Goal: Task Accomplishment & Management: Use online tool/utility

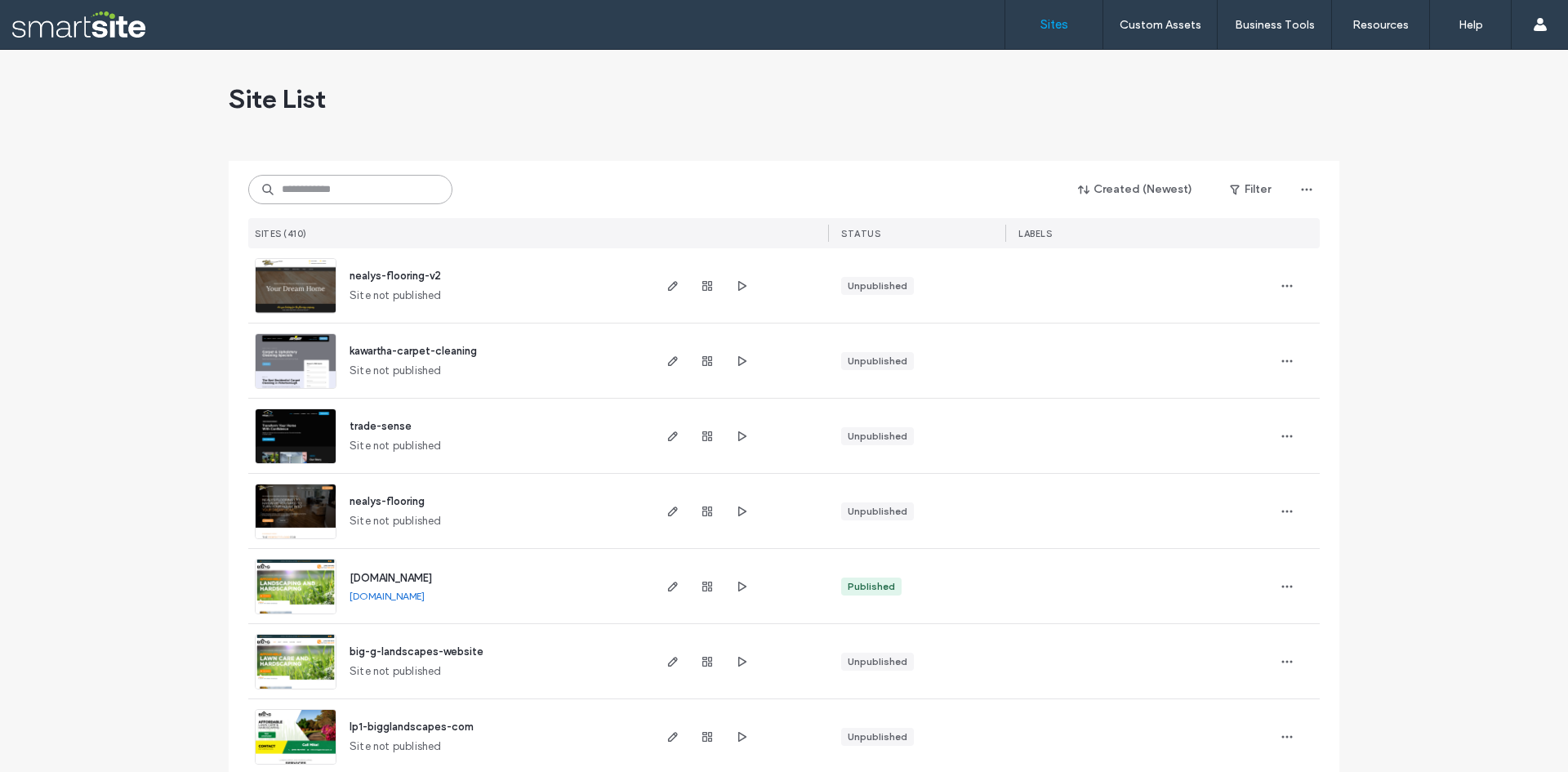
click at [386, 188] on input at bounding box center [350, 189] width 204 height 30
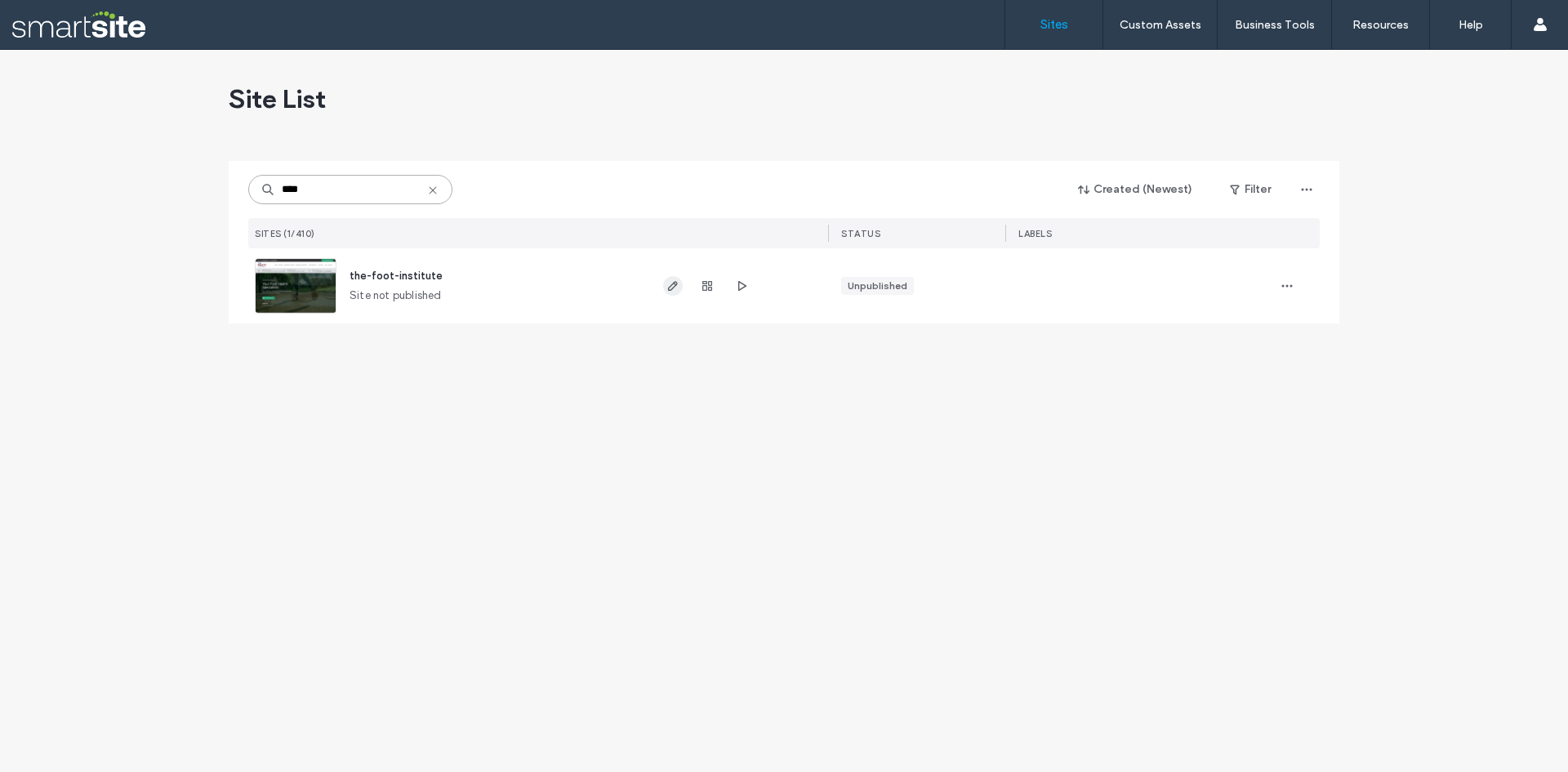
type input "****"
click at [667, 288] on icon "button" at bounding box center [673, 286] width 13 height 13
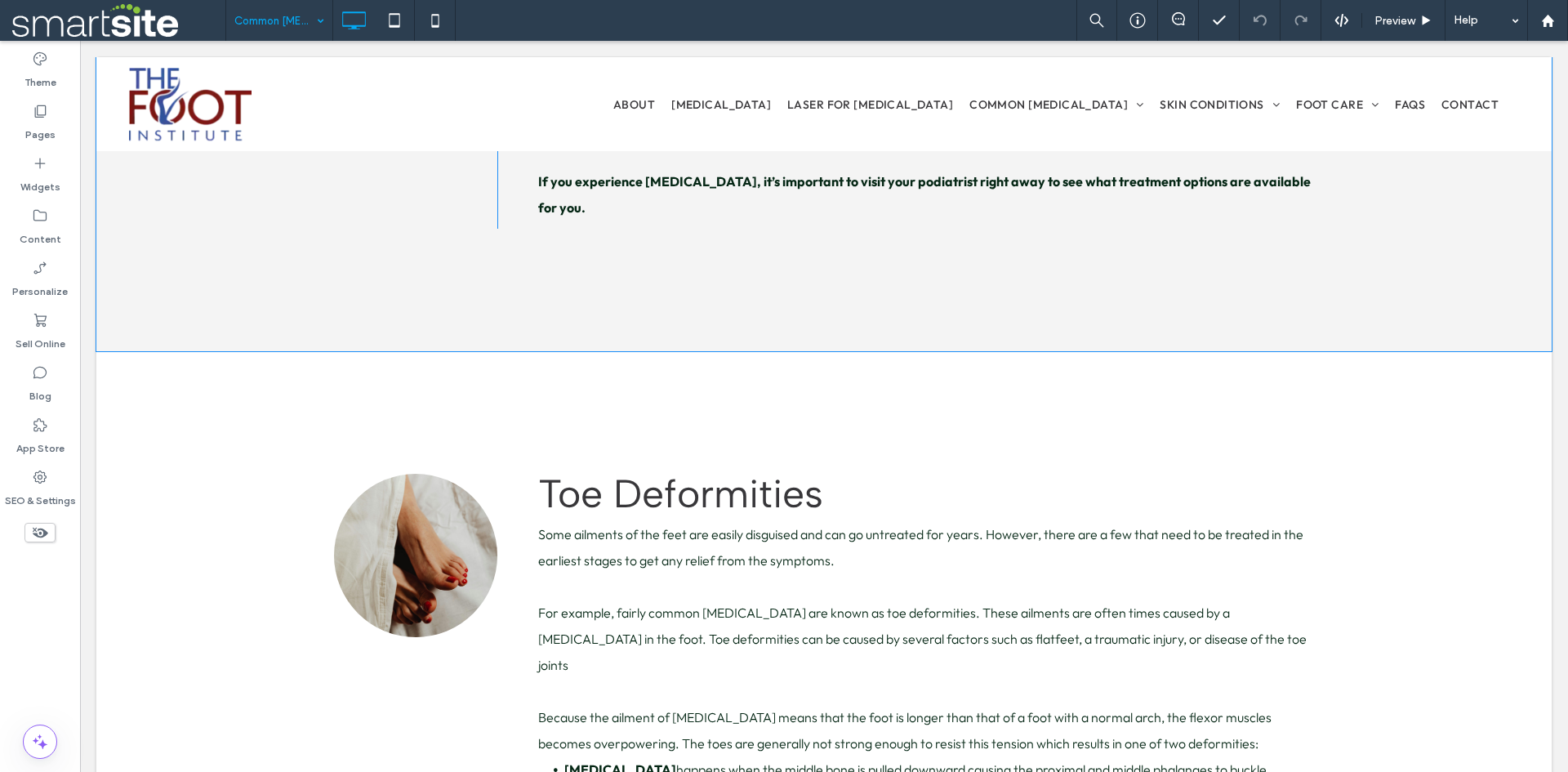
scroll to position [13817, 0]
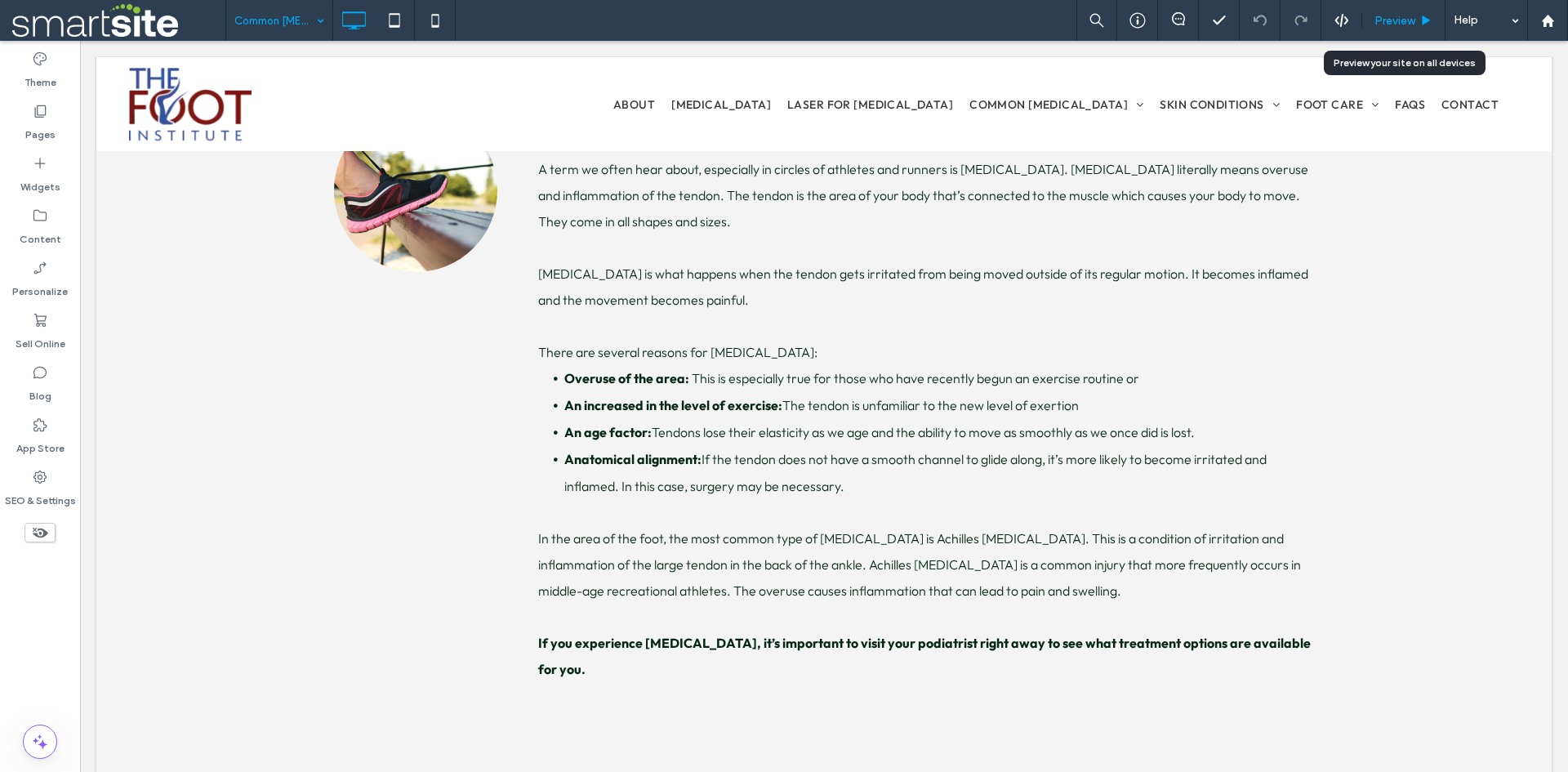
click at [1390, 23] on span "Preview" at bounding box center [1394, 20] width 41 height 14
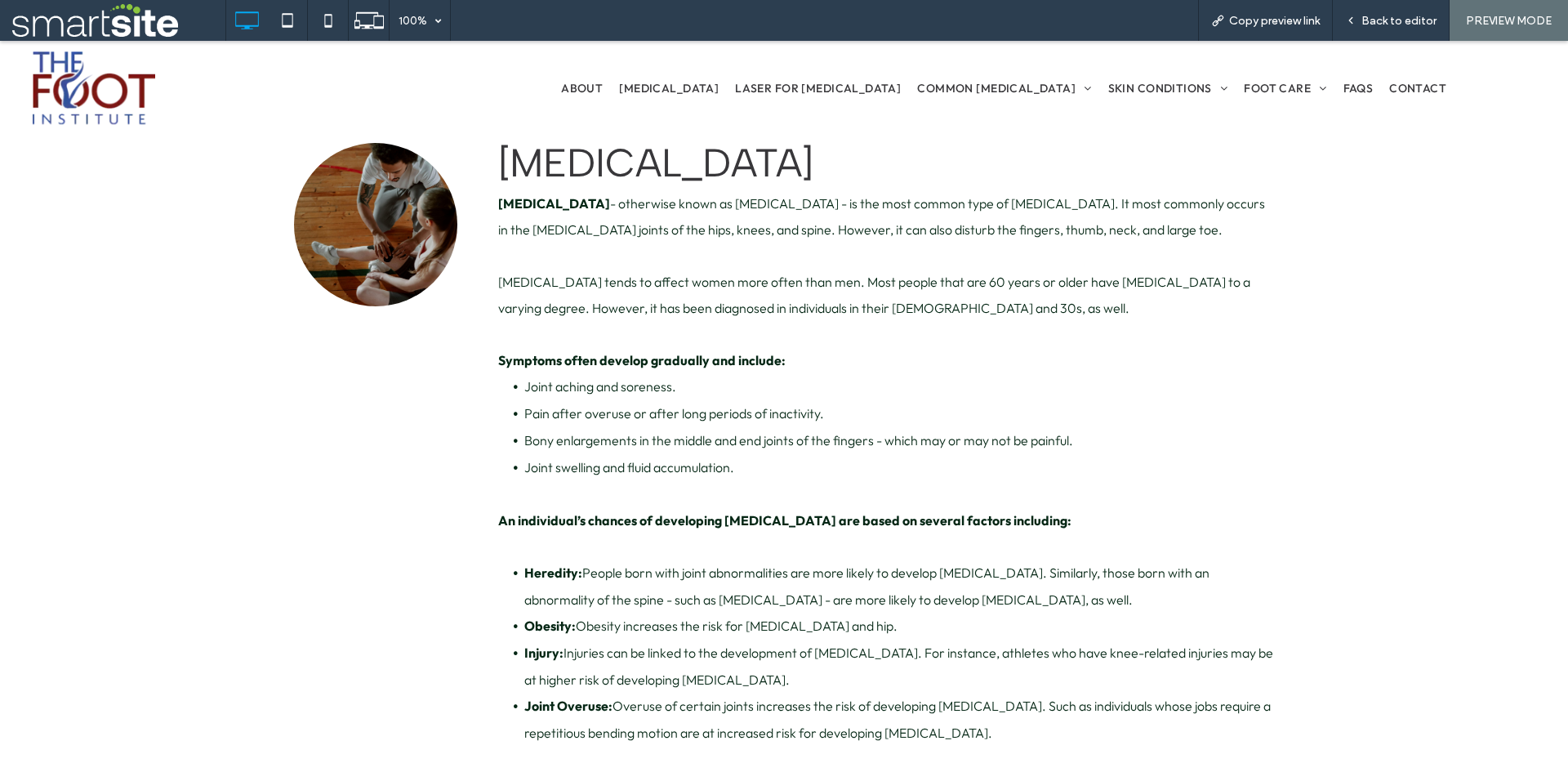
scroll to position [11230, 0]
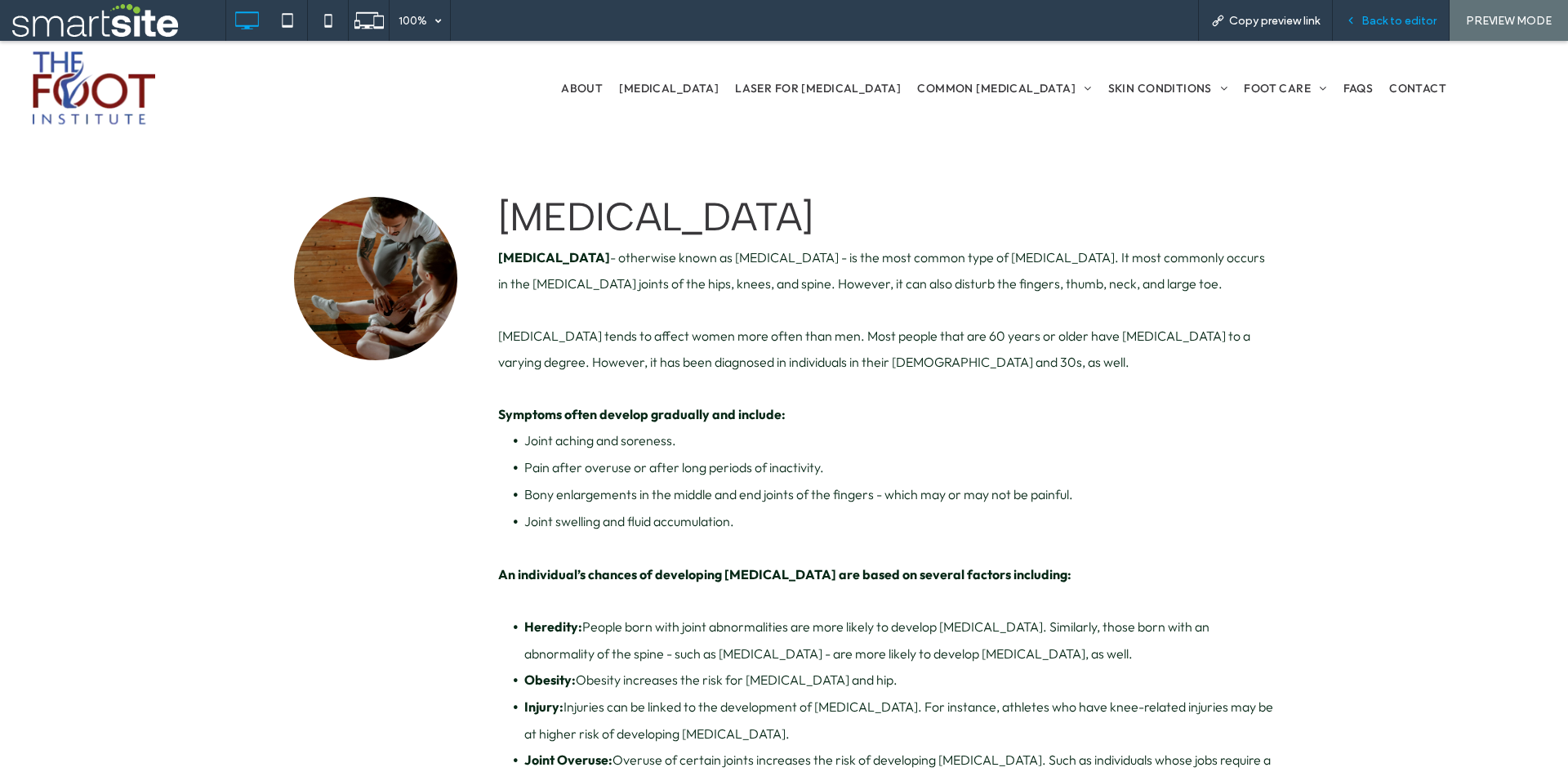
click at [1353, 23] on use at bounding box center [1351, 21] width 4 height 5
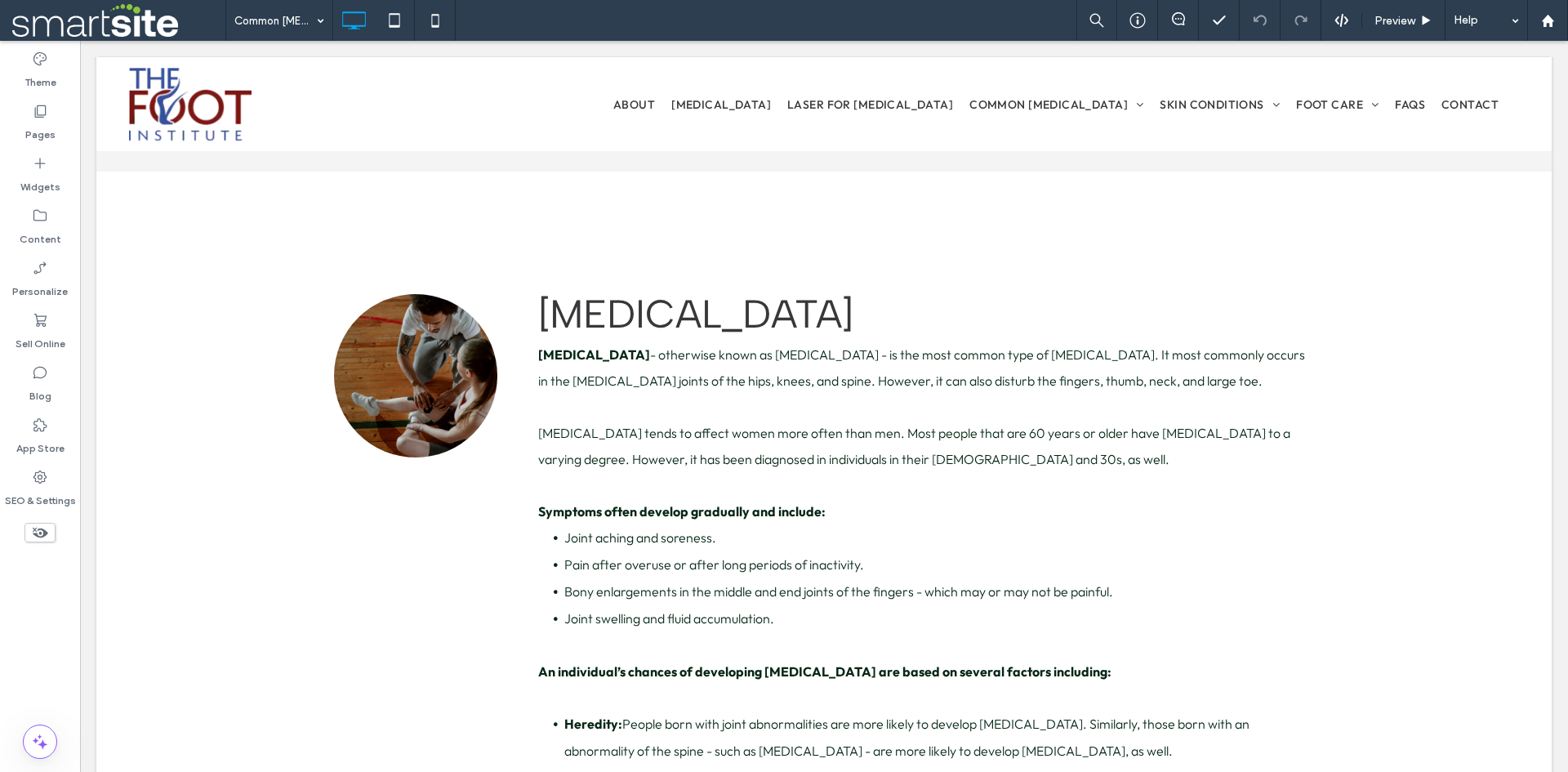
scroll to position [10803, 0]
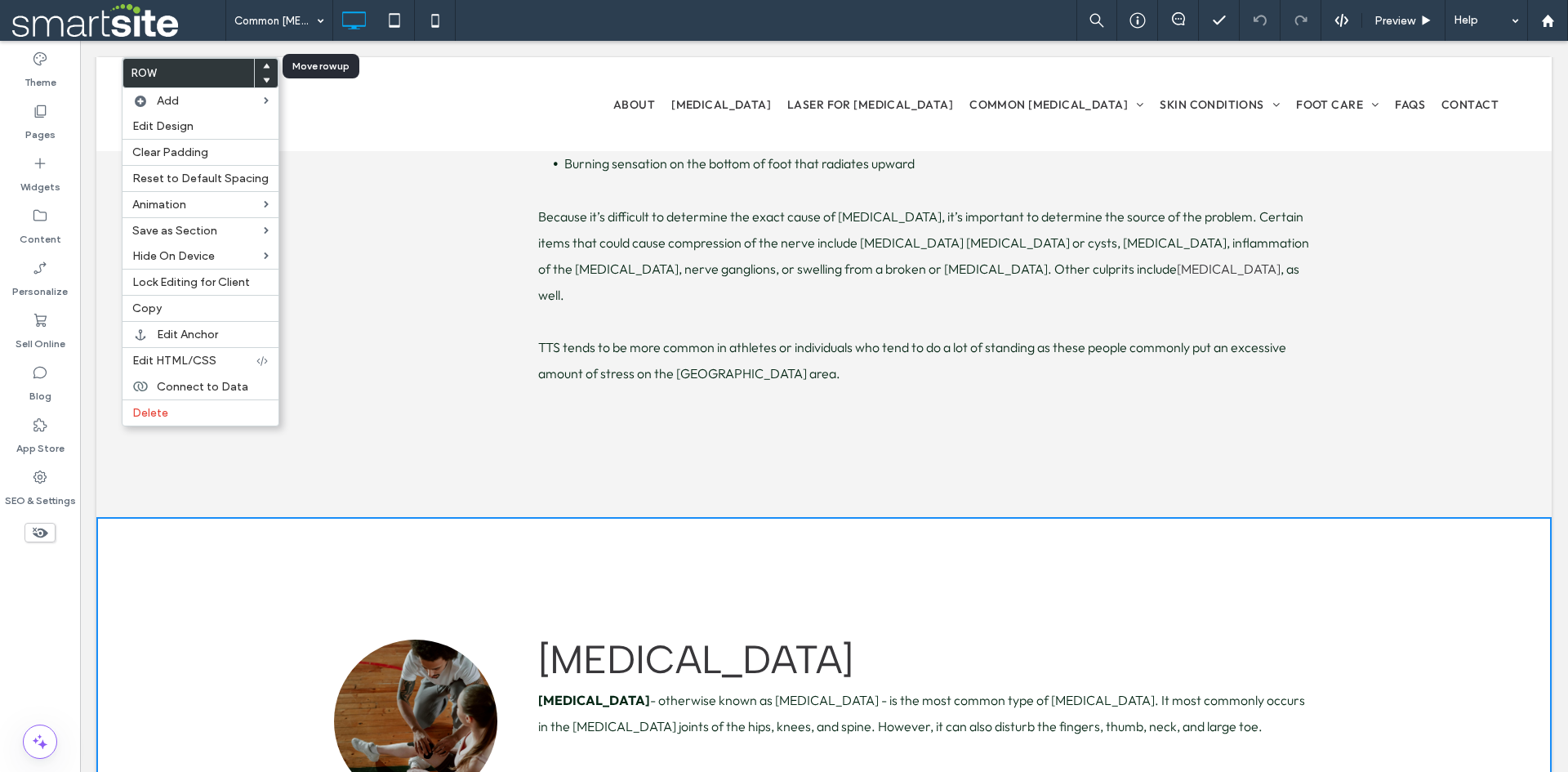
click at [263, 67] on use at bounding box center [267, 65] width 7 height 5
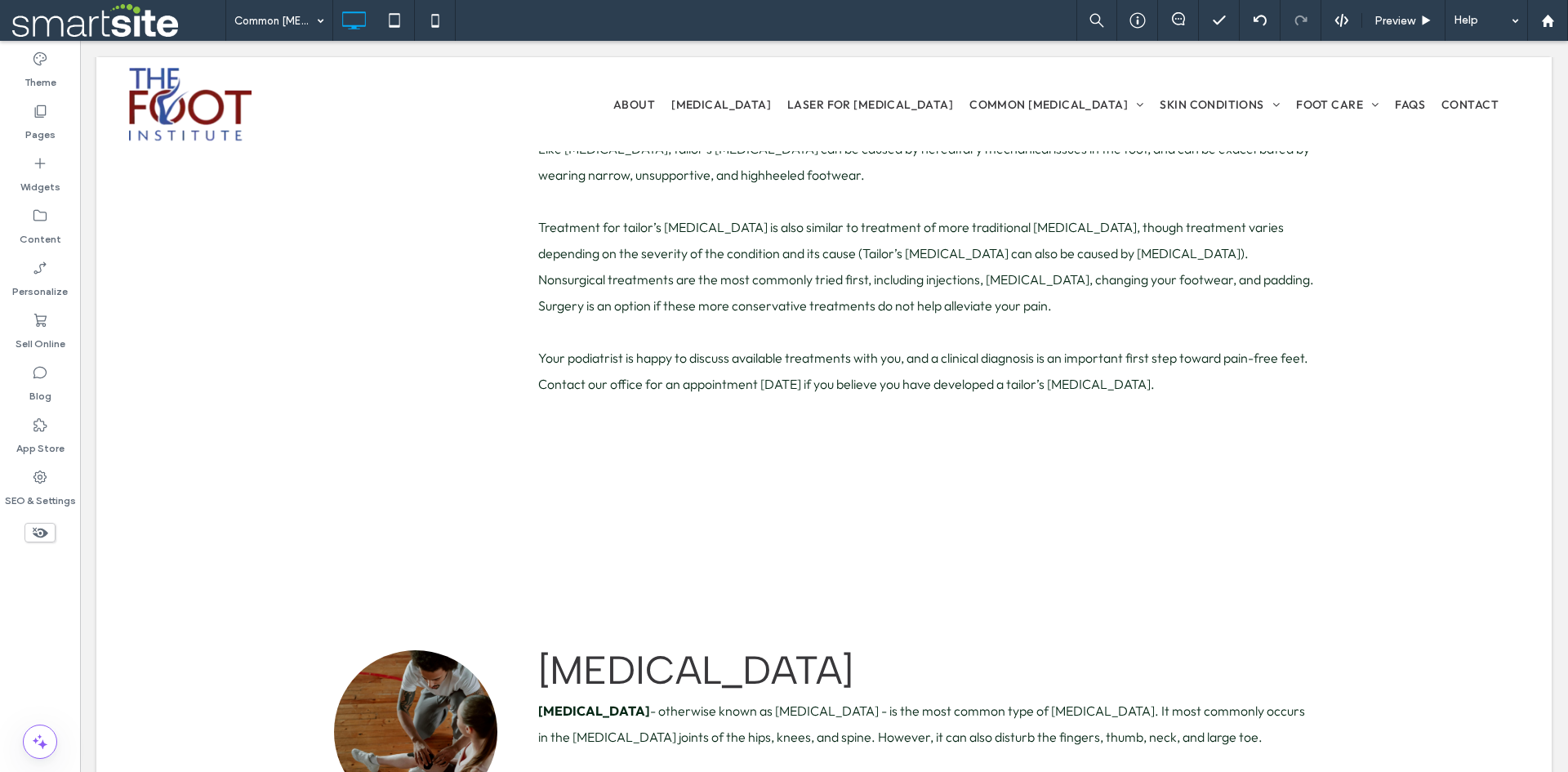
scroll to position [9805, 0]
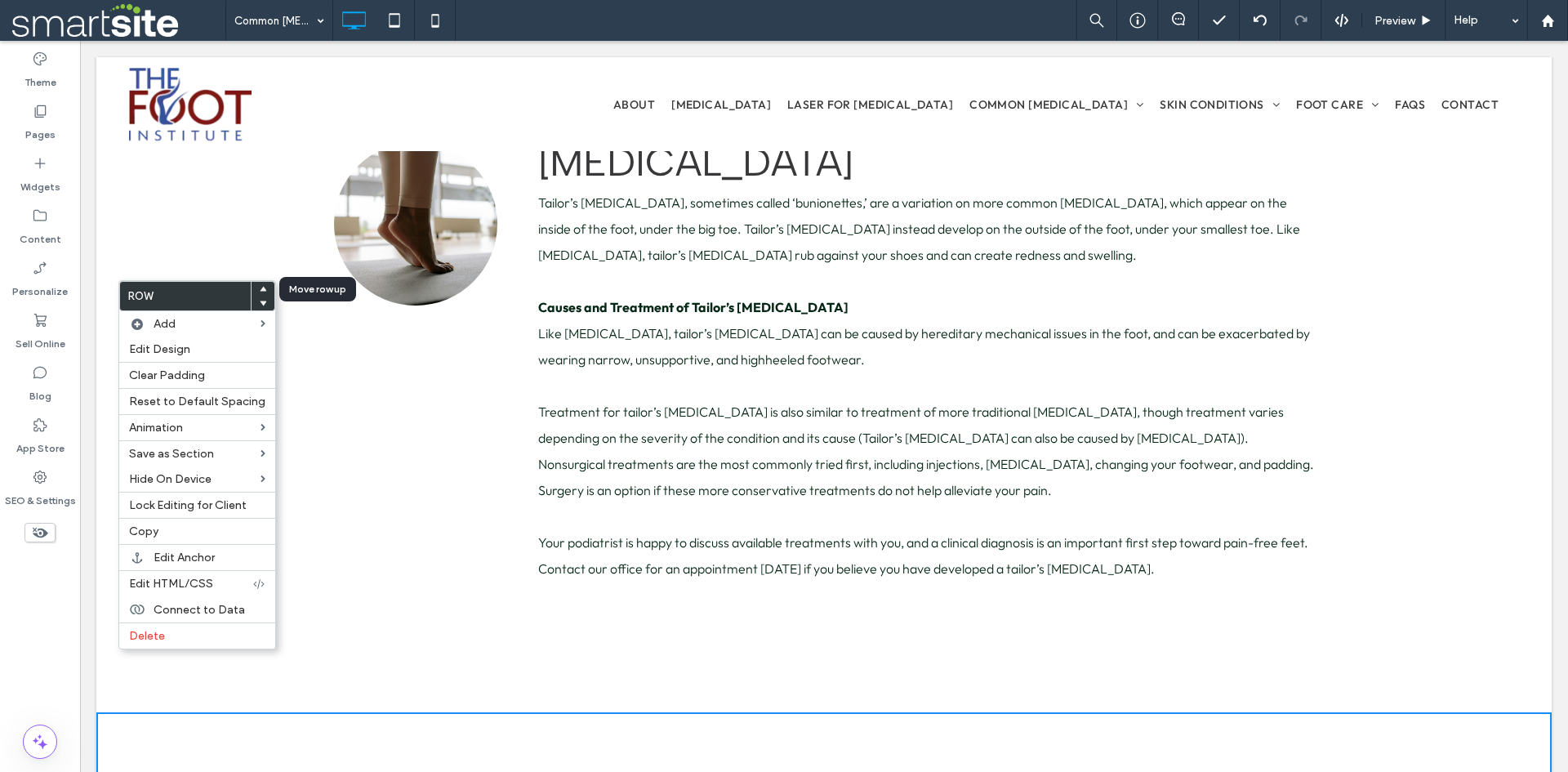
click at [260, 290] on icon at bounding box center [262, 289] width 6 height 6
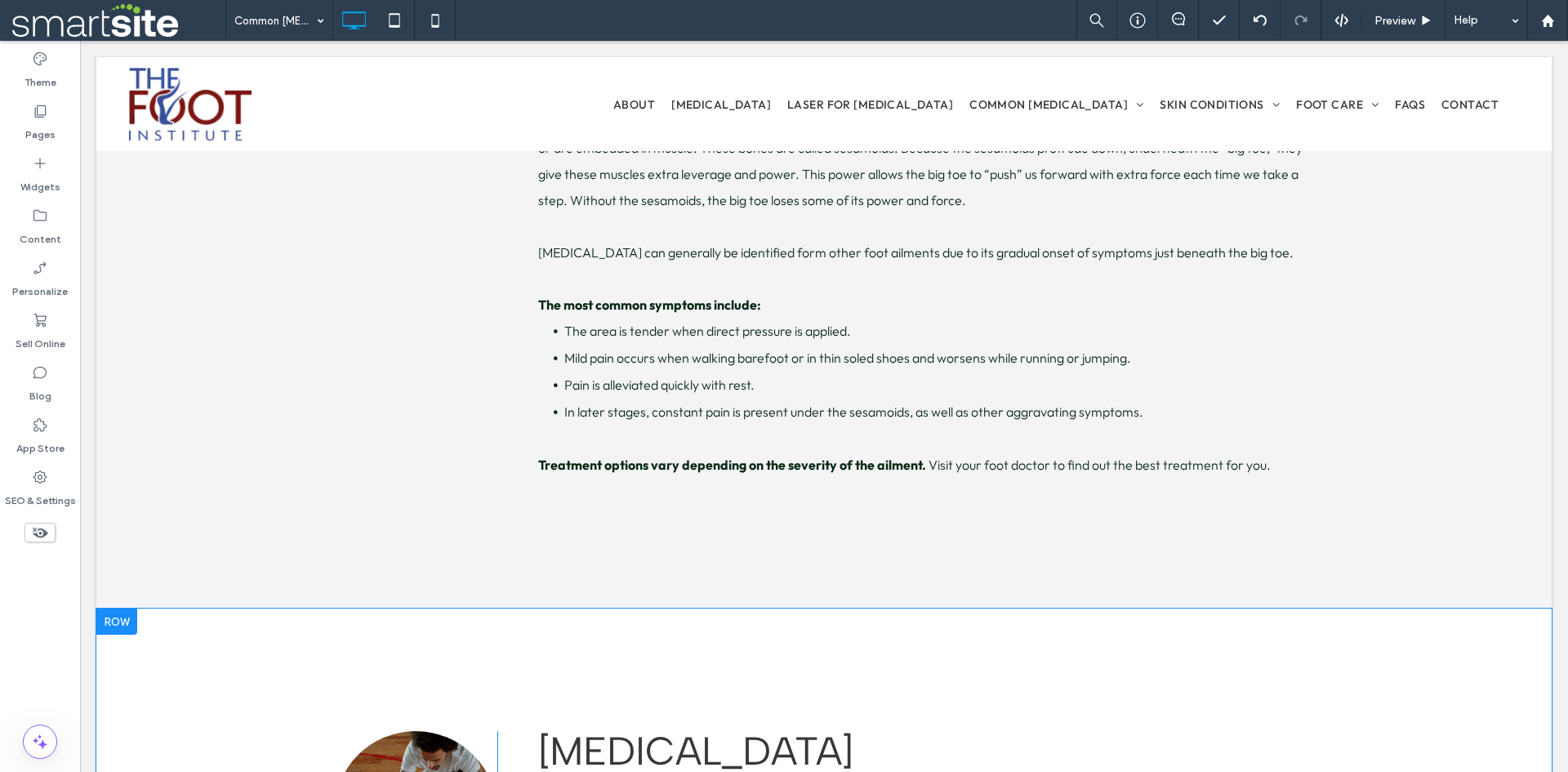
scroll to position [9489, 0]
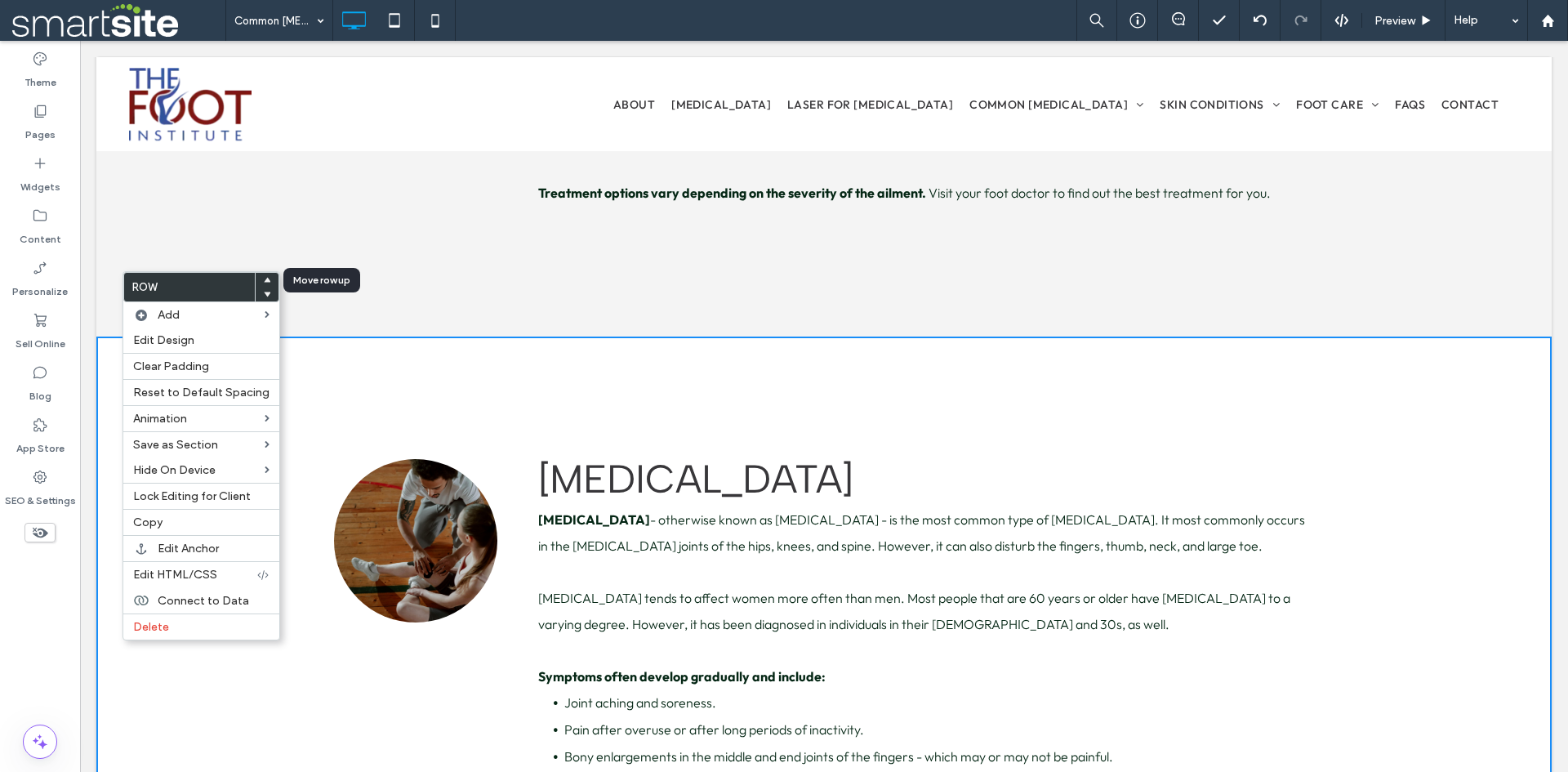
click at [264, 283] on span at bounding box center [267, 280] width 6 height 14
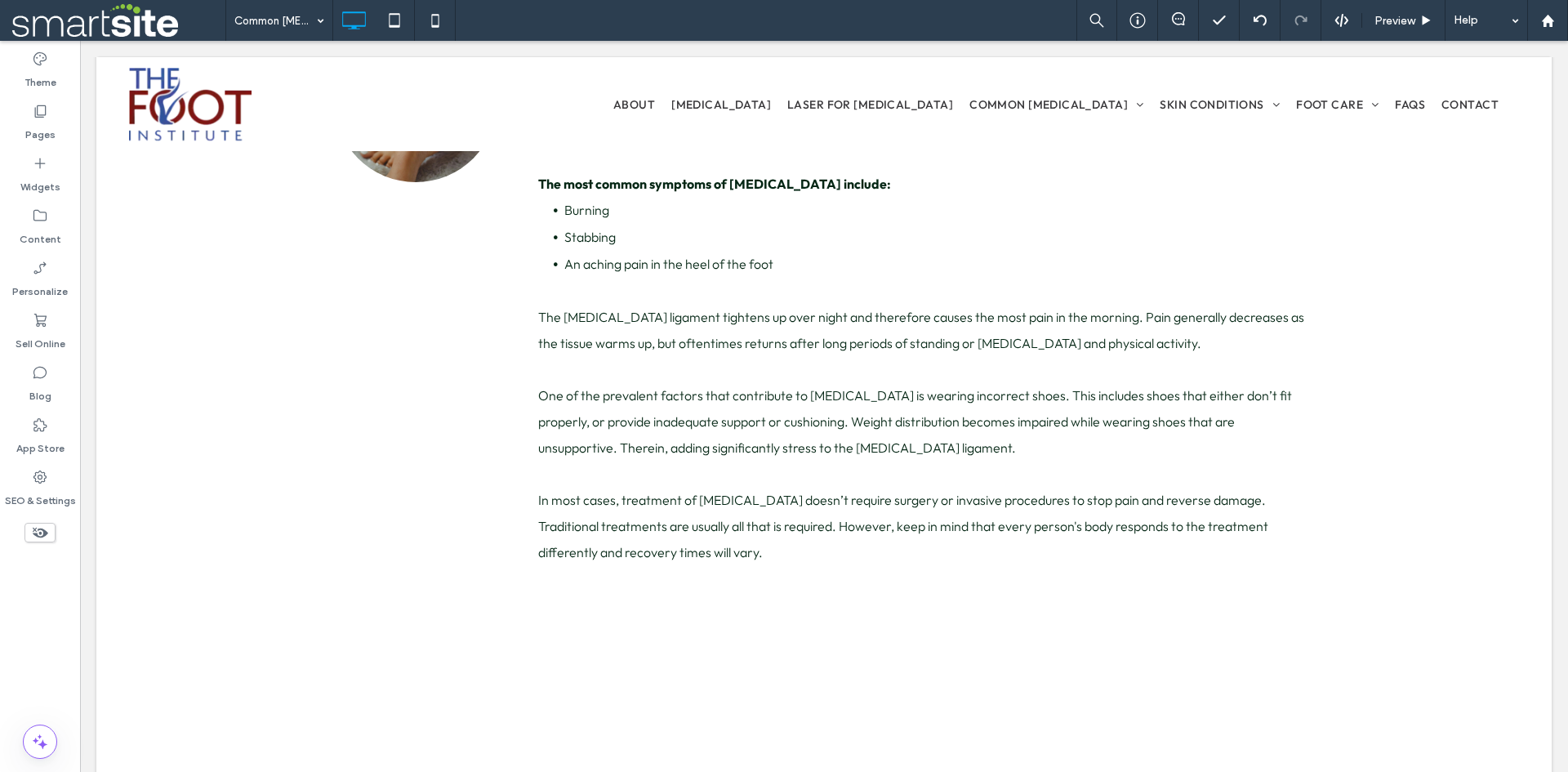
scroll to position [8627, 0]
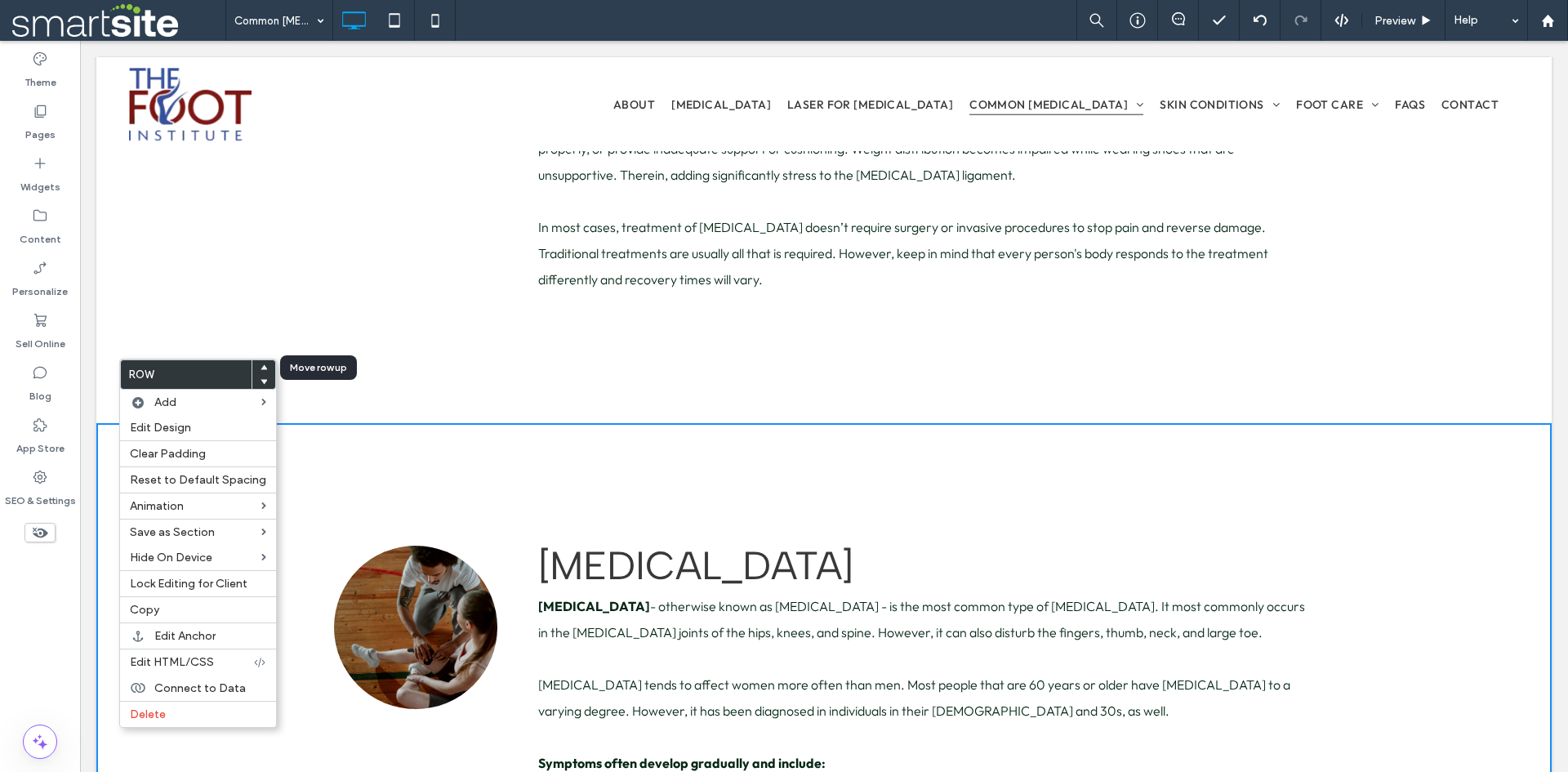
click at [261, 368] on use at bounding box center [264, 366] width 7 height 5
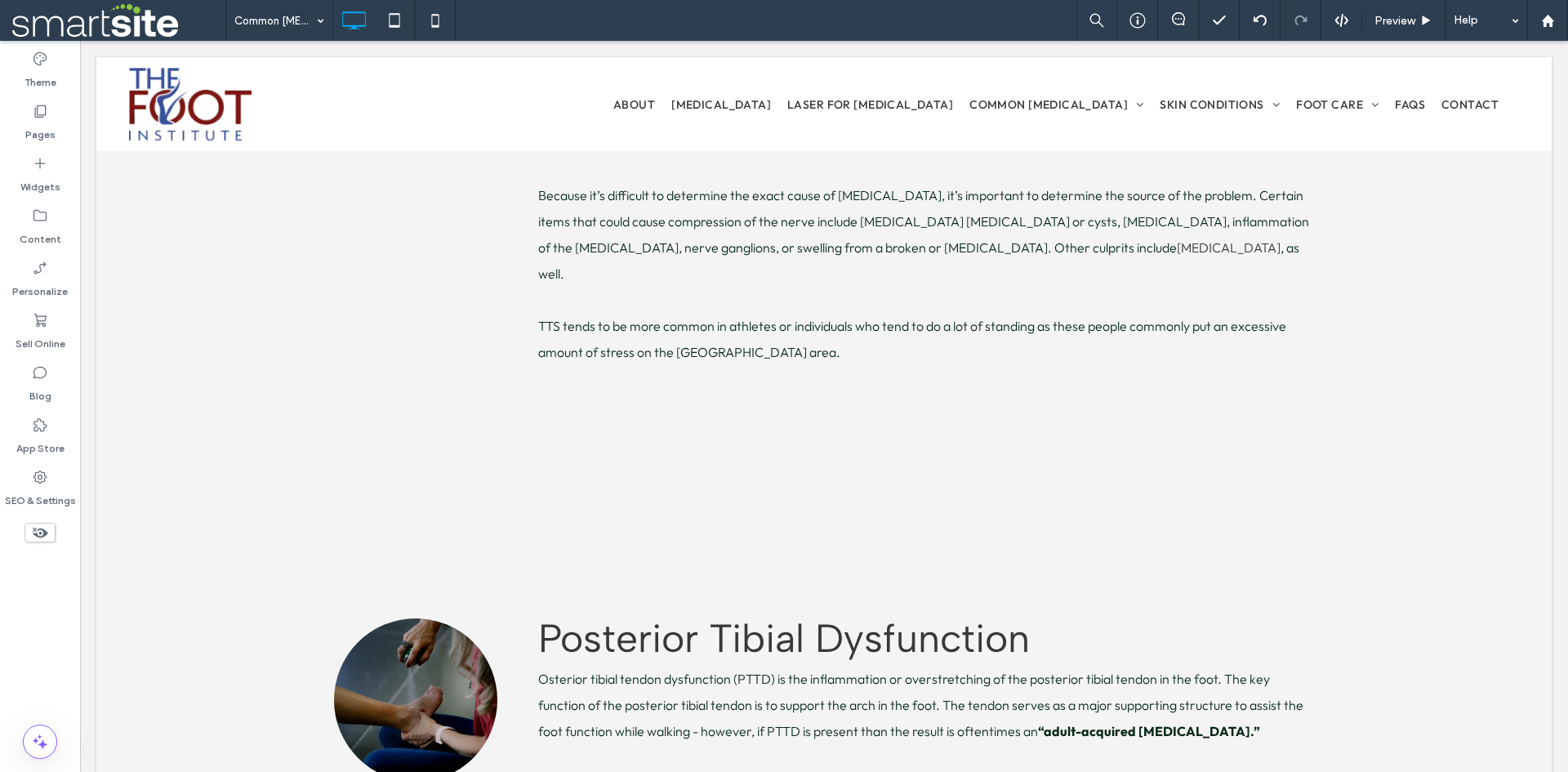
scroll to position [11623, 0]
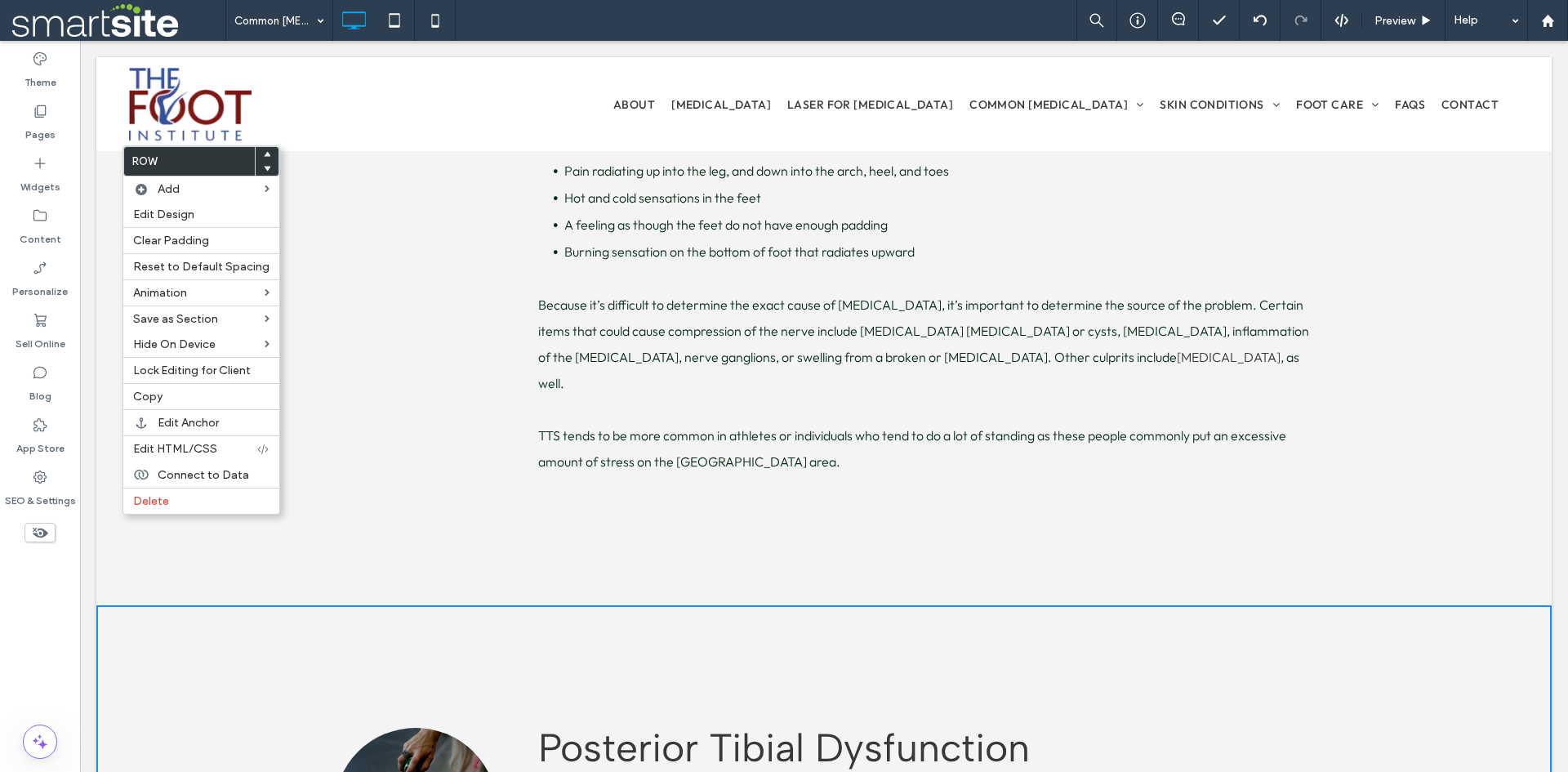
click at [264, 155] on use at bounding box center [268, 153] width 7 height 5
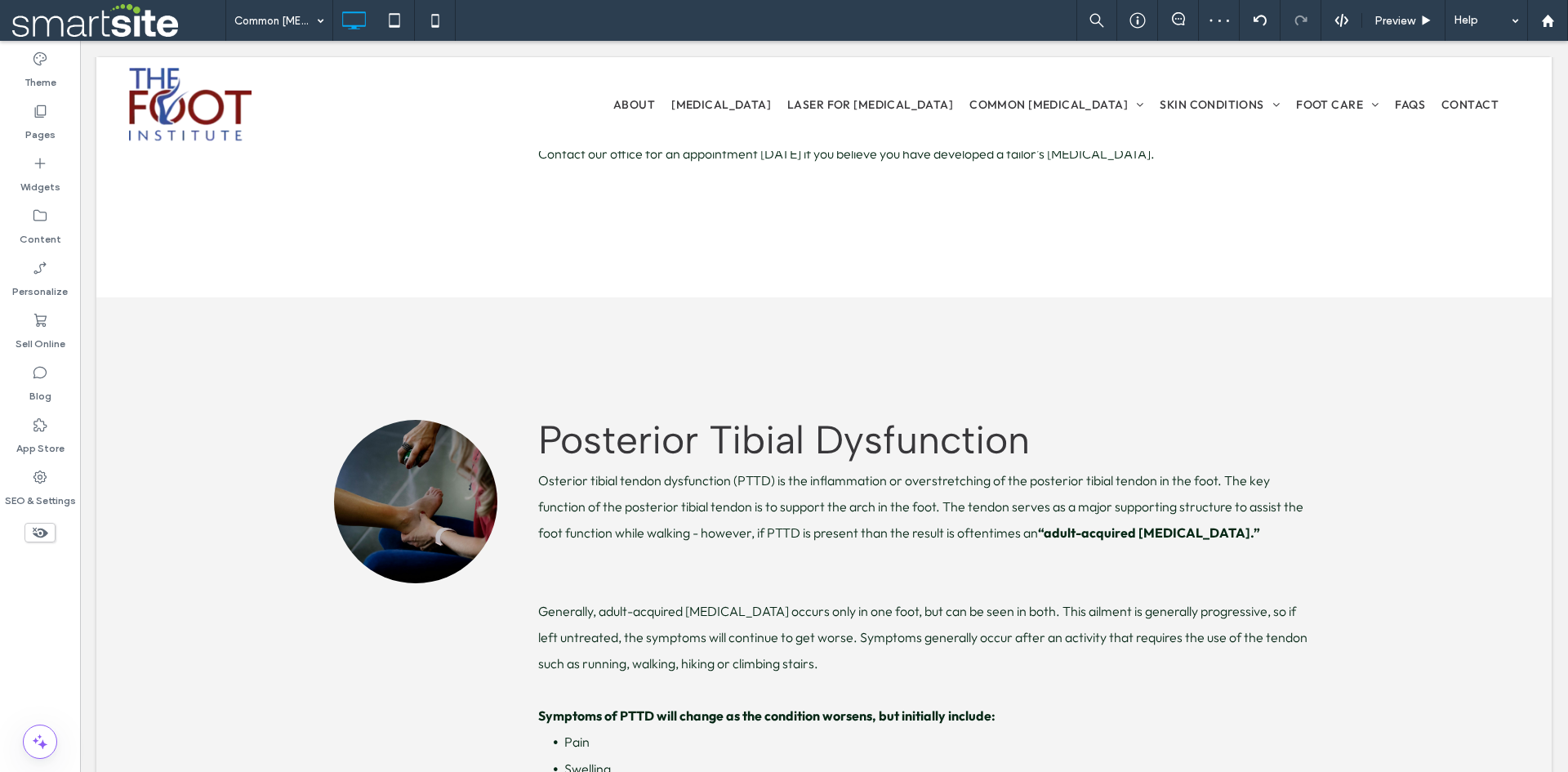
scroll to position [11089, 0]
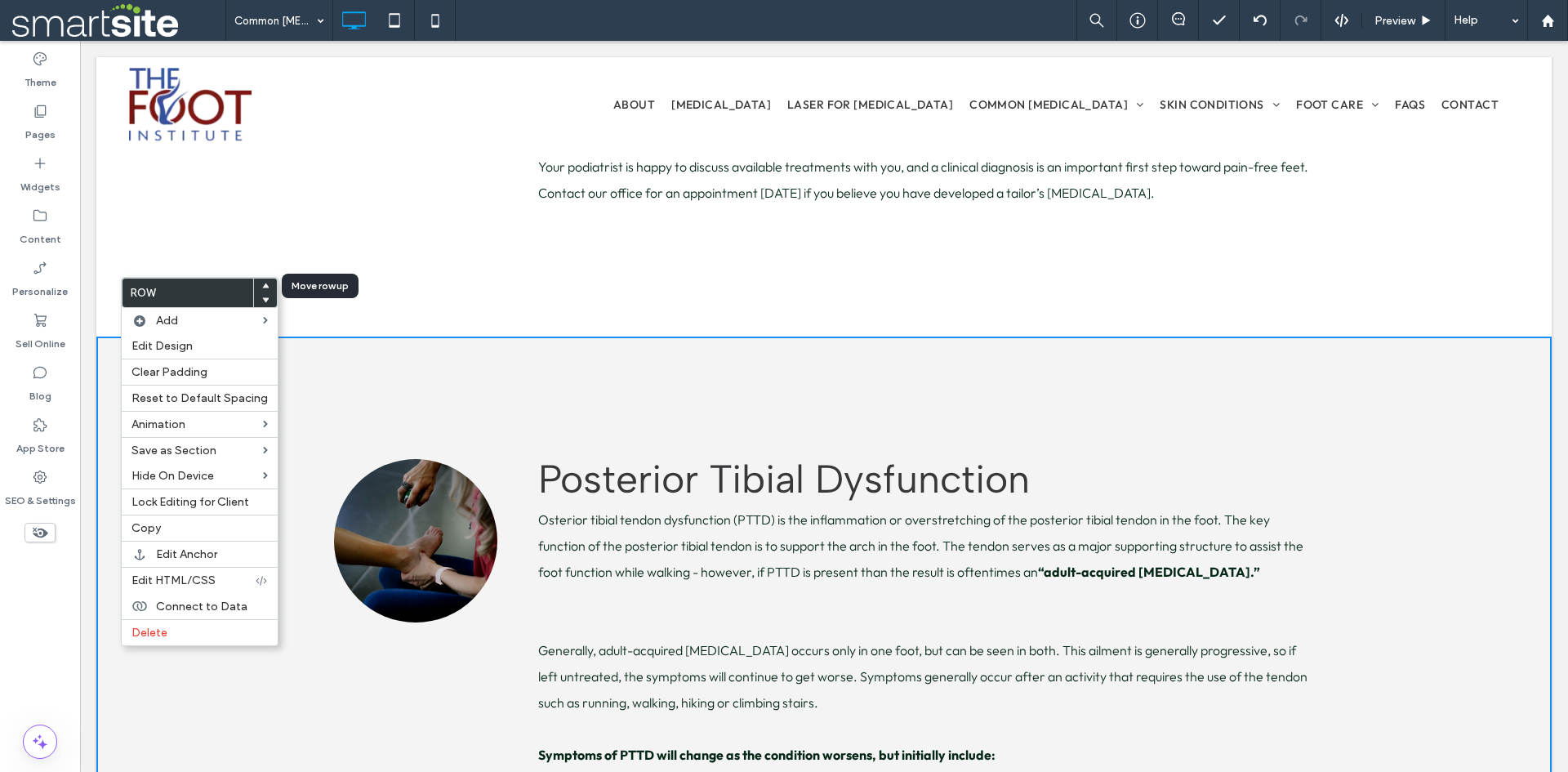
click at [262, 283] on icon at bounding box center [265, 285] width 6 height 6
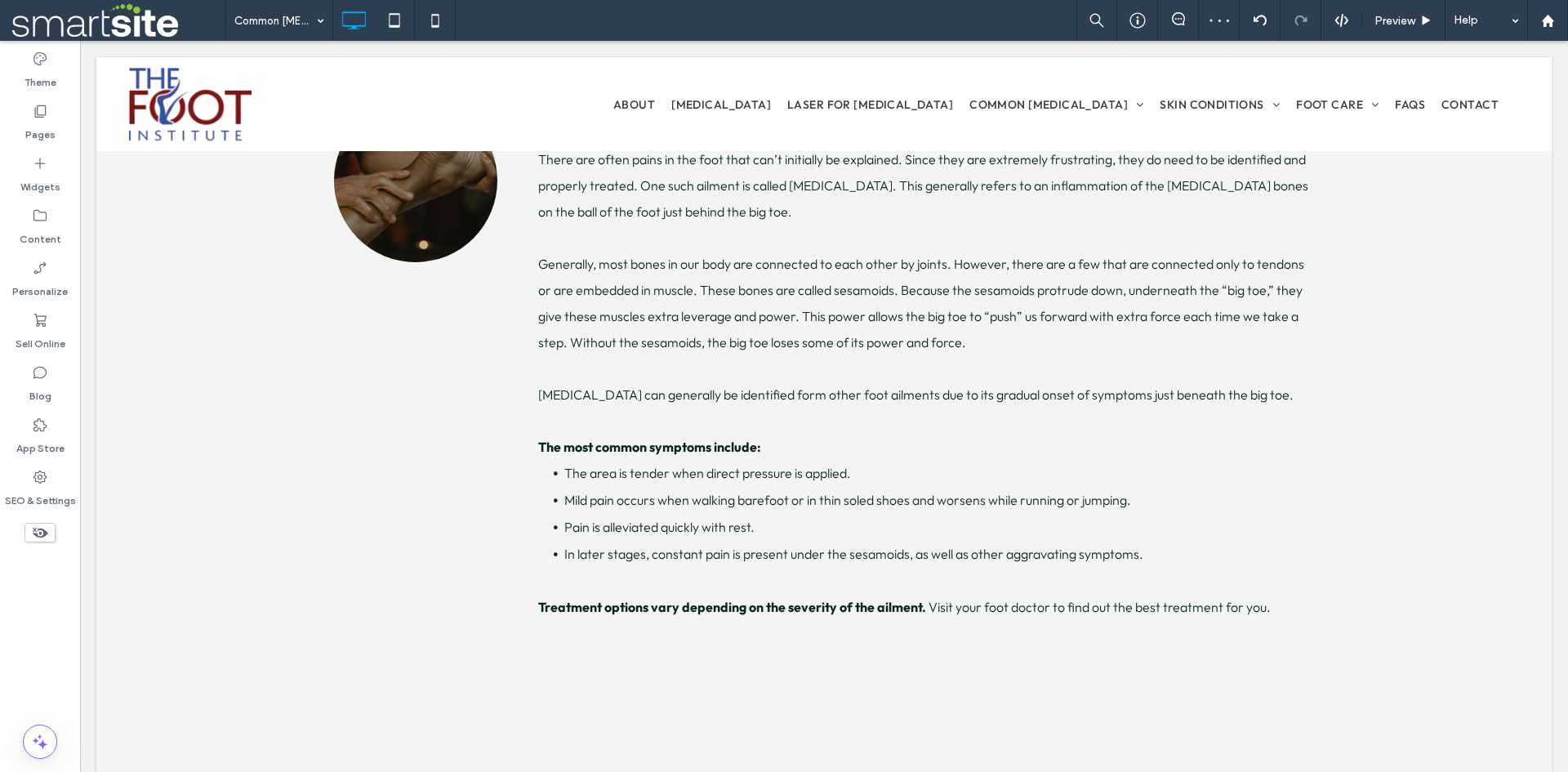
scroll to position [10146, 0]
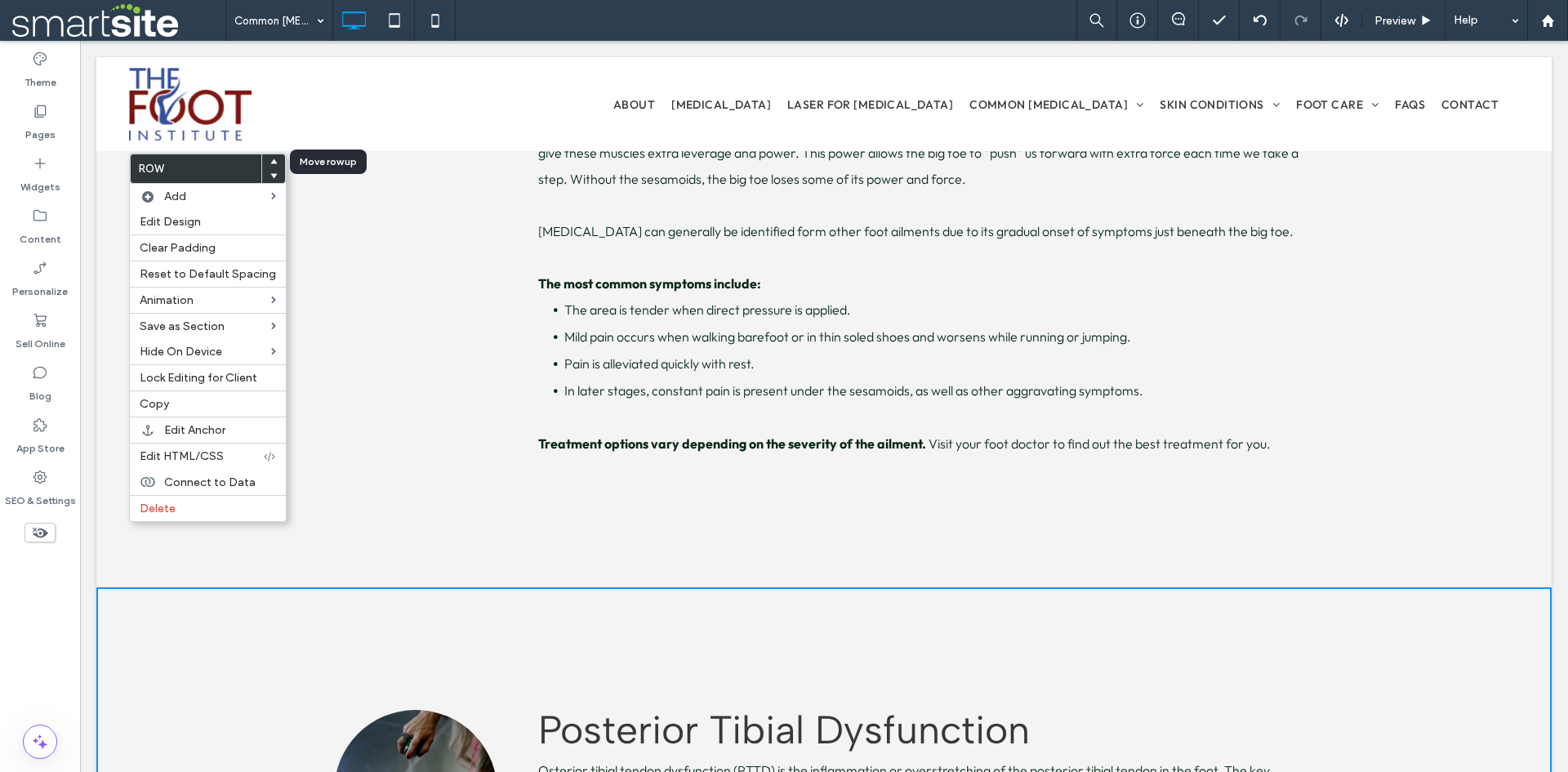
click at [271, 162] on use at bounding box center [274, 161] width 7 height 5
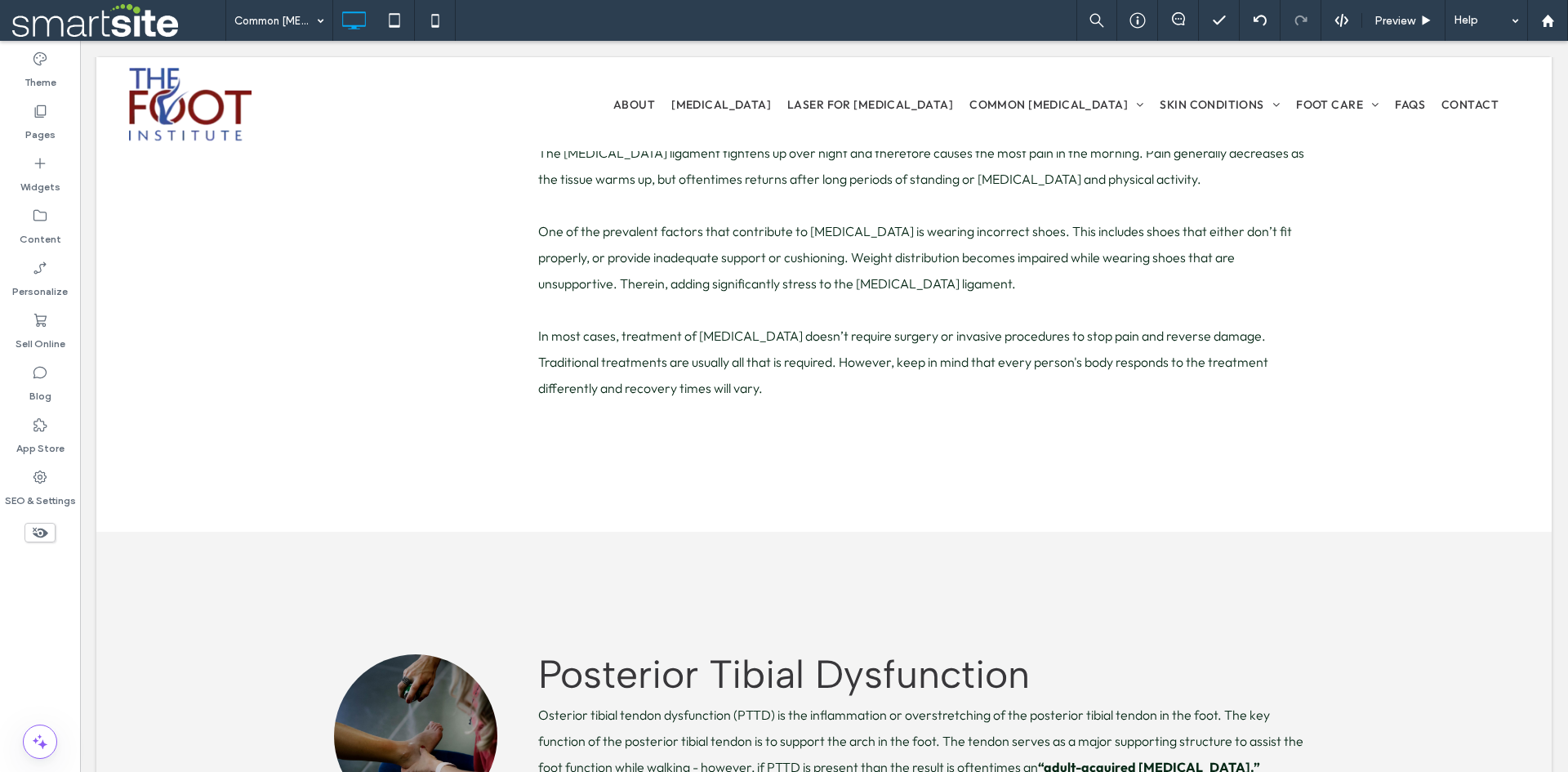
scroll to position [9475, 0]
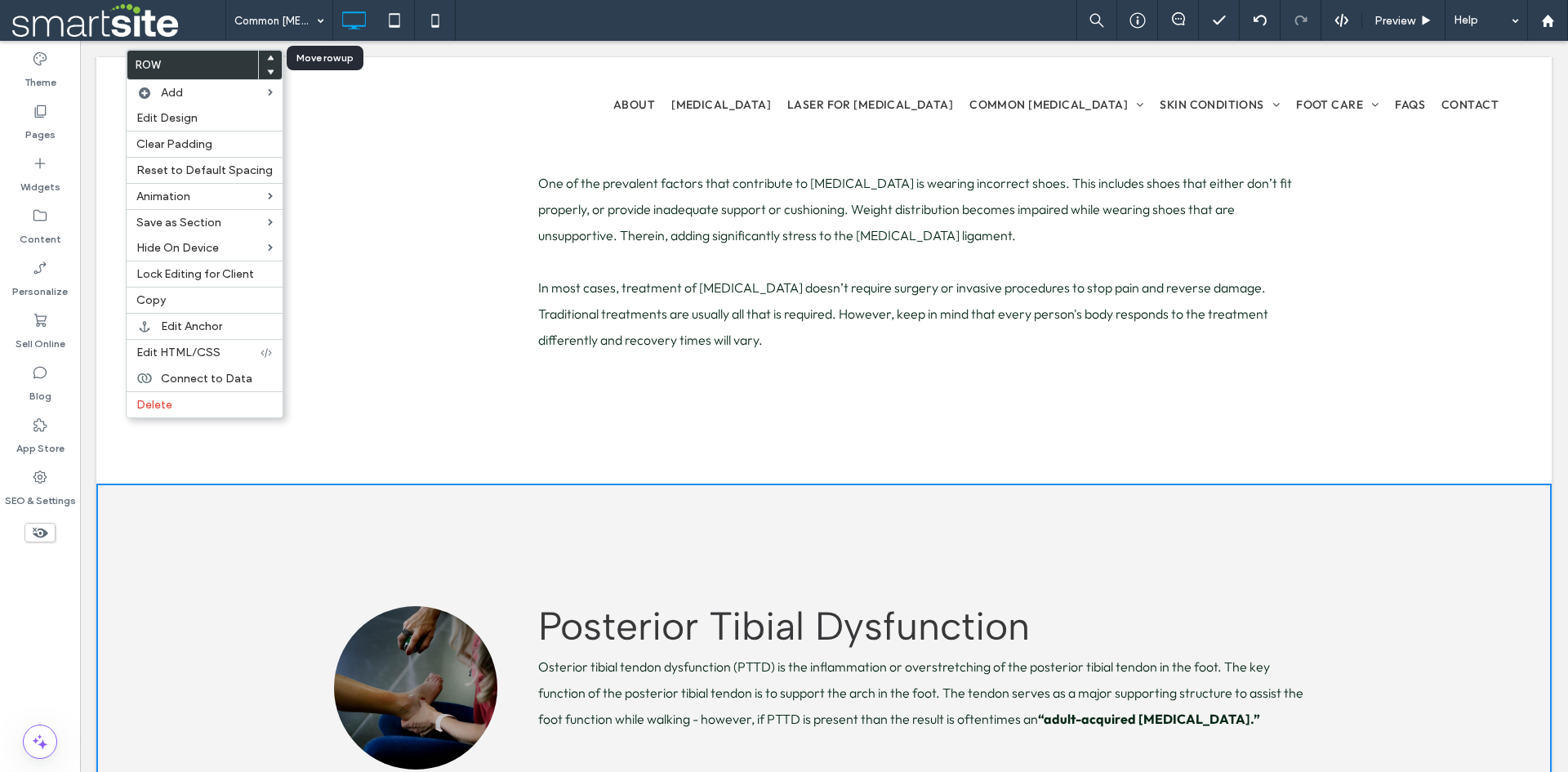
click at [267, 60] on use at bounding box center [271, 57] width 7 height 5
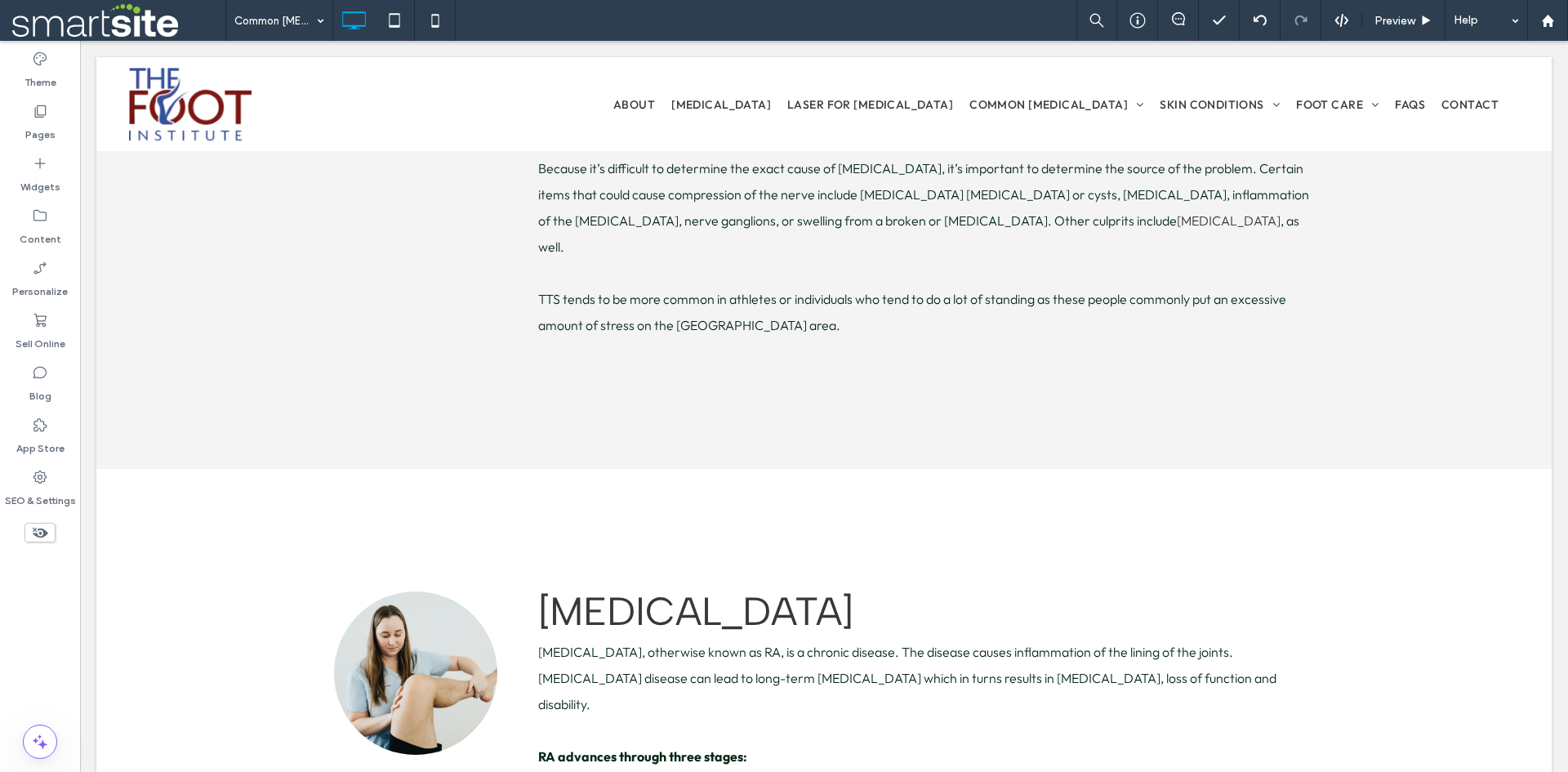
scroll to position [12542, 0]
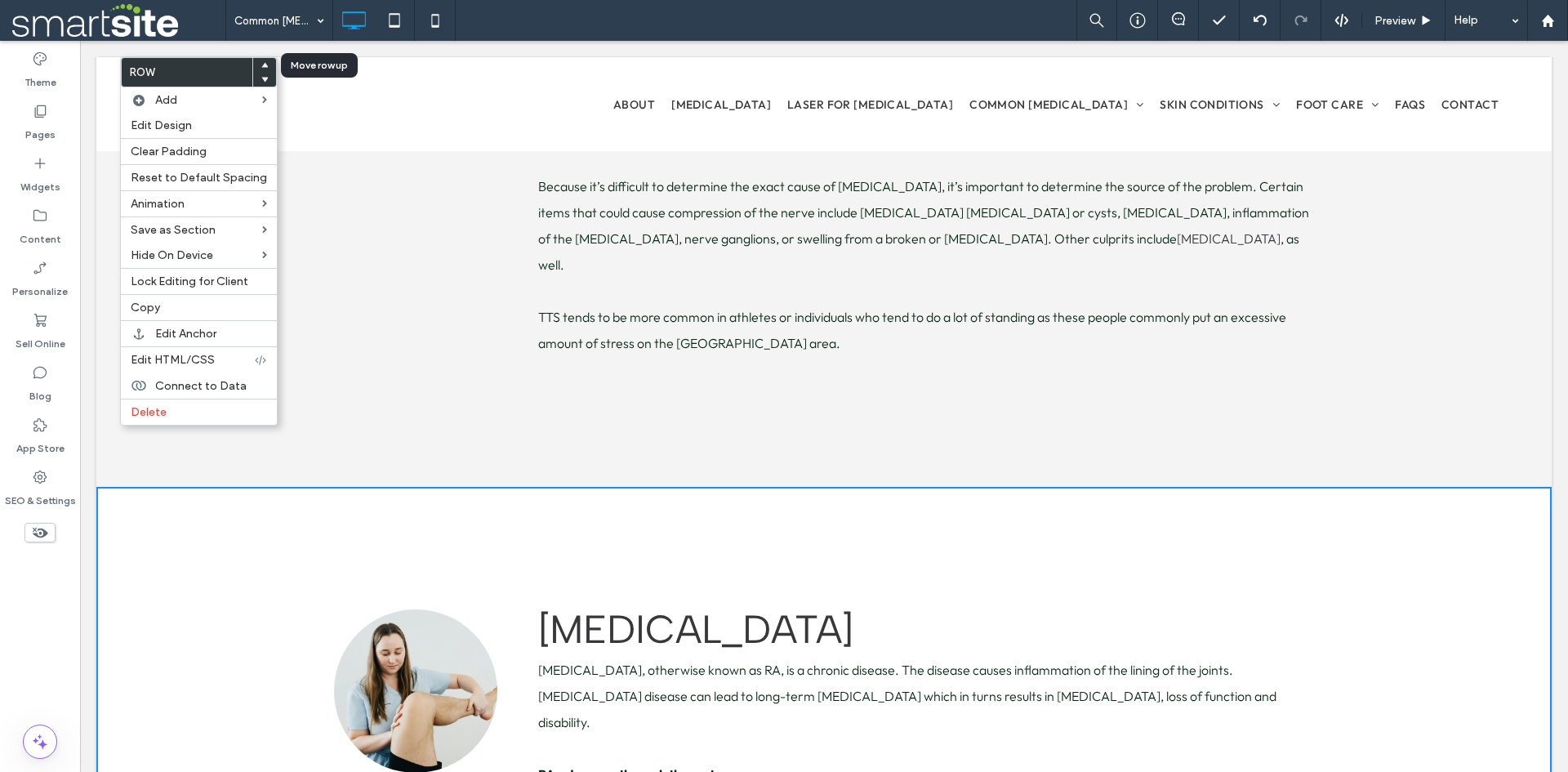
click at [261, 66] on use at bounding box center [265, 64] width 7 height 5
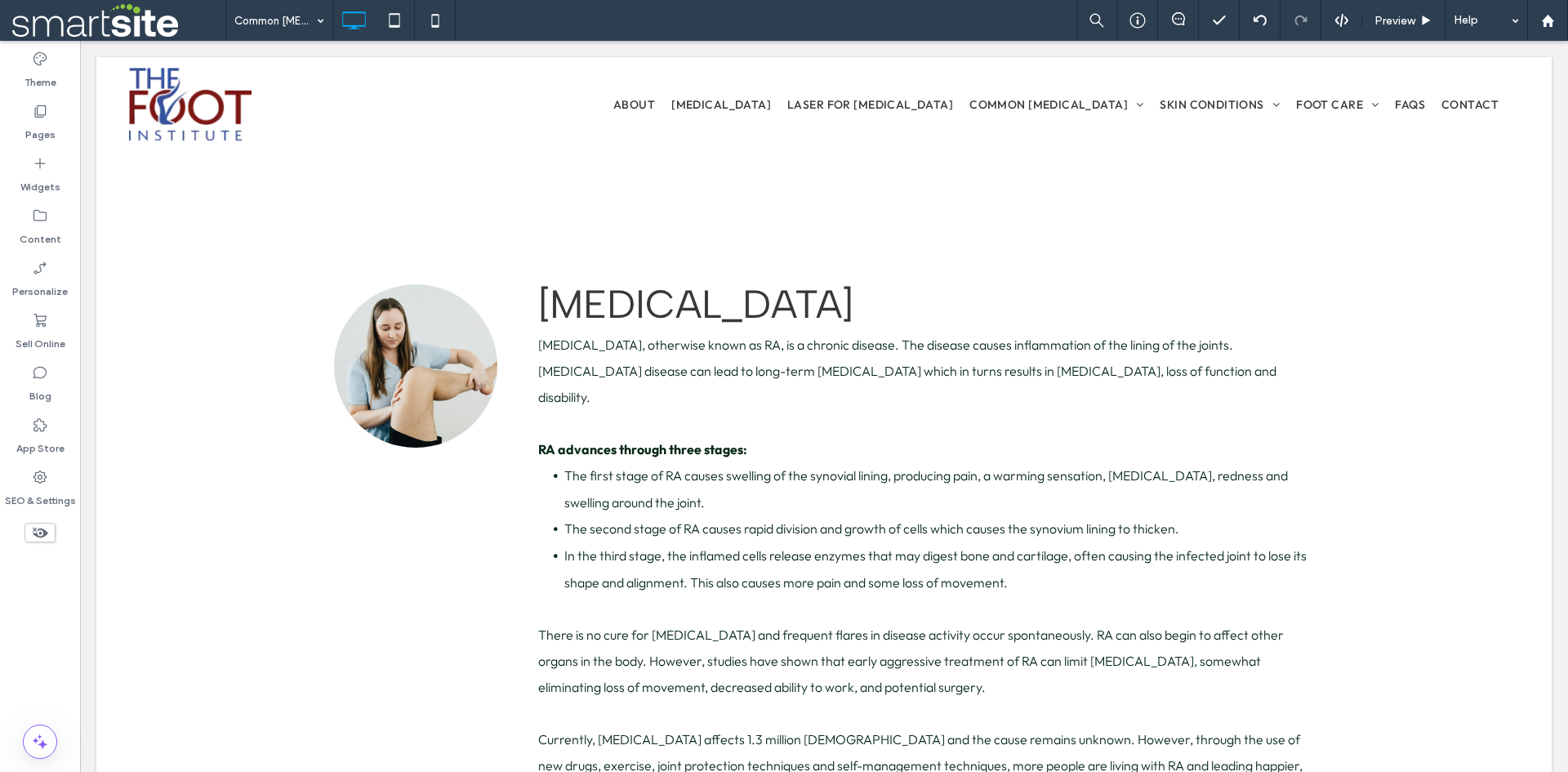
scroll to position [11657, 0]
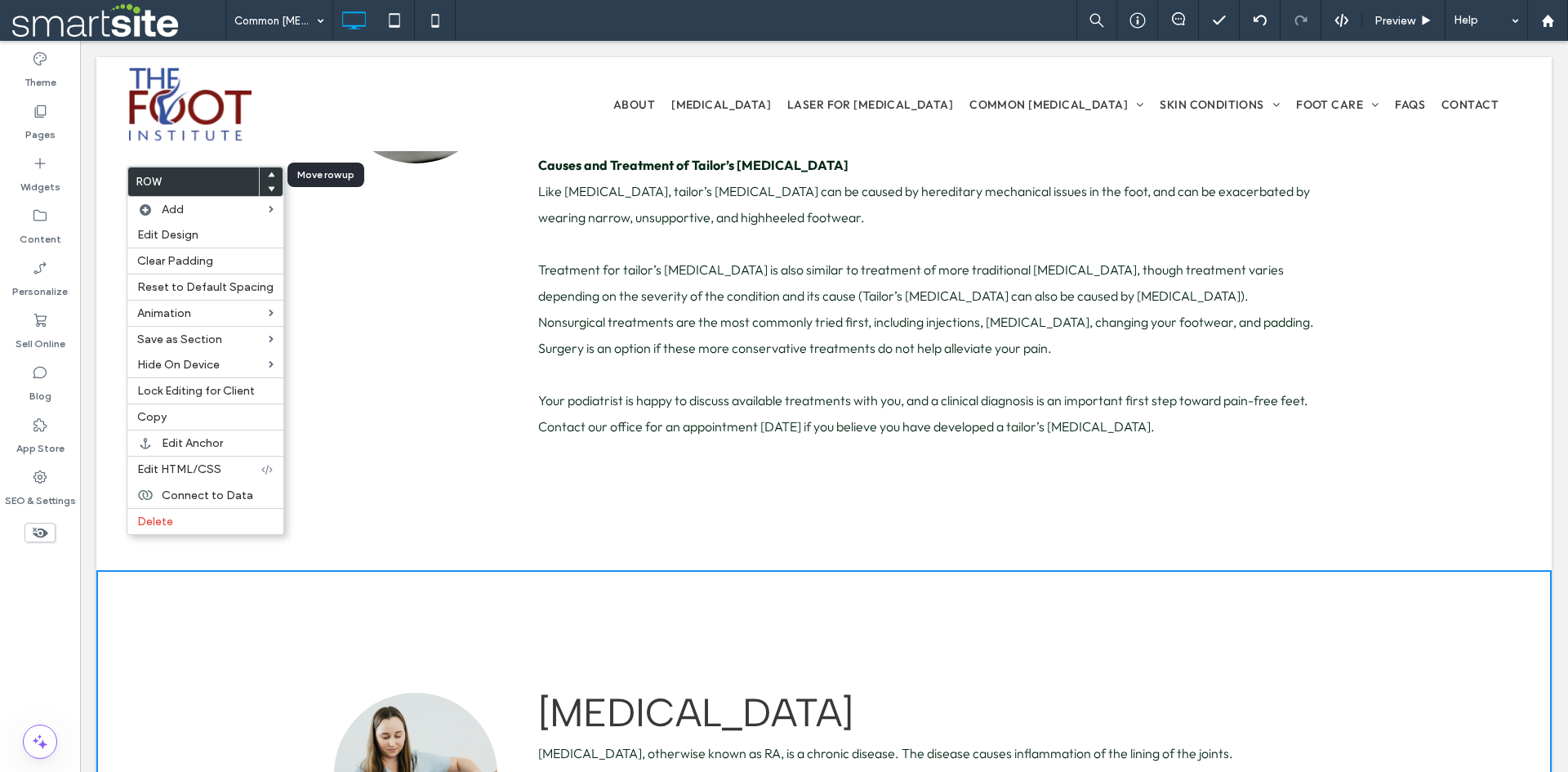
click at [269, 175] on use at bounding box center [271, 173] width 7 height 5
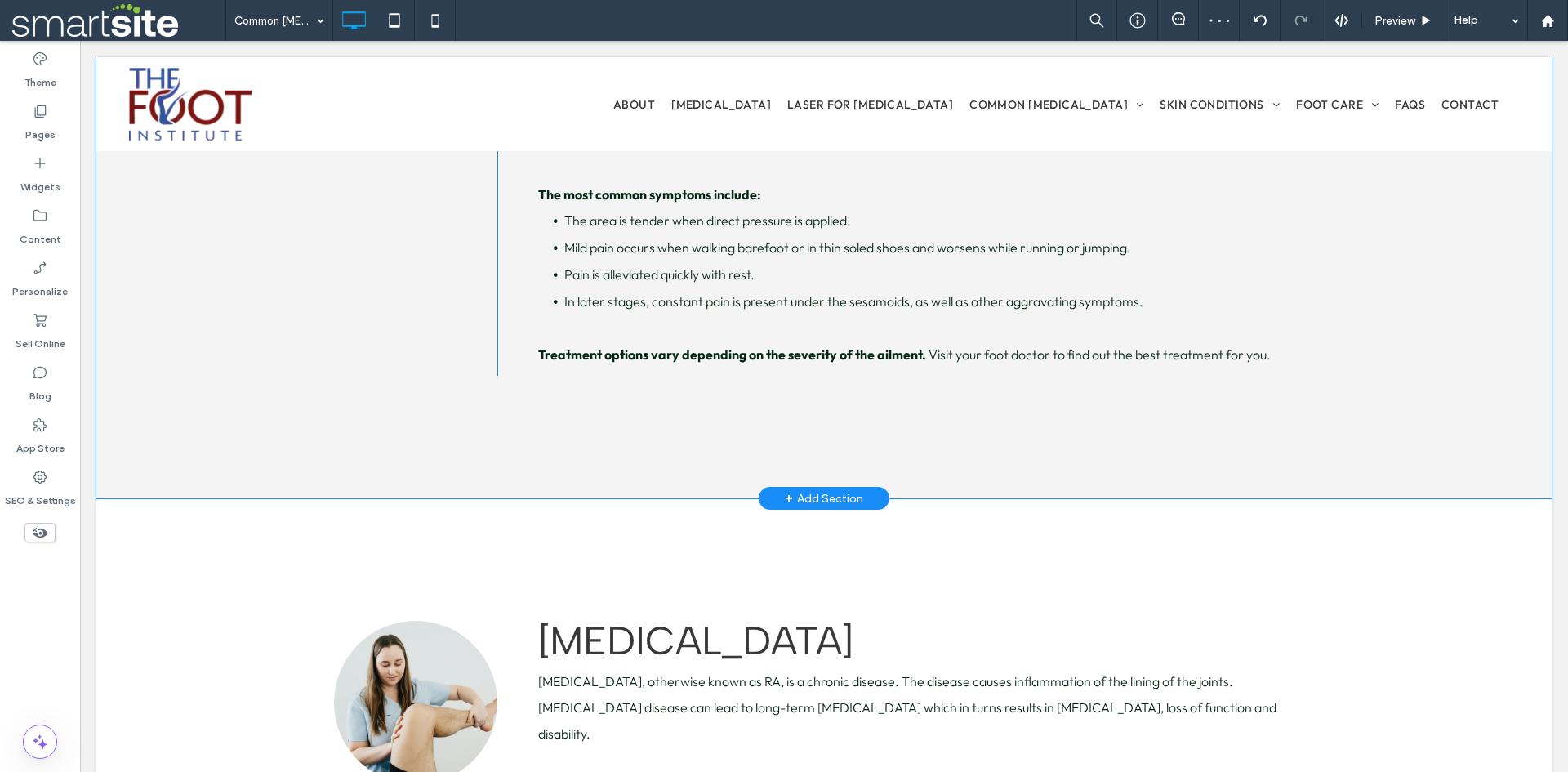
scroll to position [11179, 0]
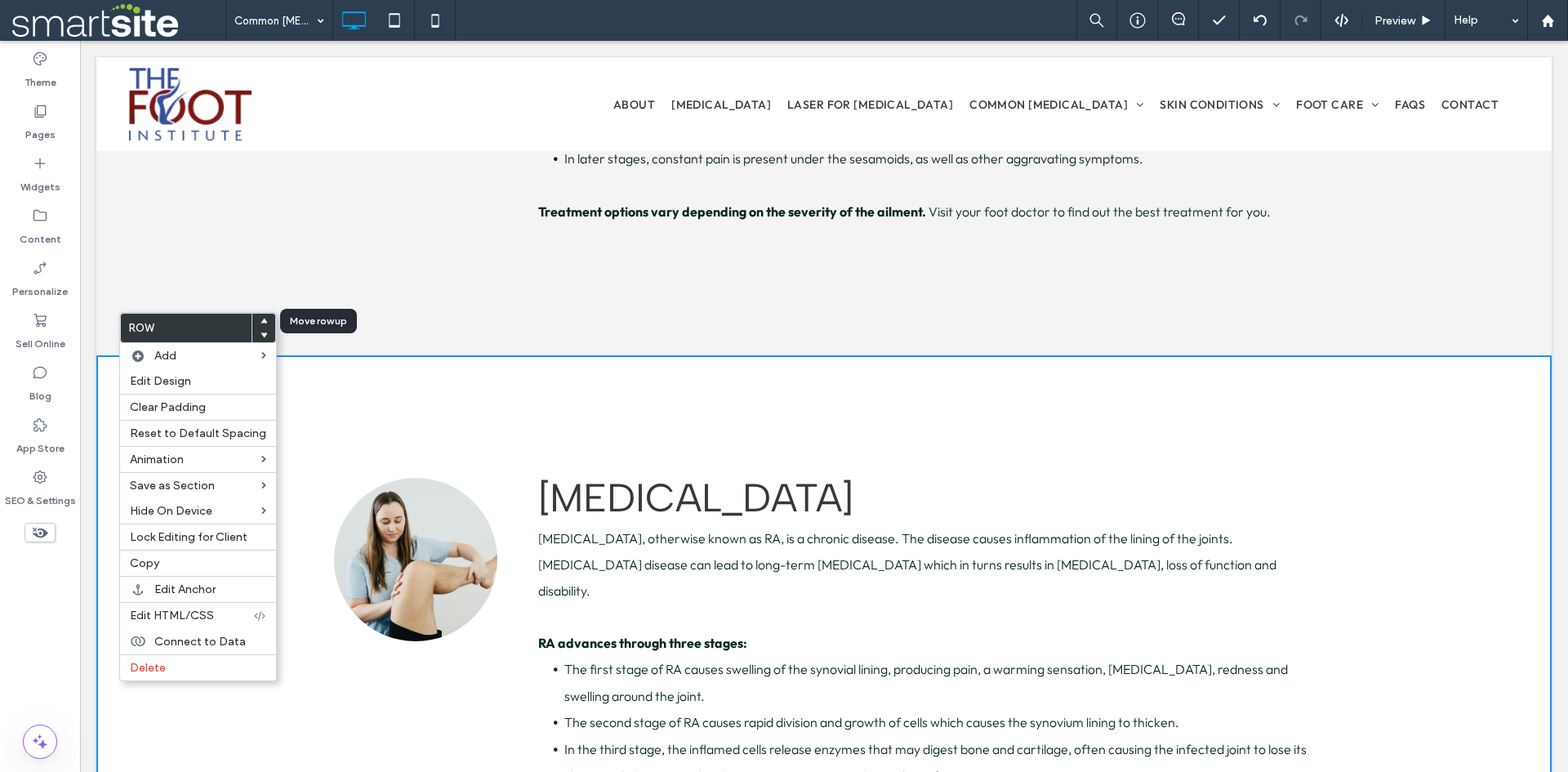
click at [261, 318] on icon at bounding box center [263, 320] width 6 height 6
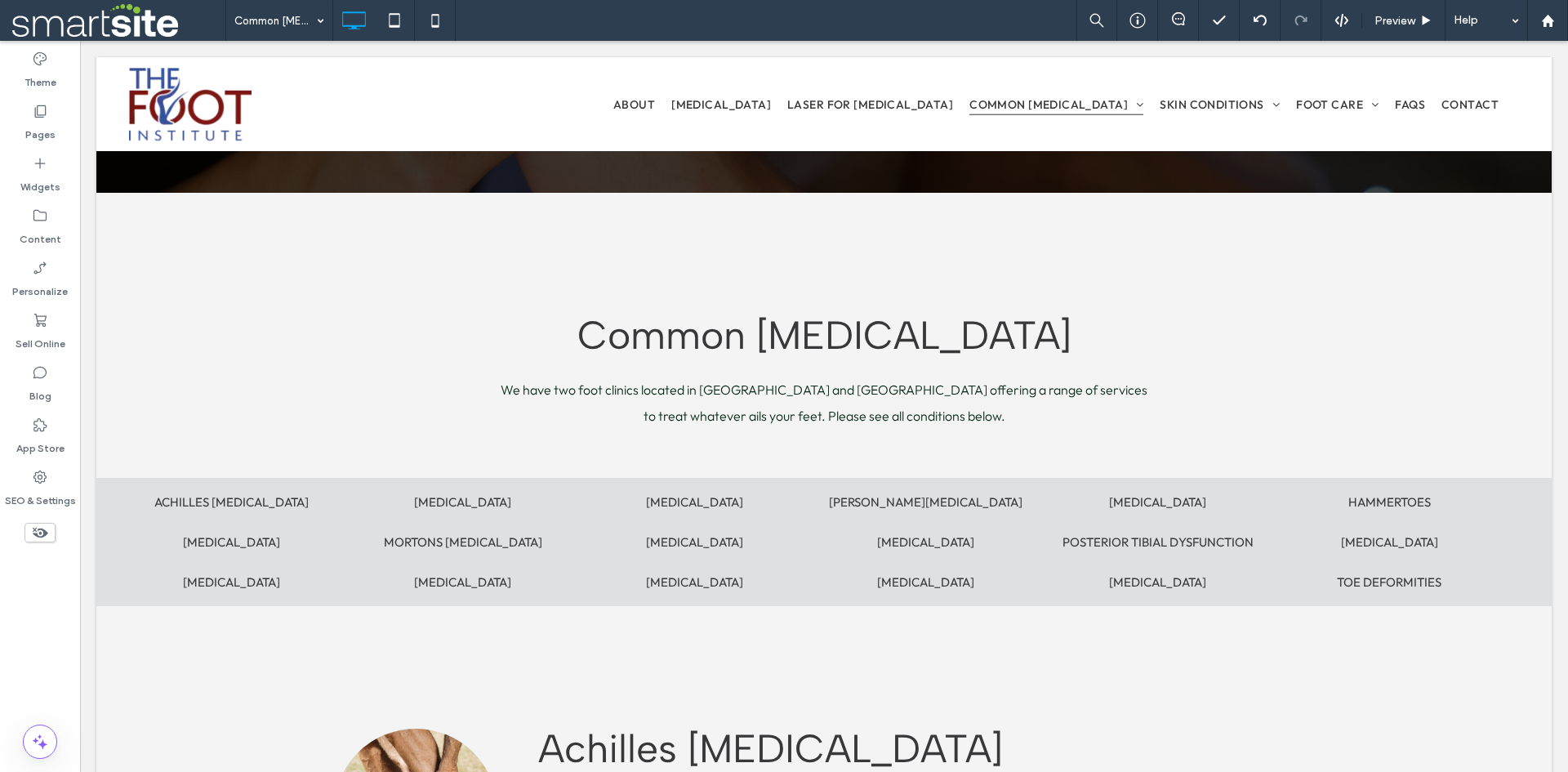
scroll to position [329, 0]
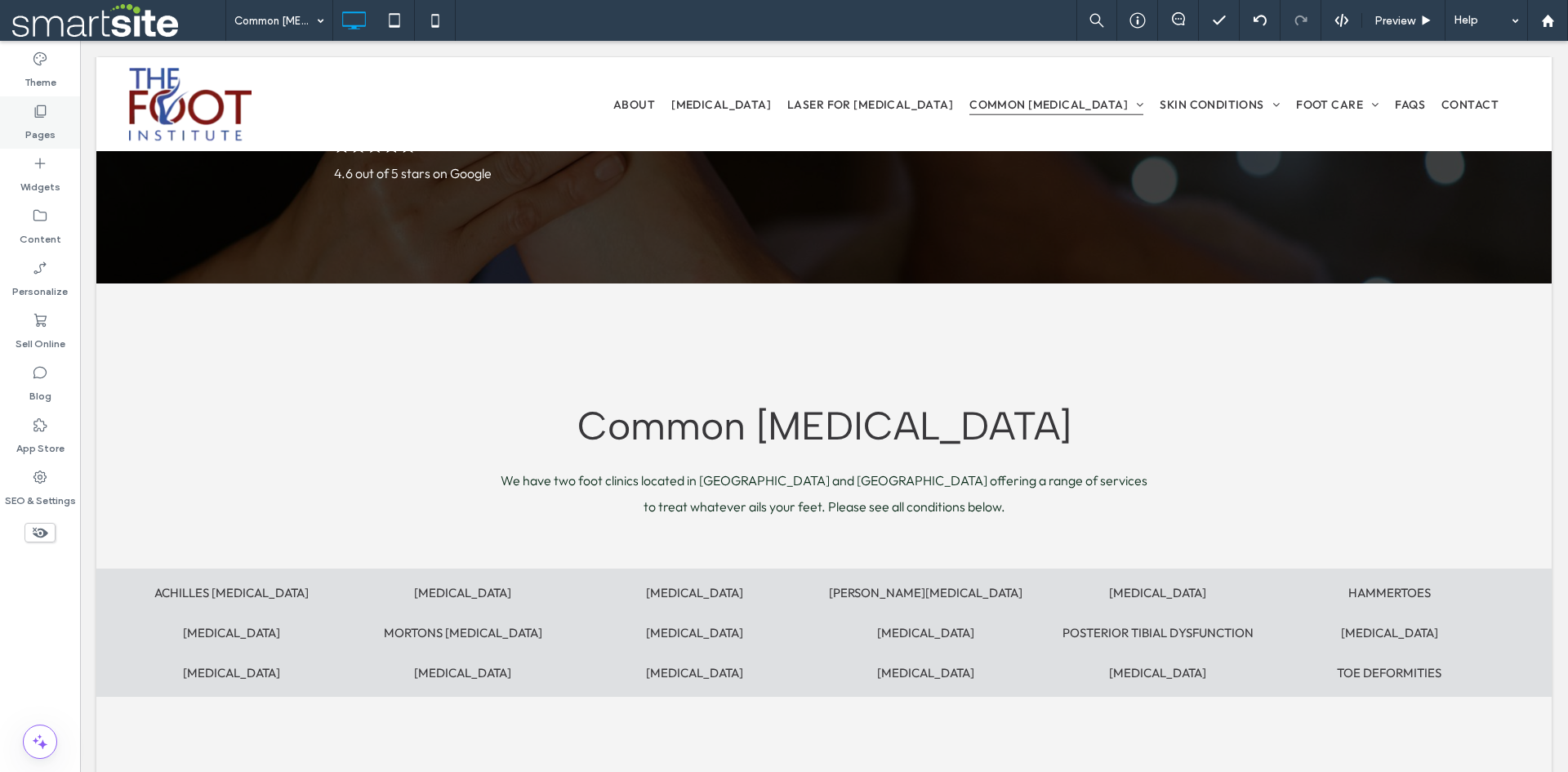
click at [45, 138] on label "Pages" at bounding box center [41, 130] width 31 height 23
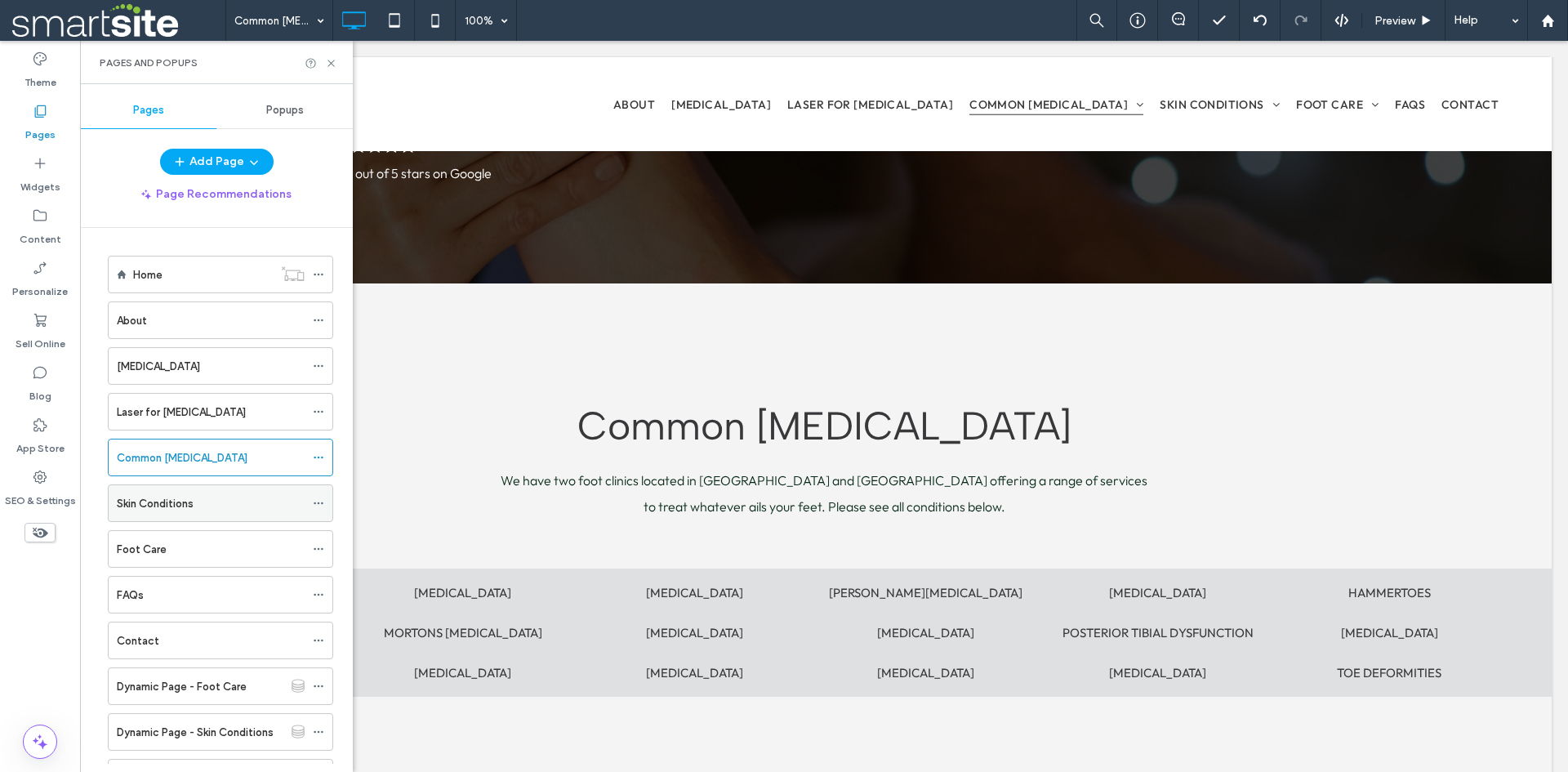
click at [170, 504] on label "Skin Conditions" at bounding box center [155, 504] width 77 height 29
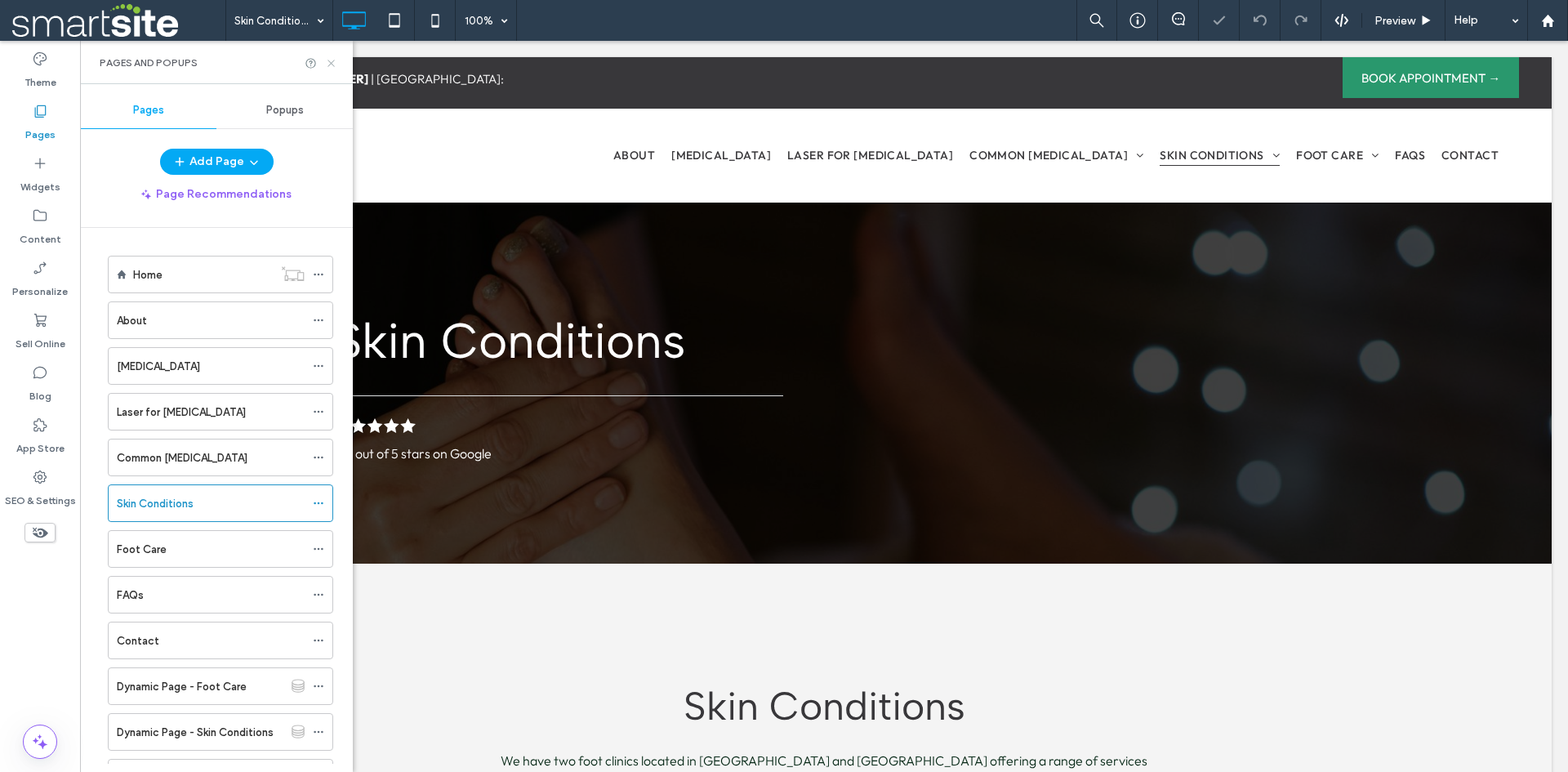
click at [333, 66] on icon at bounding box center [332, 63] width 13 height 13
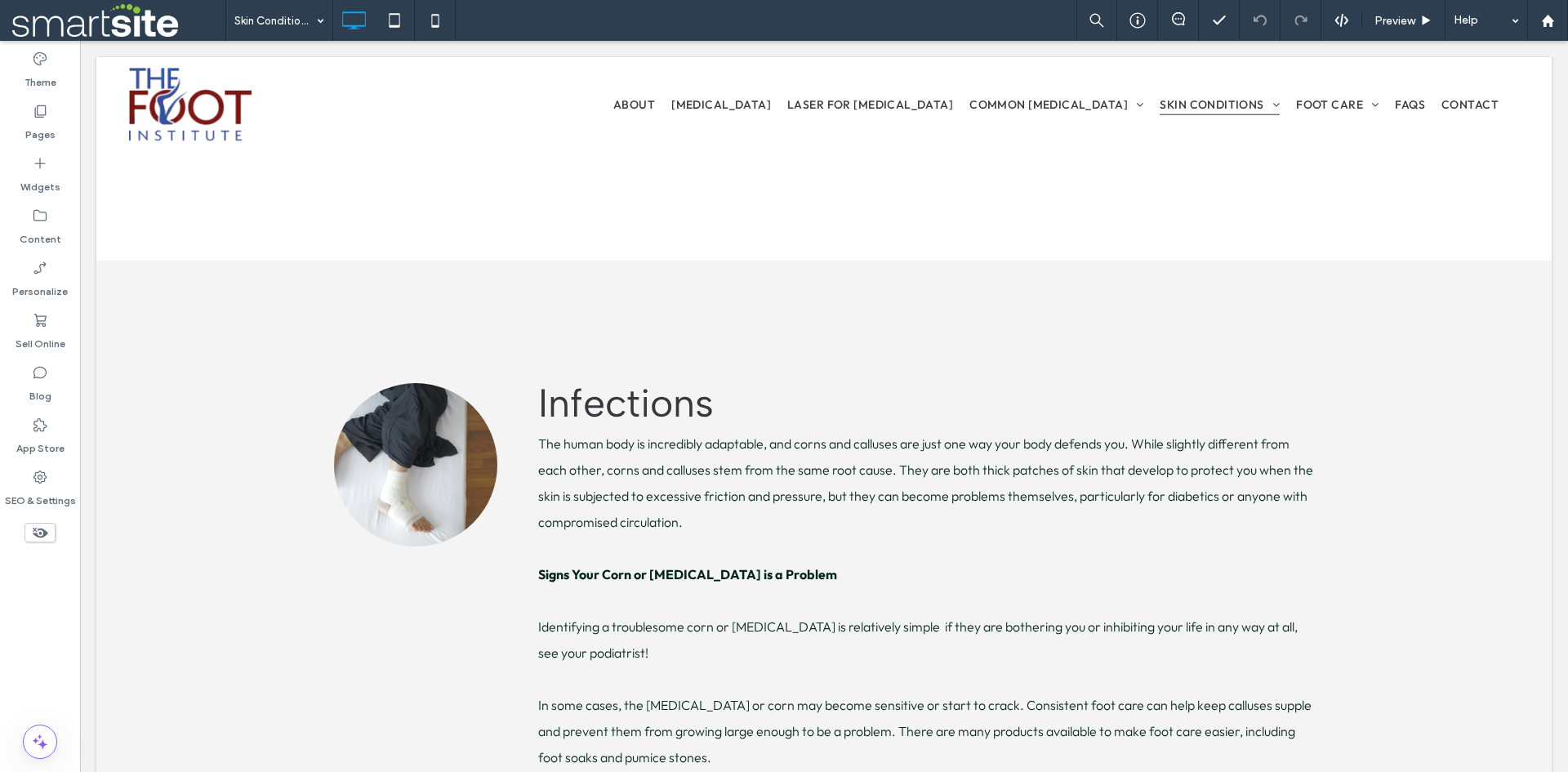
scroll to position [3267, 0]
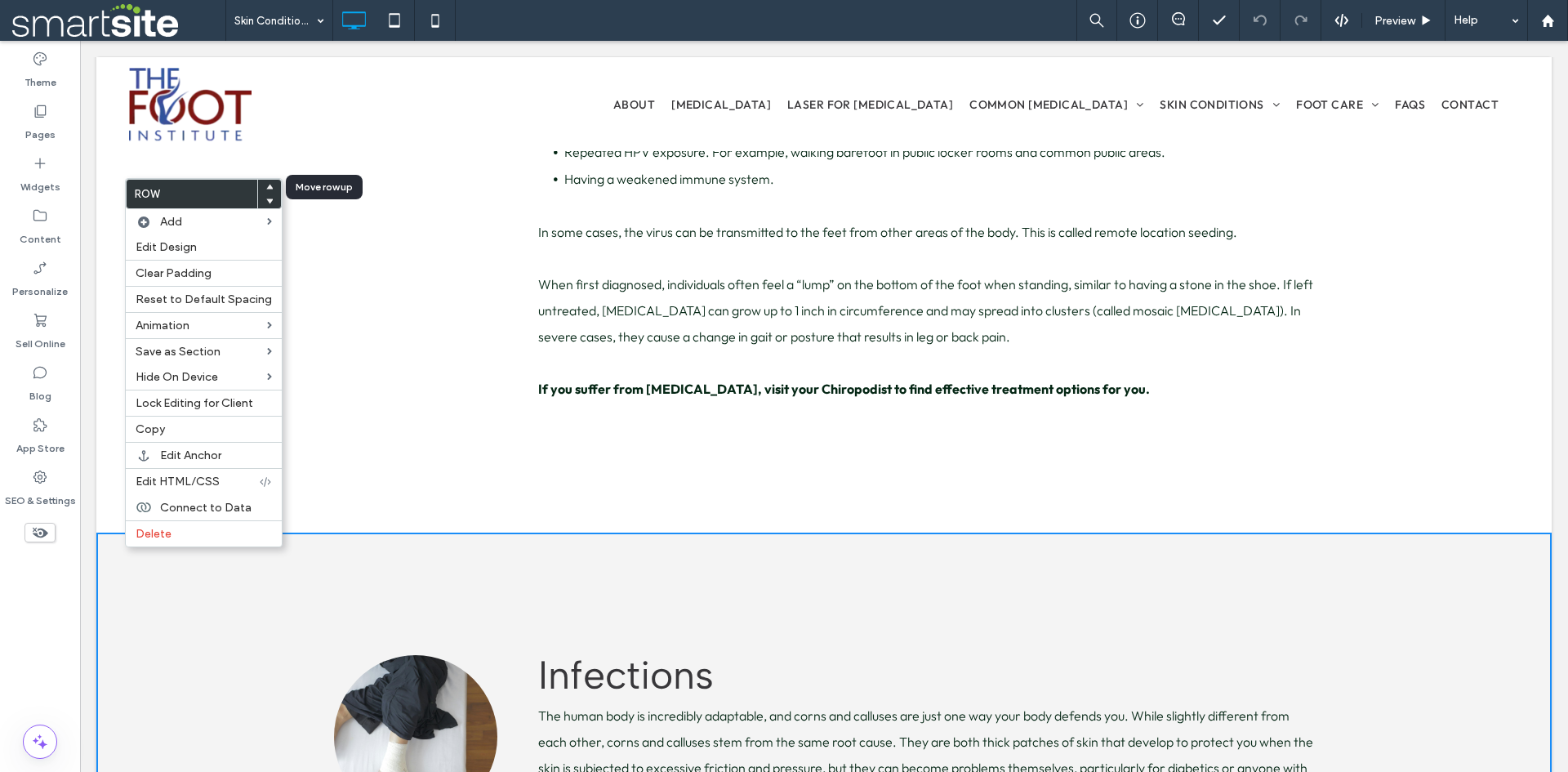
click at [266, 184] on icon at bounding box center [269, 187] width 6 height 6
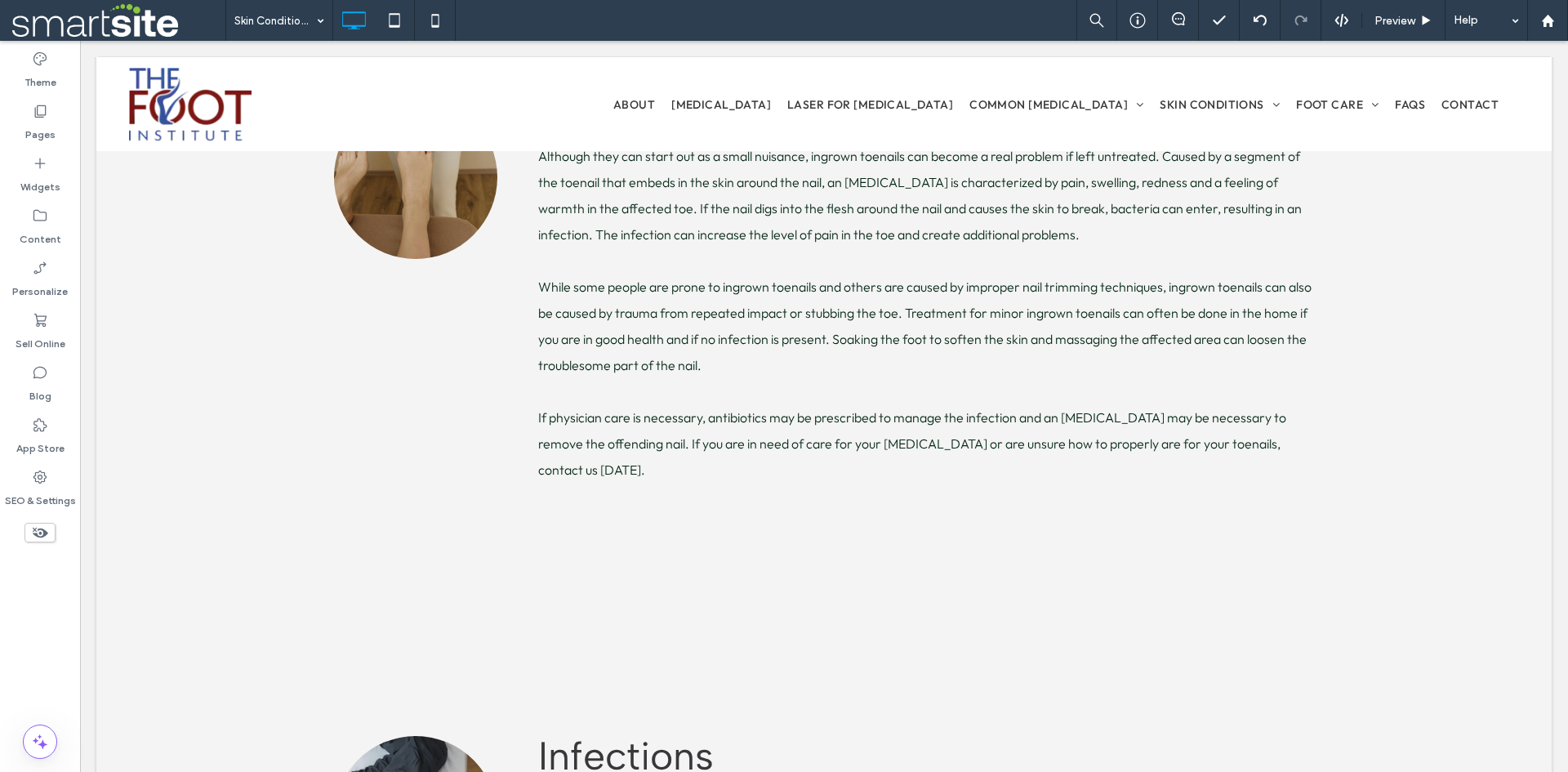
scroll to position [2541, 0]
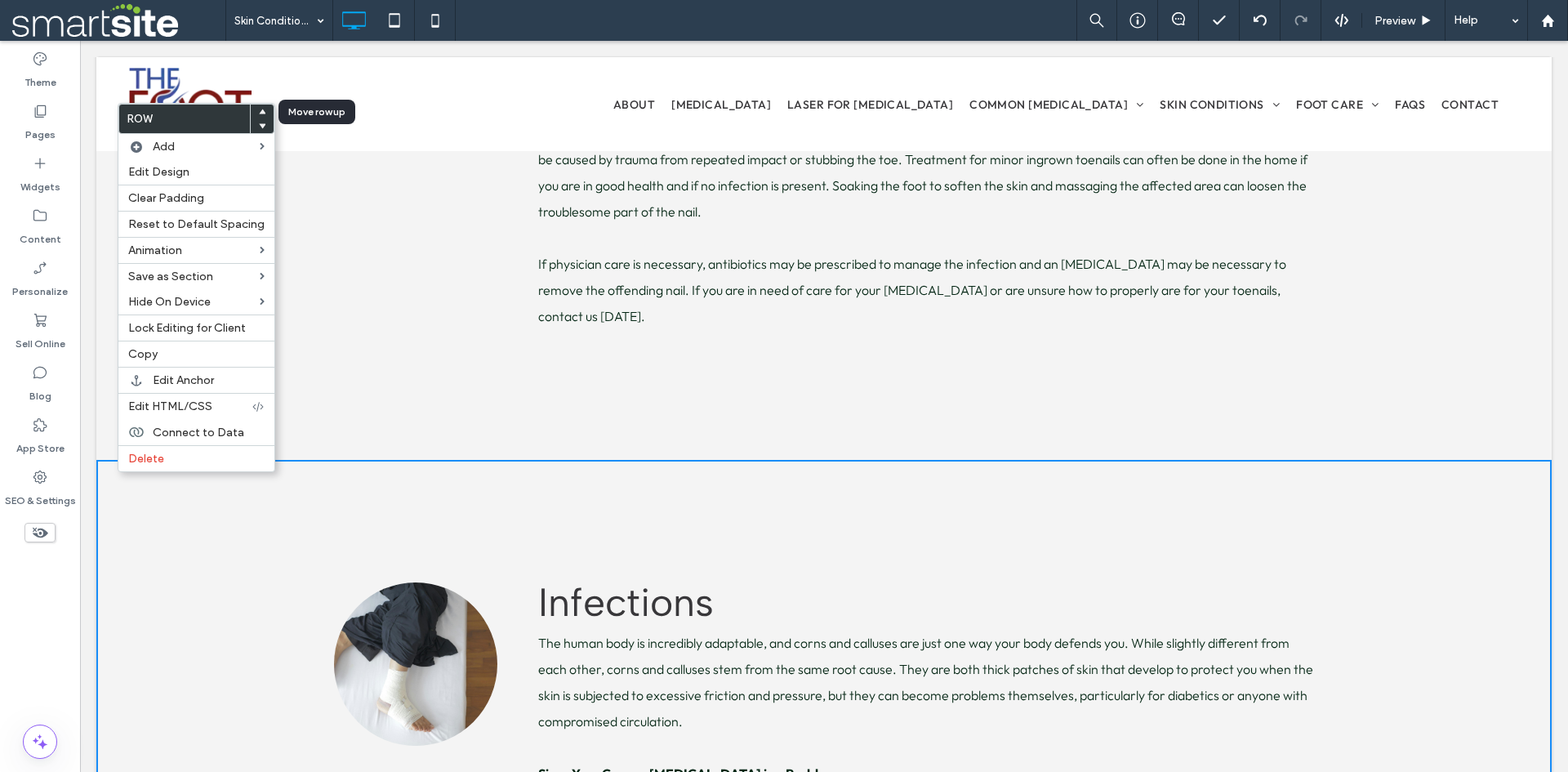
click at [259, 113] on use at bounding box center [262, 110] width 7 height 5
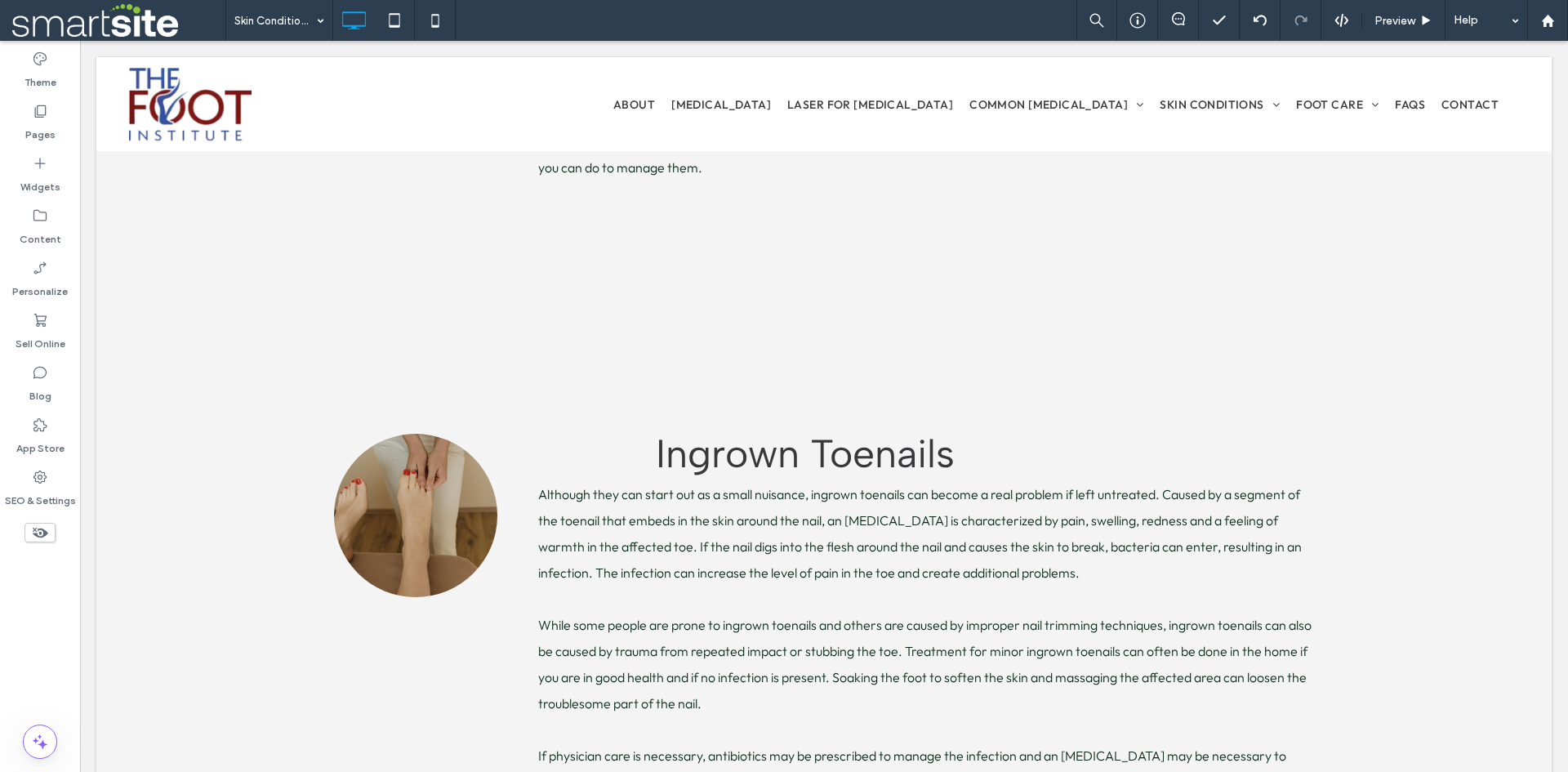
scroll to position [2904, 0]
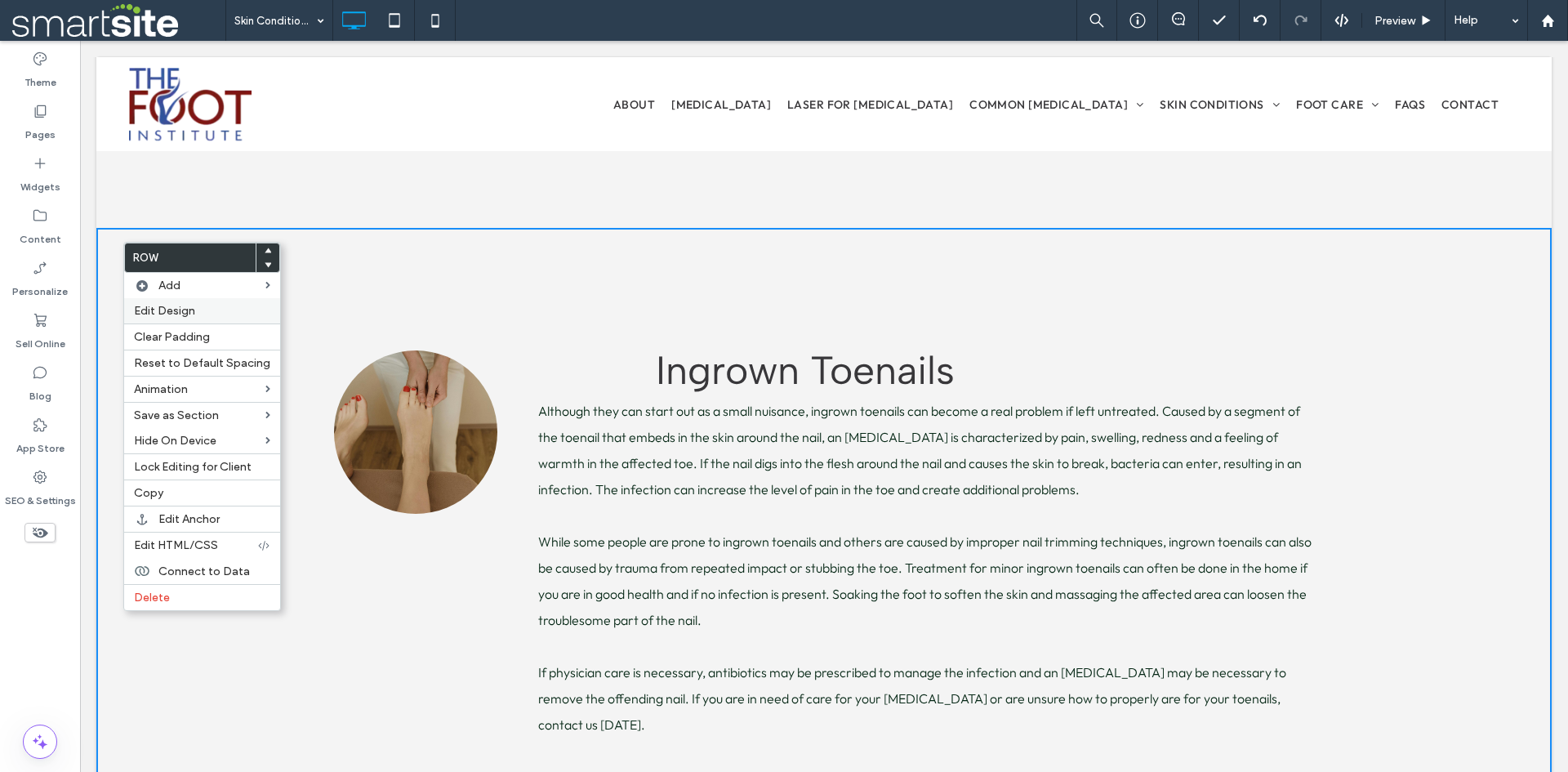
click at [165, 307] on span "Edit Design" at bounding box center [165, 310] width 61 height 14
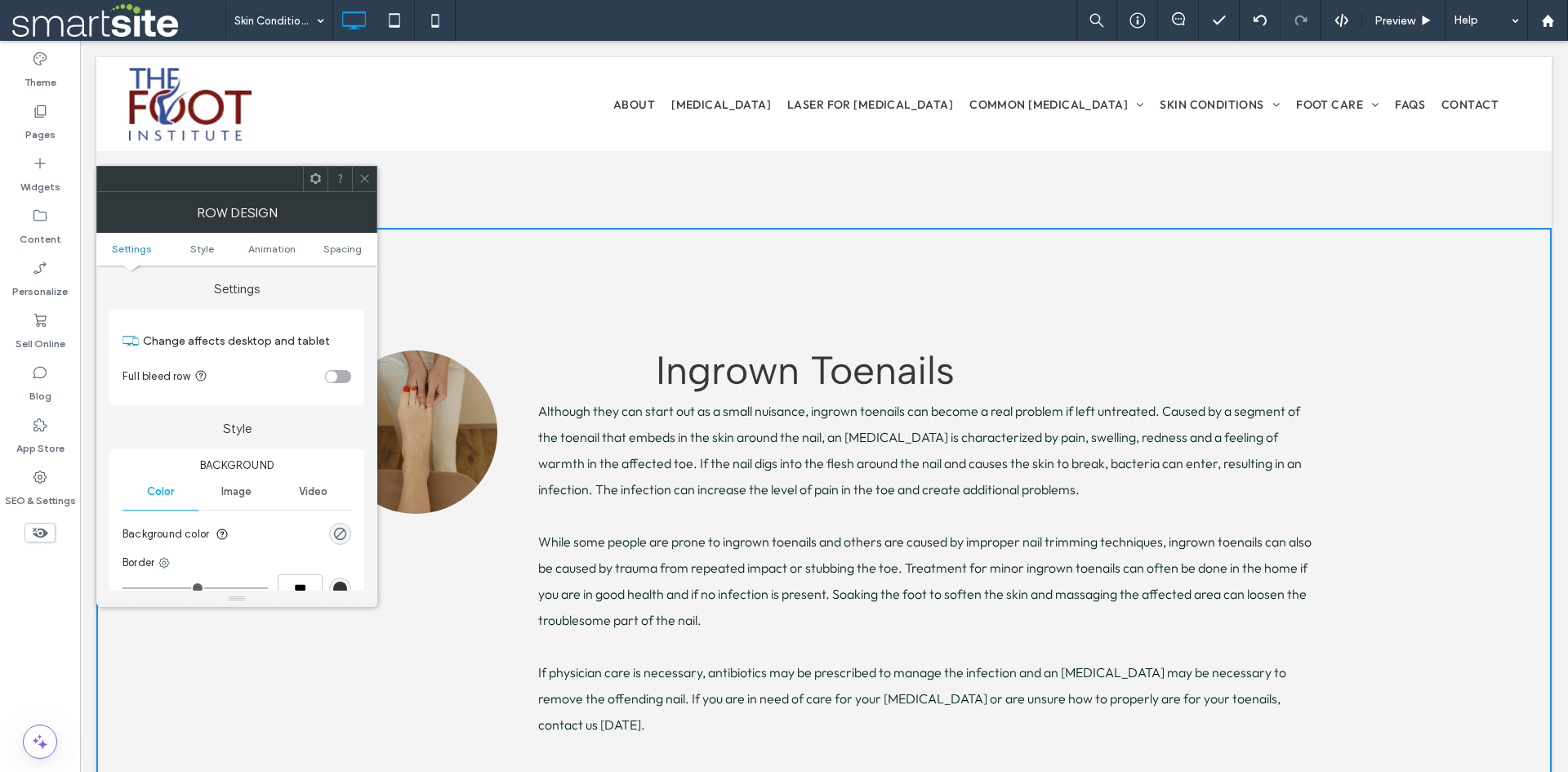
click at [239, 498] on span "Image" at bounding box center [236, 492] width 31 height 13
click at [163, 492] on span "Color" at bounding box center [160, 492] width 27 height 13
click at [334, 531] on icon "rgba(0, 0, 0, 0)" at bounding box center [340, 533] width 14 height 14
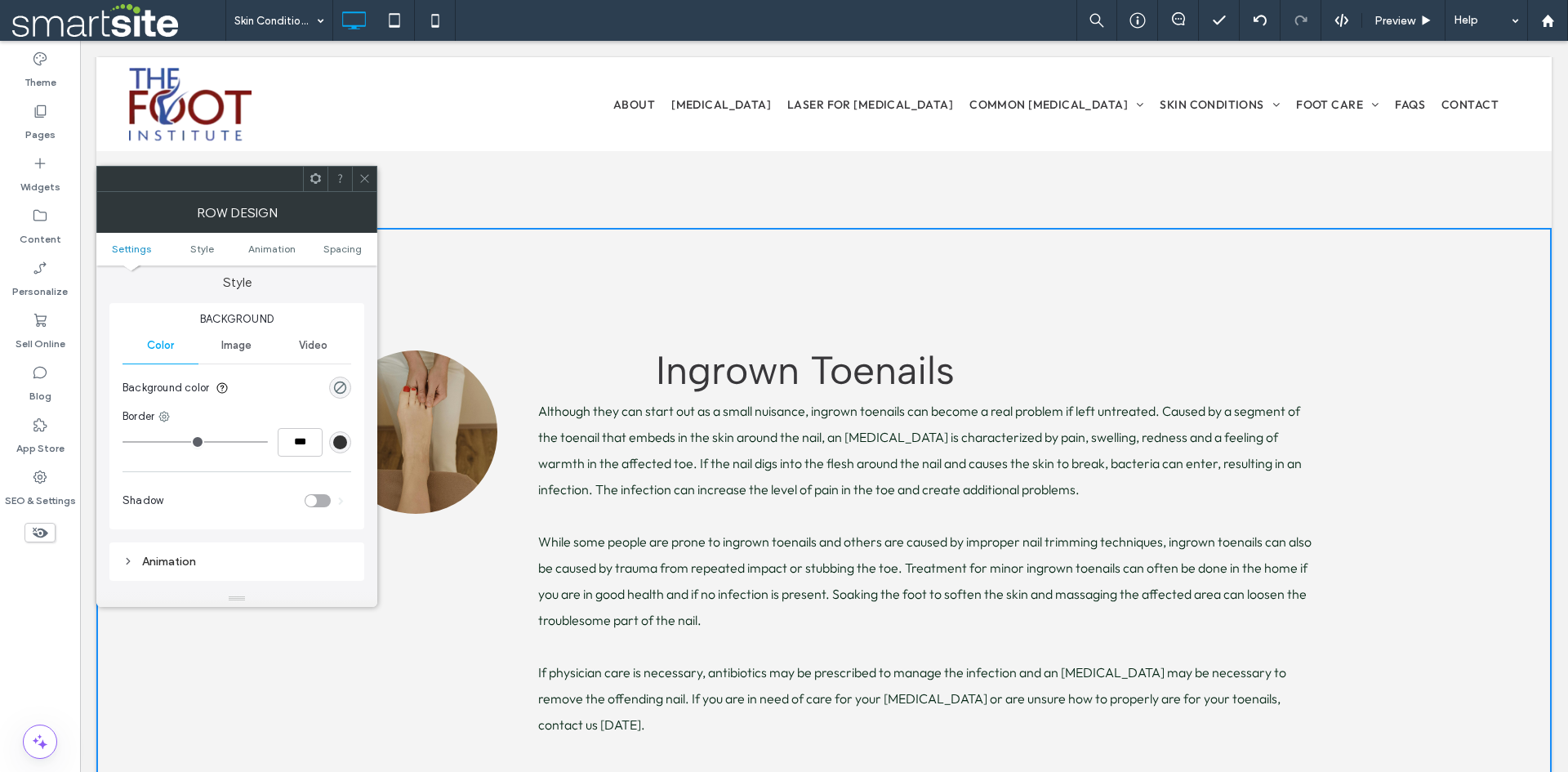
scroll to position [136, 0]
click at [344, 399] on icon "rgba(0, 0, 0, 0)" at bounding box center [340, 397] width 14 height 14
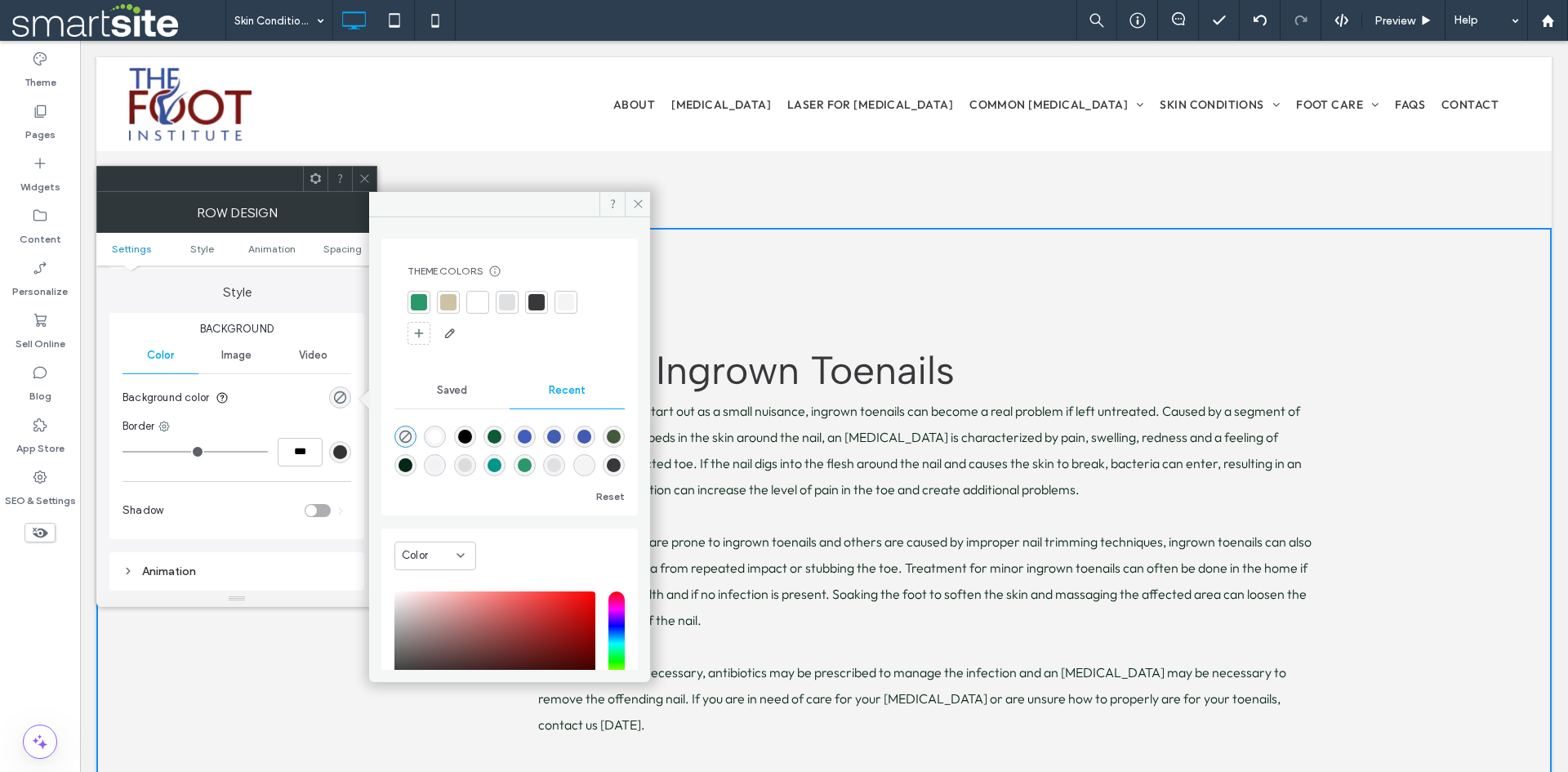
click at [481, 302] on div at bounding box center [478, 302] width 16 height 16
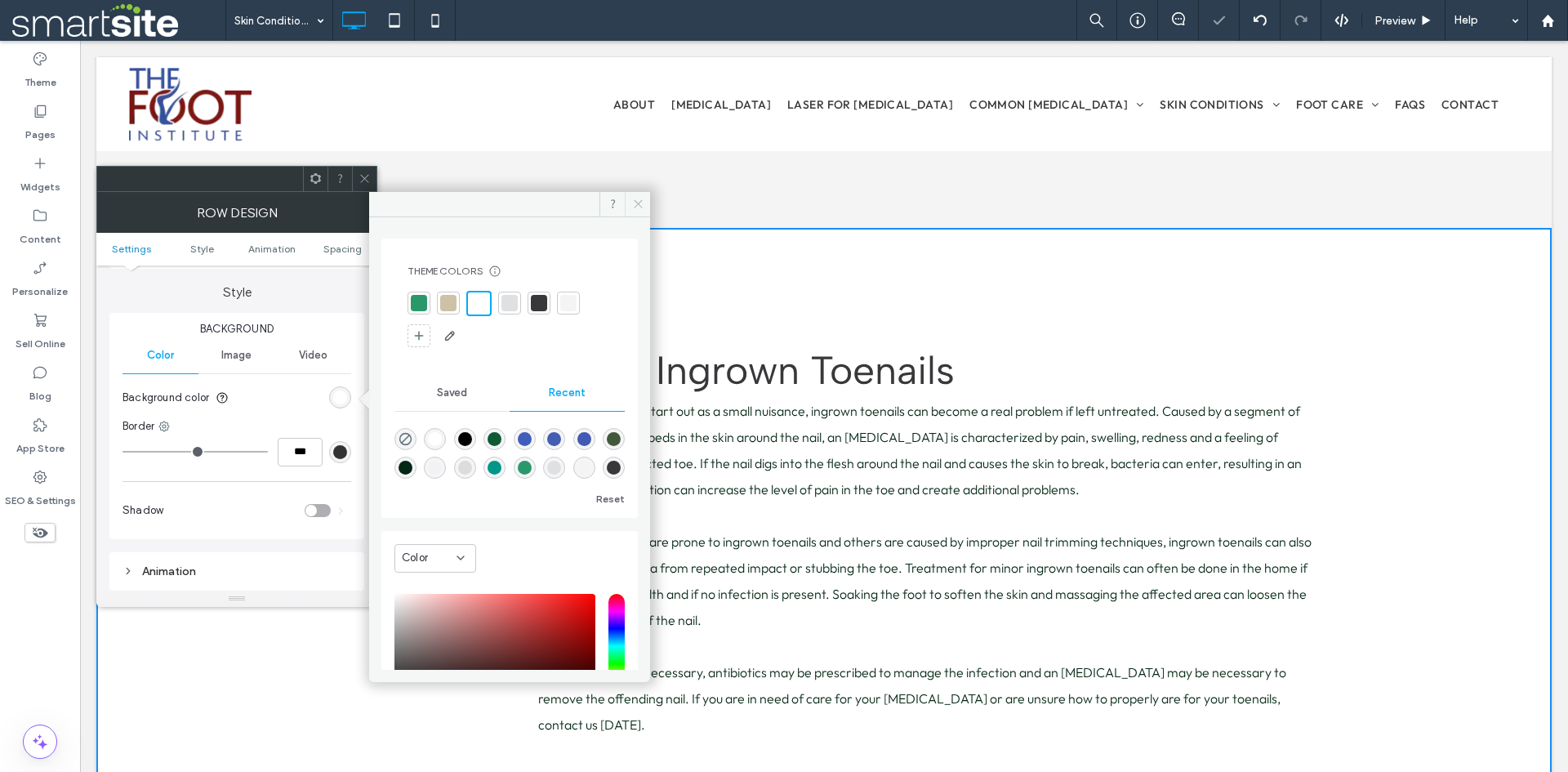
click at [639, 197] on span at bounding box center [637, 204] width 25 height 24
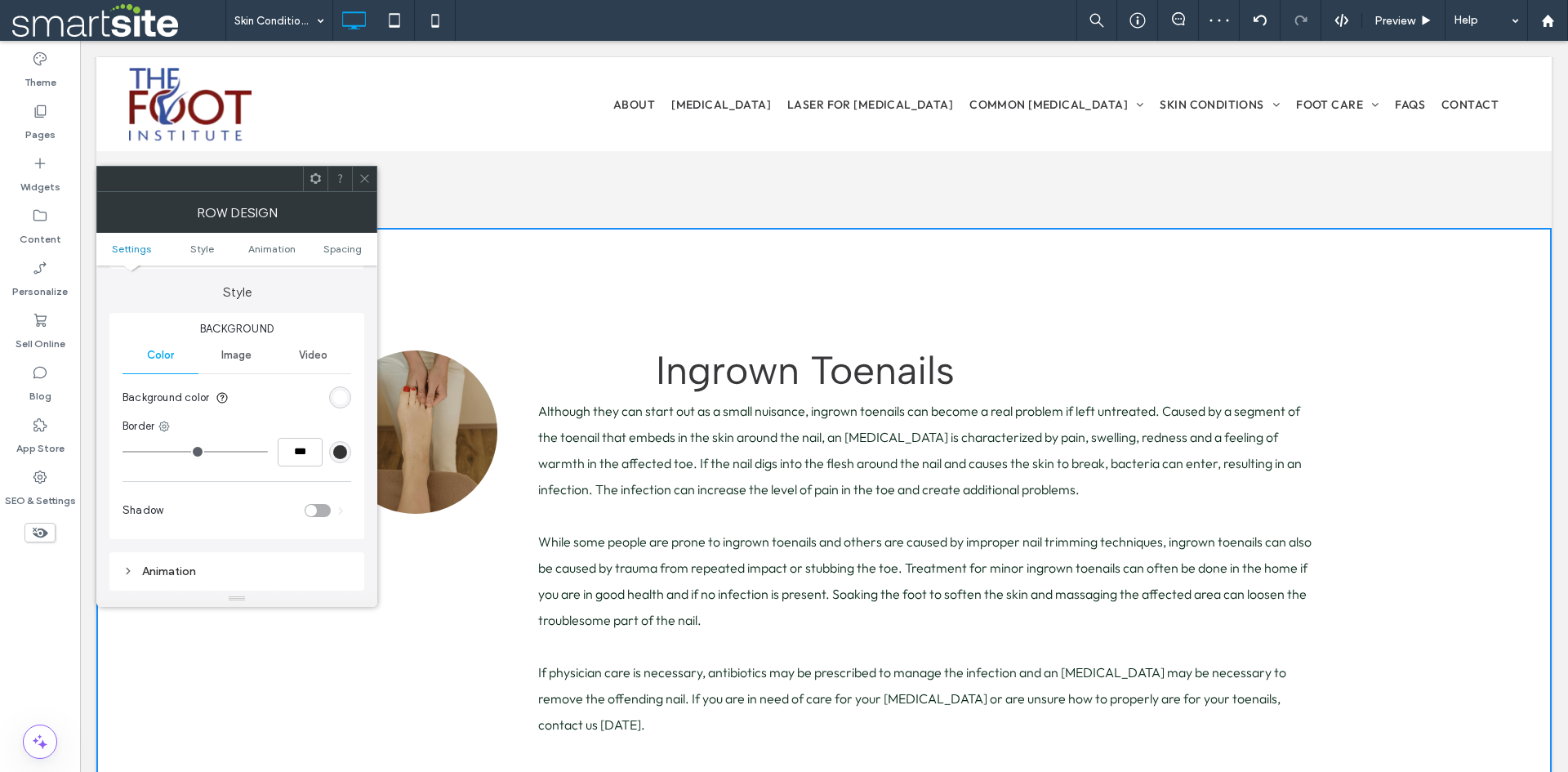
click at [365, 178] on use at bounding box center [363, 179] width 8 height 8
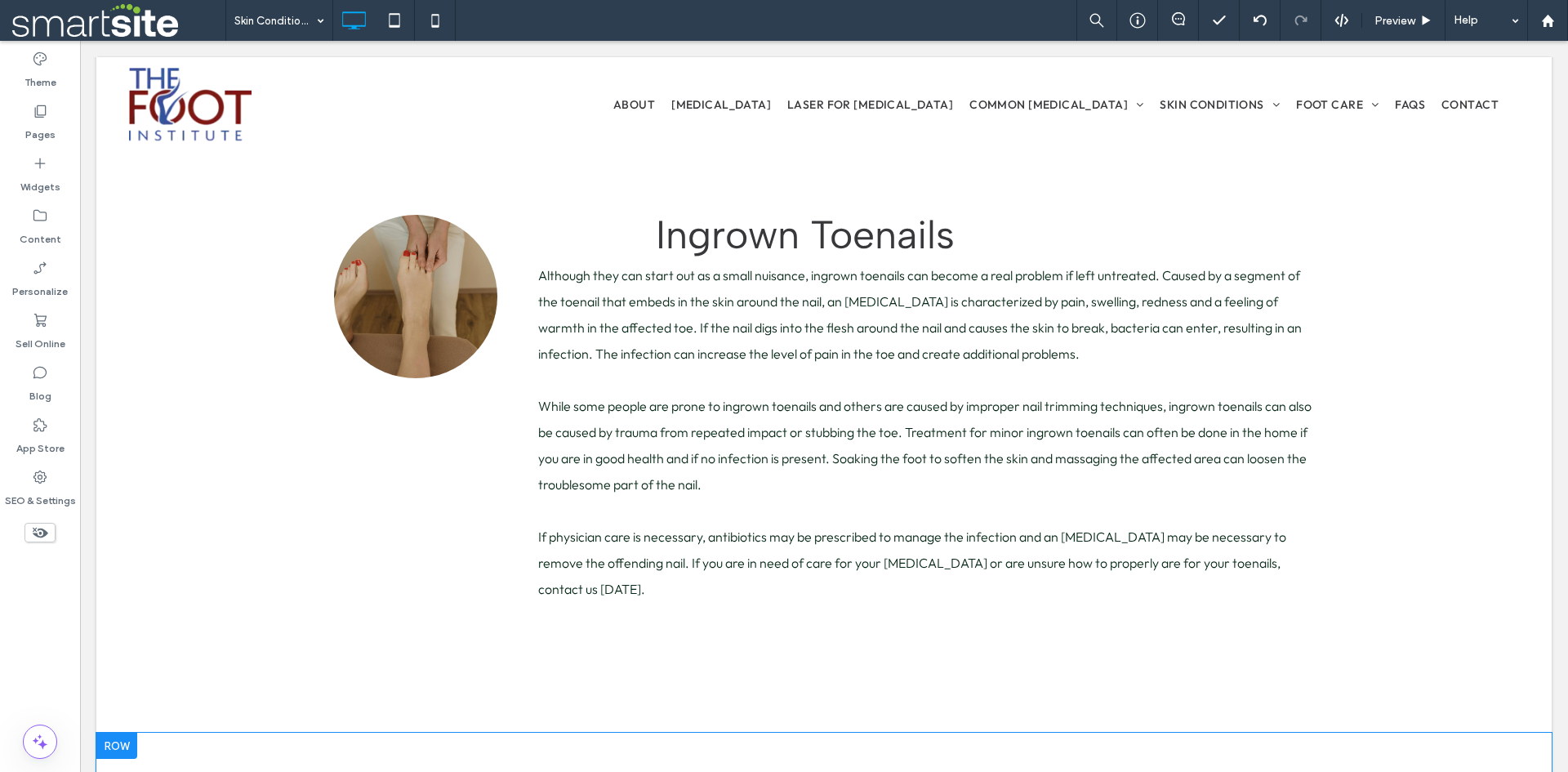
scroll to position [3448, 0]
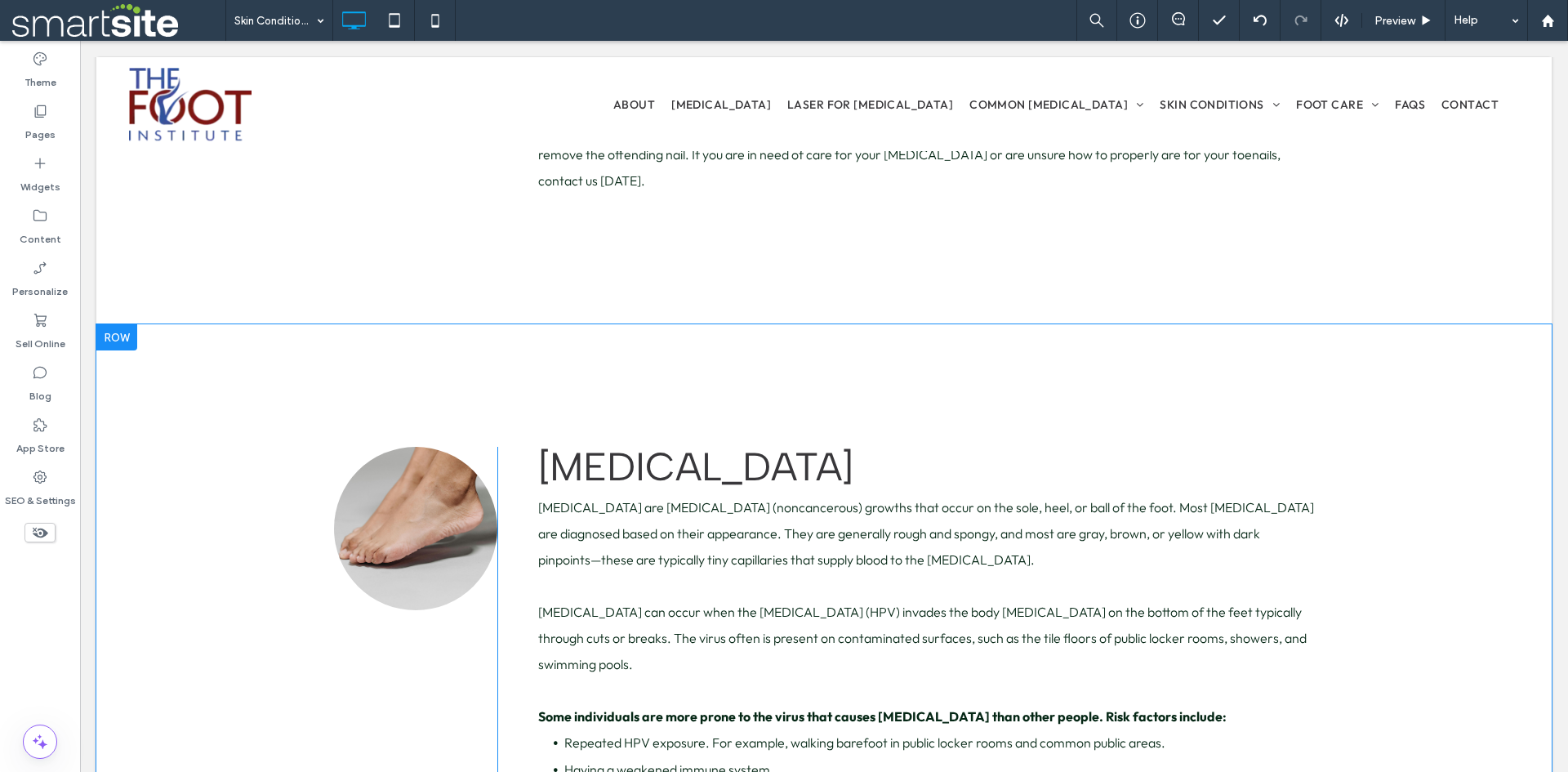
click at [124, 345] on div at bounding box center [116, 337] width 41 height 26
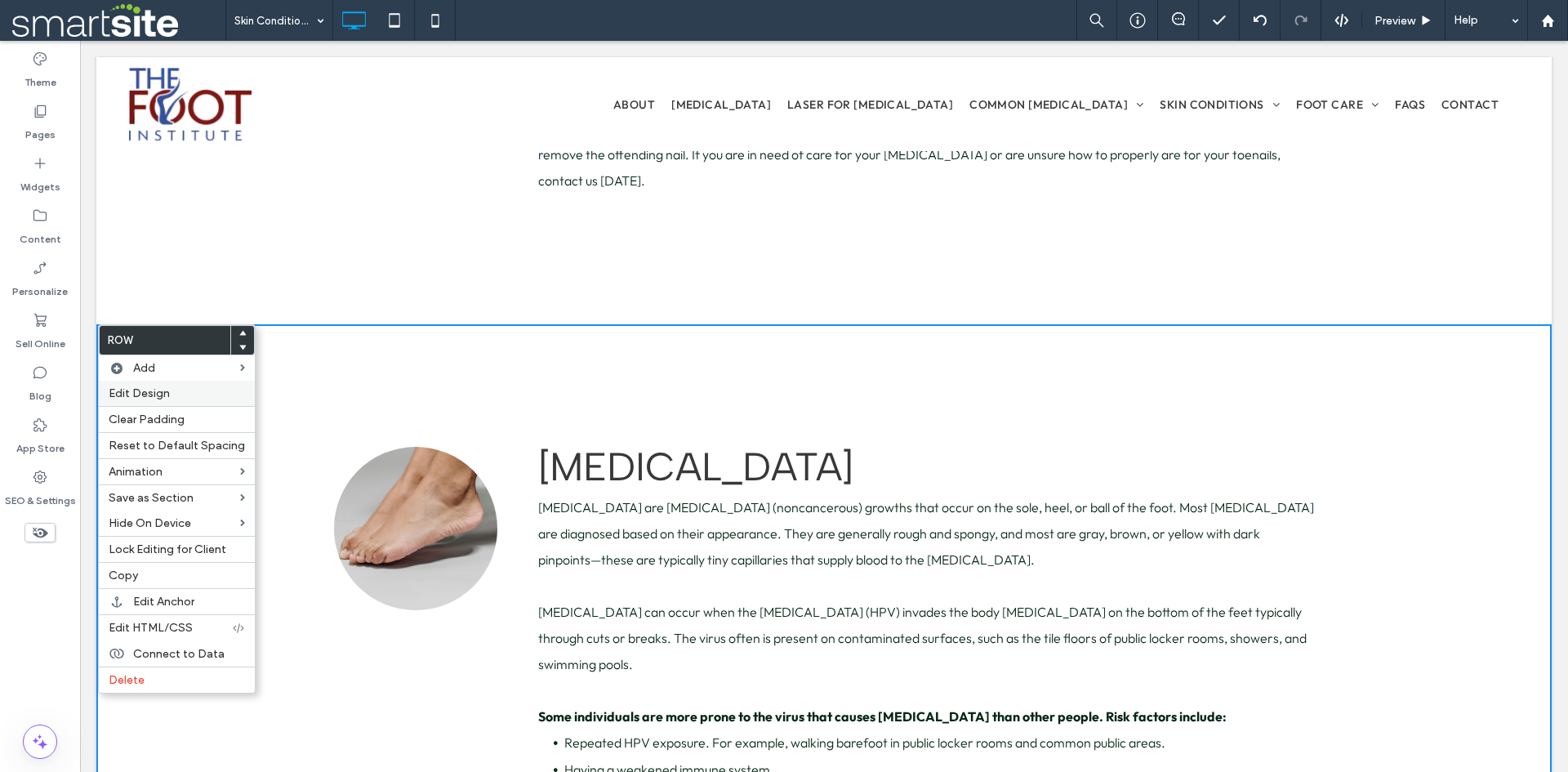
click at [151, 395] on span "Edit Design" at bounding box center [139, 392] width 61 height 14
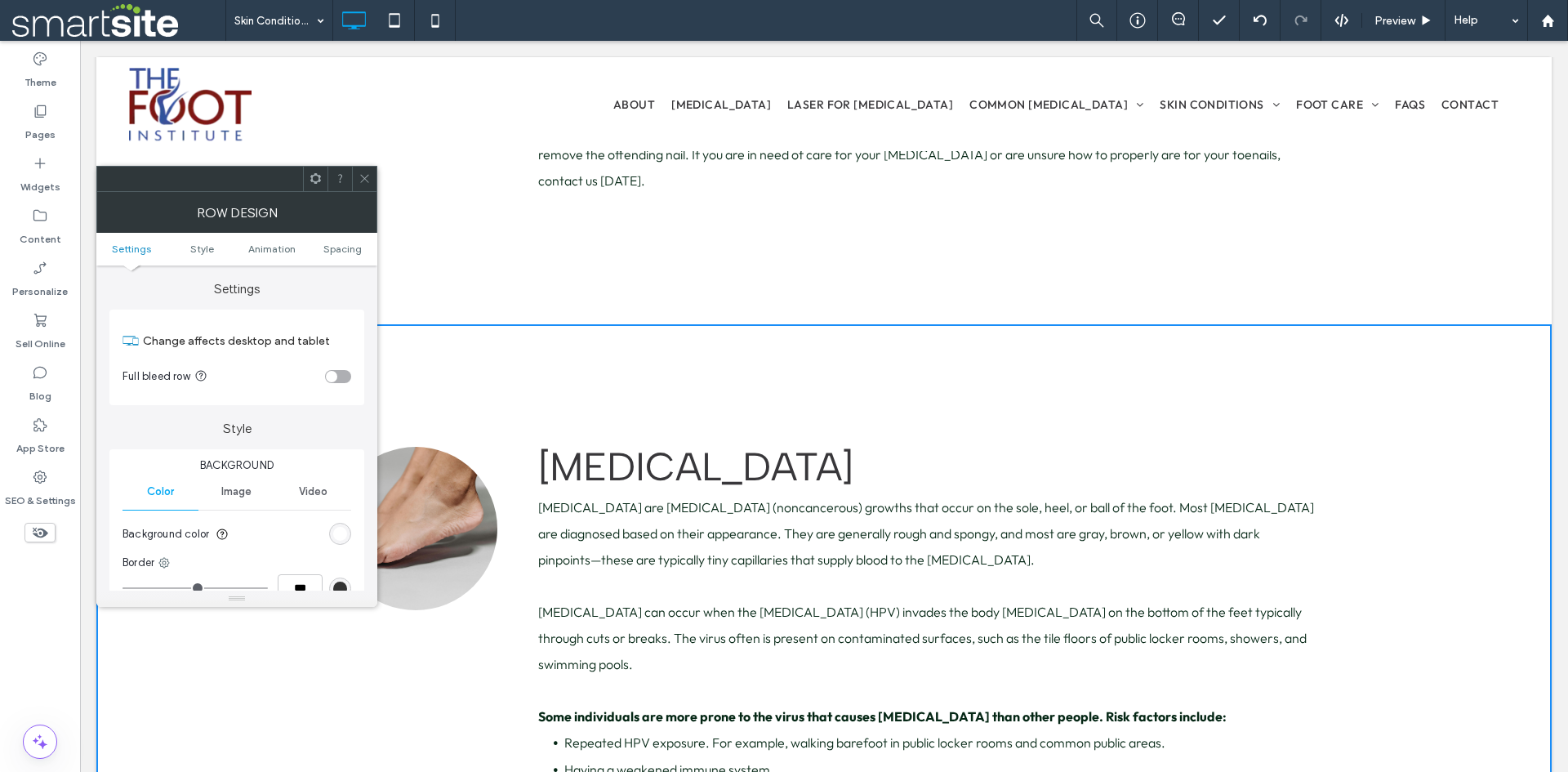
click at [334, 529] on div "rgb(255, 255, 255)" at bounding box center [340, 533] width 14 height 14
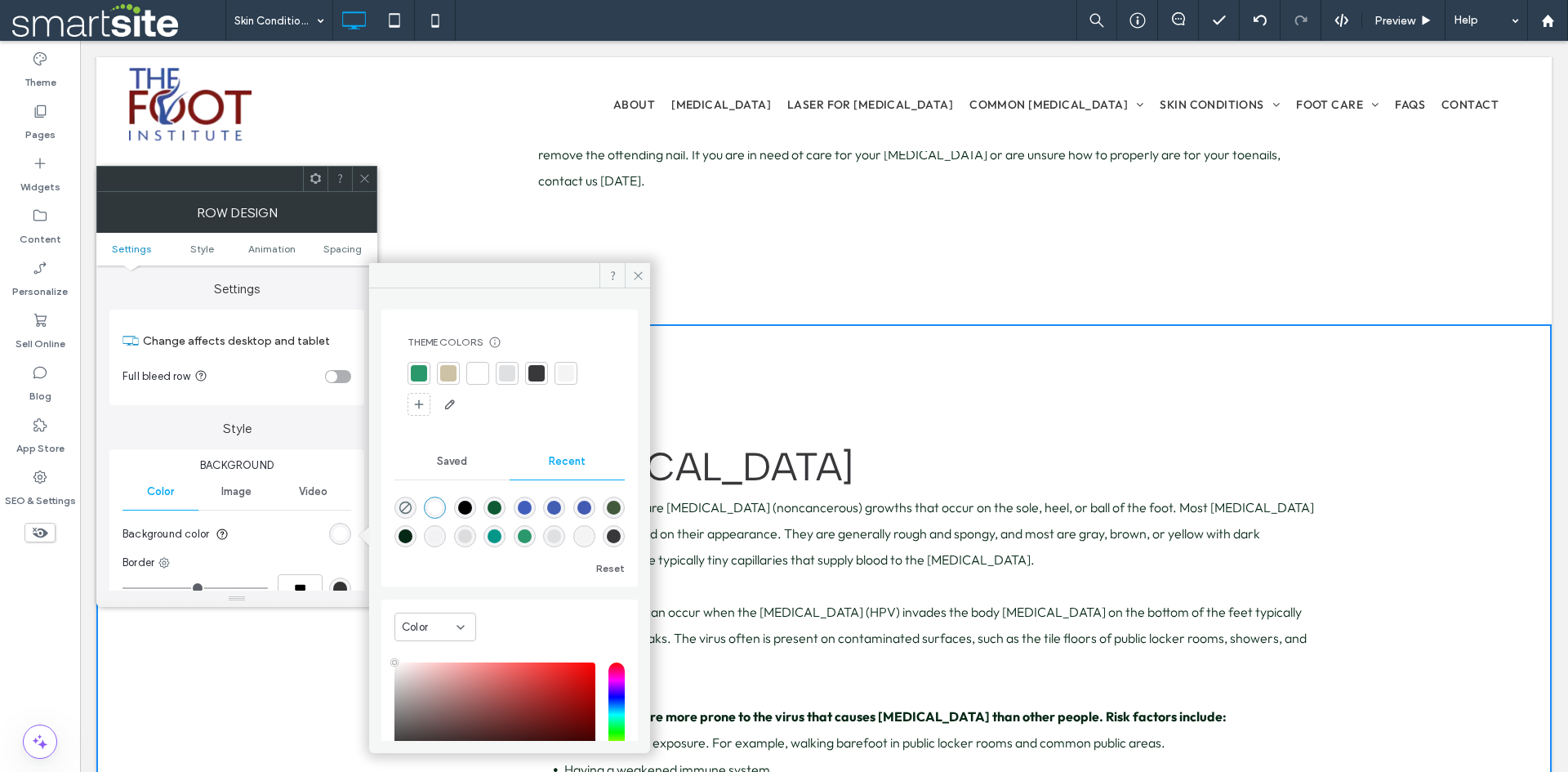
click at [447, 379] on div at bounding box center [448, 373] width 16 height 16
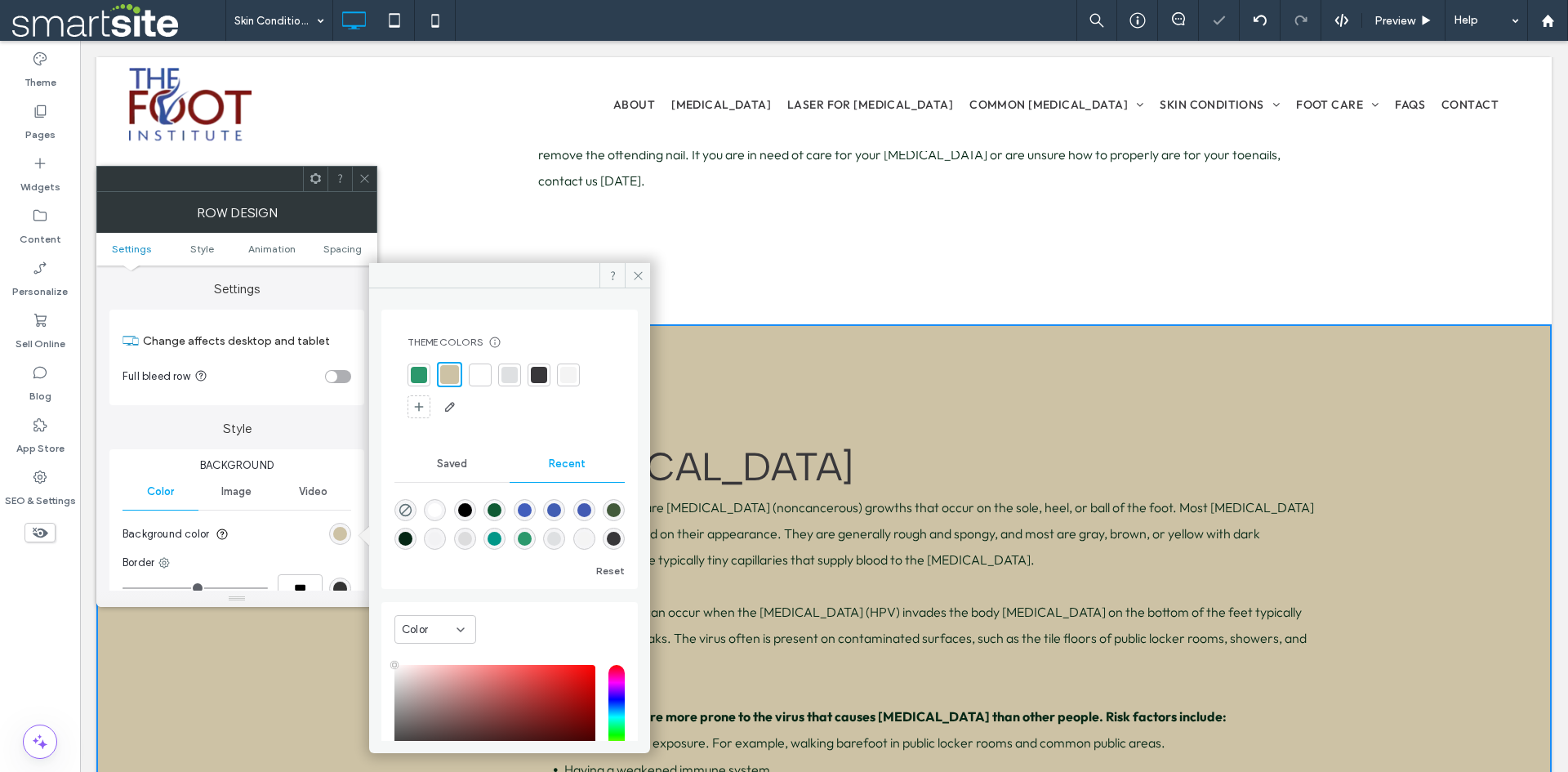
click at [515, 375] on div at bounding box center [509, 375] width 16 height 16
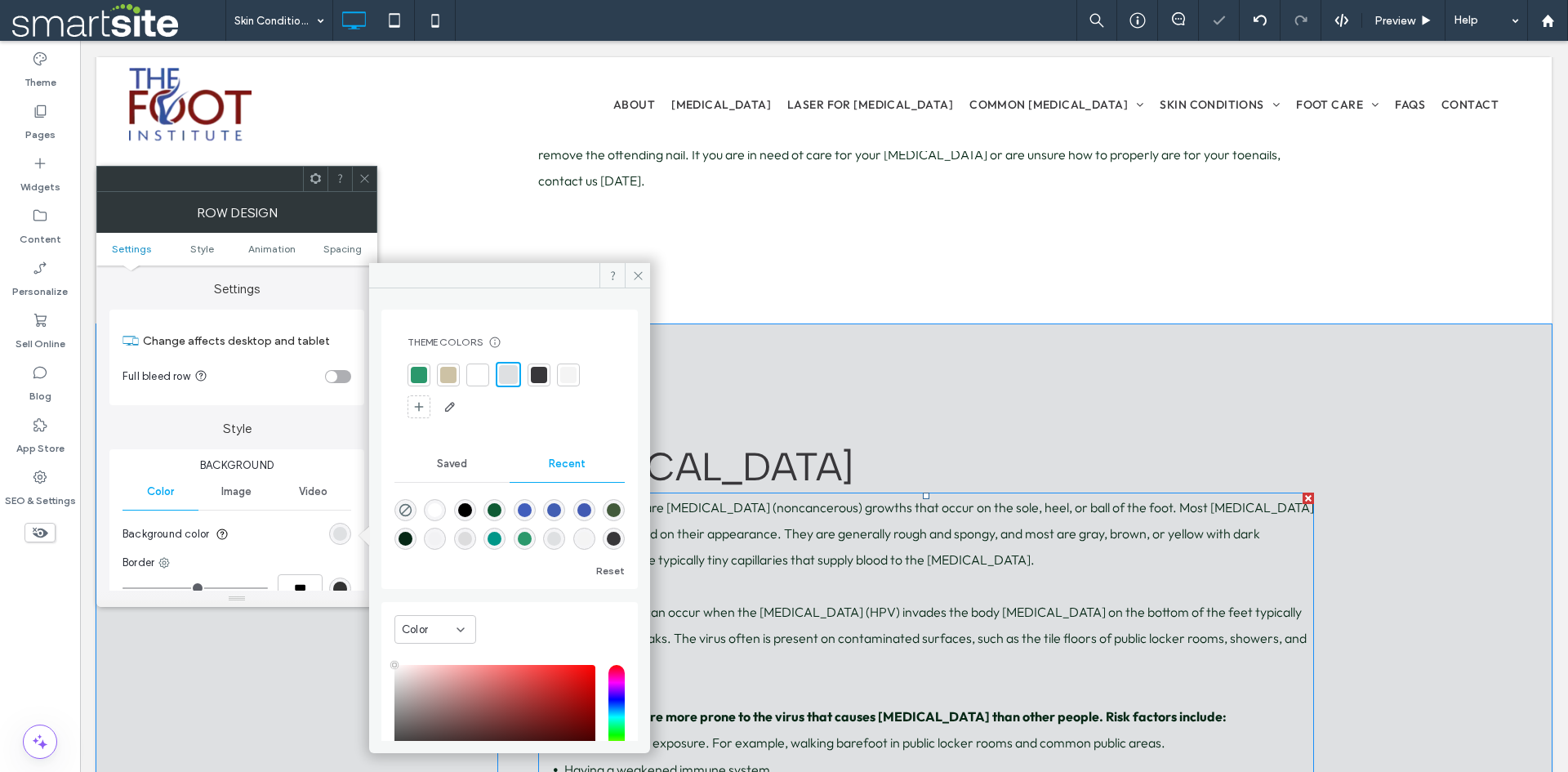
scroll to position [3176, 0]
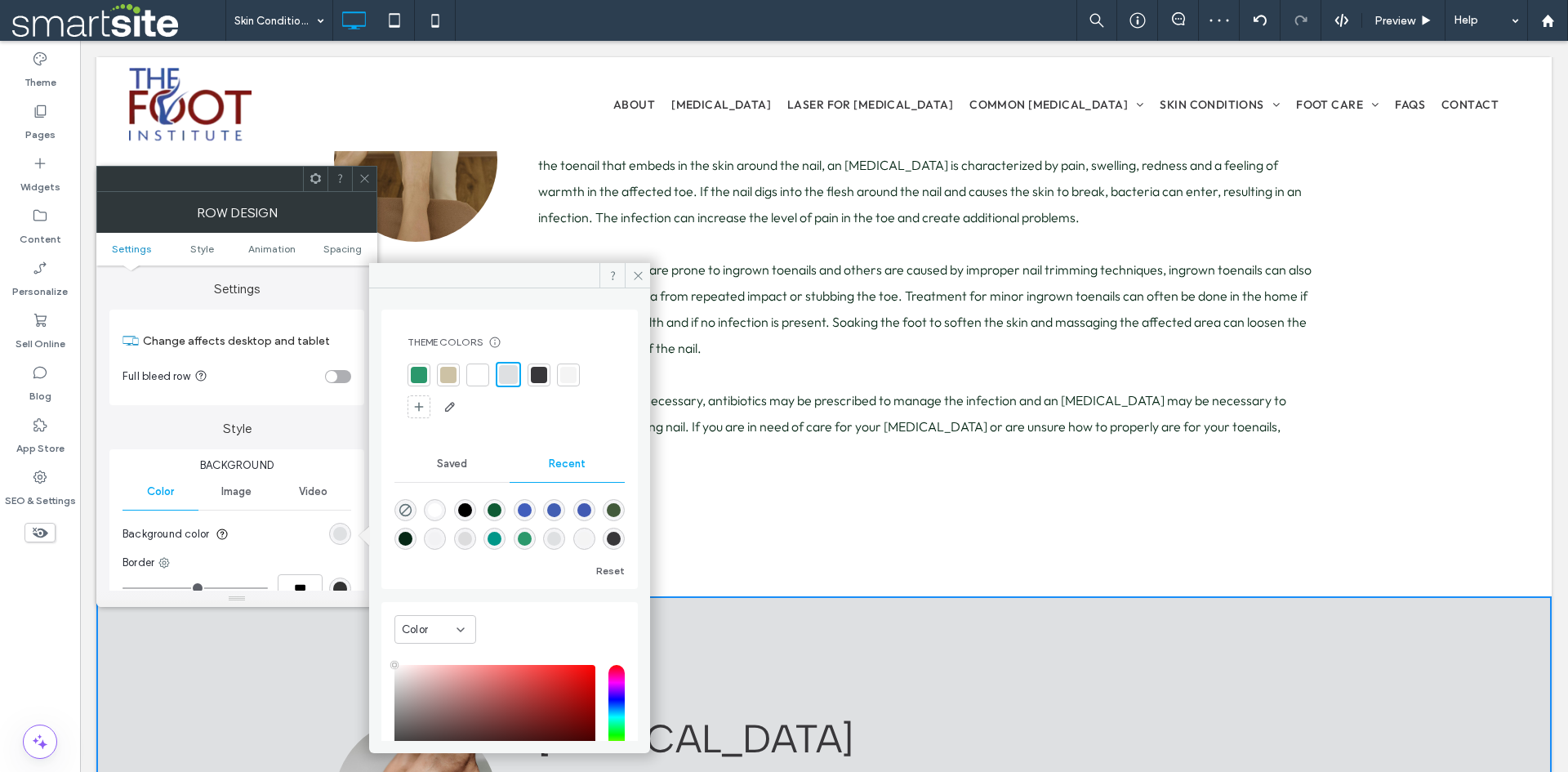
click at [574, 380] on div at bounding box center [568, 375] width 16 height 16
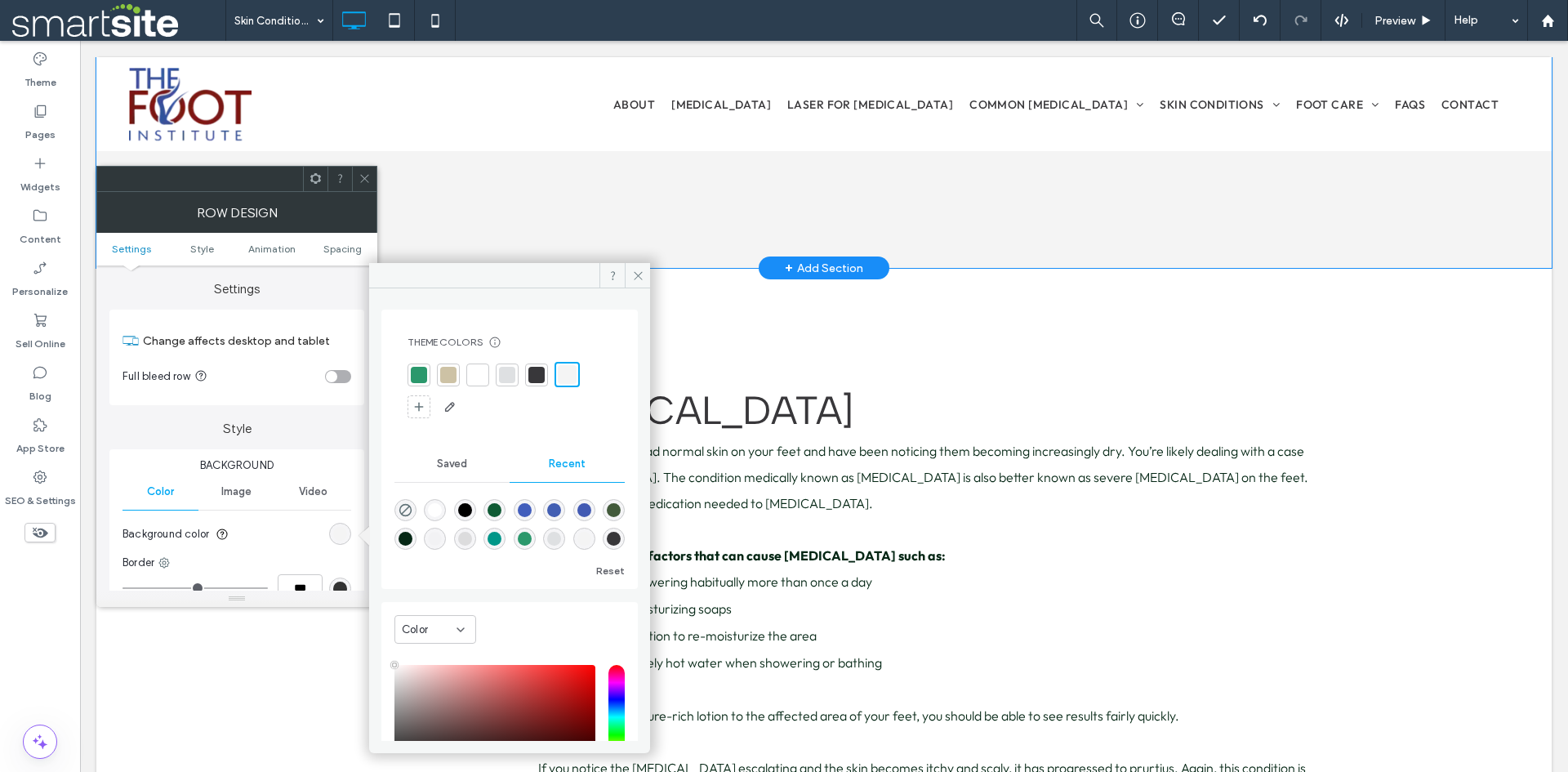
scroll to position [4401, 0]
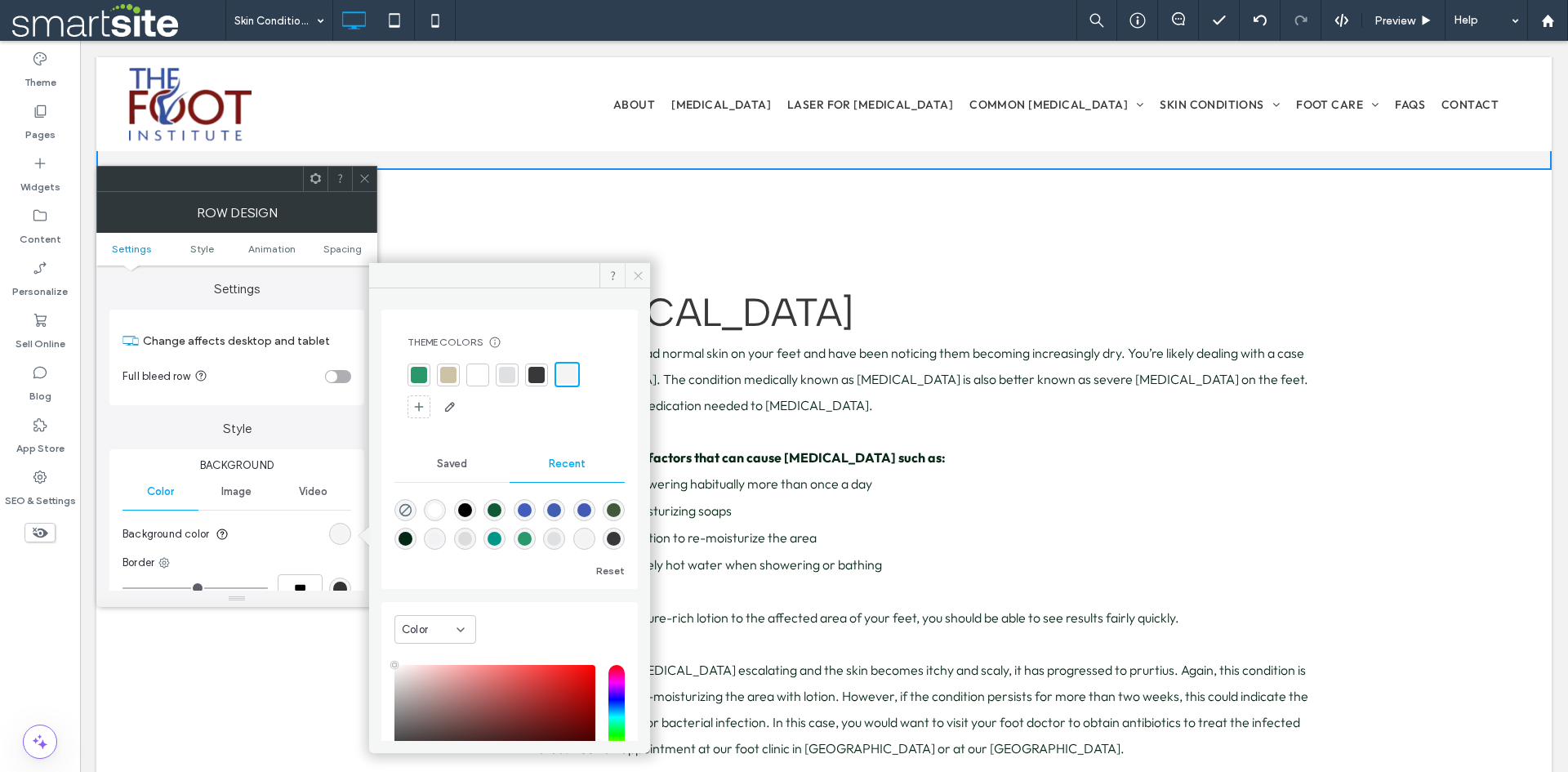
click at [636, 271] on icon at bounding box center [638, 276] width 13 height 13
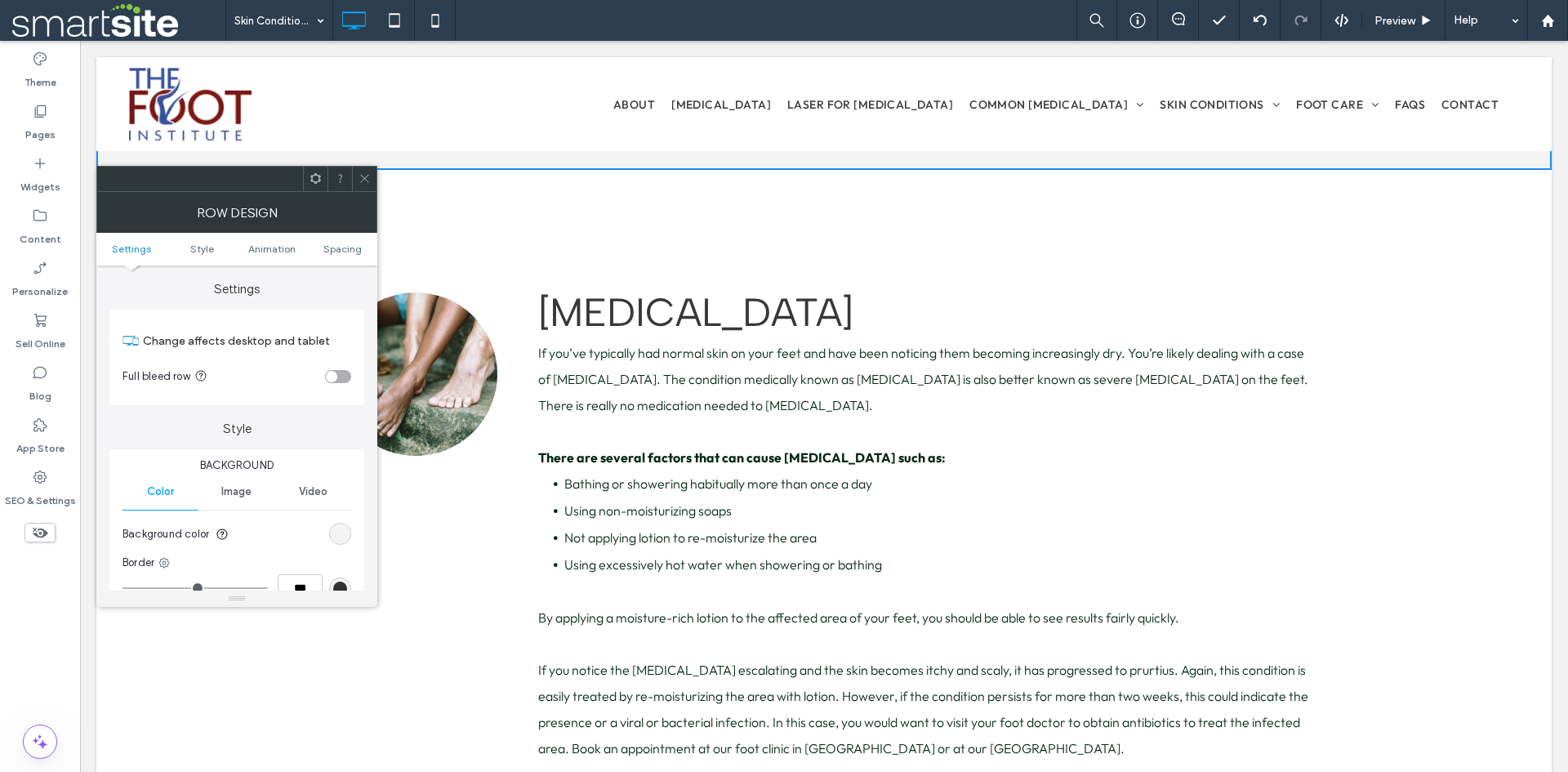
click at [367, 184] on icon at bounding box center [365, 179] width 13 height 13
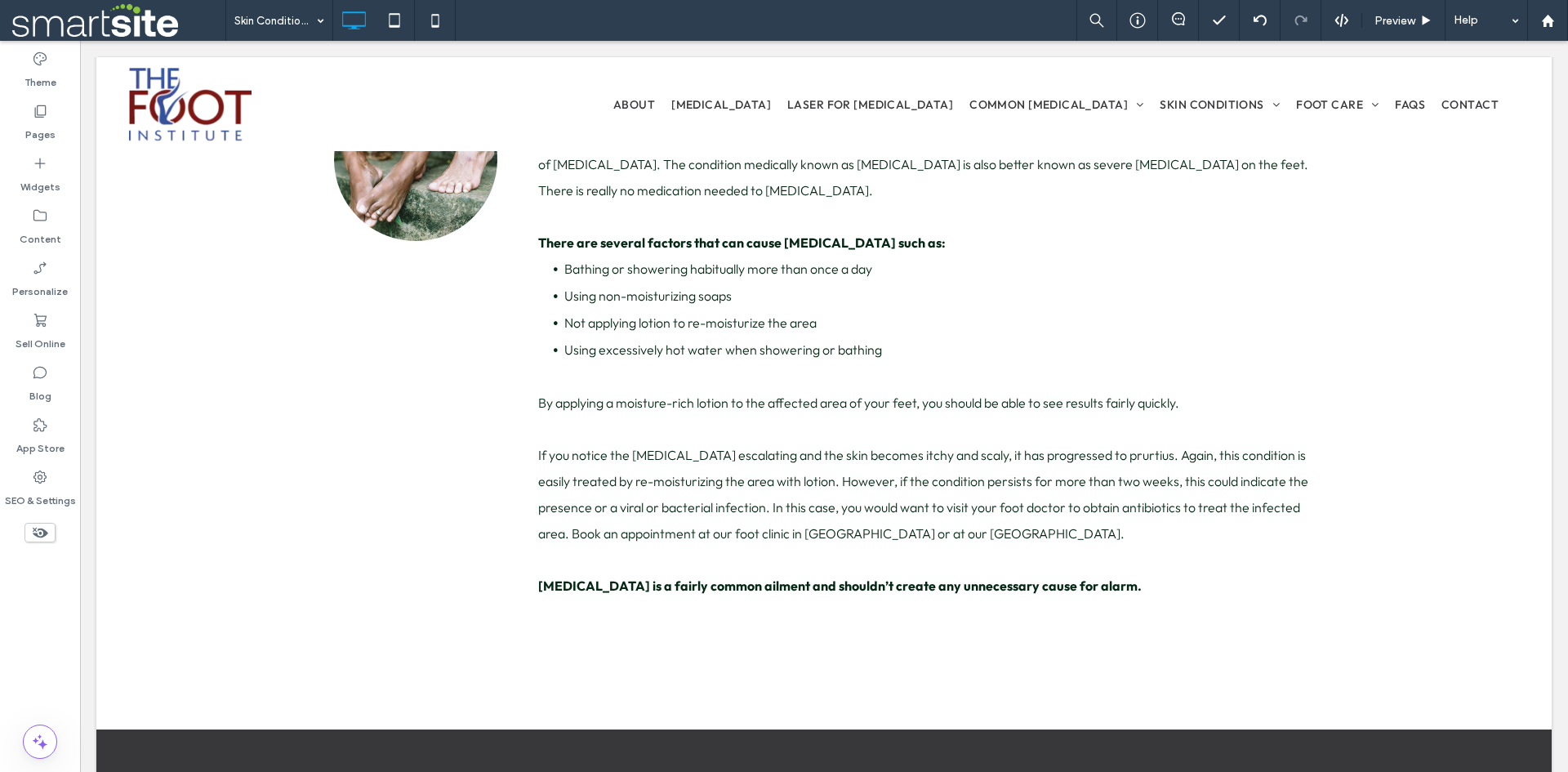
scroll to position [4810, 0]
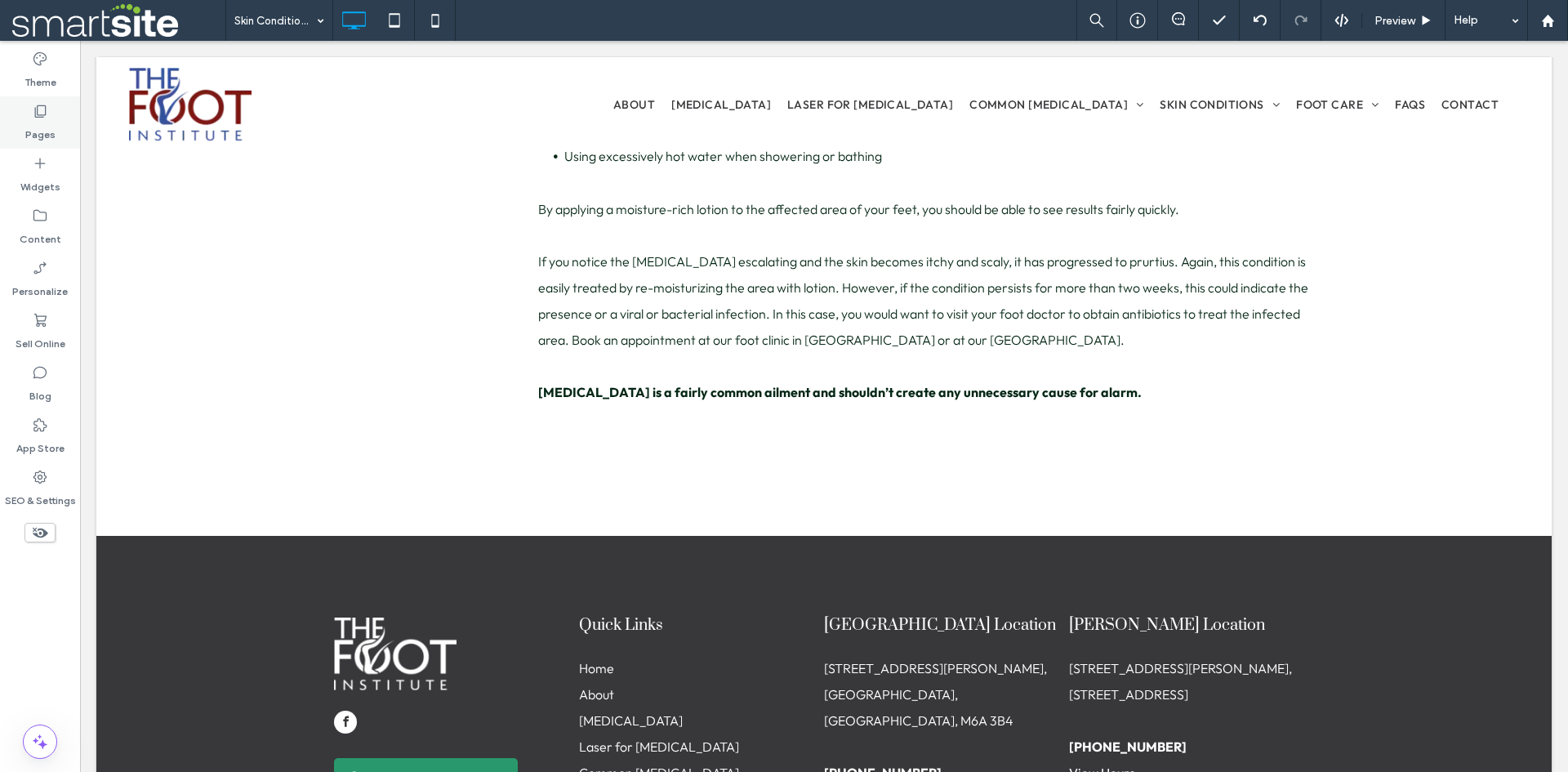
click at [50, 143] on div "Pages" at bounding box center [40, 123] width 80 height 52
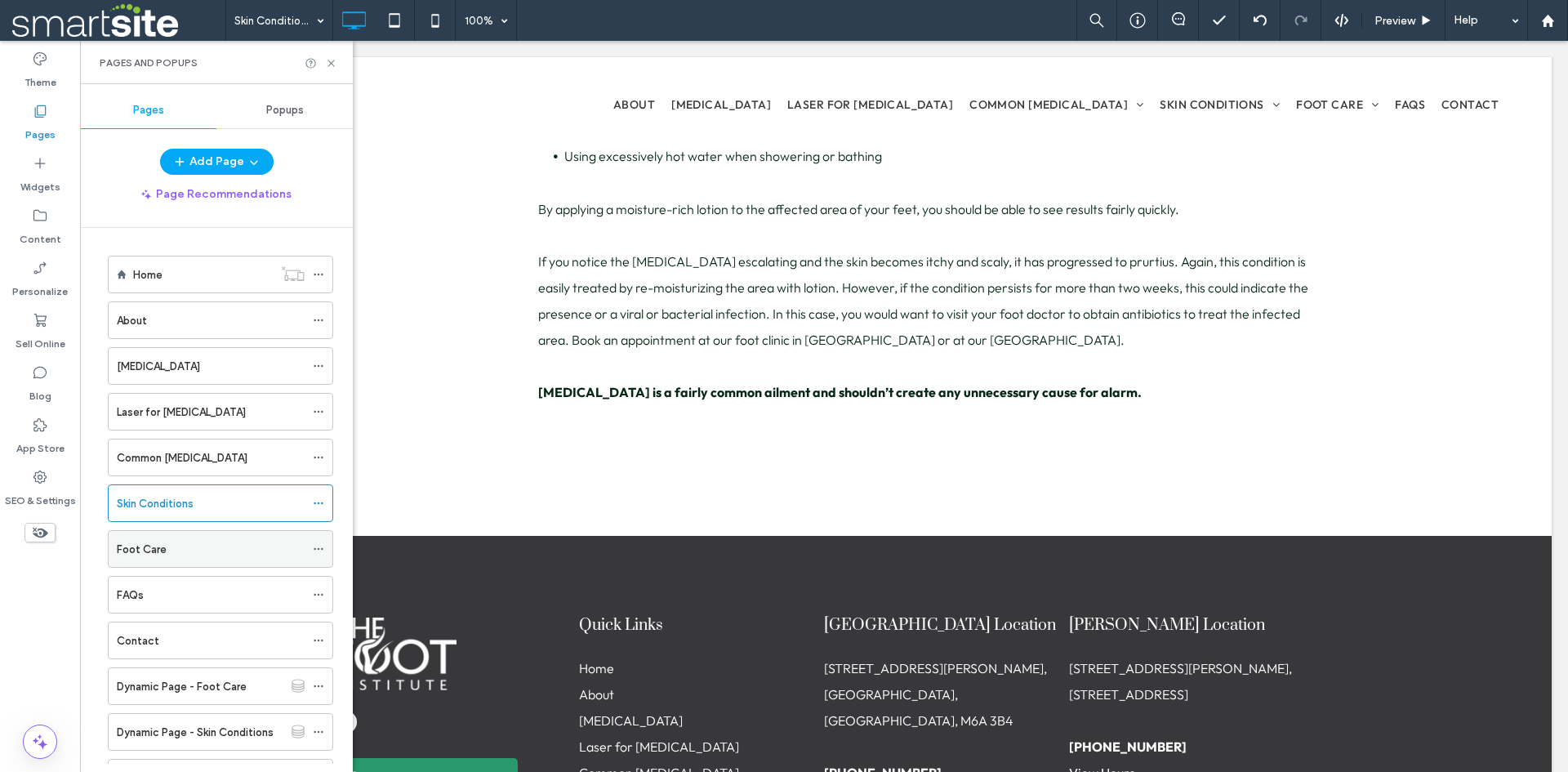
click at [230, 547] on div "Foot Care" at bounding box center [211, 549] width 188 height 17
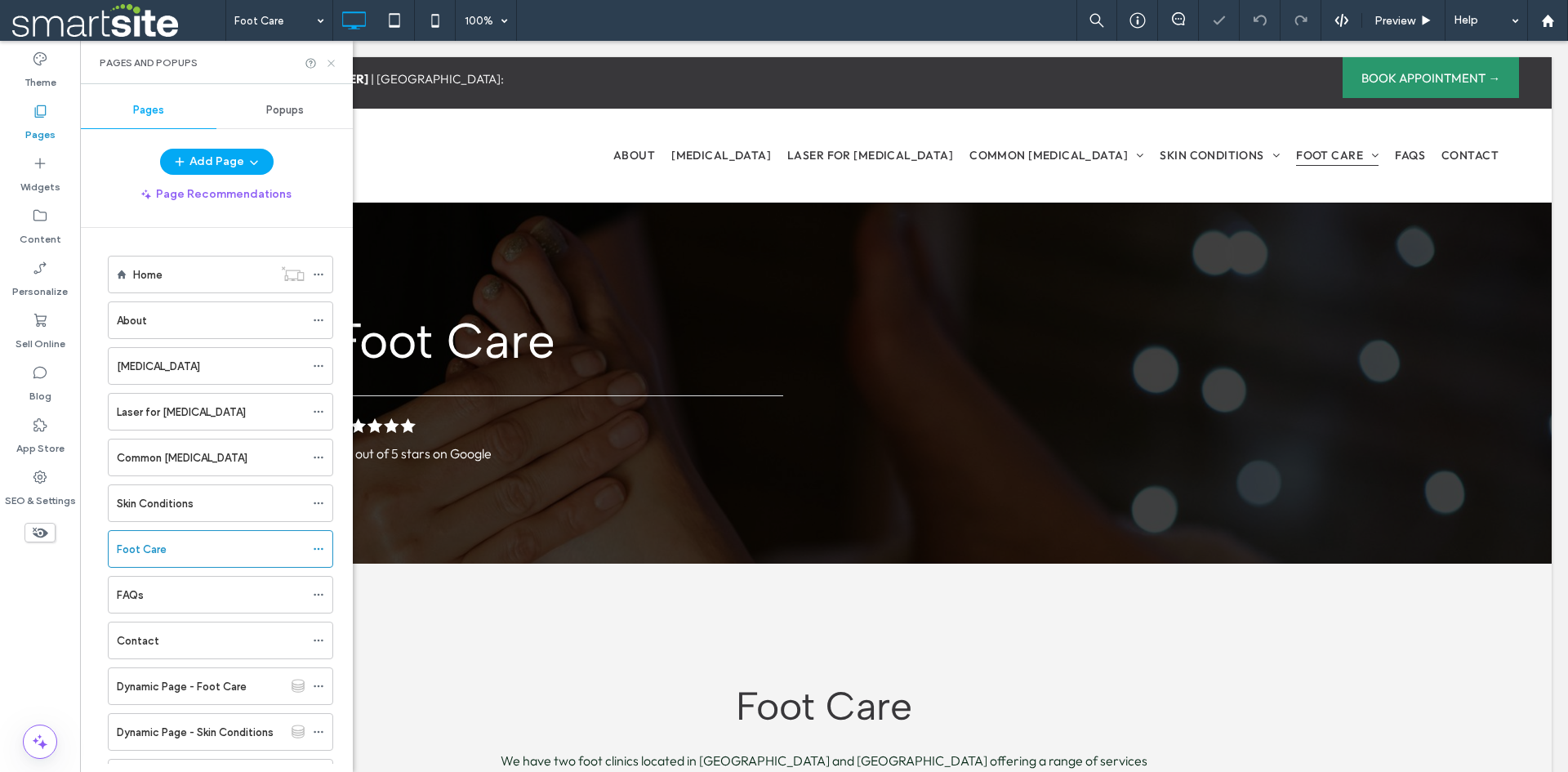
click at [333, 60] on icon at bounding box center [332, 63] width 13 height 13
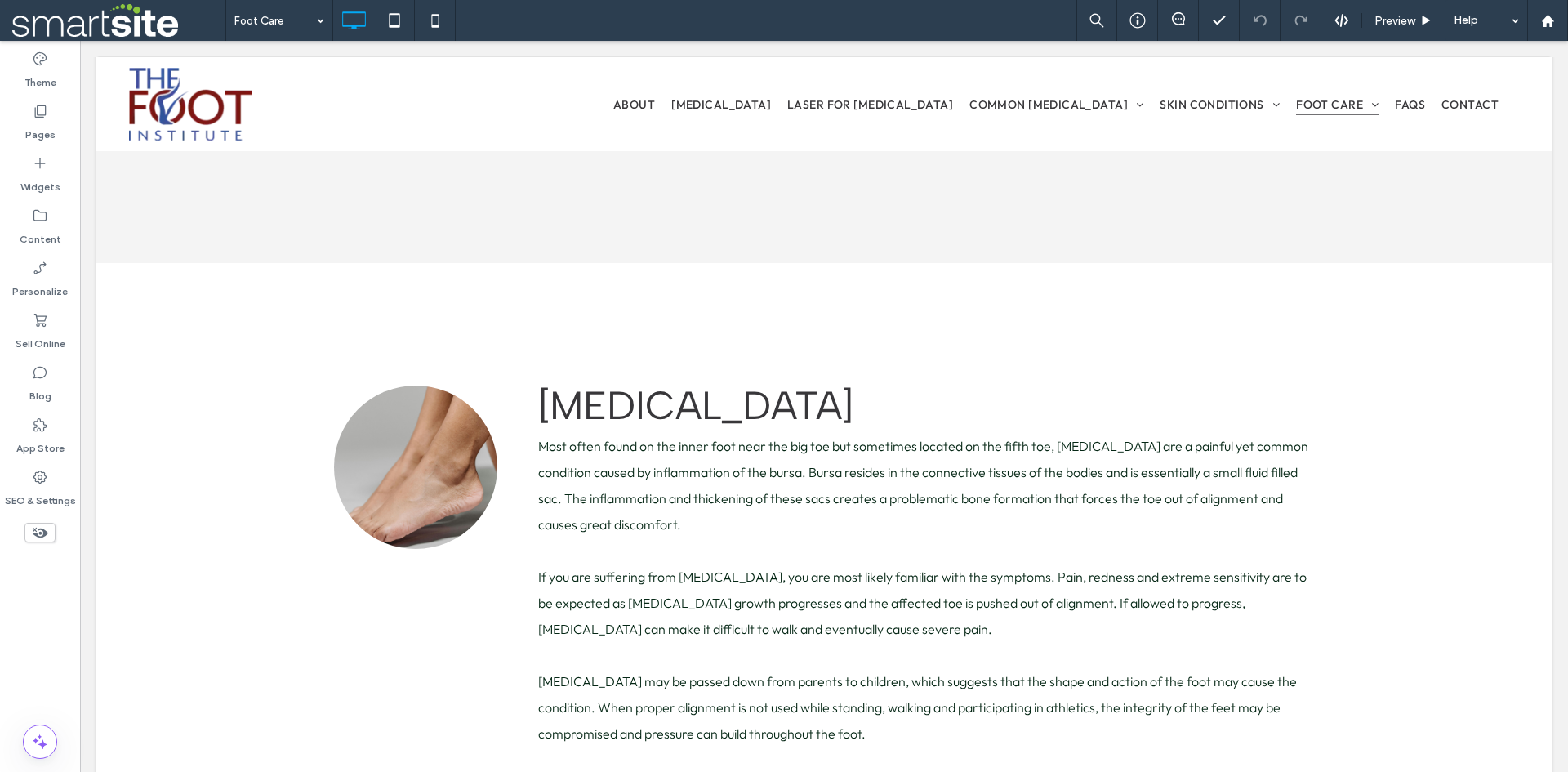
scroll to position [7761, 0]
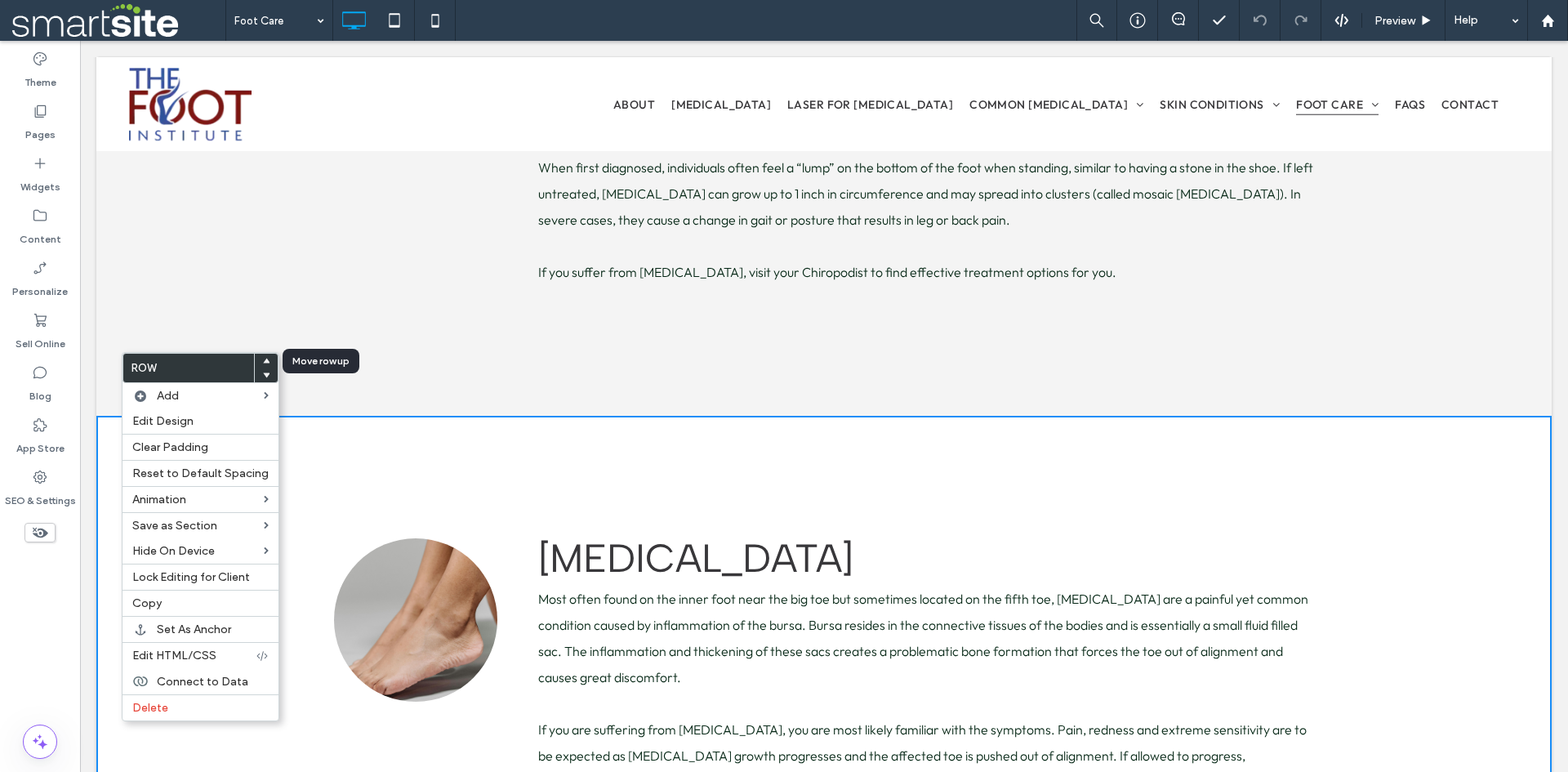
click at [263, 362] on use at bounding box center [267, 360] width 7 height 5
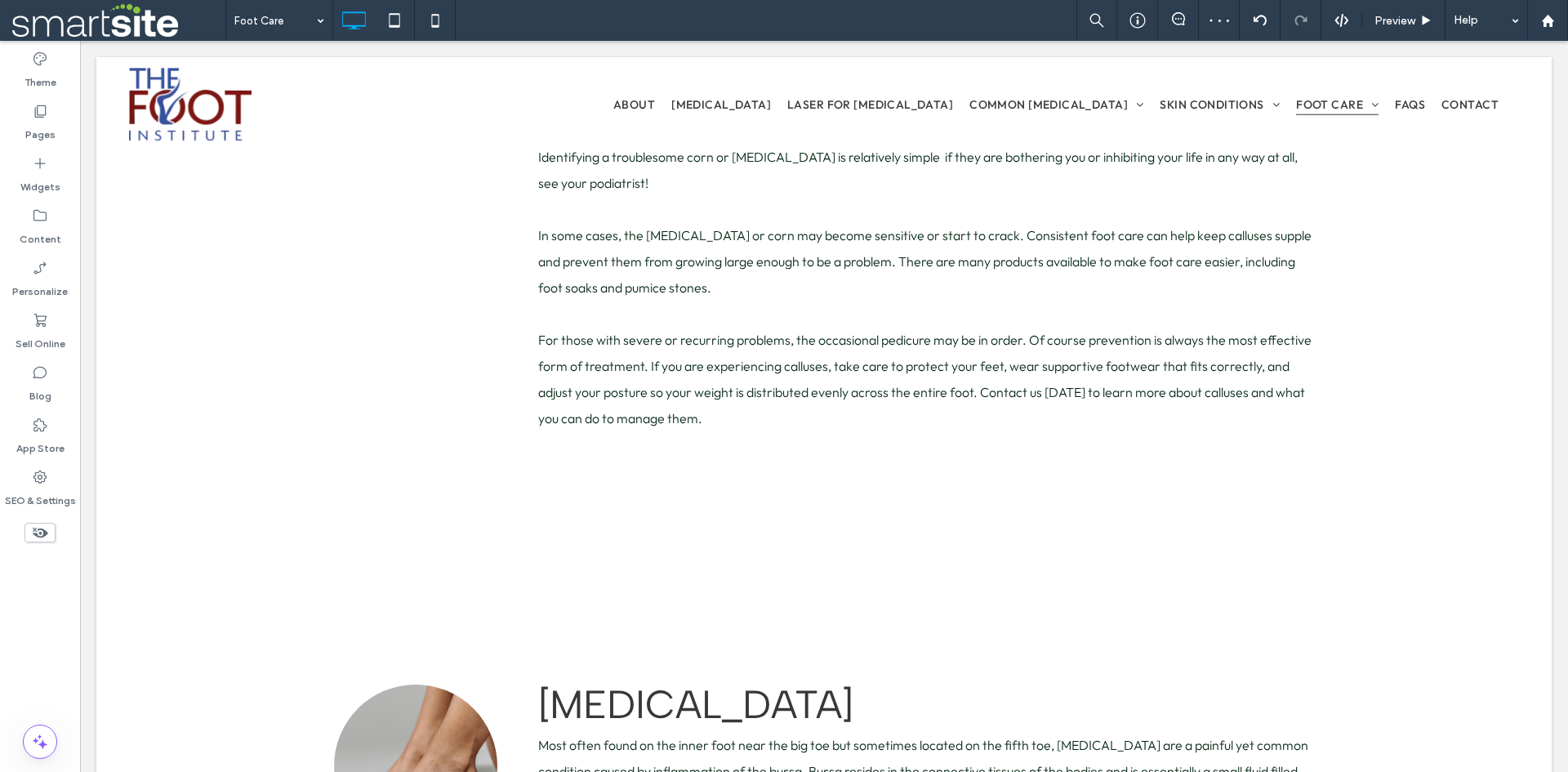
scroll to position [6709, 0]
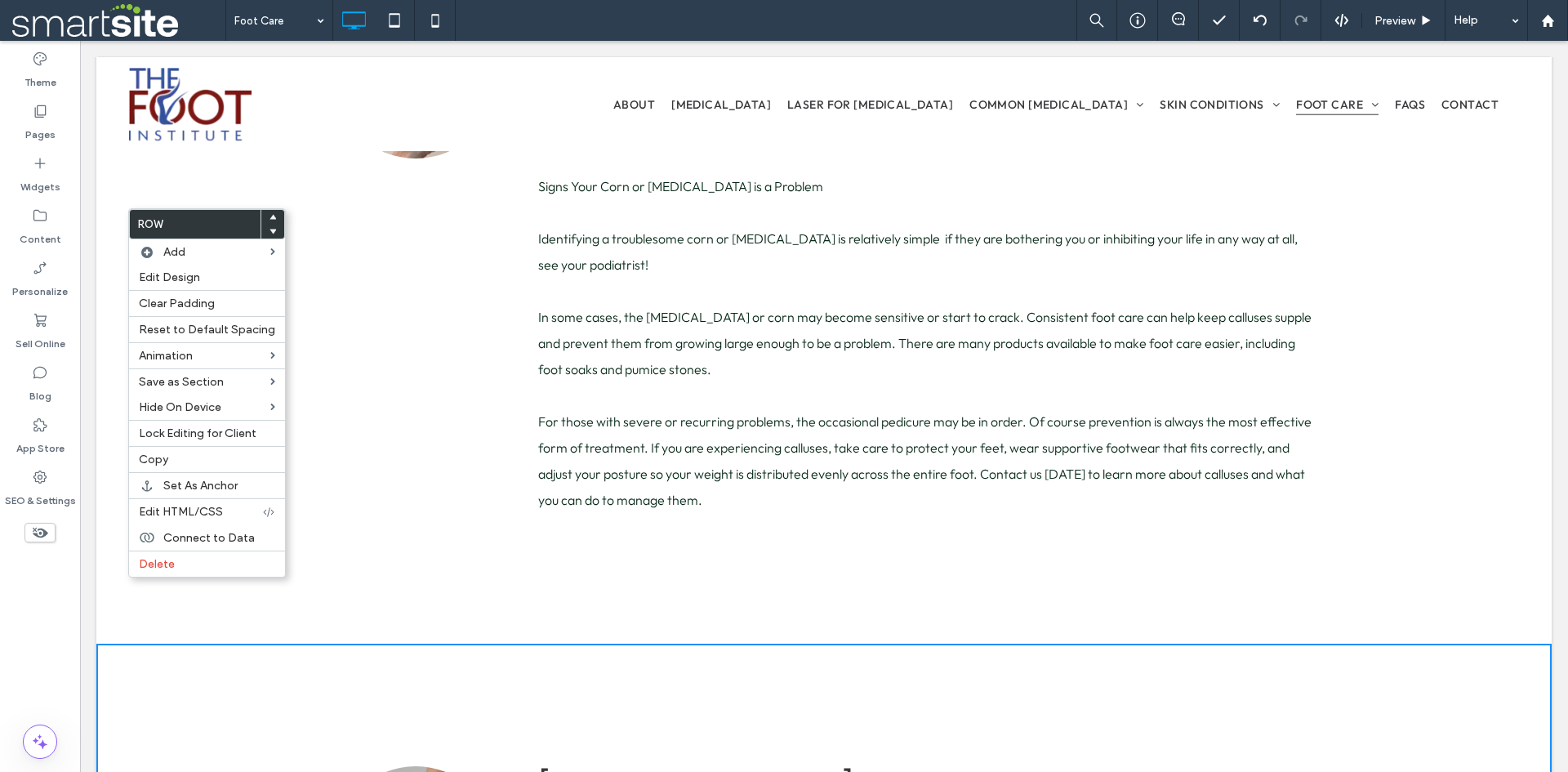
click at [270, 216] on use at bounding box center [273, 216] width 7 height 5
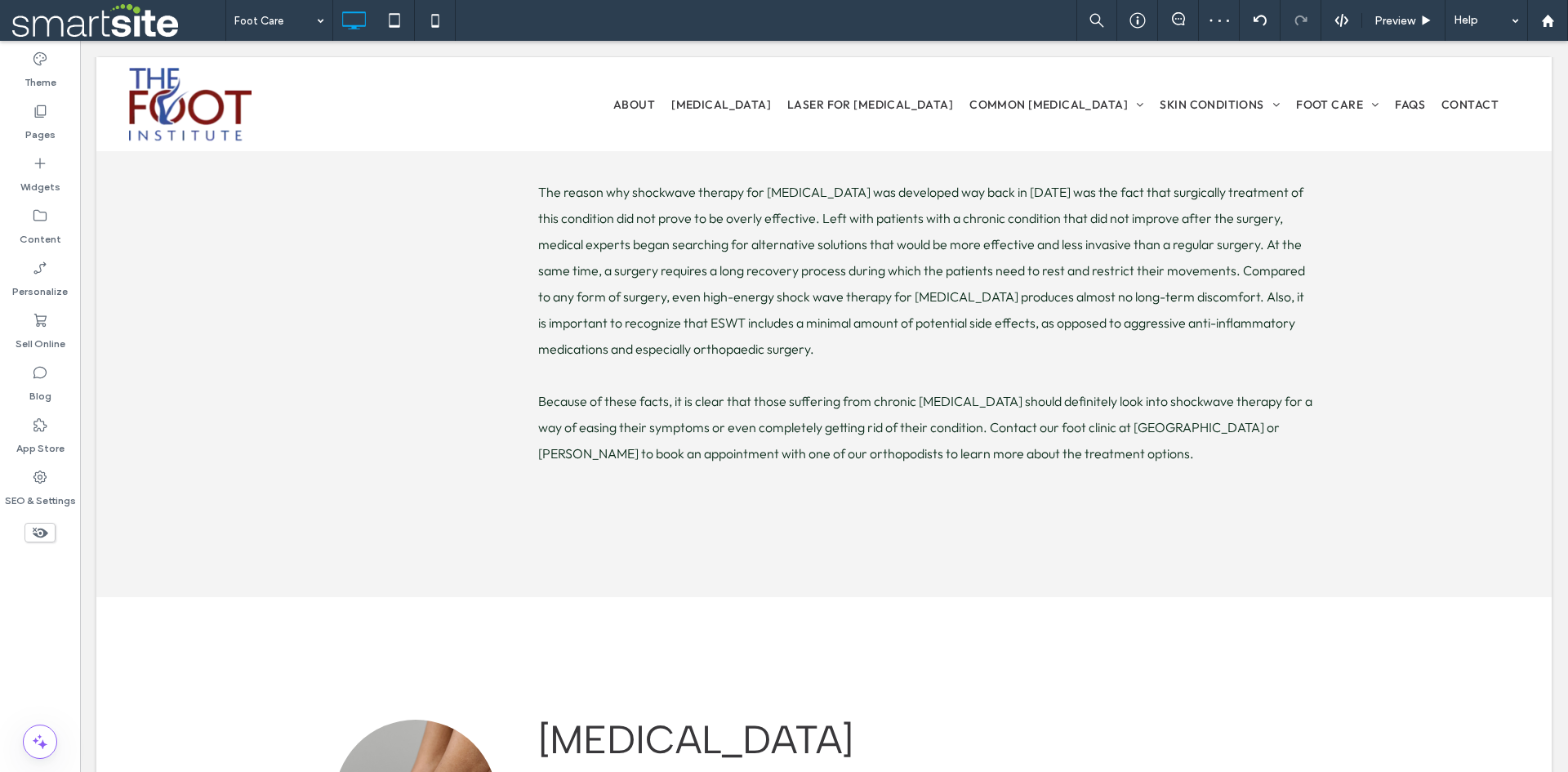
scroll to position [5931, 0]
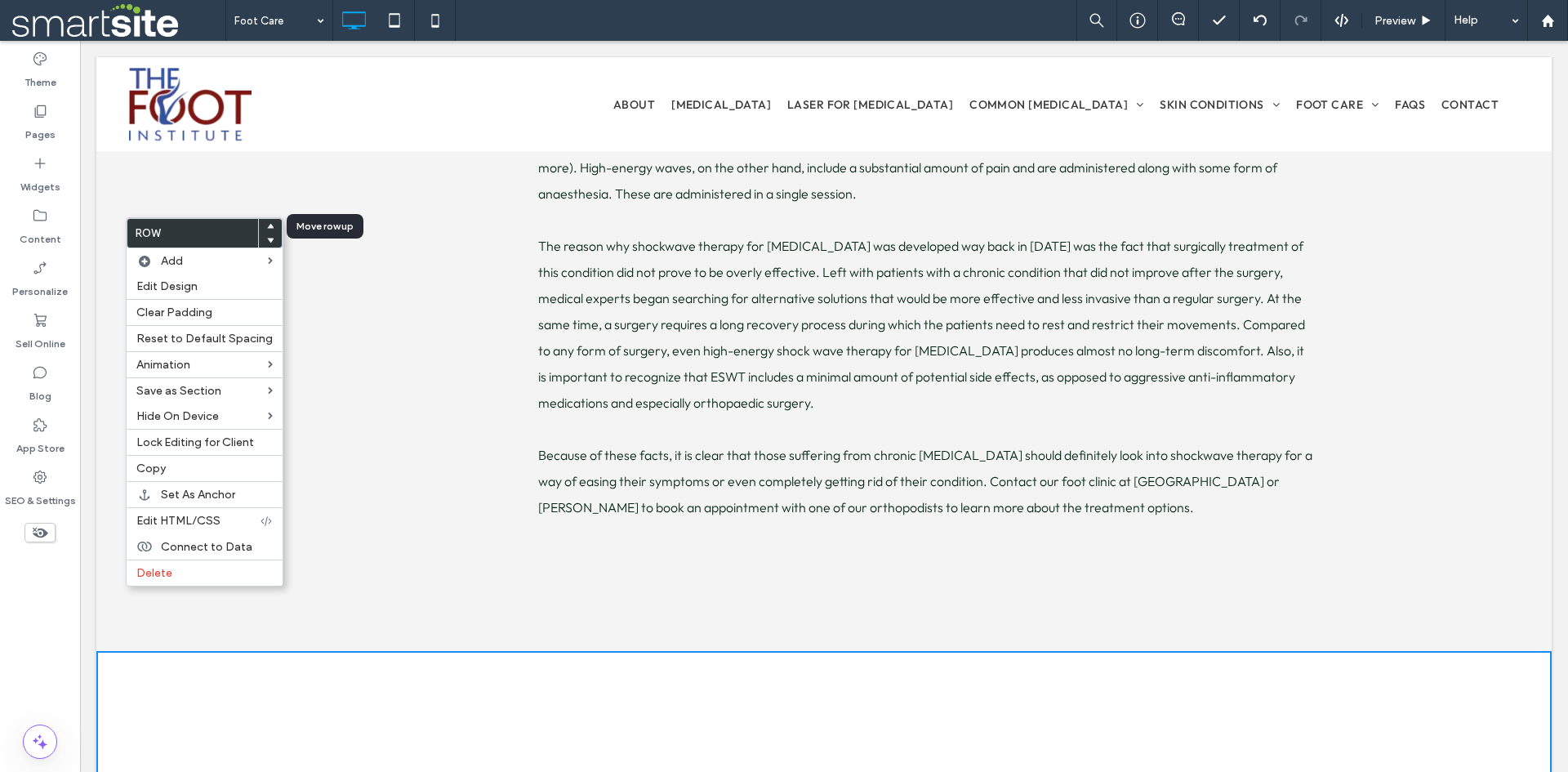
click at [267, 225] on icon at bounding box center [270, 225] width 6 height 6
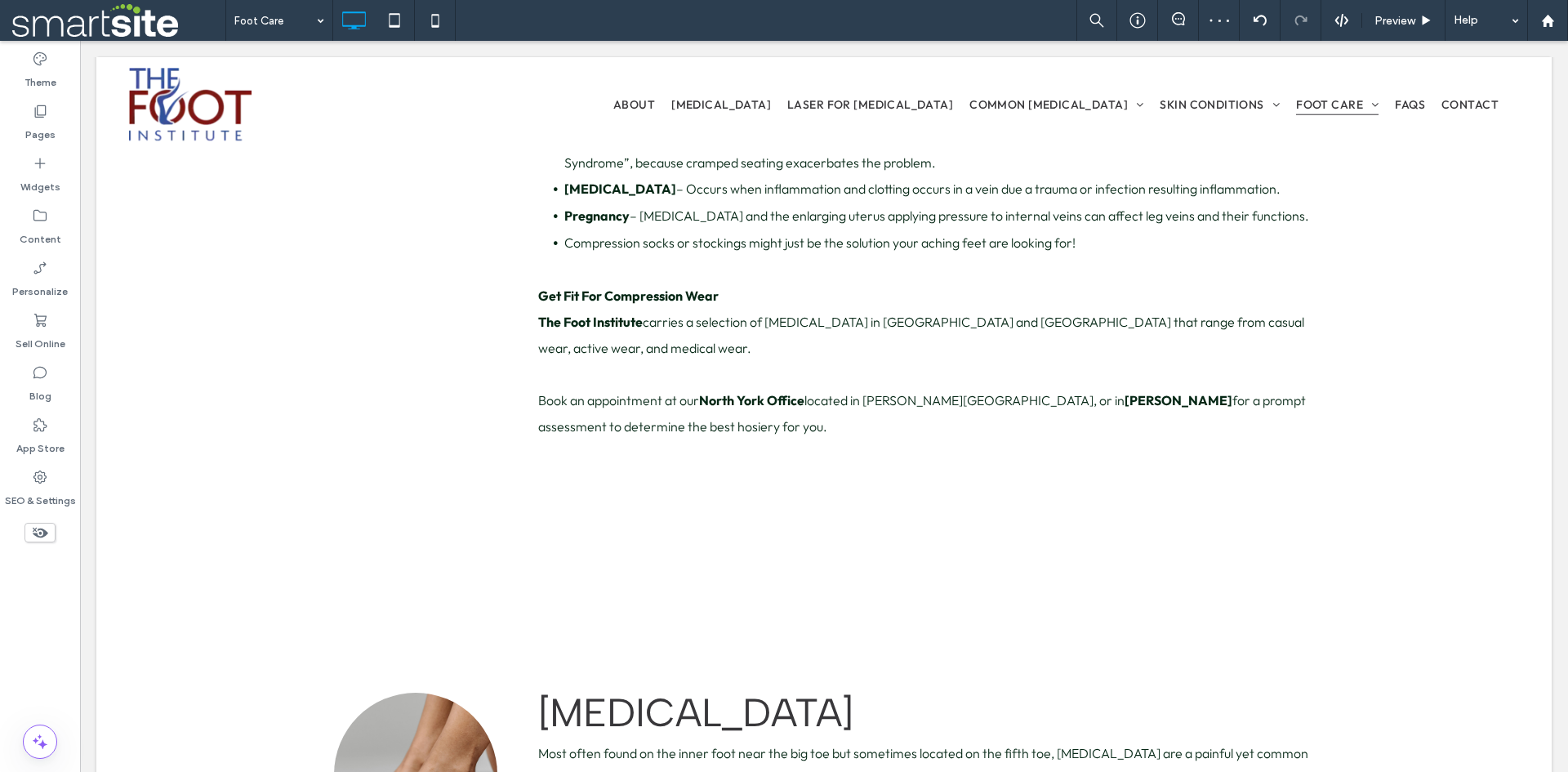
scroll to position [4608, 0]
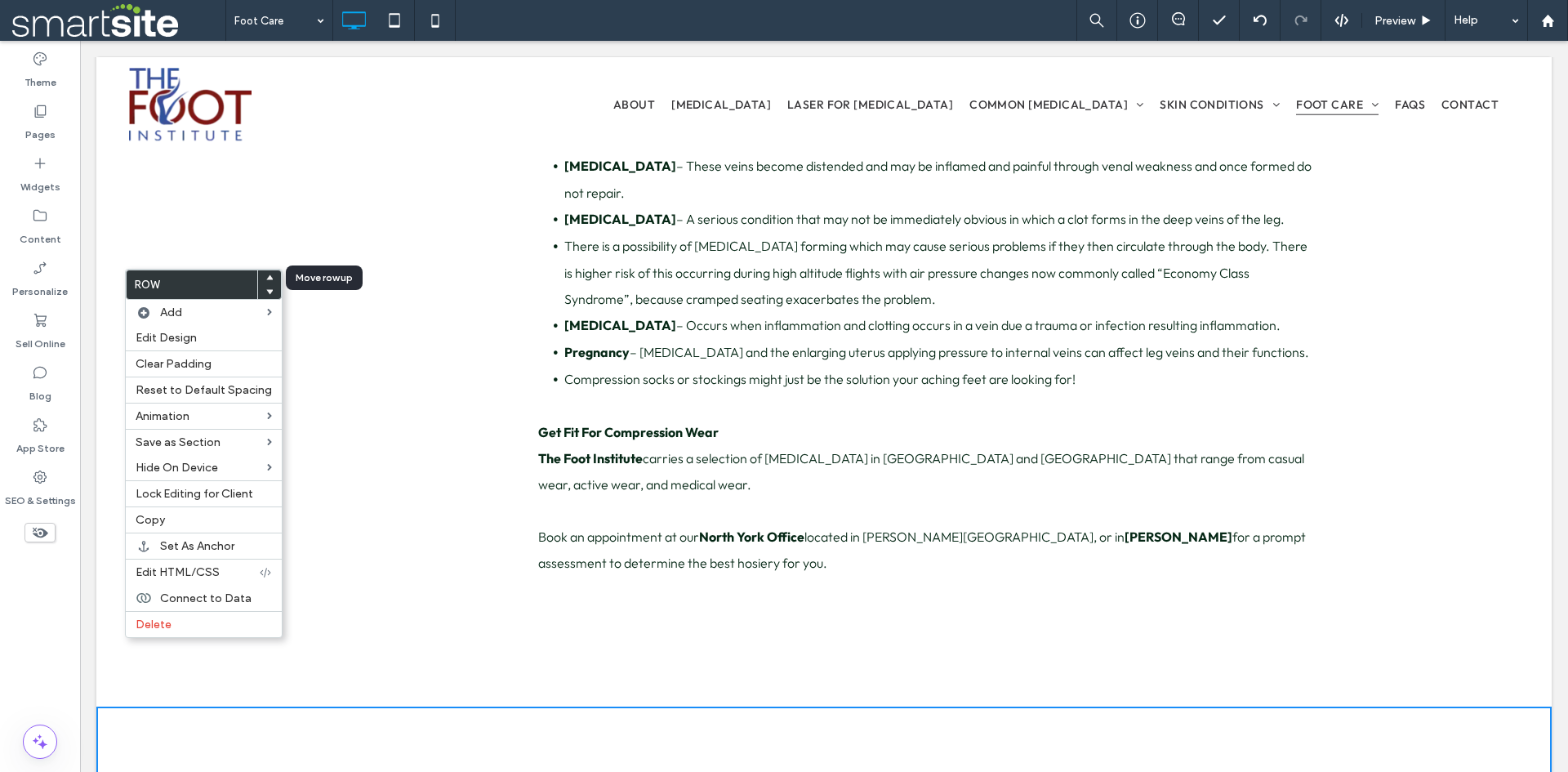
click at [266, 276] on icon at bounding box center [269, 277] width 6 height 6
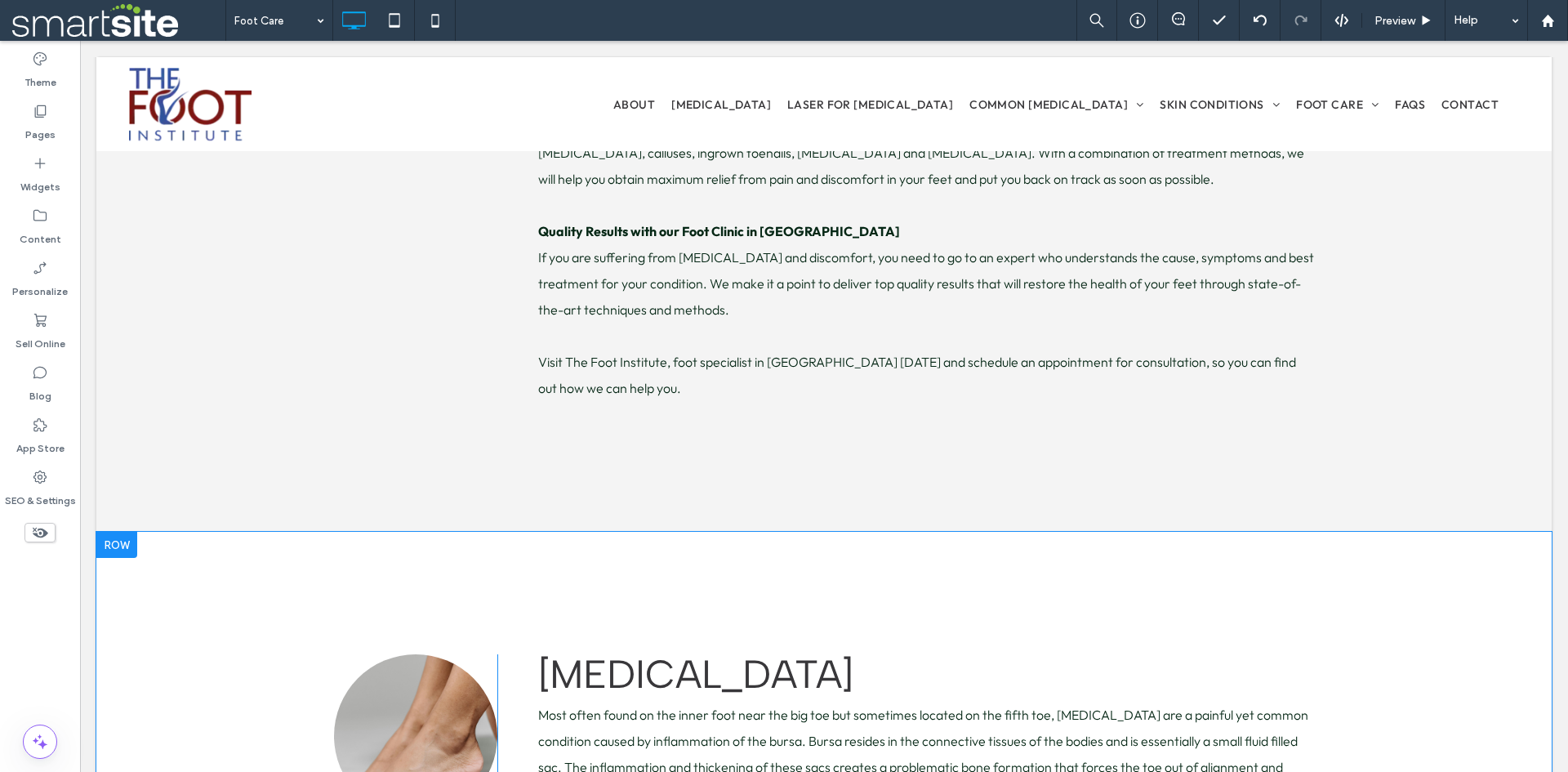
scroll to position [3284, 0]
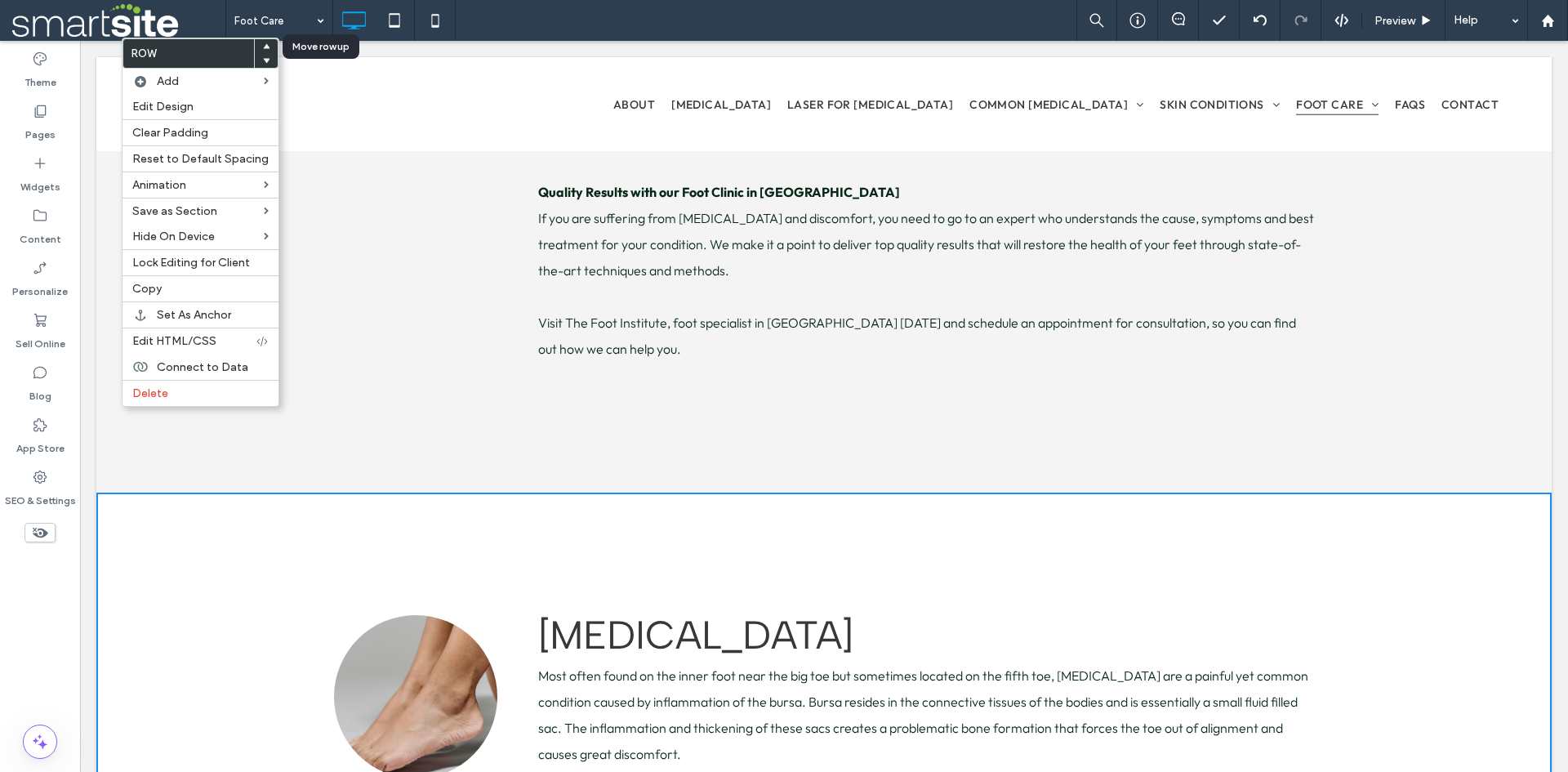
click at [263, 43] on icon at bounding box center [266, 46] width 6 height 6
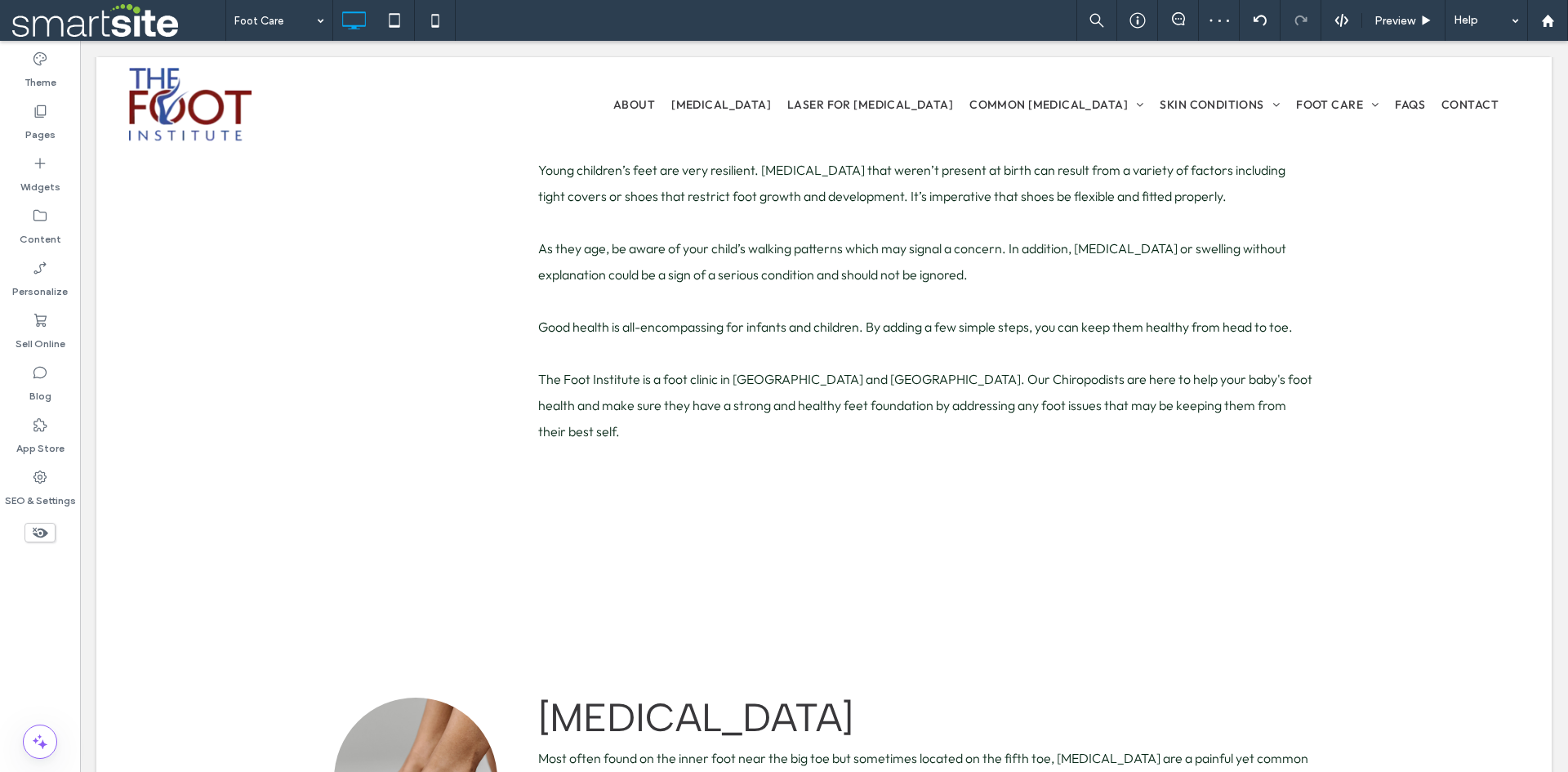
scroll to position [1961, 0]
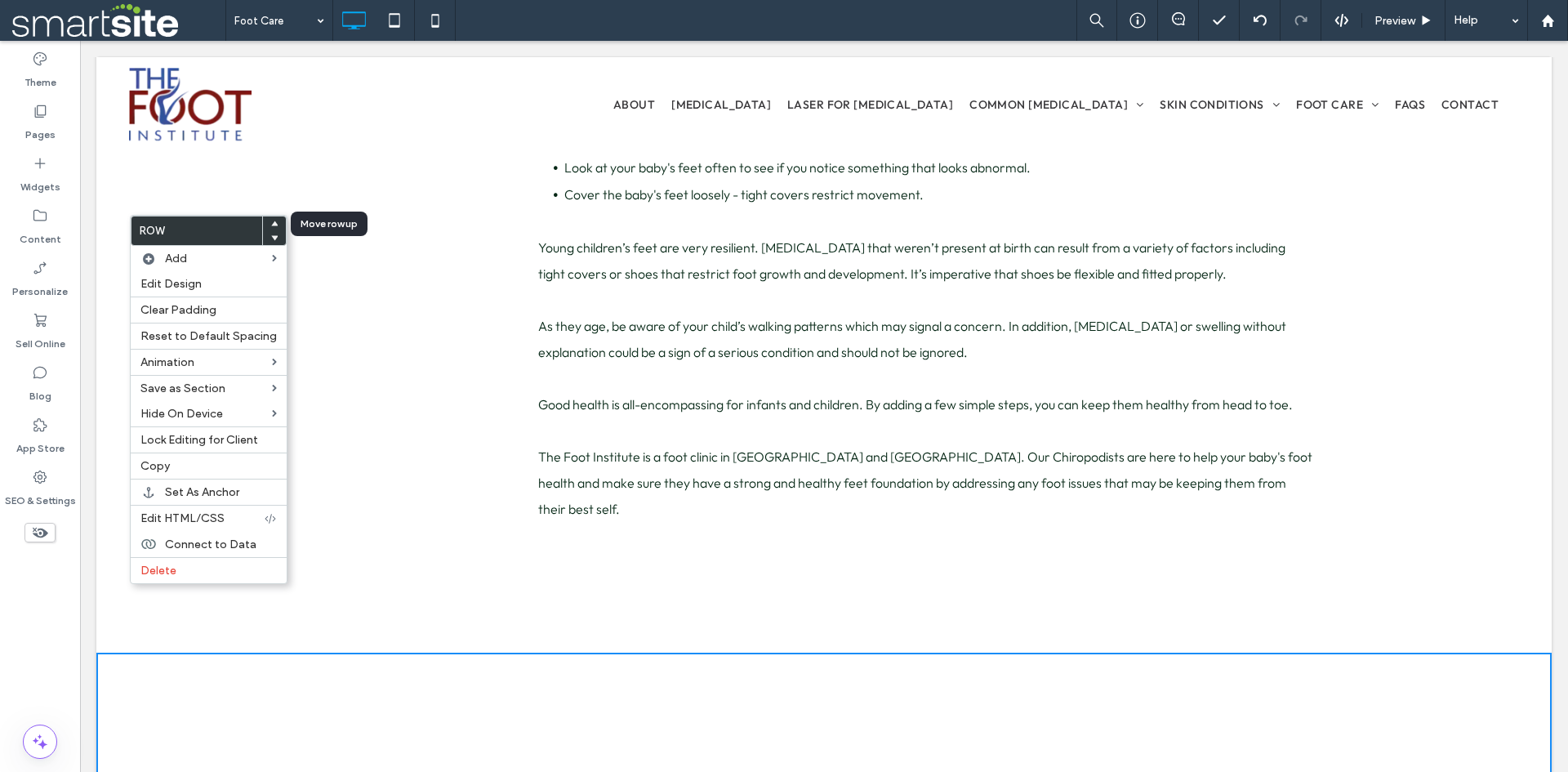
click at [271, 222] on icon at bounding box center [274, 224] width 6 height 6
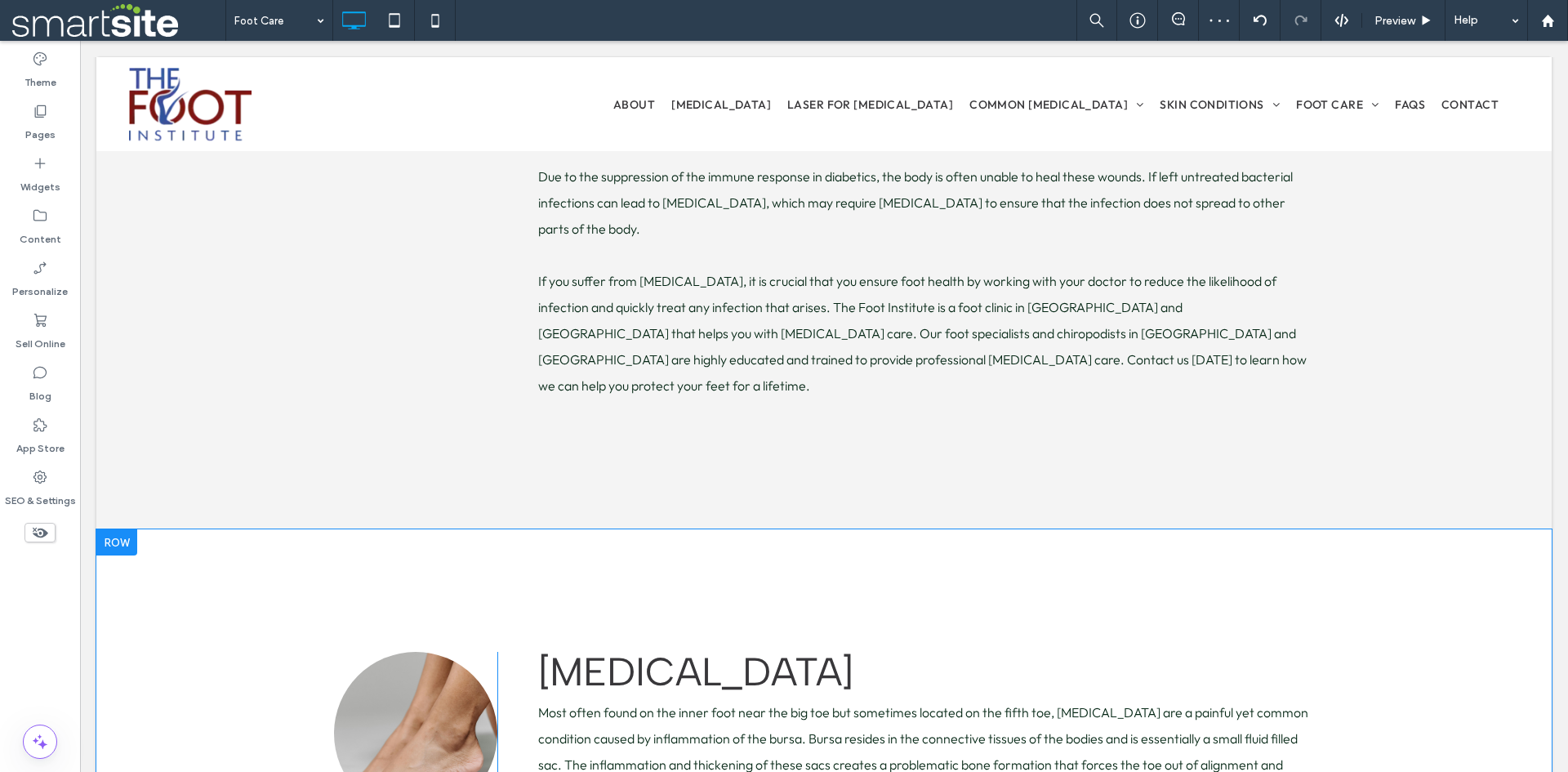
scroll to position [1182, 0]
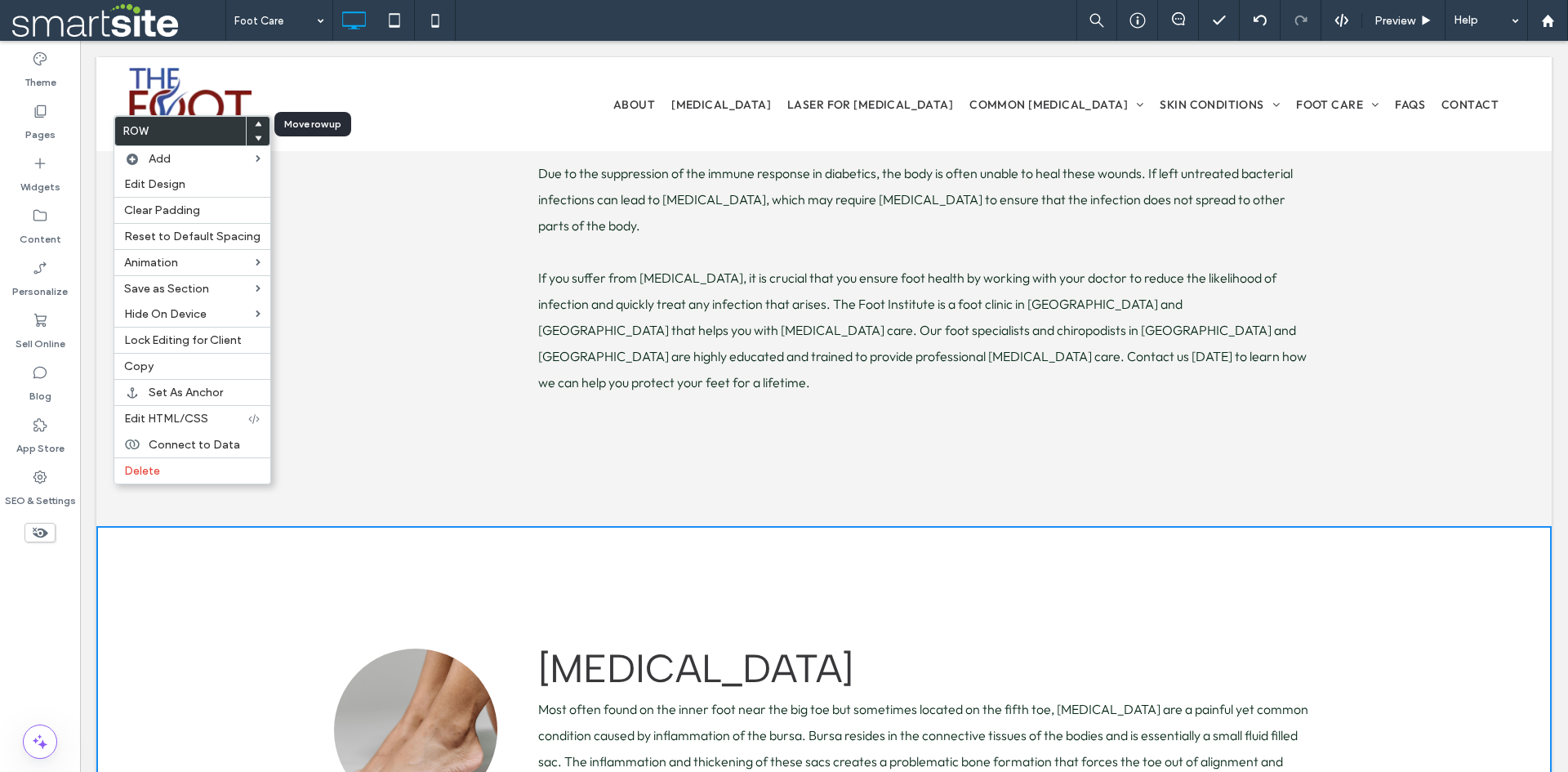
click at [256, 124] on use at bounding box center [259, 123] width 7 height 5
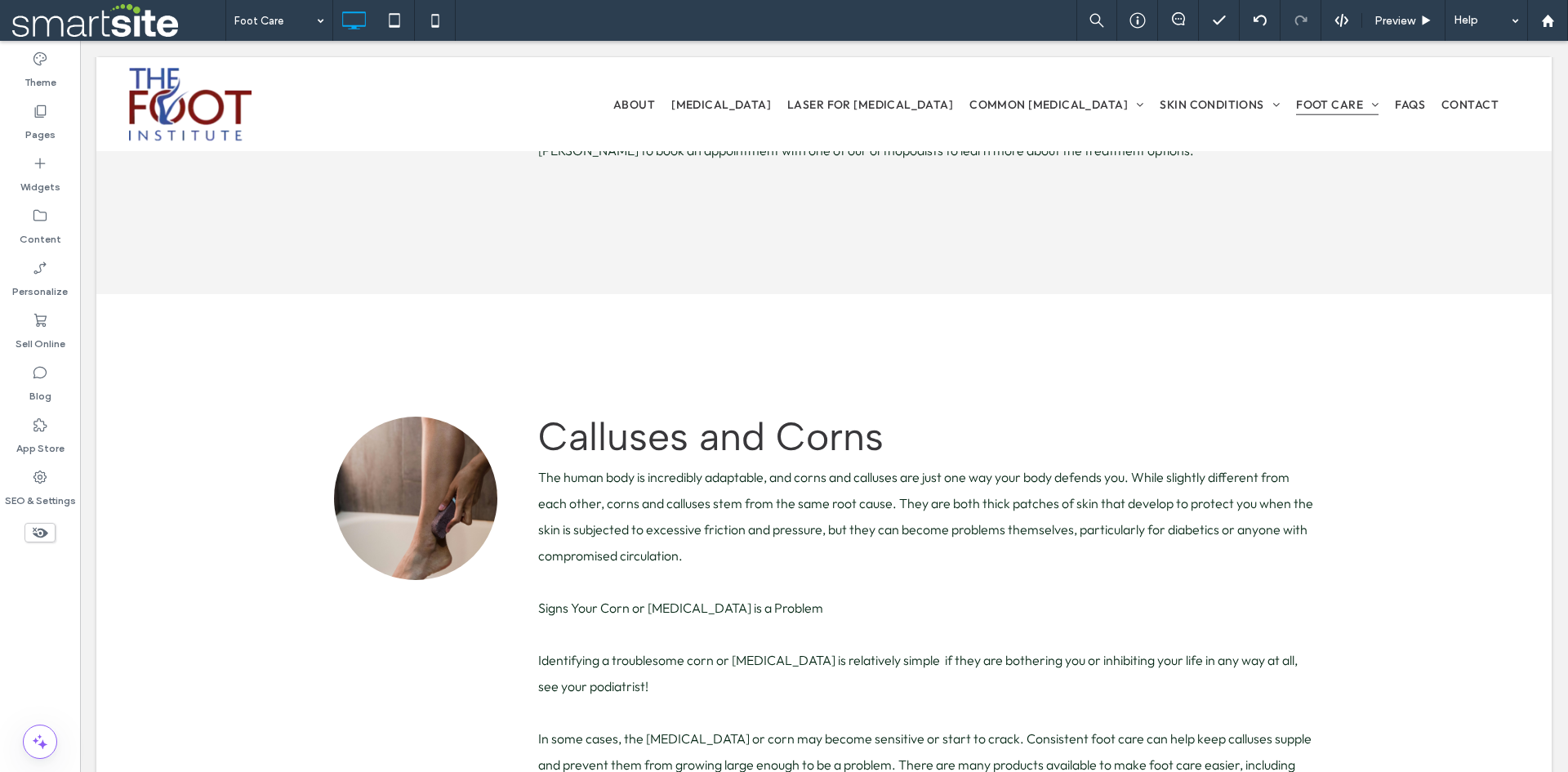
scroll to position [6996, 0]
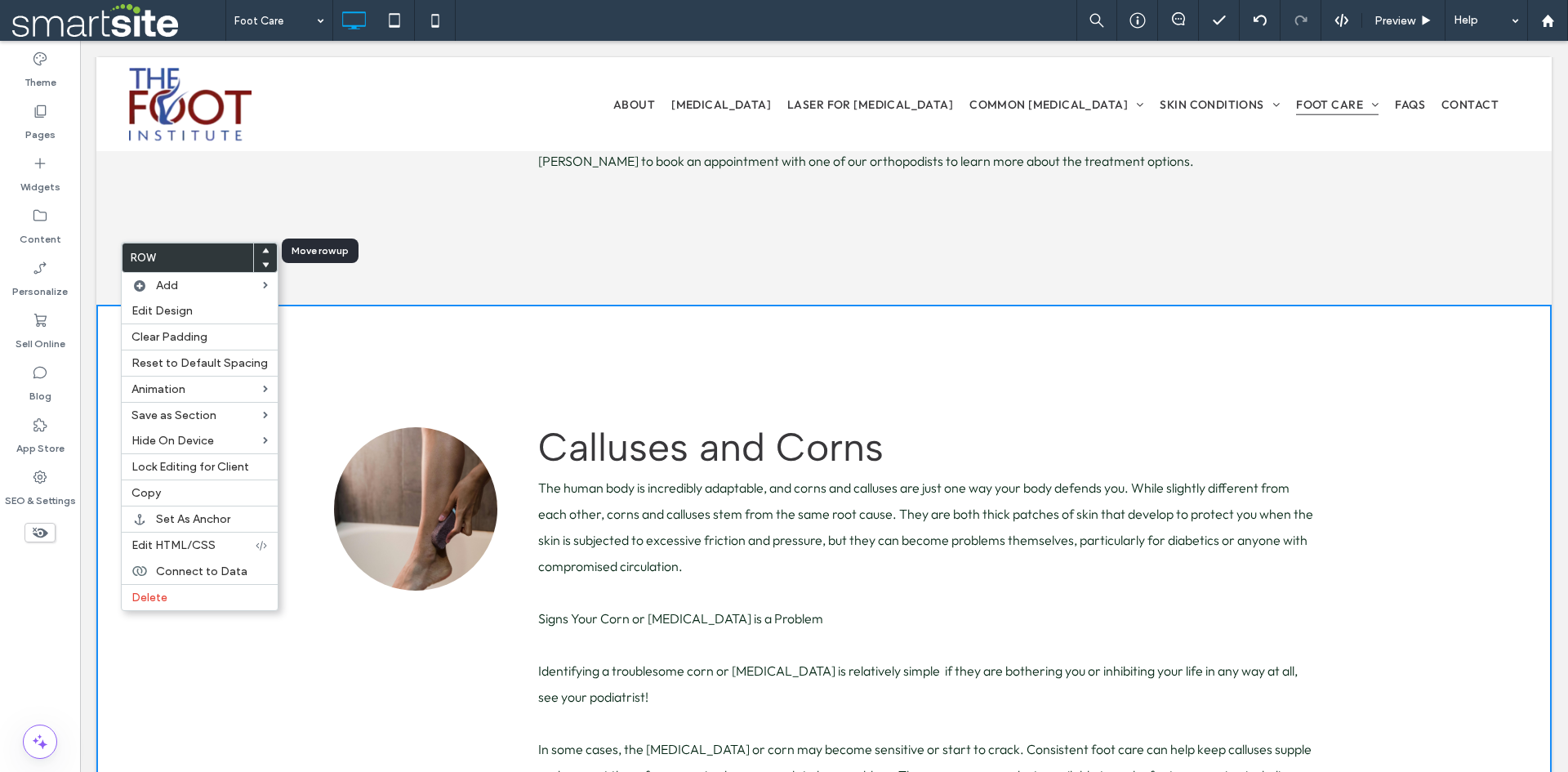
click at [262, 251] on use at bounding box center [266, 249] width 7 height 5
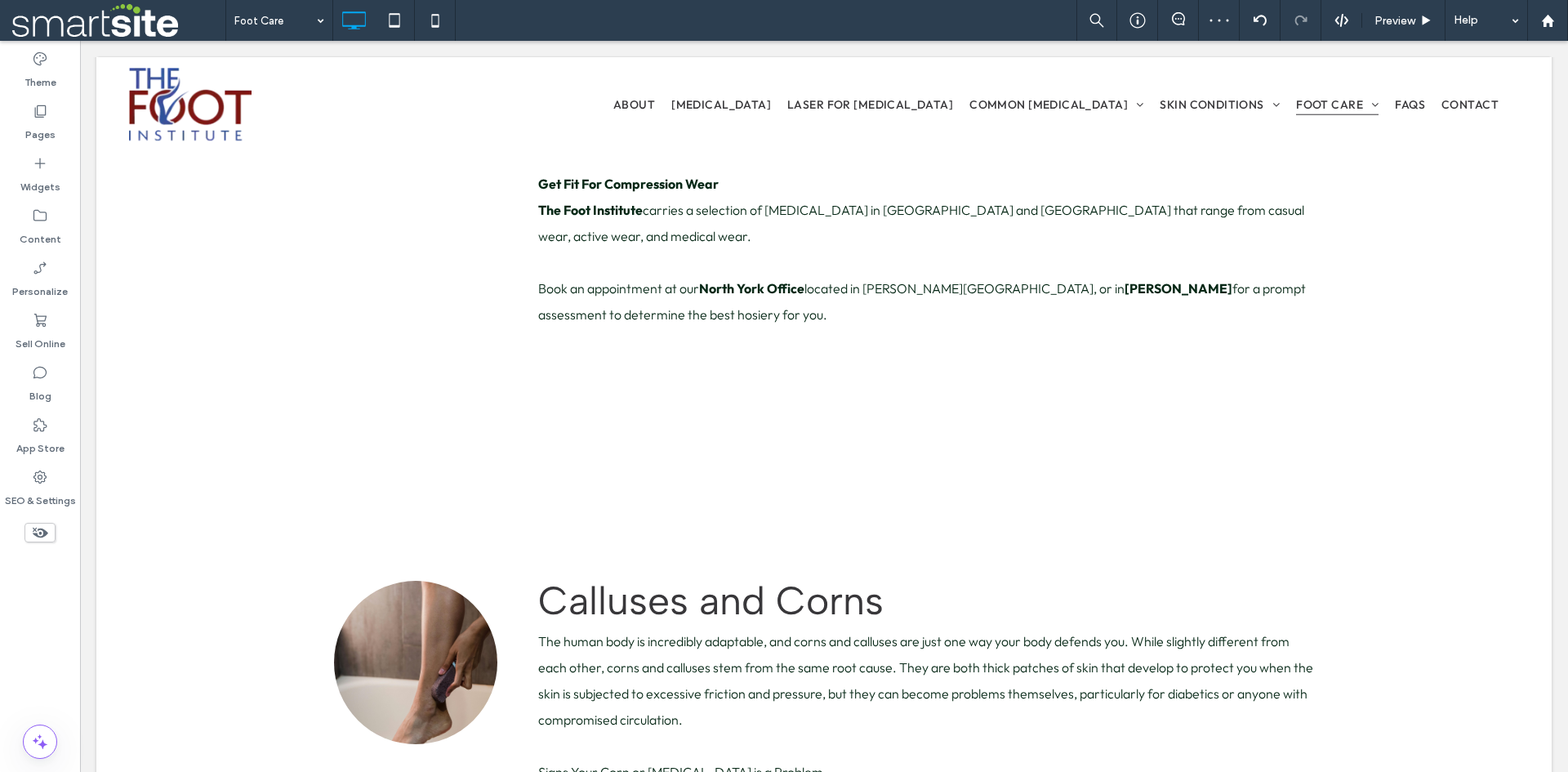
scroll to position [5453, 0]
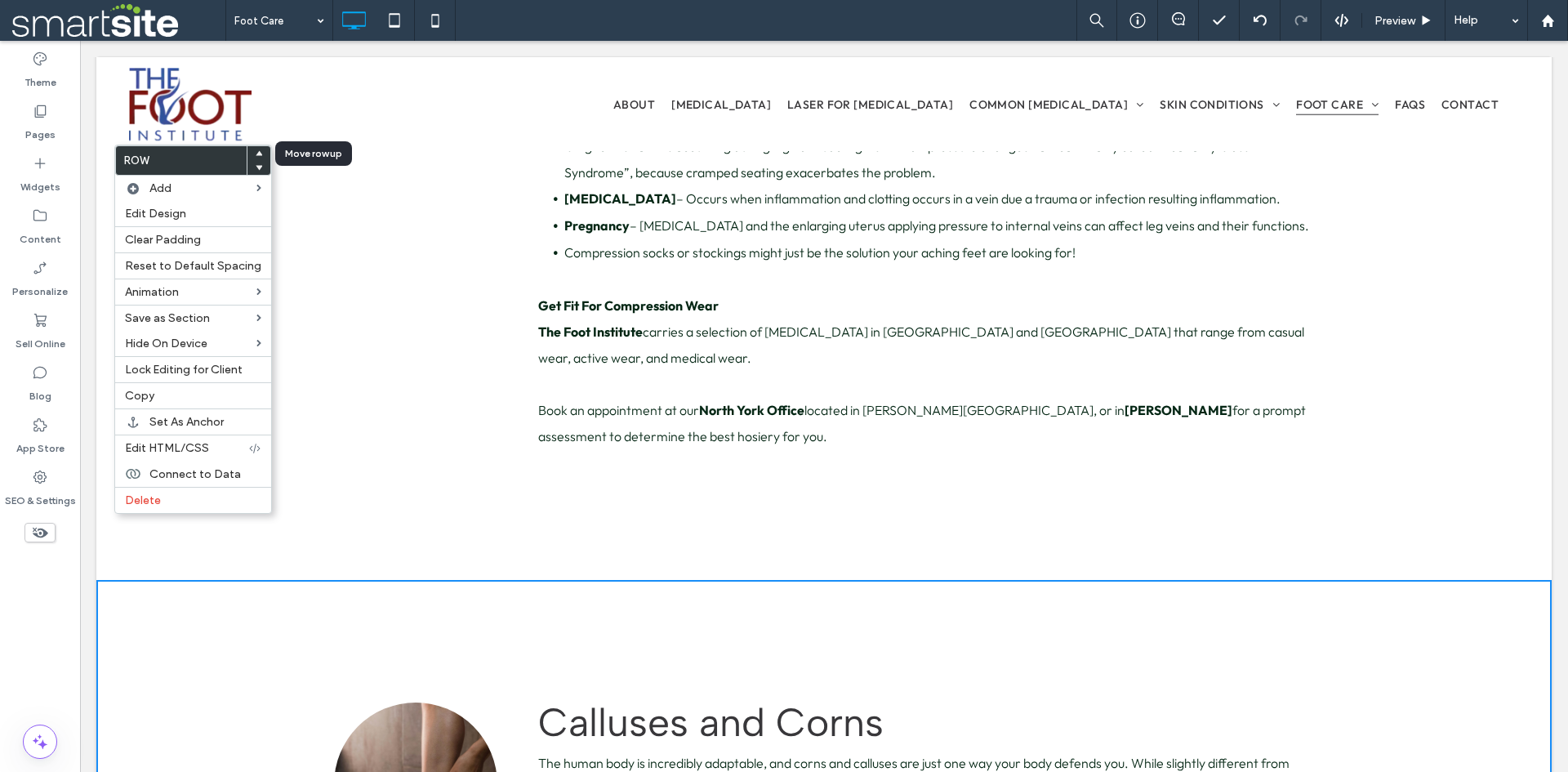
click at [256, 154] on use at bounding box center [260, 152] width 7 height 5
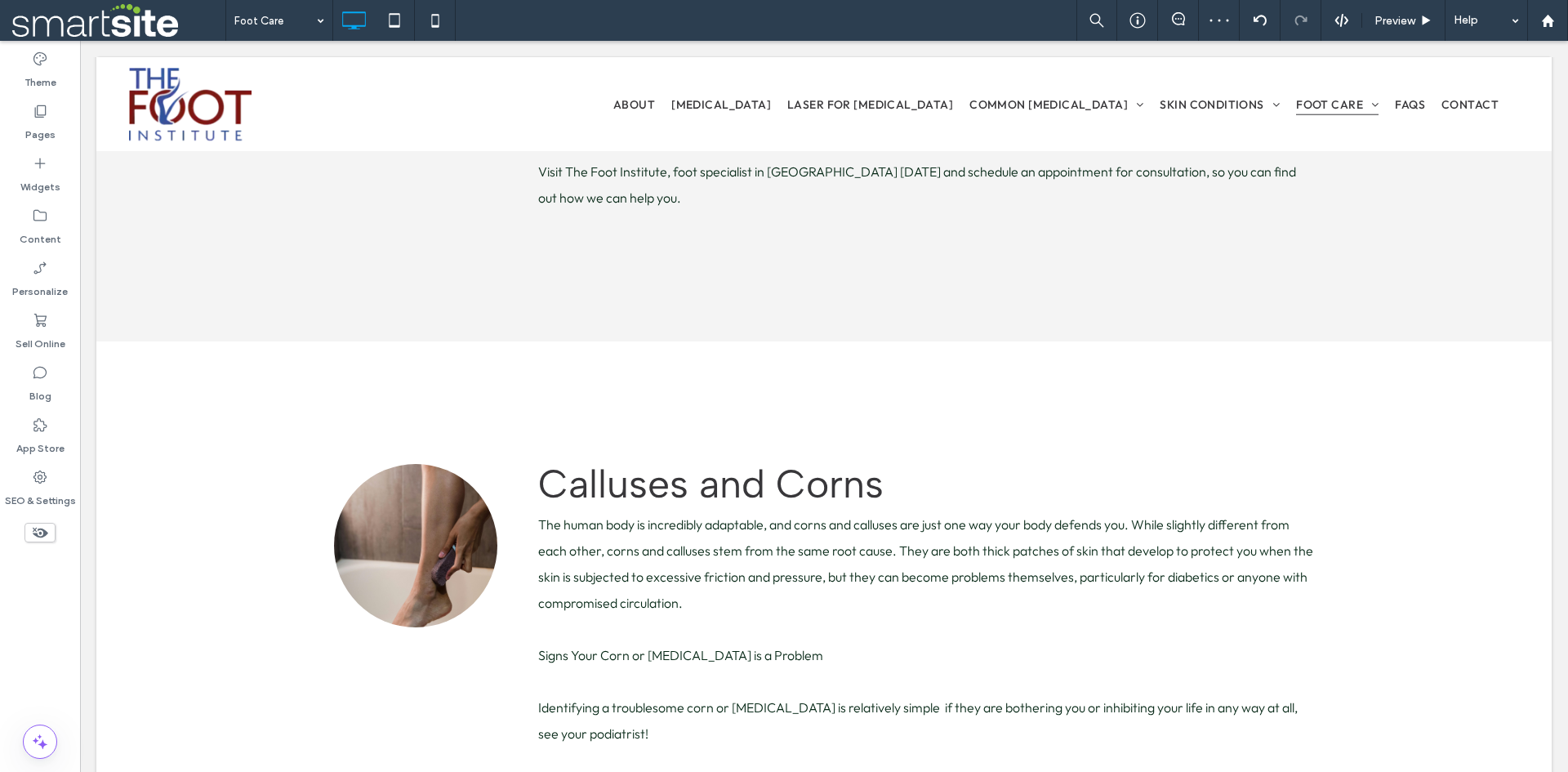
scroll to position [4045, 0]
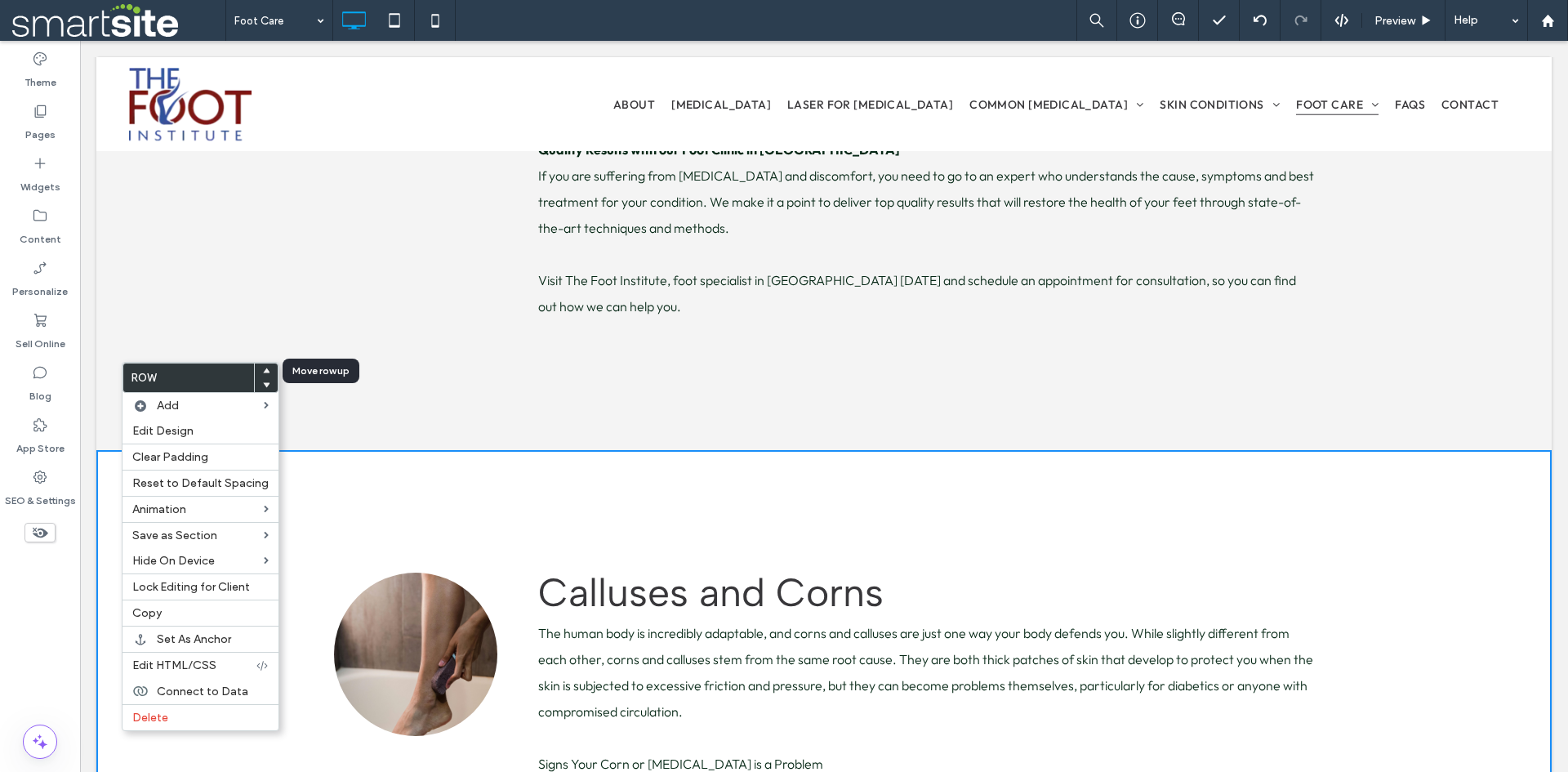
click at [263, 369] on use at bounding box center [267, 370] width 7 height 5
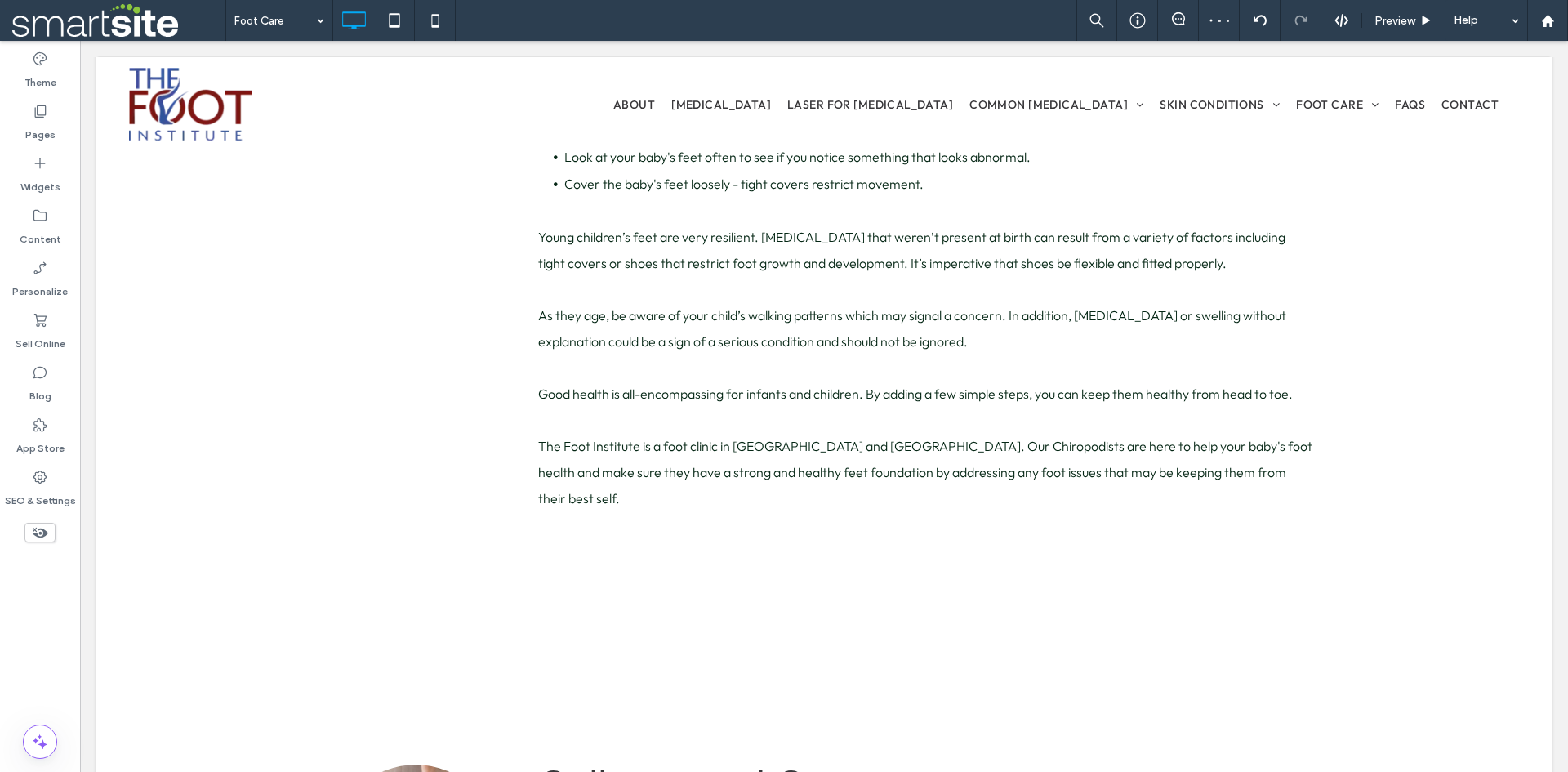
scroll to position [2639, 0]
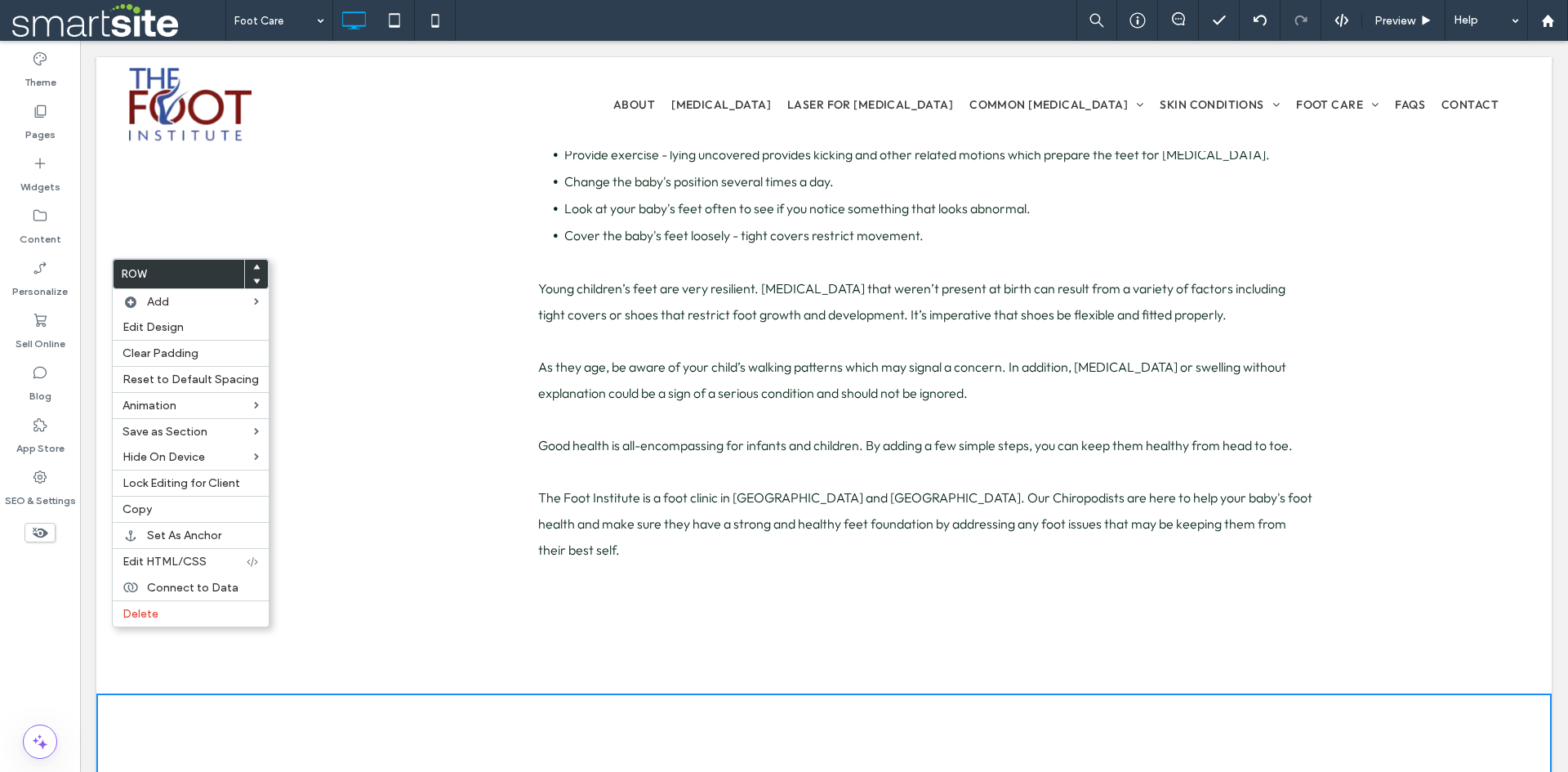
click at [253, 268] on use at bounding box center [257, 266] width 7 height 5
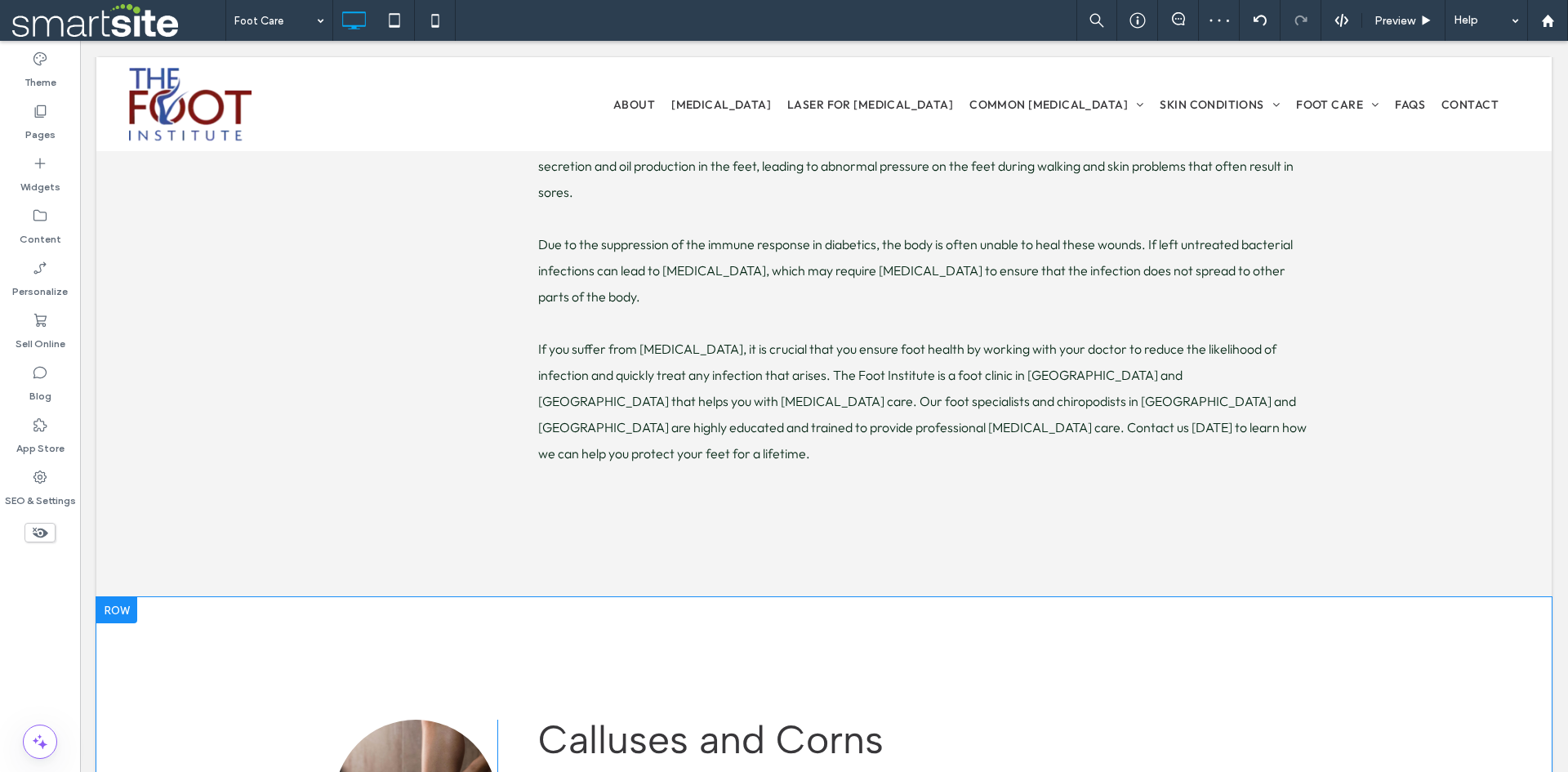
scroll to position [1912, 0]
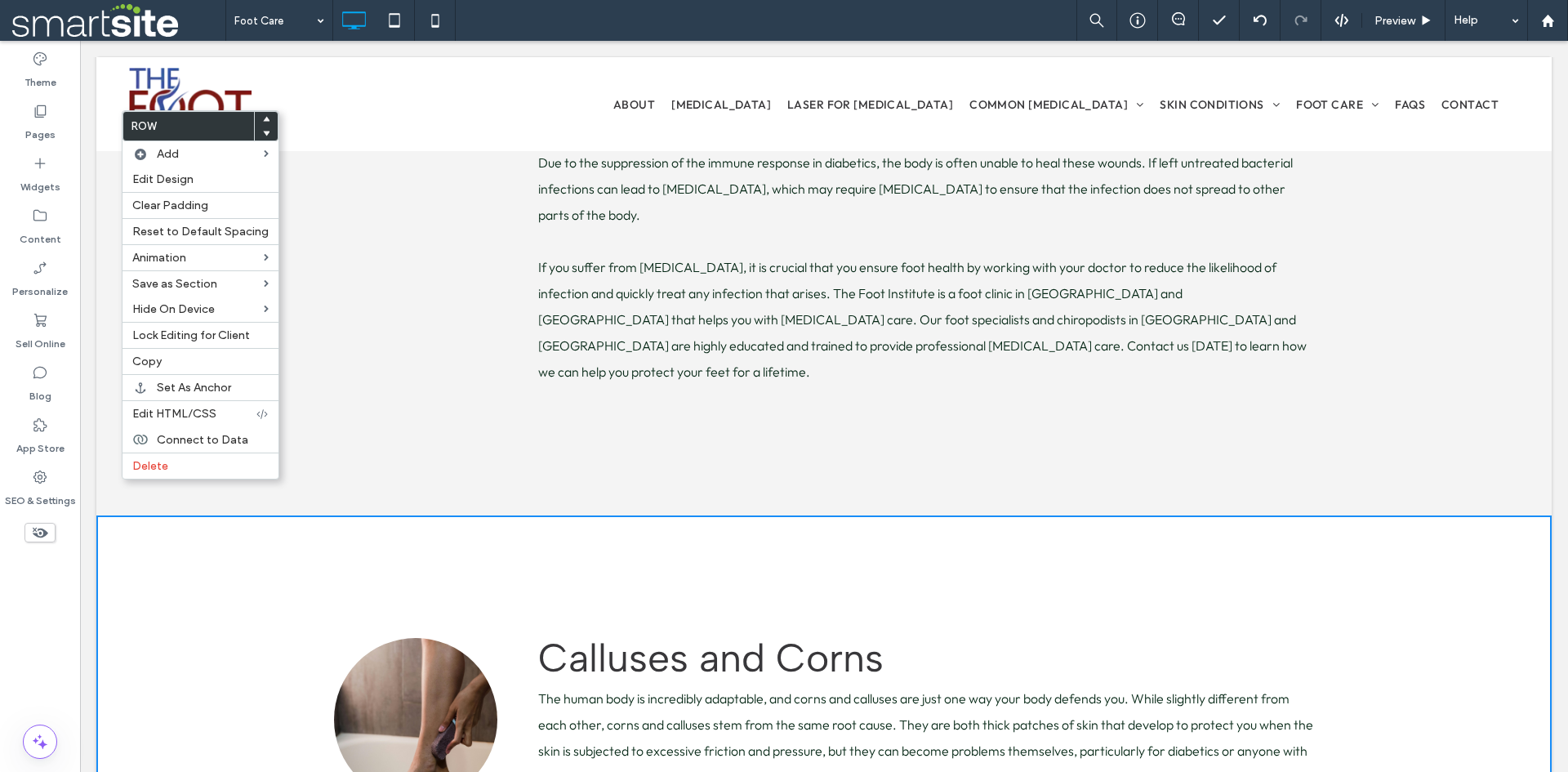
click at [263, 118] on use at bounding box center [267, 118] width 7 height 5
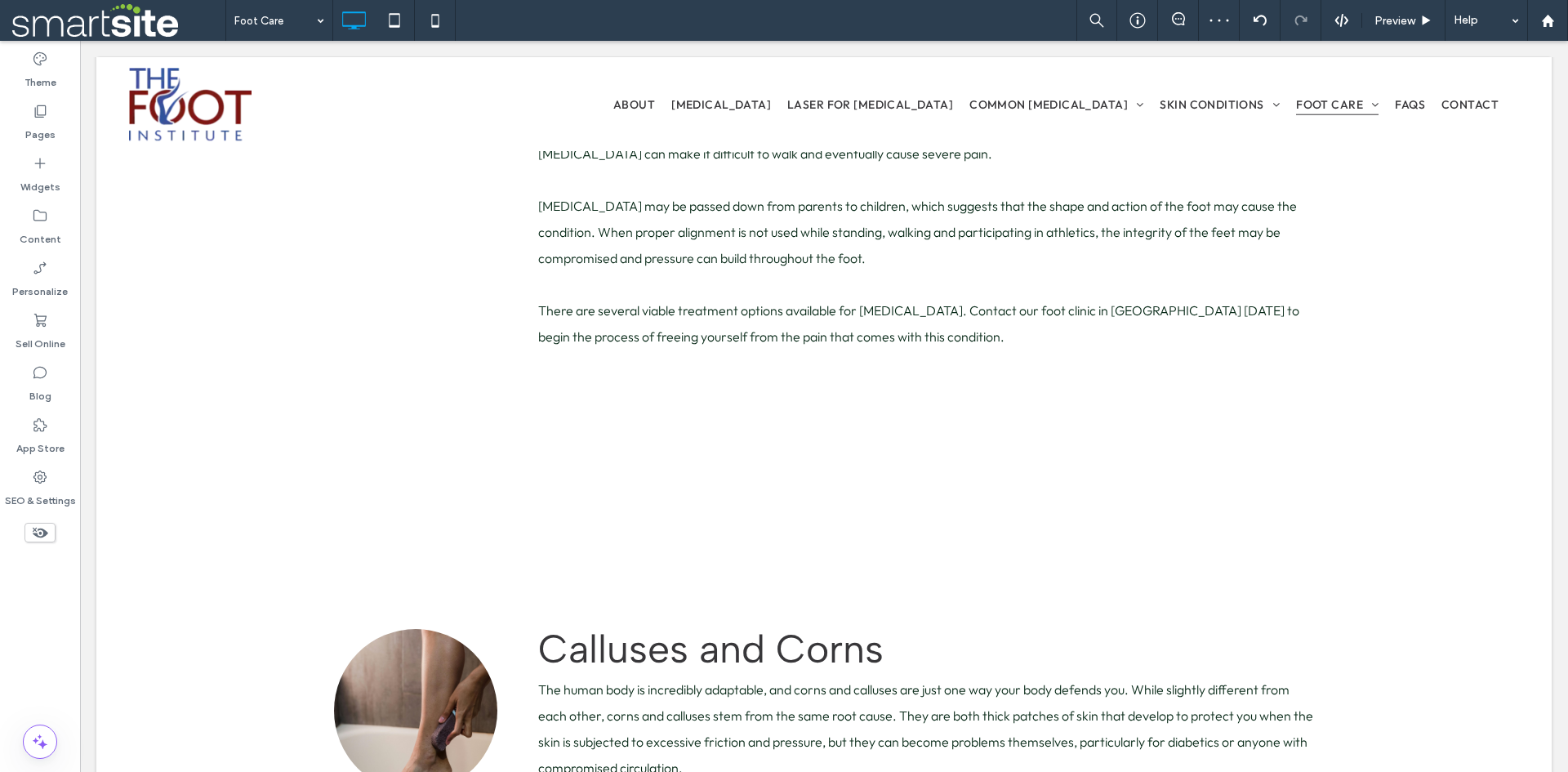
scroll to position [1185, 0]
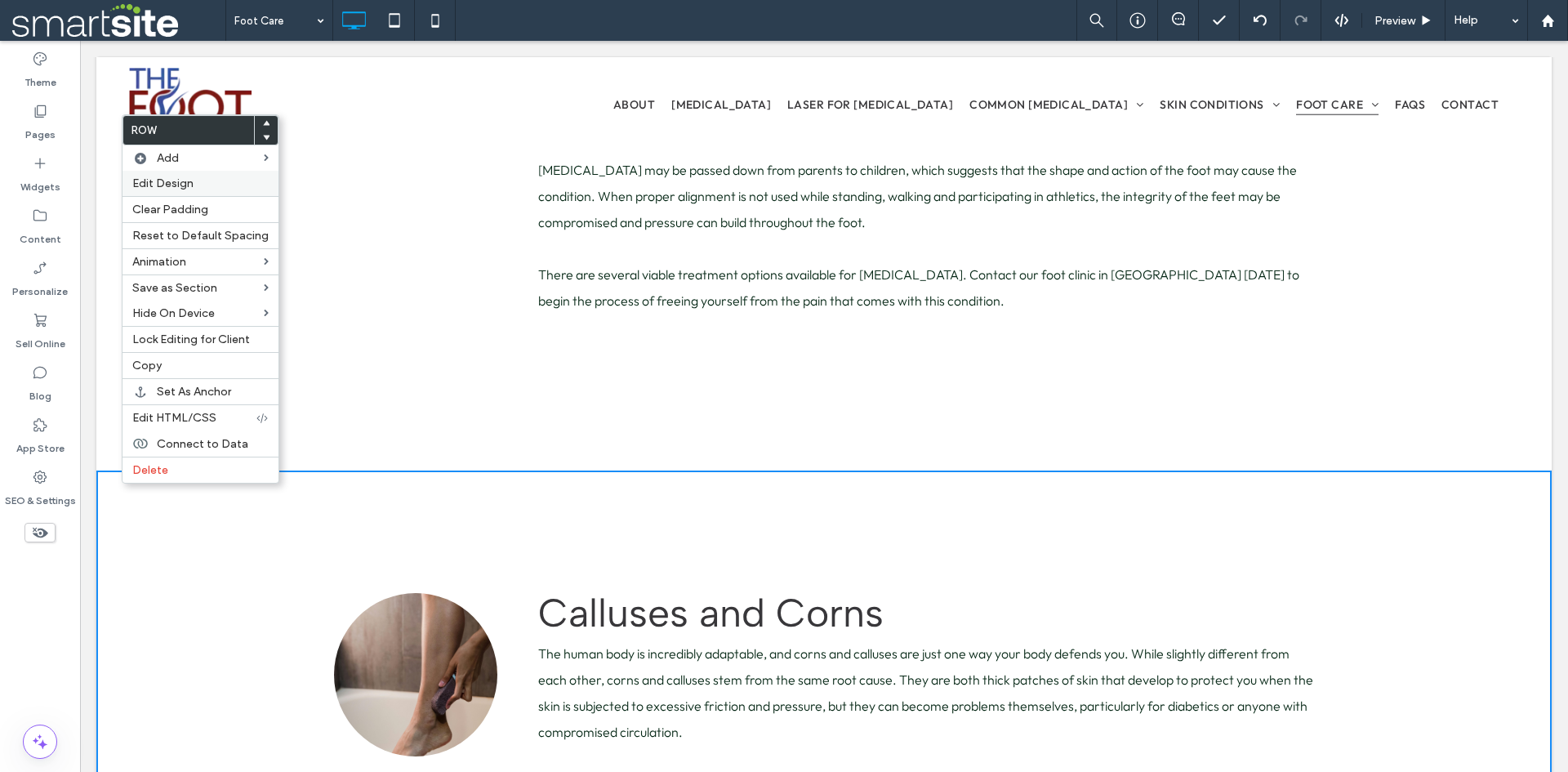
click at [195, 190] on div "Edit Design" at bounding box center [200, 183] width 156 height 25
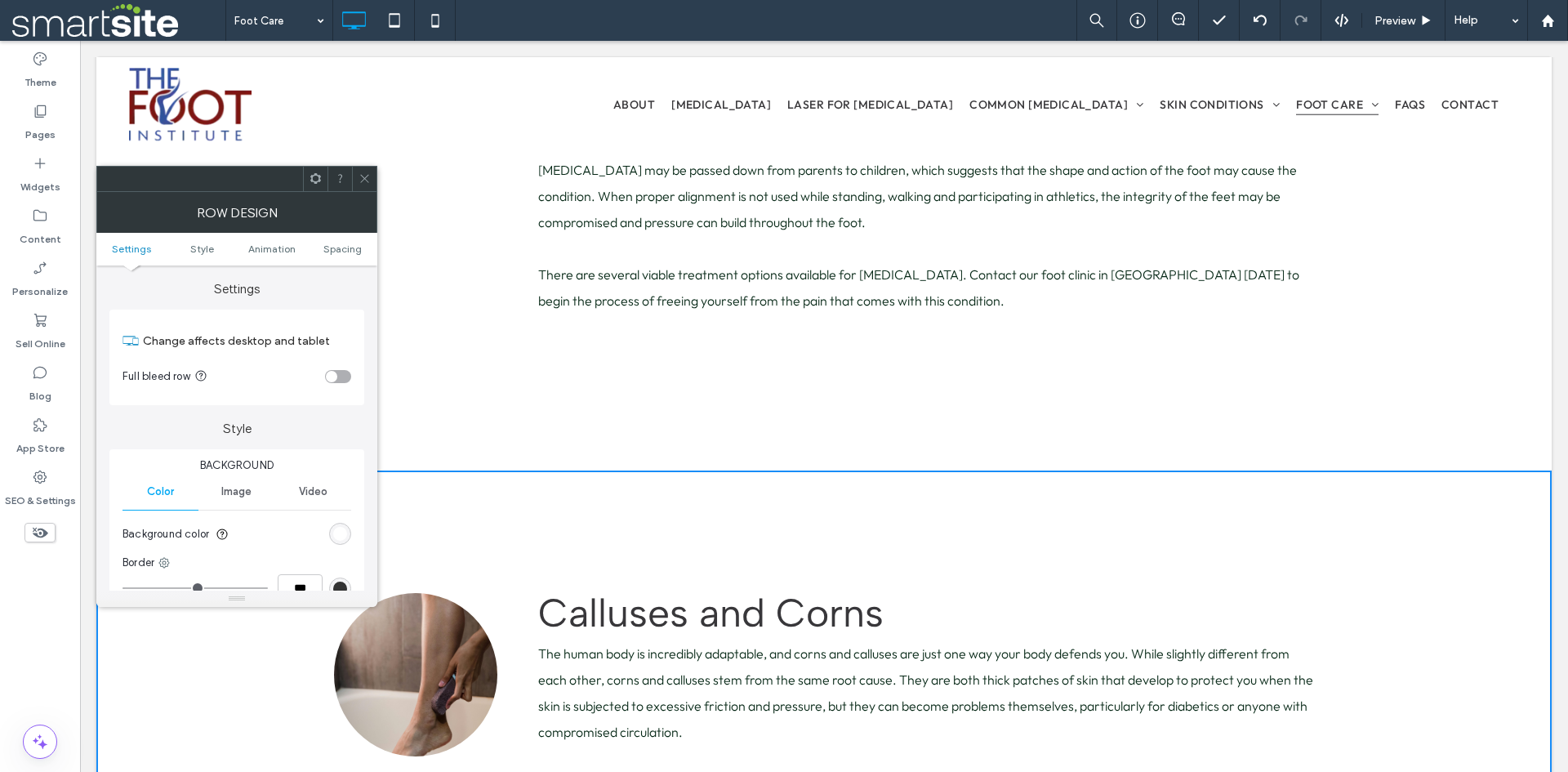
click at [341, 526] on div "rgb(255, 255, 255)" at bounding box center [340, 534] width 22 height 22
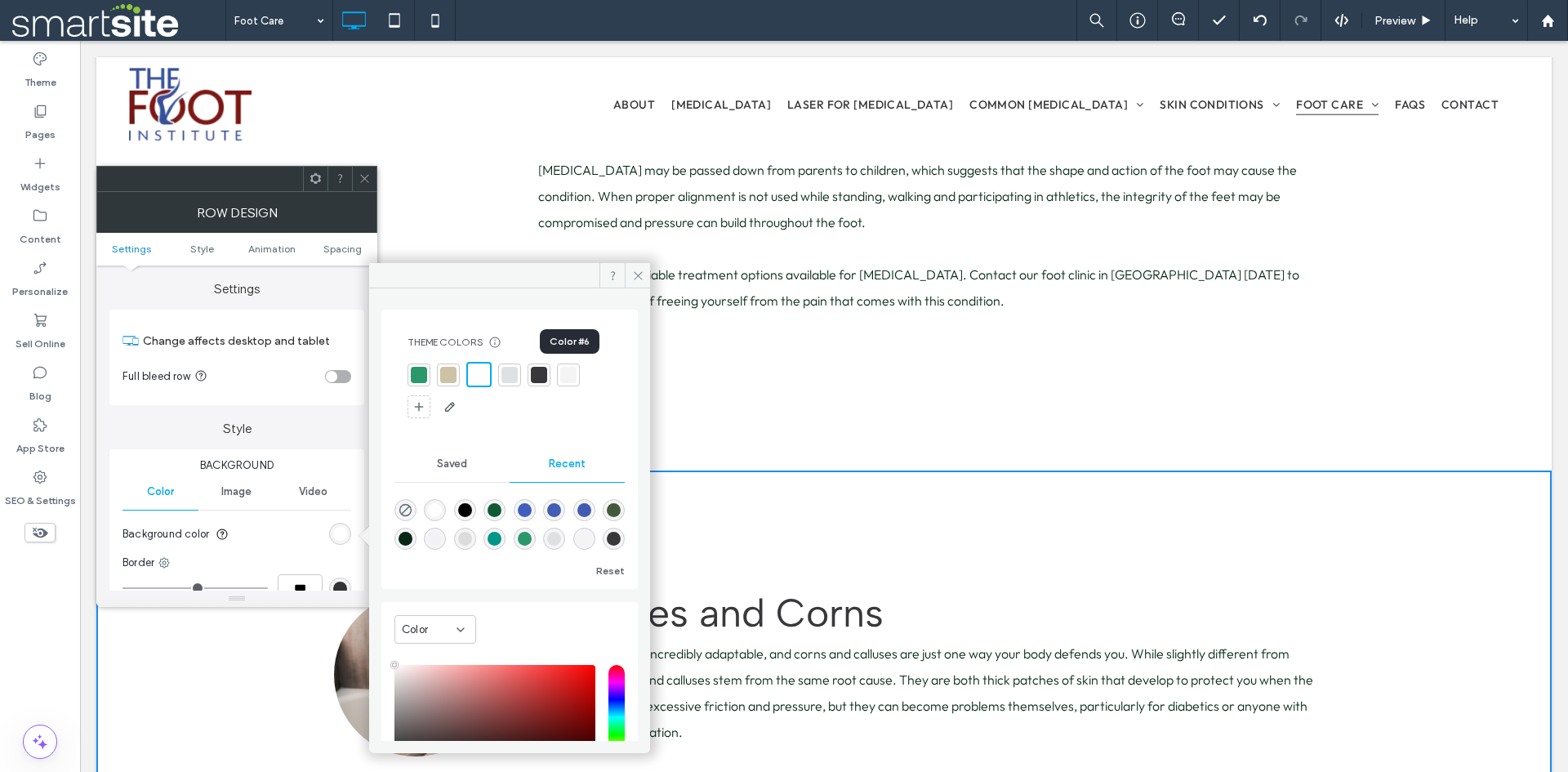
click at [563, 378] on div at bounding box center [568, 375] width 16 height 16
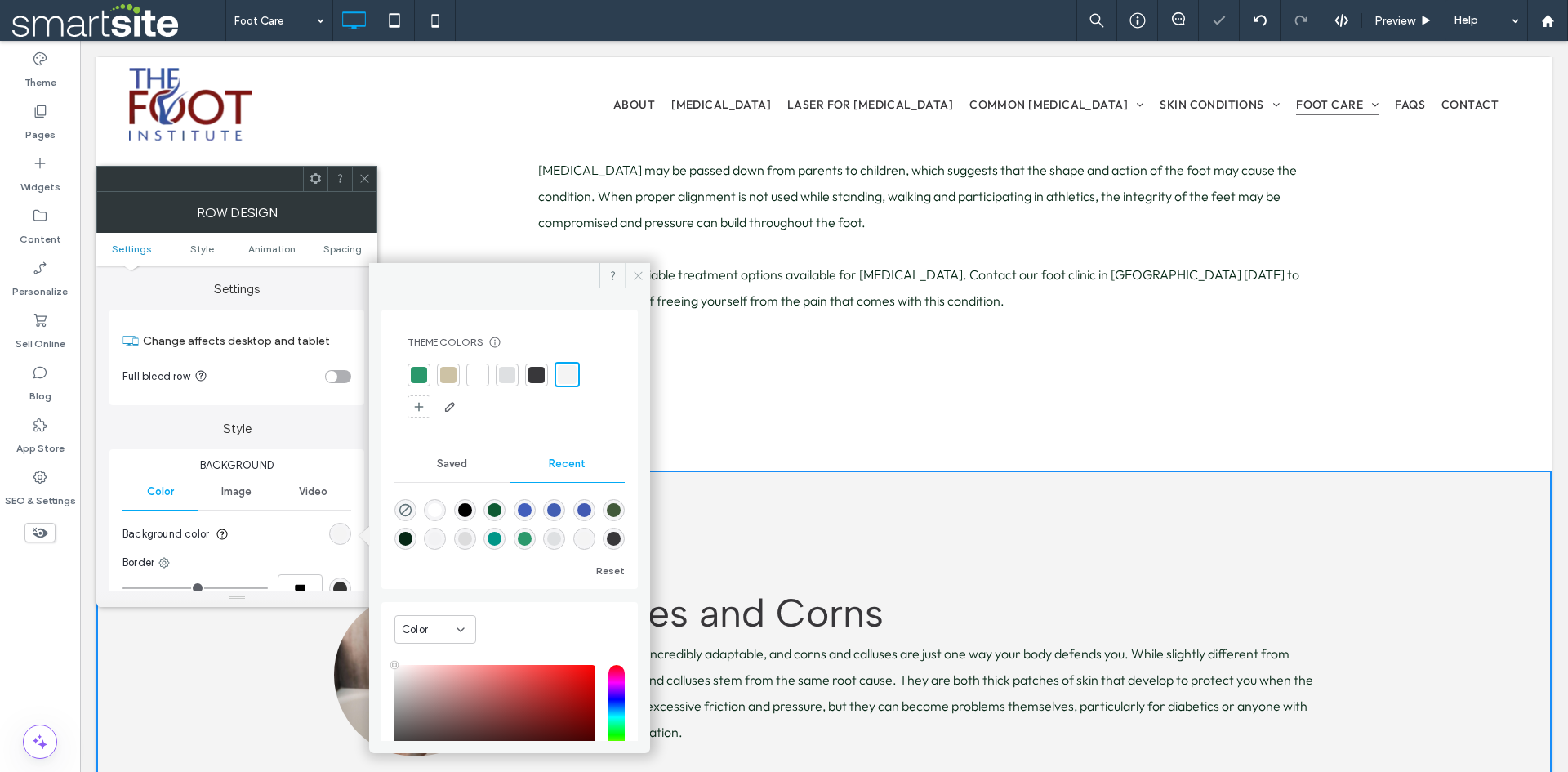
click at [630, 276] on span at bounding box center [637, 275] width 25 height 24
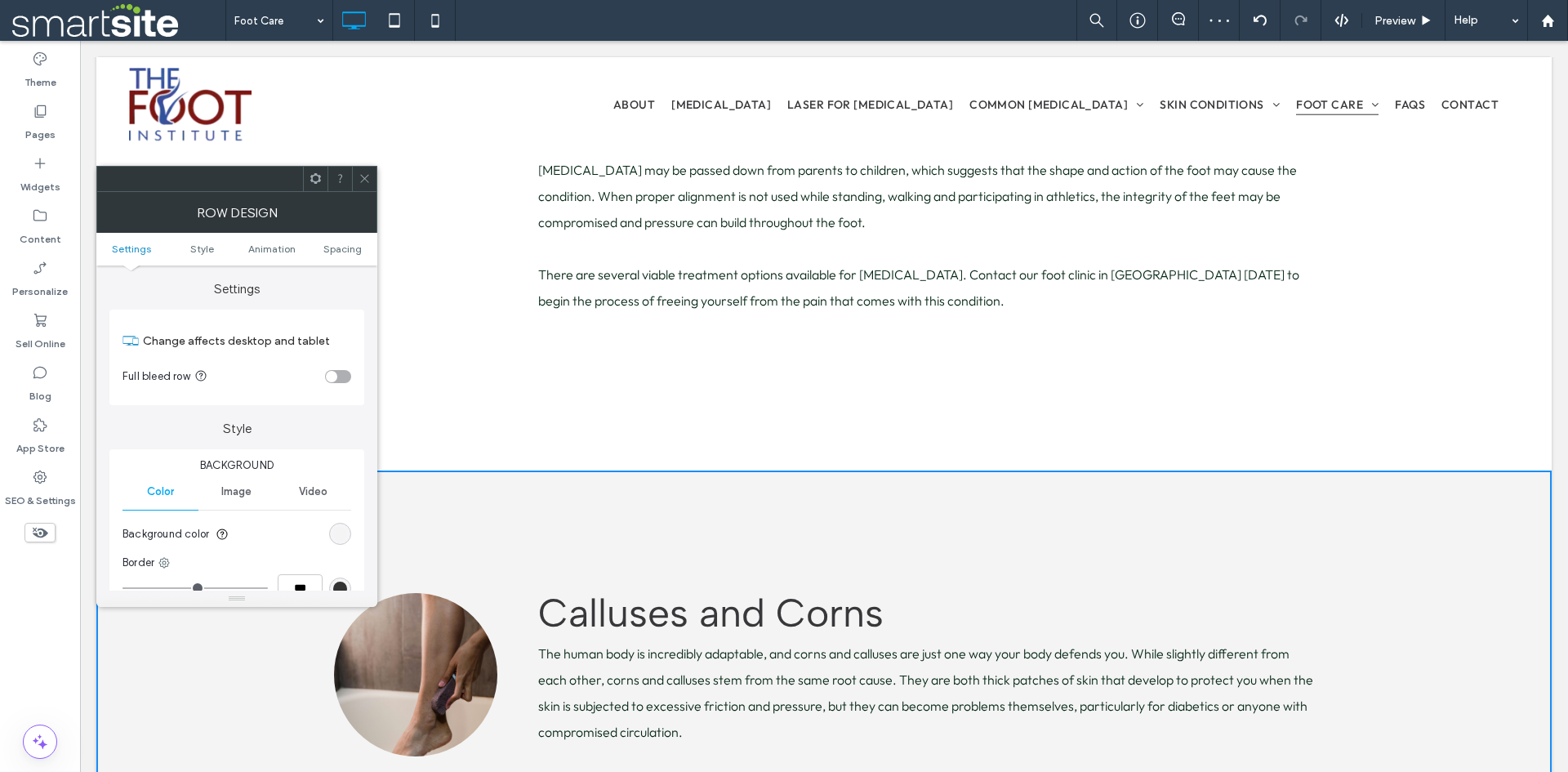
click at [369, 176] on icon at bounding box center [365, 179] width 13 height 13
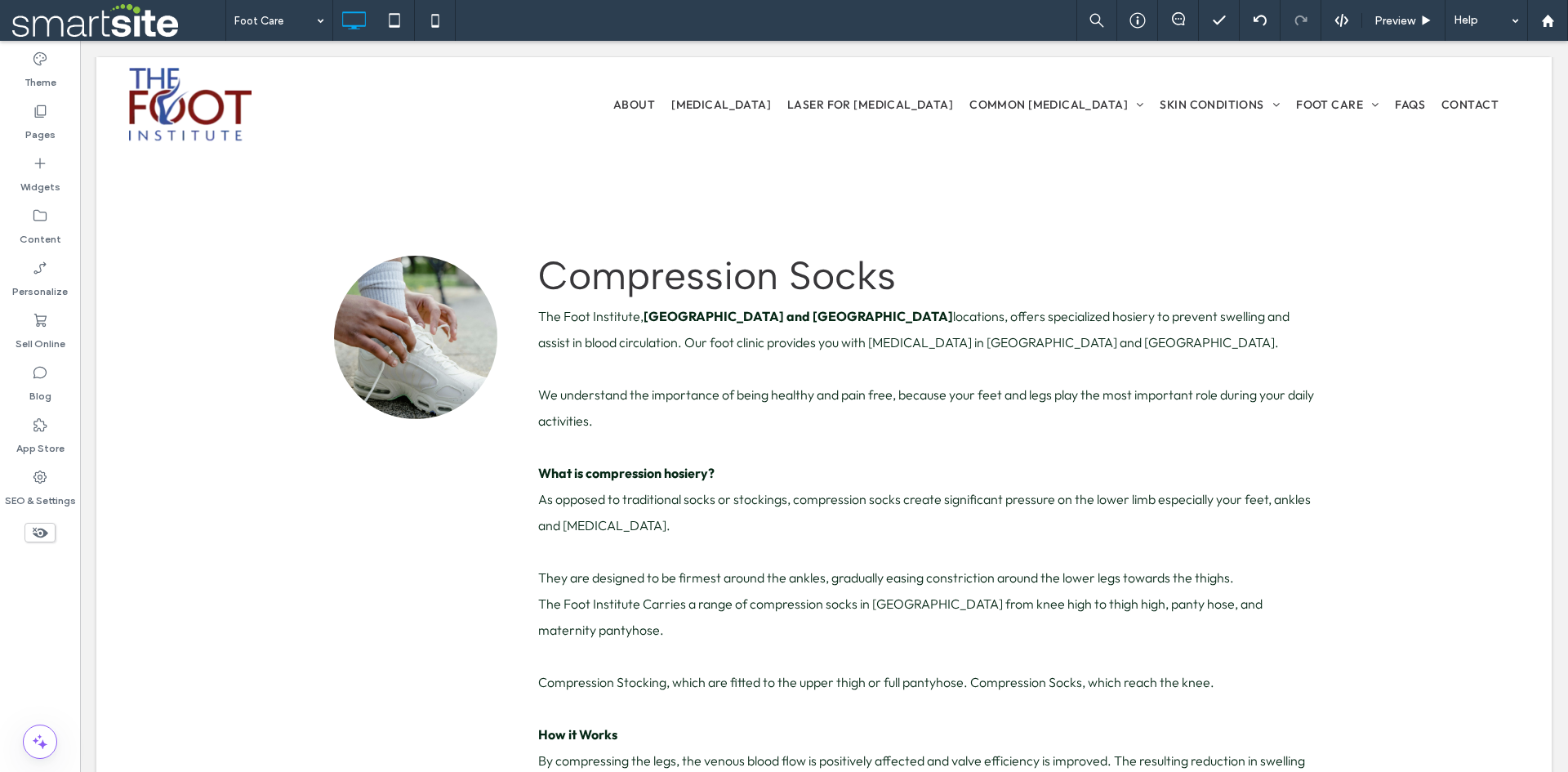
scroll to position [4861, 0]
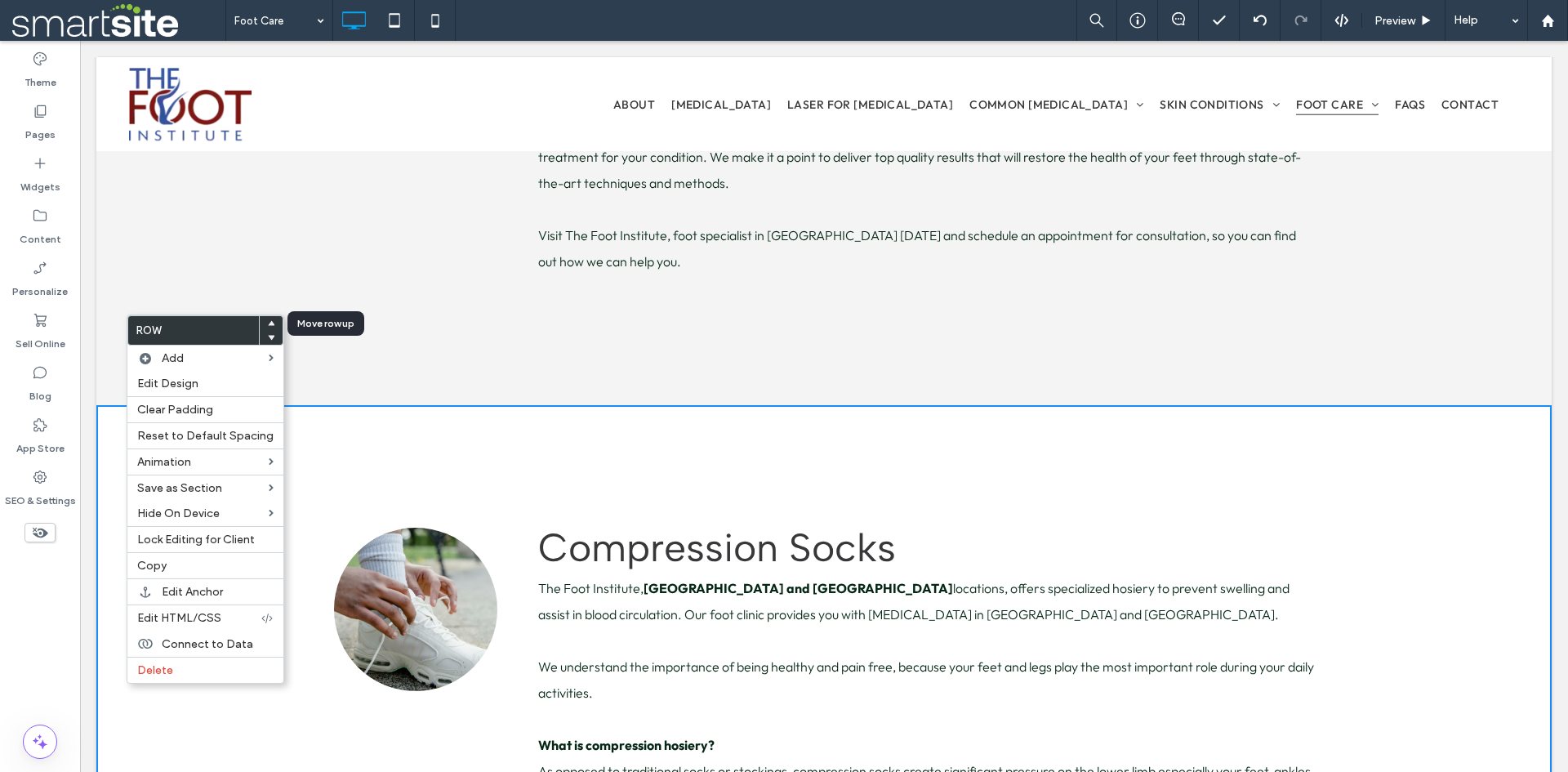
click at [268, 326] on icon at bounding box center [271, 323] width 6 height 6
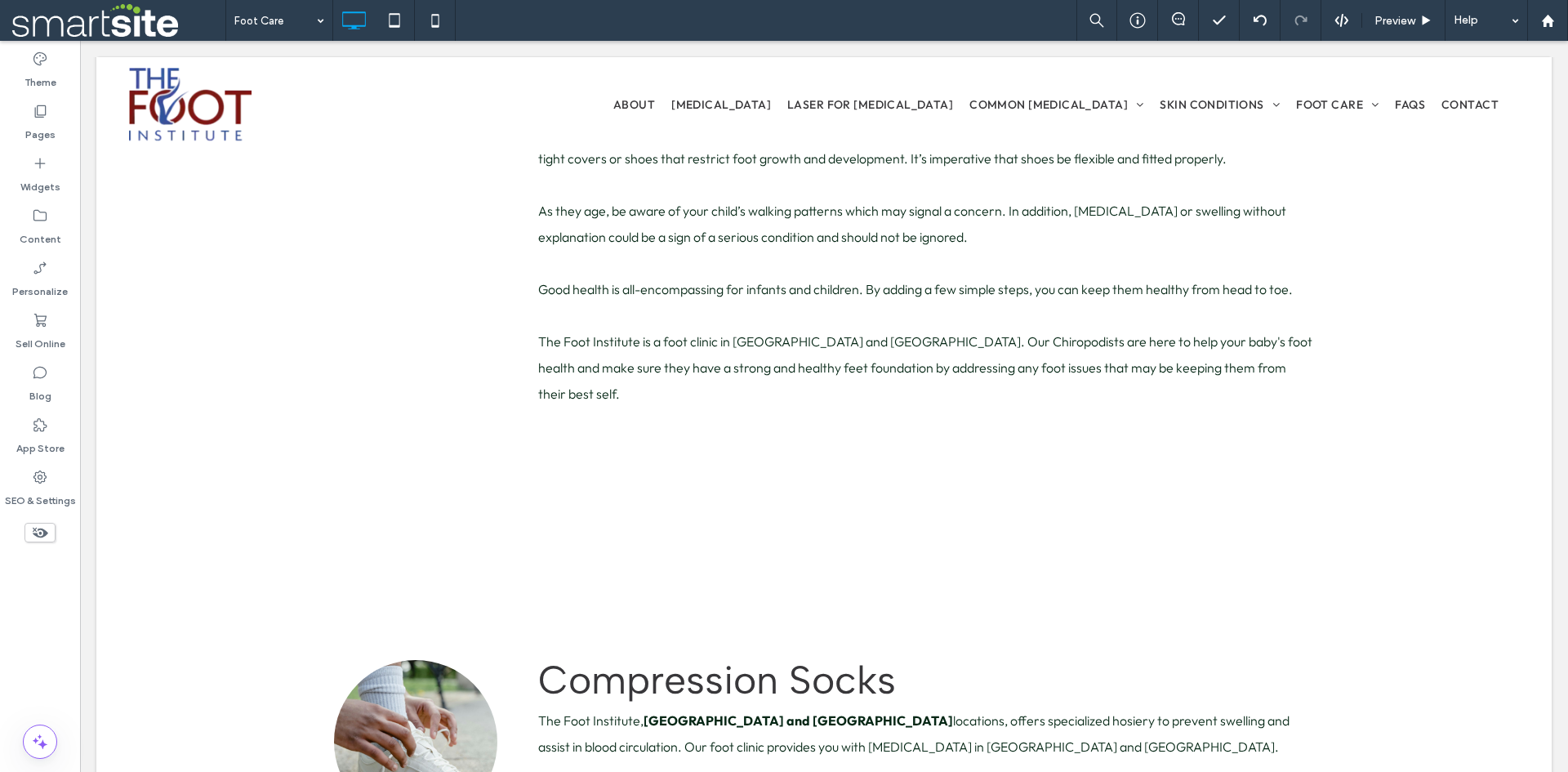
scroll to position [3837, 0]
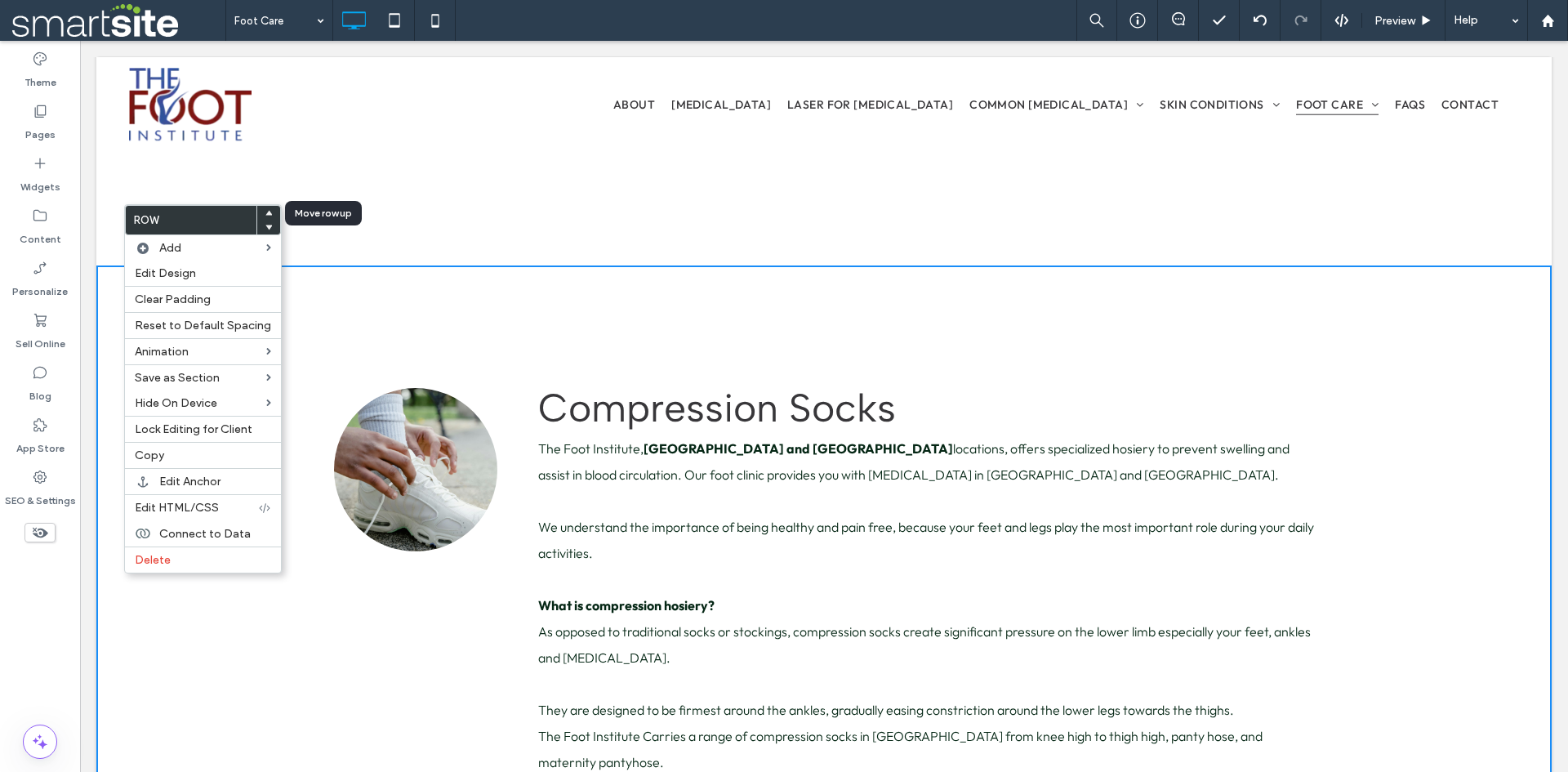
click at [266, 213] on use at bounding box center [269, 212] width 7 height 5
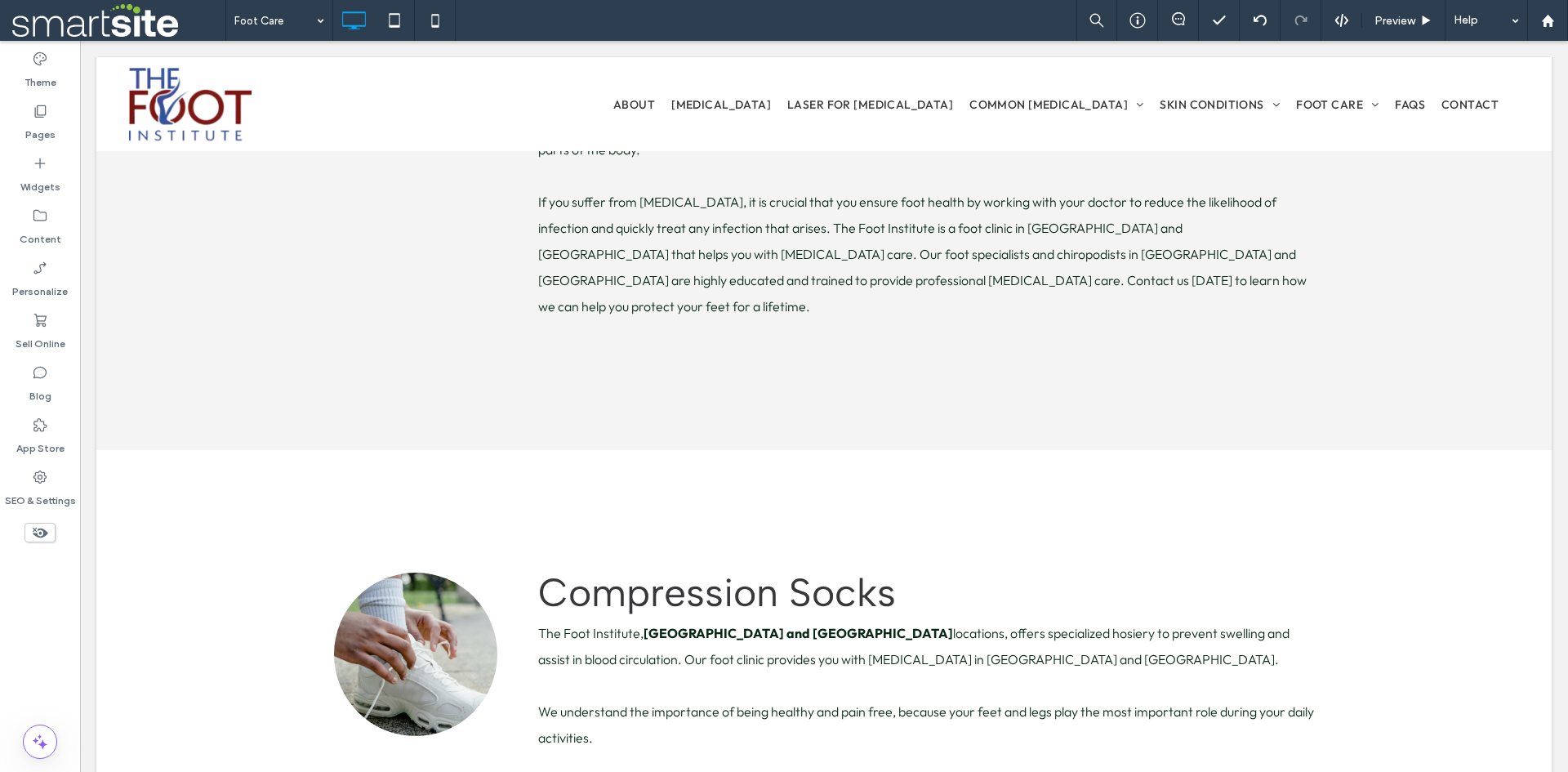
scroll to position [2815, 0]
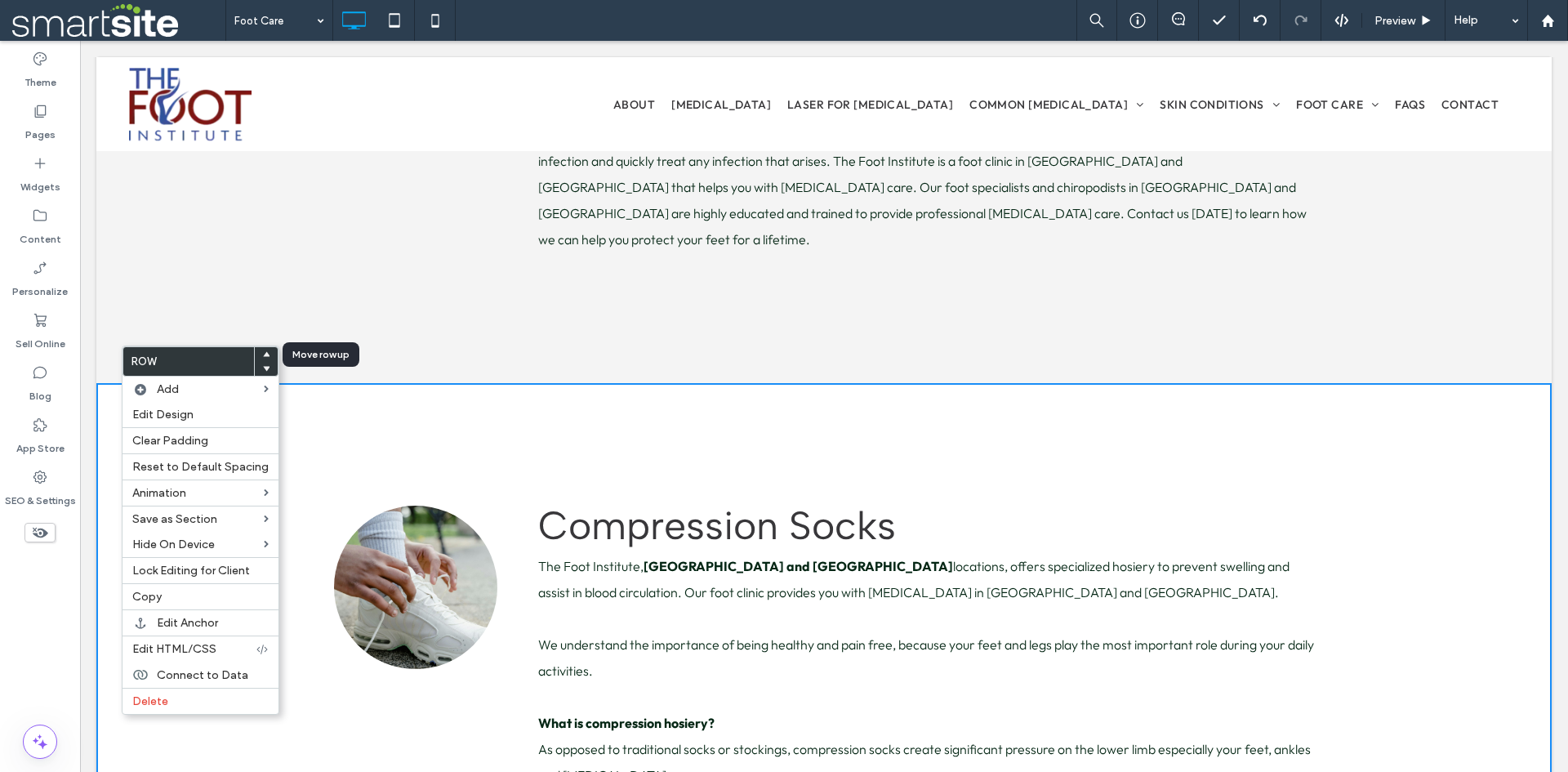
click at [263, 354] on use at bounding box center [267, 353] width 7 height 5
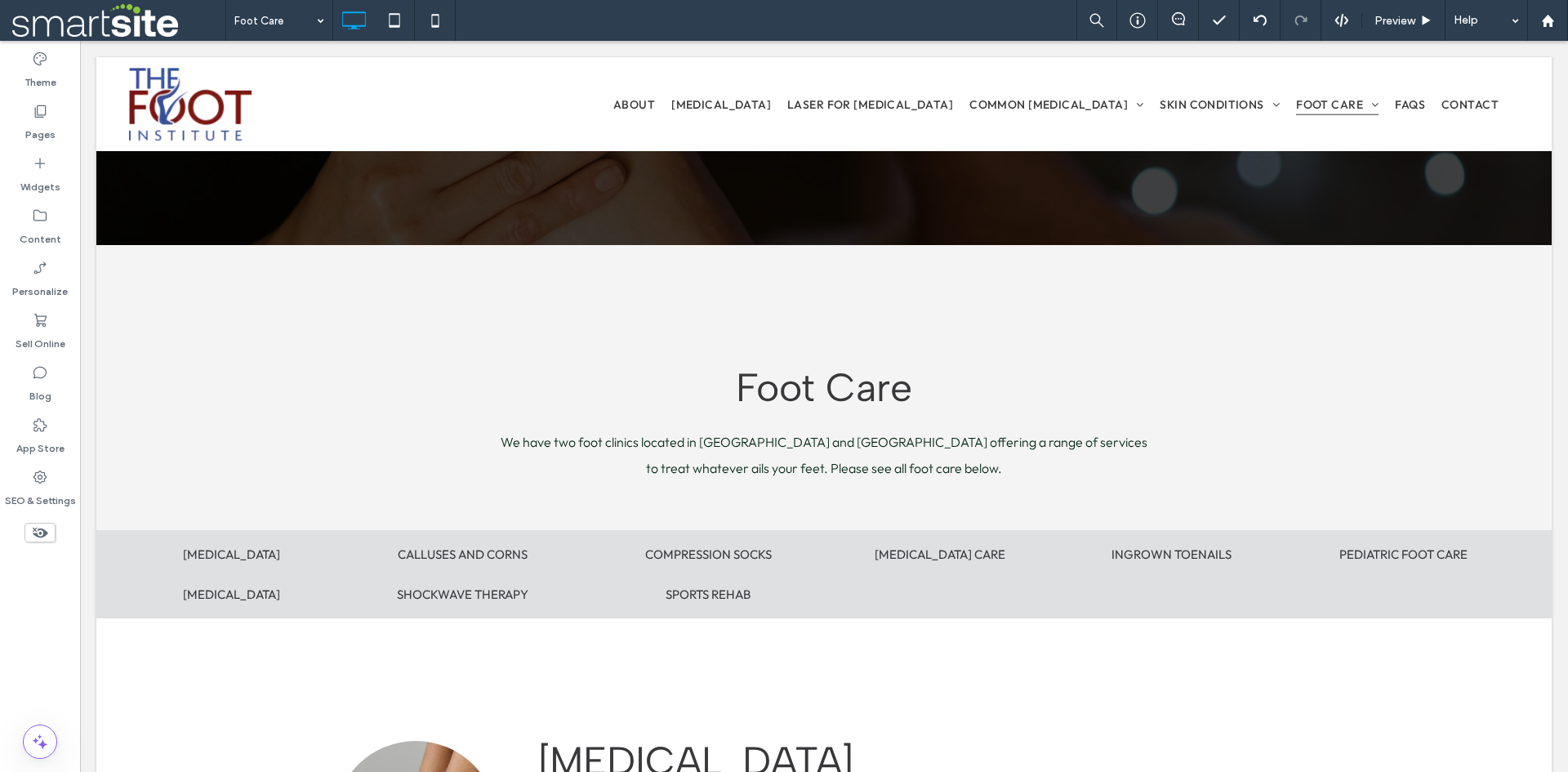
scroll to position [221, 0]
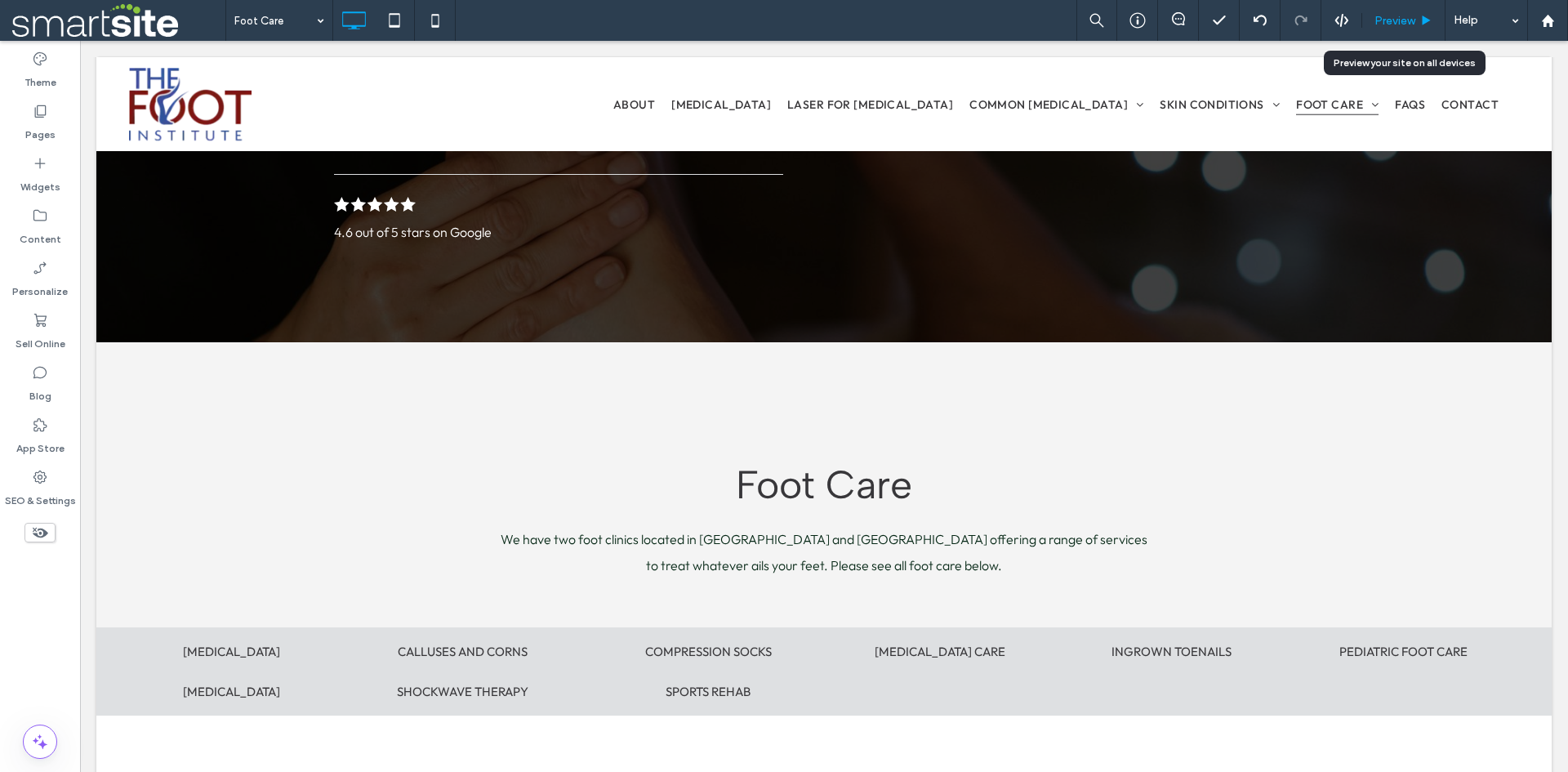
click at [1385, 25] on span "Preview" at bounding box center [1394, 20] width 41 height 14
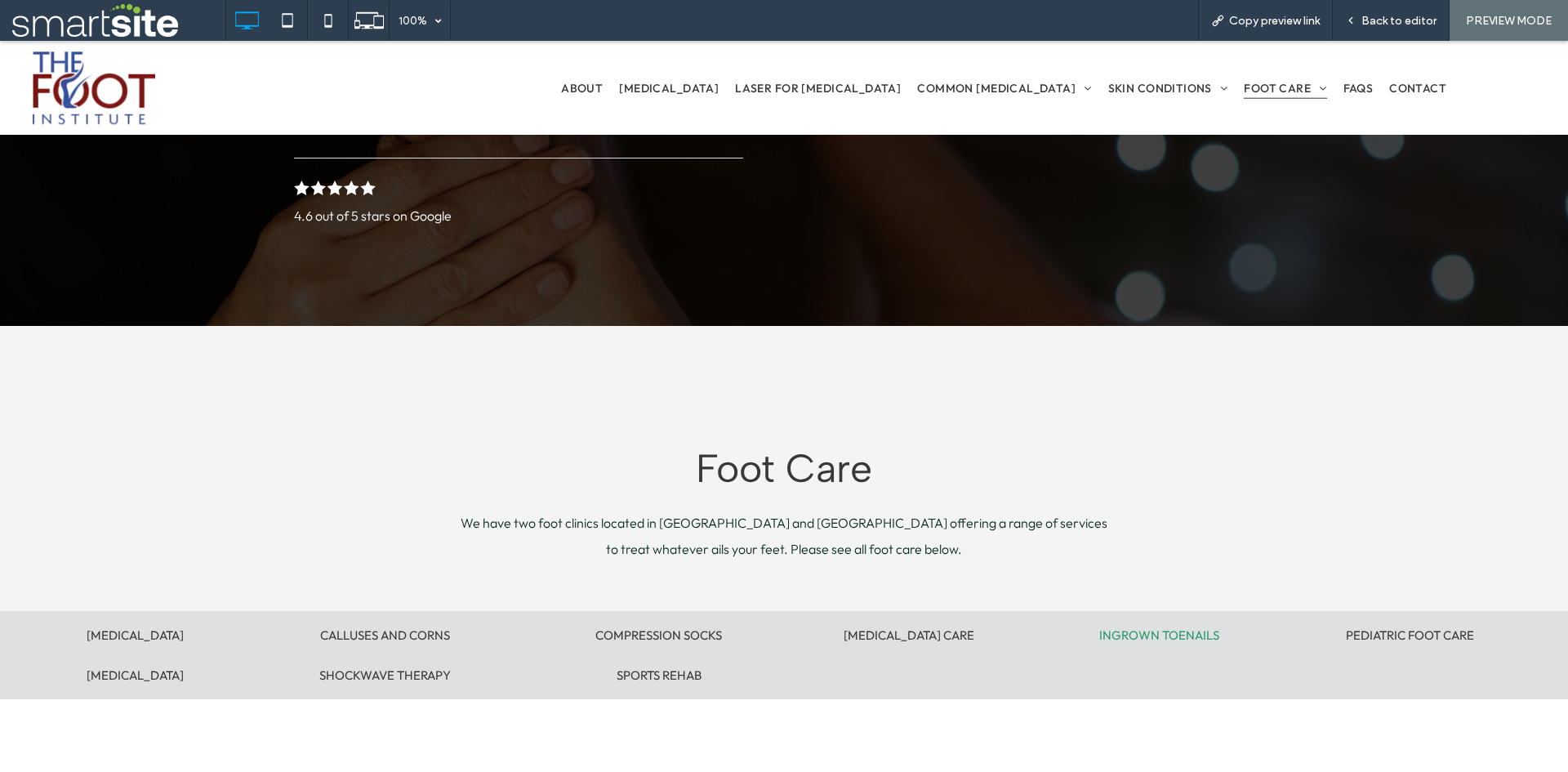
click at [1161, 638] on span "INGROWN TOENAILS" at bounding box center [1159, 635] width 120 height 15
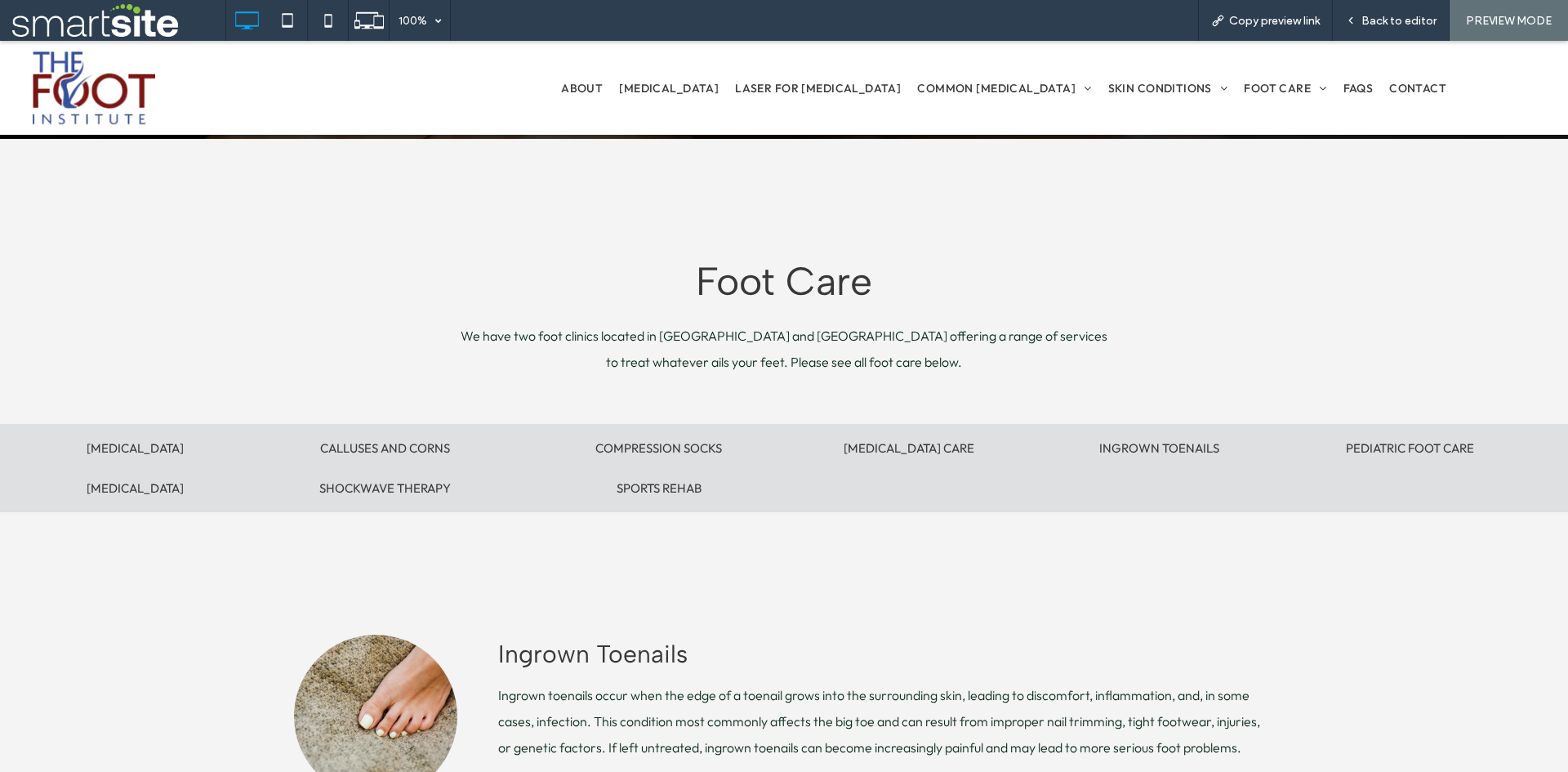
scroll to position [817, 0]
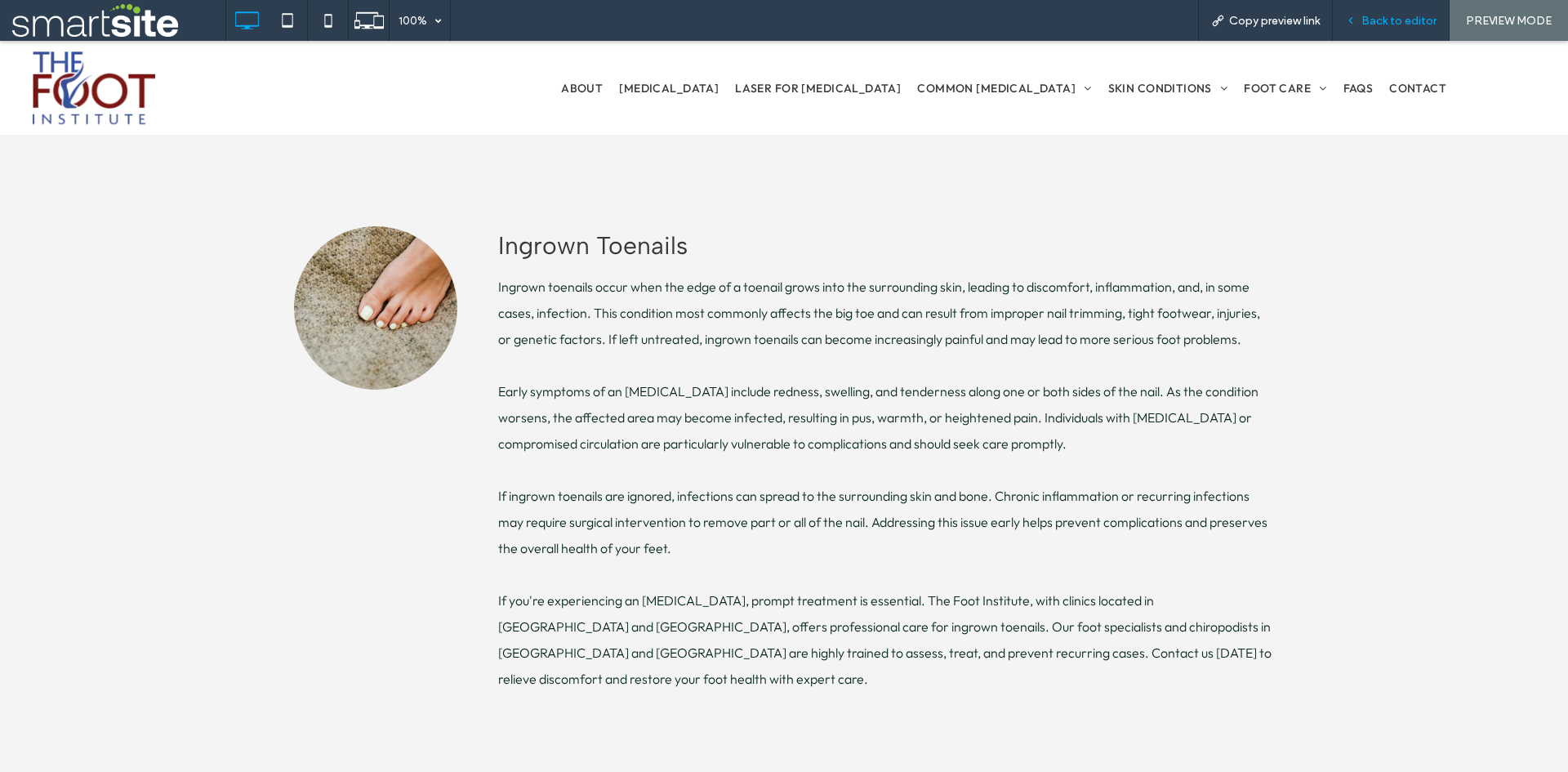
click at [1398, 23] on span "Back to editor" at bounding box center [1398, 20] width 75 height 14
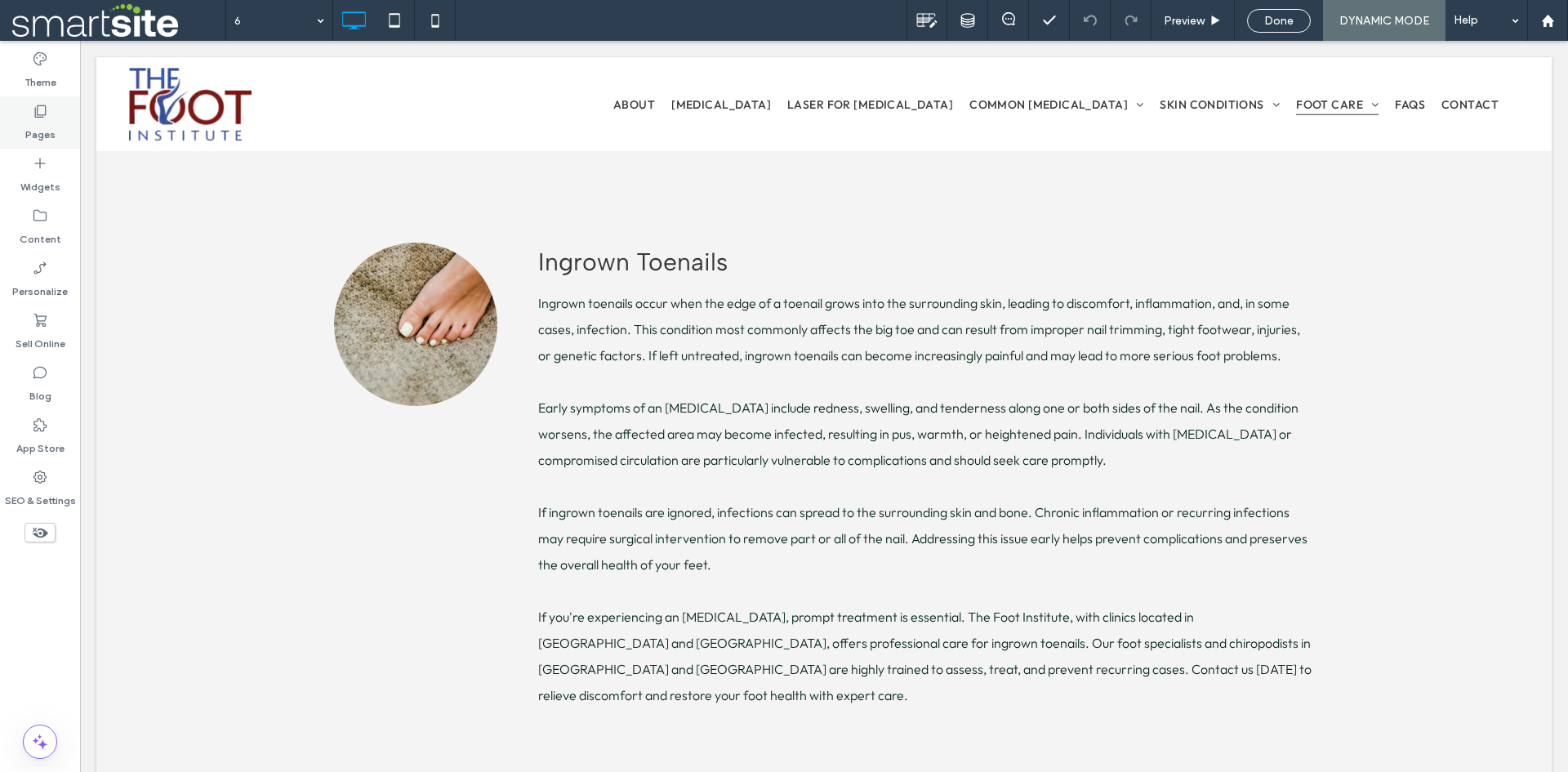
click at [39, 142] on label "Pages" at bounding box center [41, 130] width 31 height 23
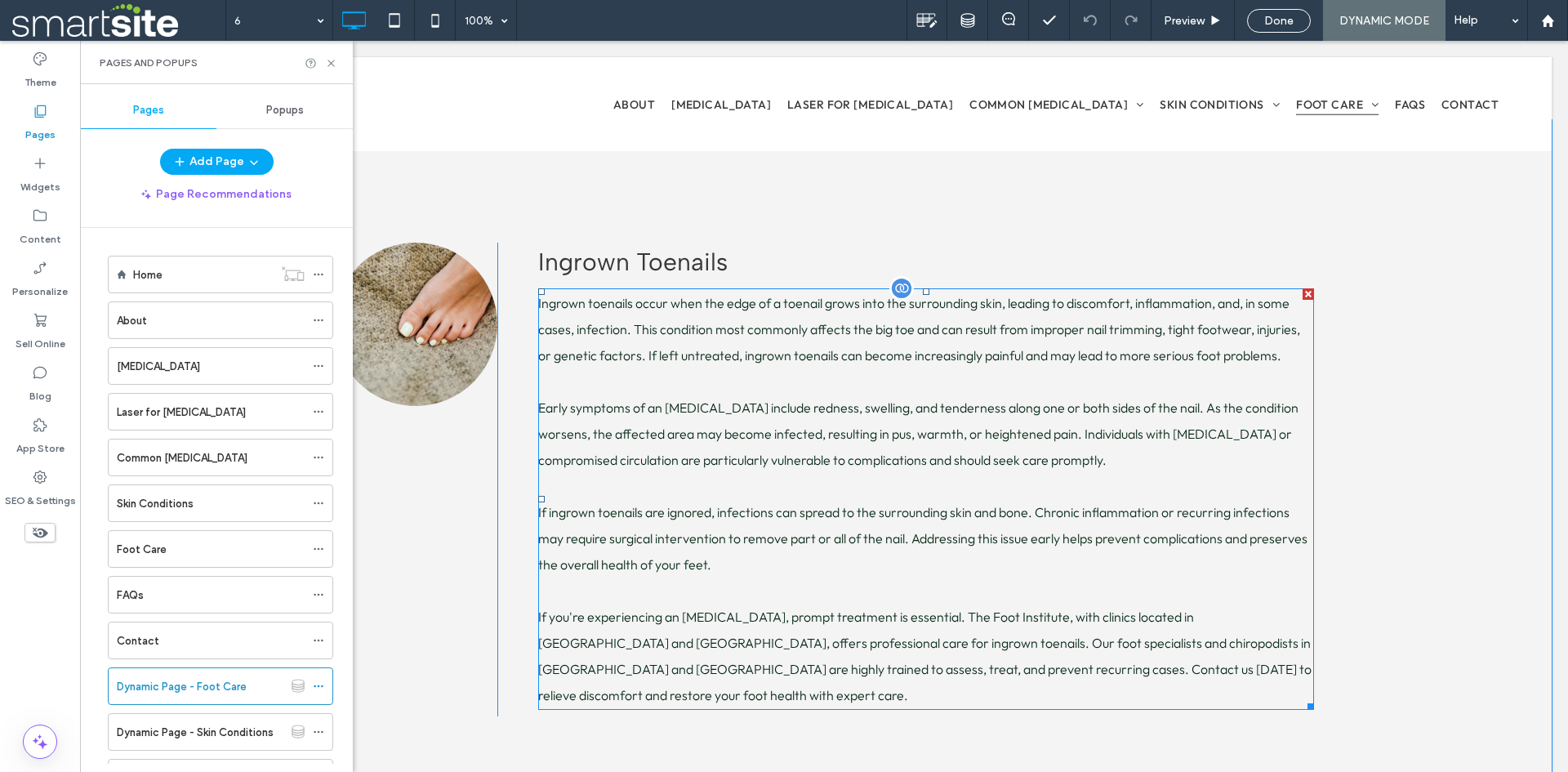
click at [658, 355] on p "Ingrown toenails occur when the edge of a toenail grows into the surrounding sk…" at bounding box center [926, 329] width 775 height 78
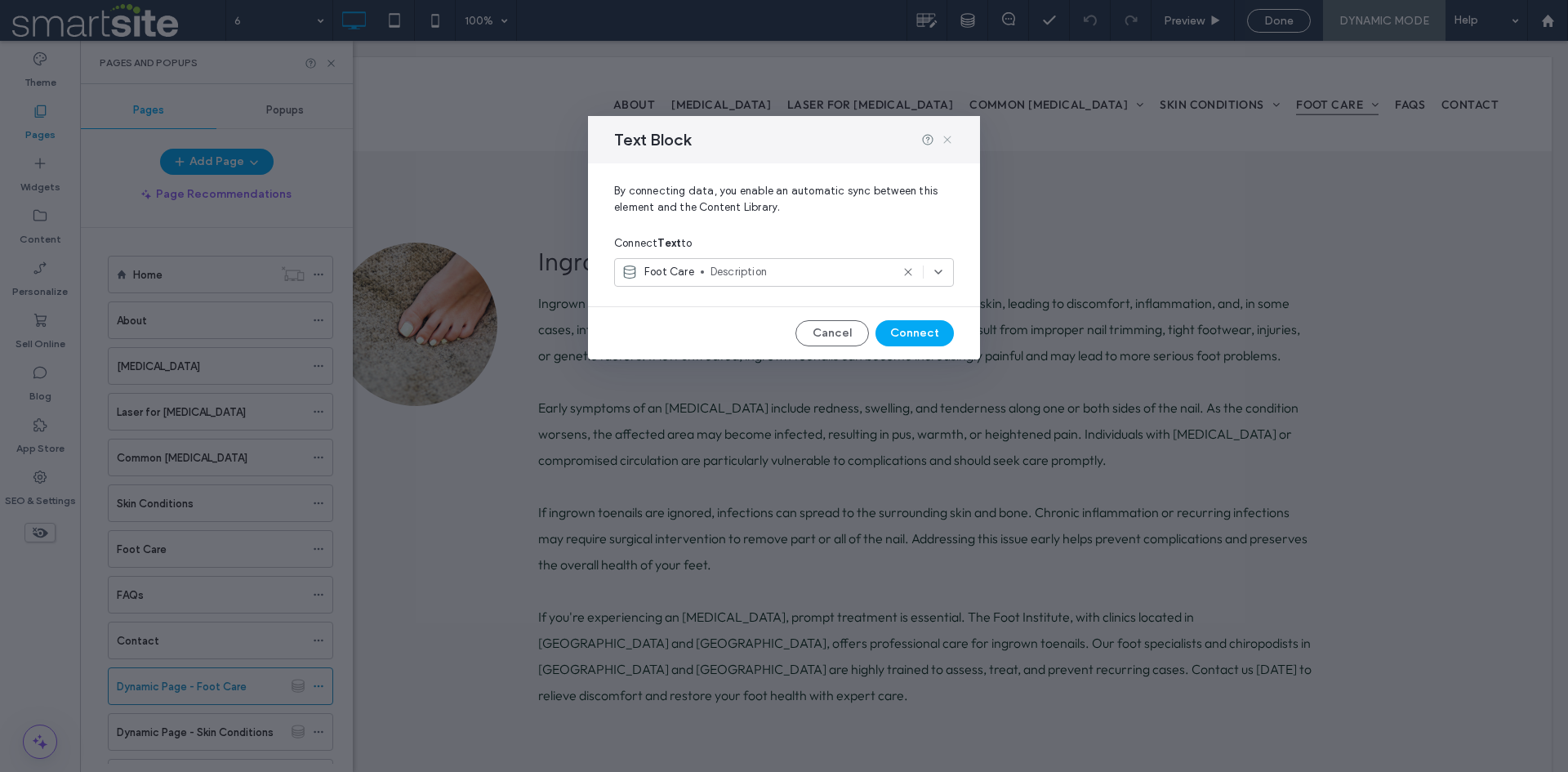
click at [949, 134] on icon at bounding box center [947, 140] width 13 height 13
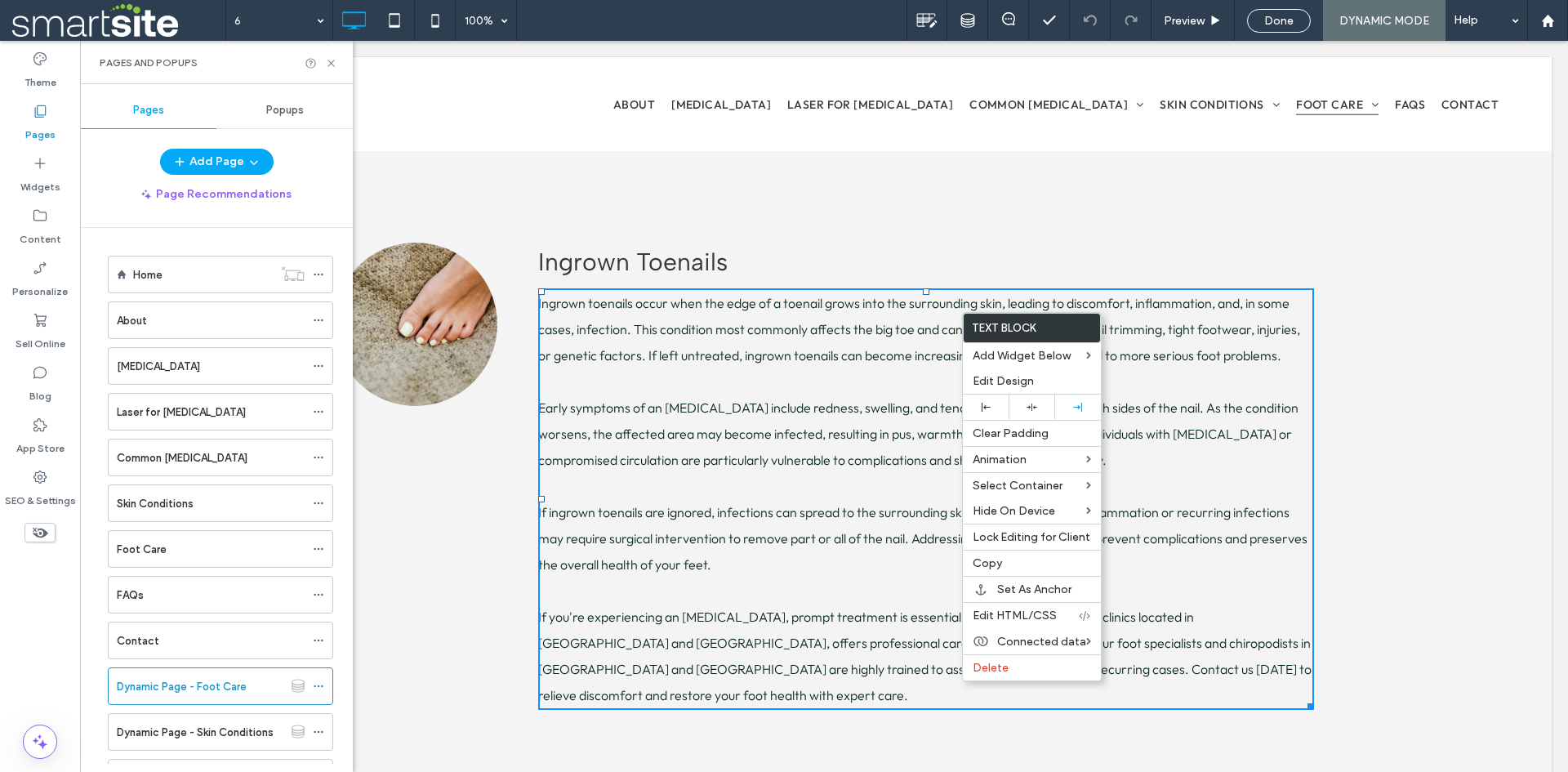
click at [839, 182] on div "Click To Paste Ingrown Toenails Ingrown toenails occur when the edge of a toena…" at bounding box center [824, 479] width 1455 height 719
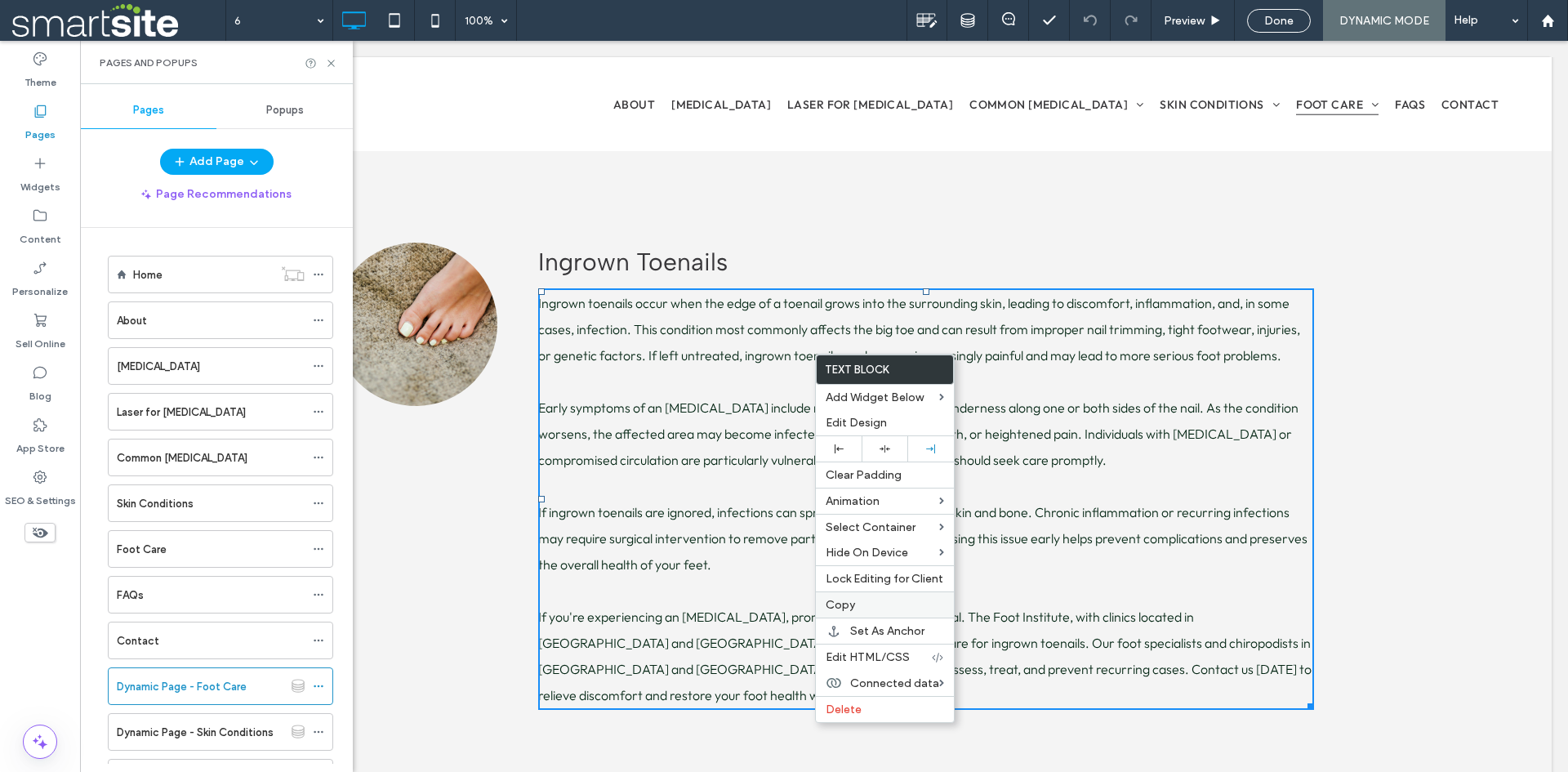
click at [874, 600] on label "Copy" at bounding box center [885, 604] width 118 height 14
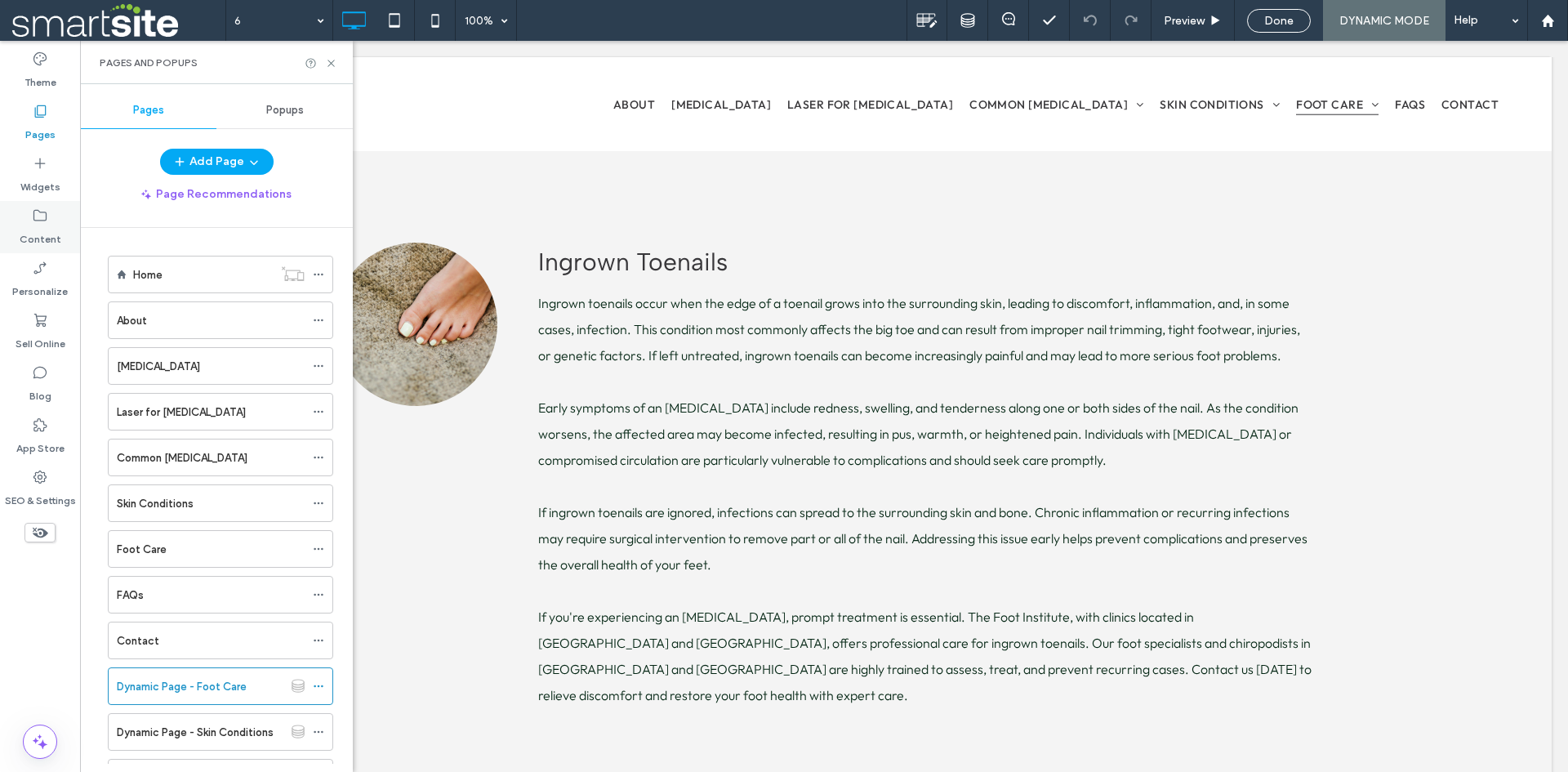
click at [48, 225] on label "Content" at bounding box center [41, 234] width 41 height 23
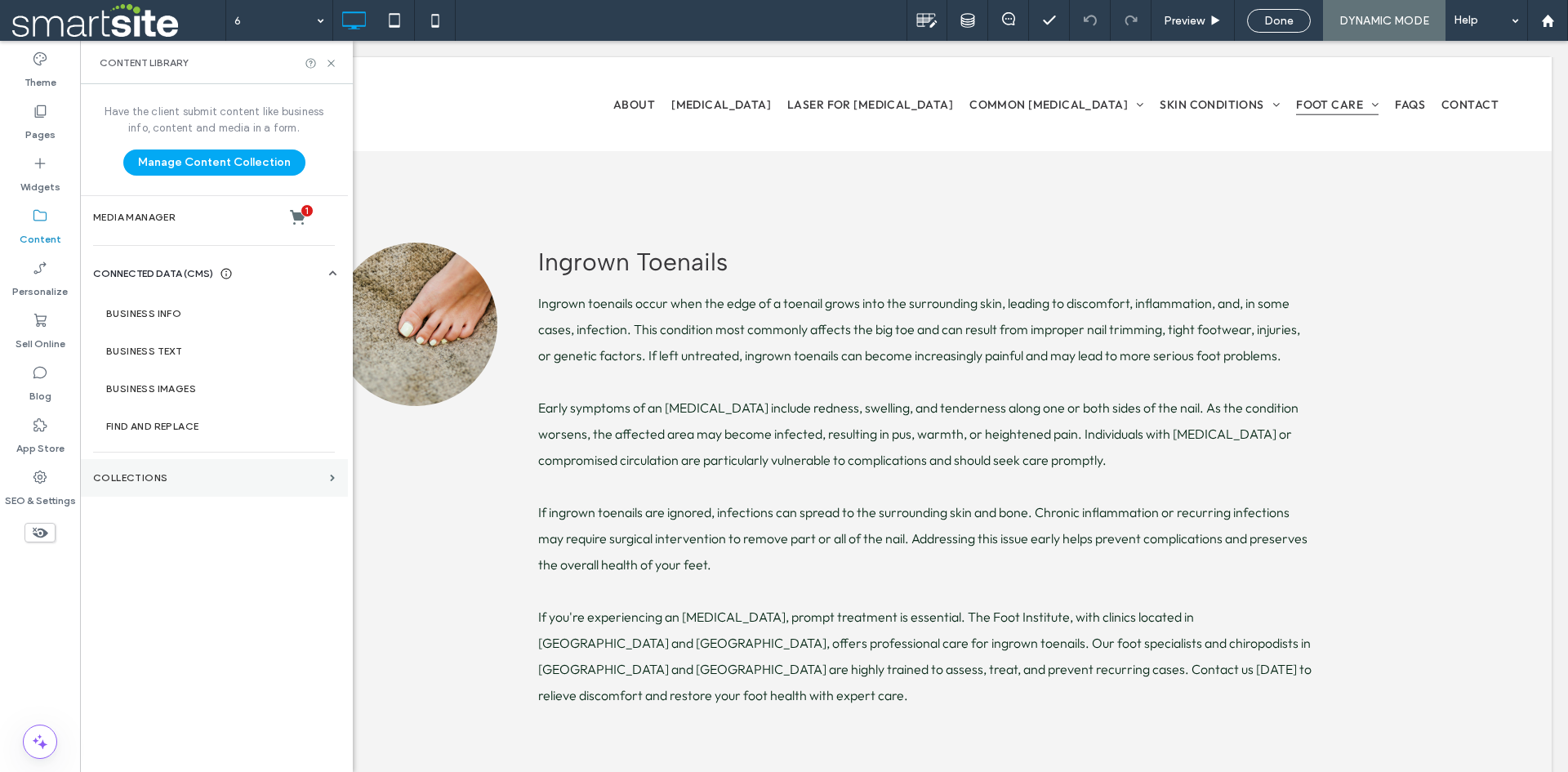
click at [155, 480] on label "Collections" at bounding box center [207, 478] width 230 height 12
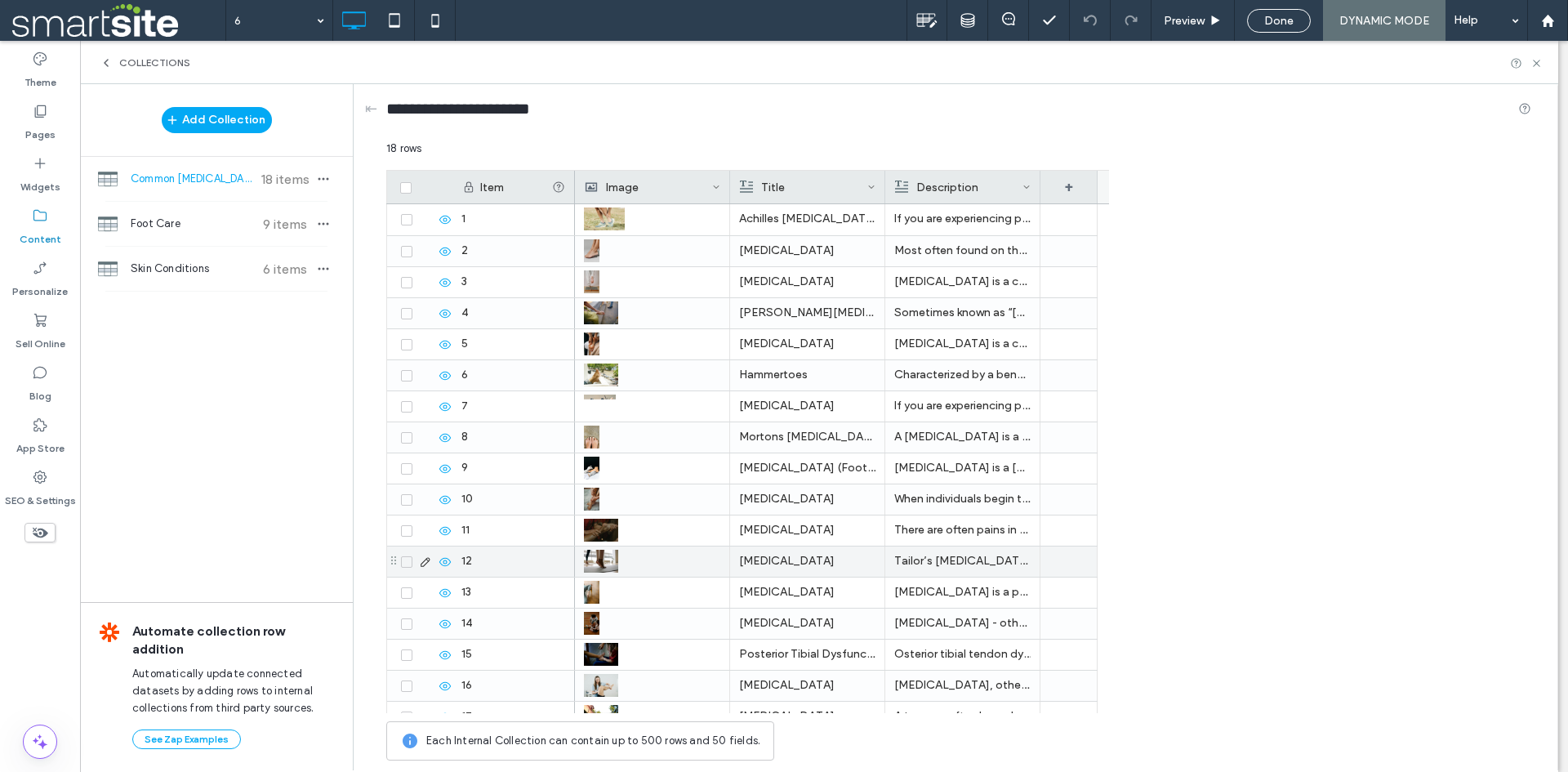
scroll to position [81, 0]
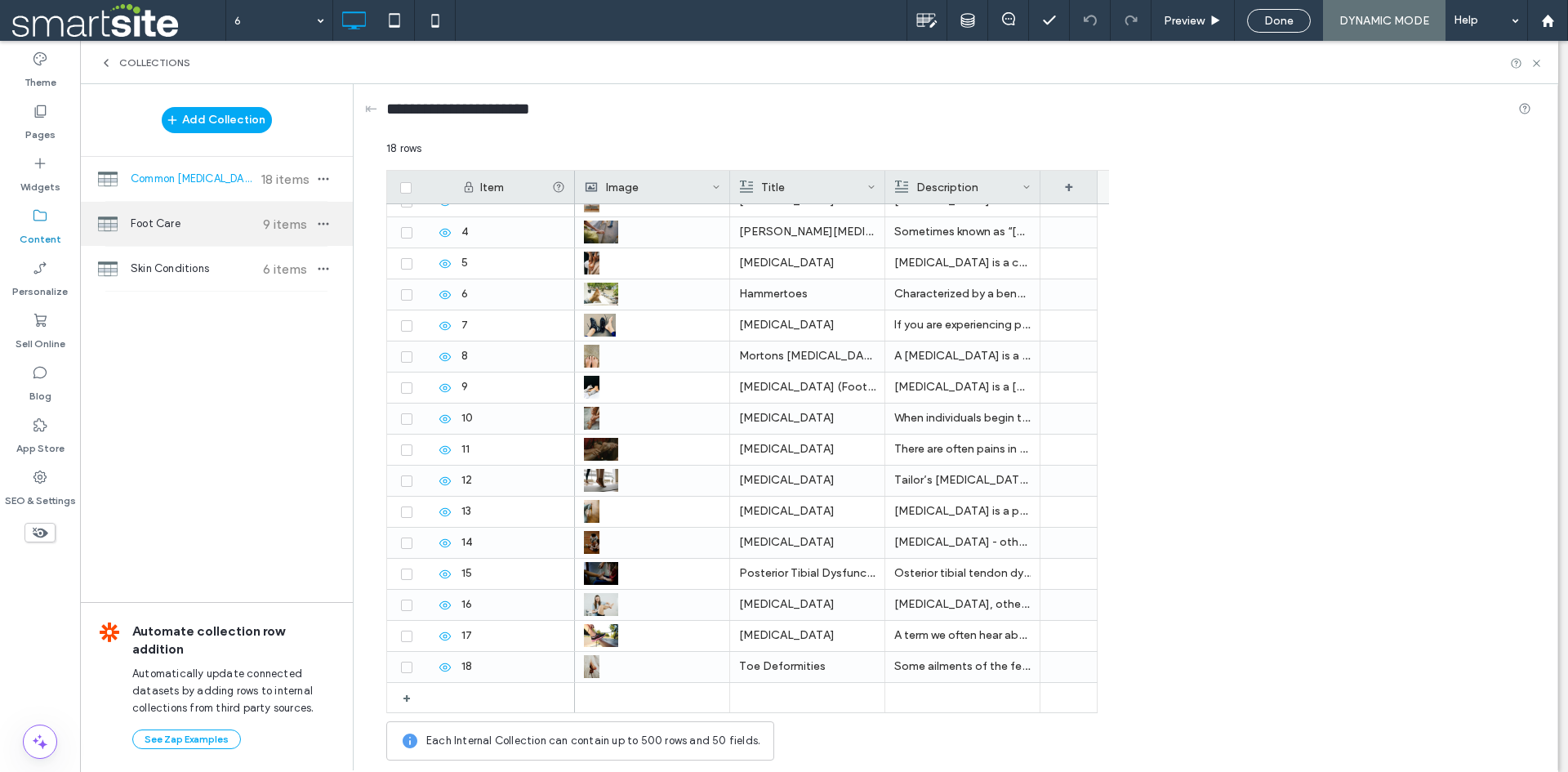
click at [185, 225] on span "Foot Care" at bounding box center [191, 224] width 122 height 16
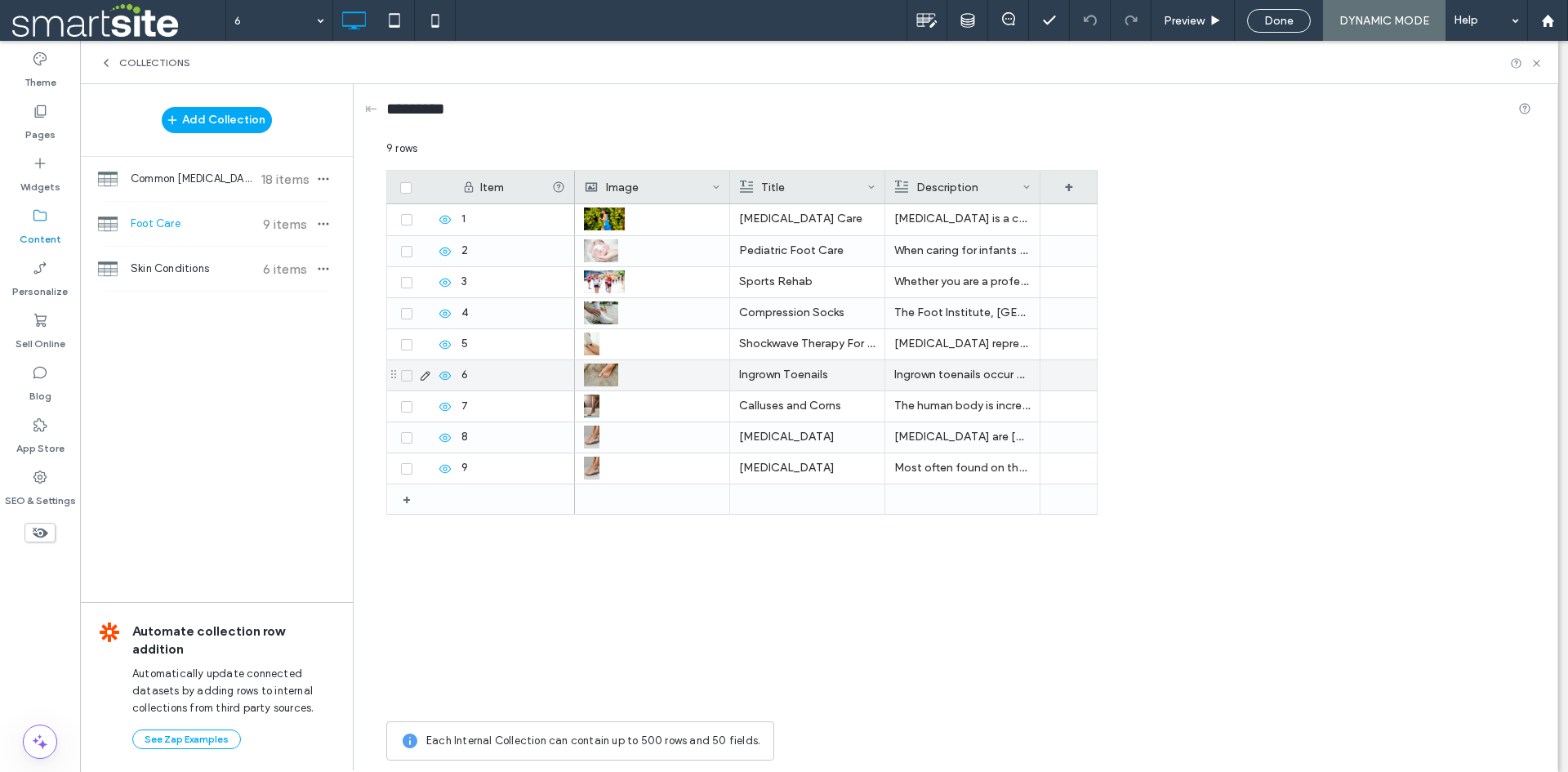
click at [942, 372] on p "Ingrown toenails occur when the edge of a toenail grows into the surrounding sk…" at bounding box center [962, 374] width 136 height 30
click at [942, 372] on p "Ingrown toenails occur when the edge of a toenail grows into the surrounding sk…" at bounding box center [963, 375] width 135 height 30
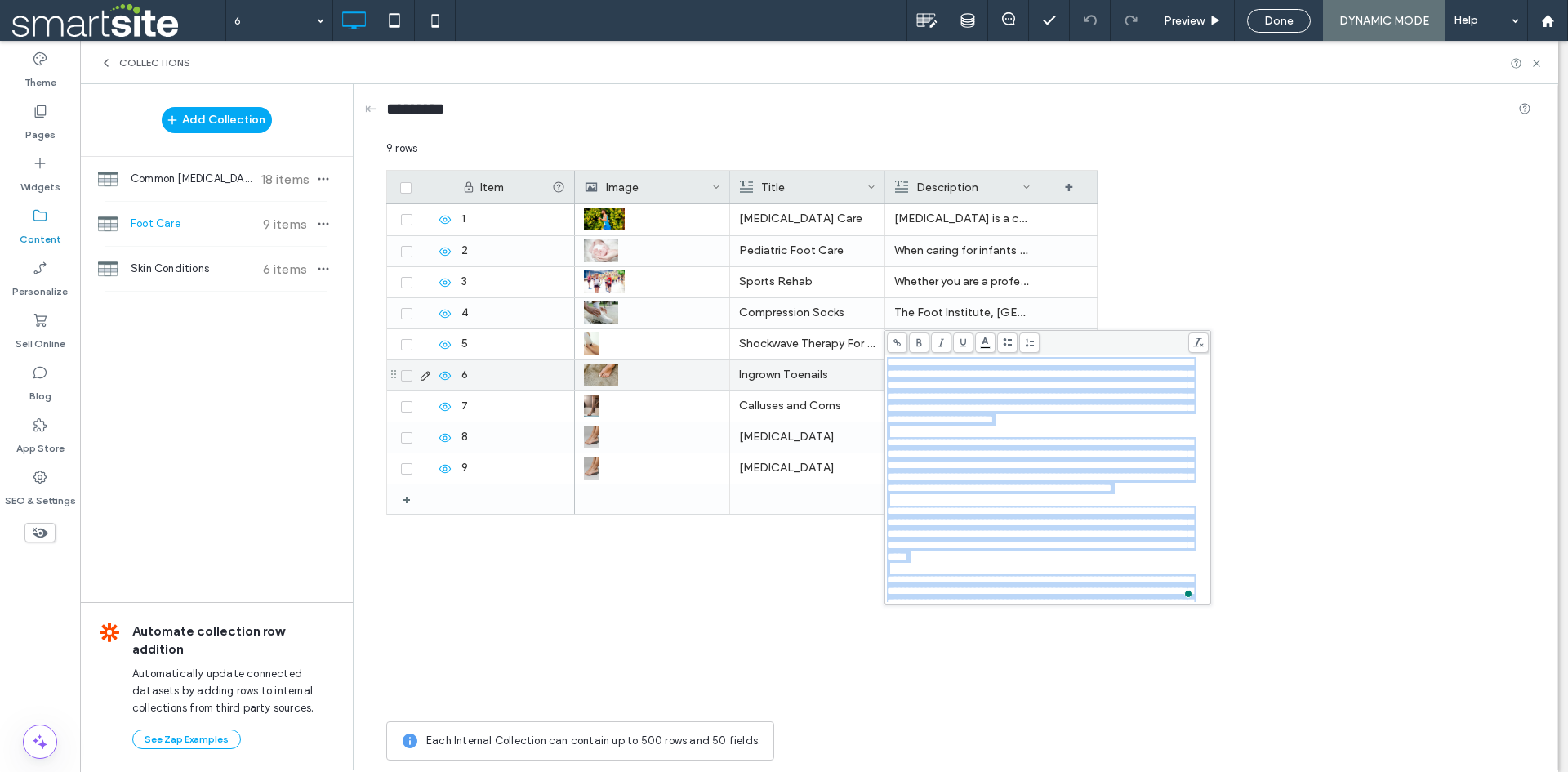
copy div "**********"
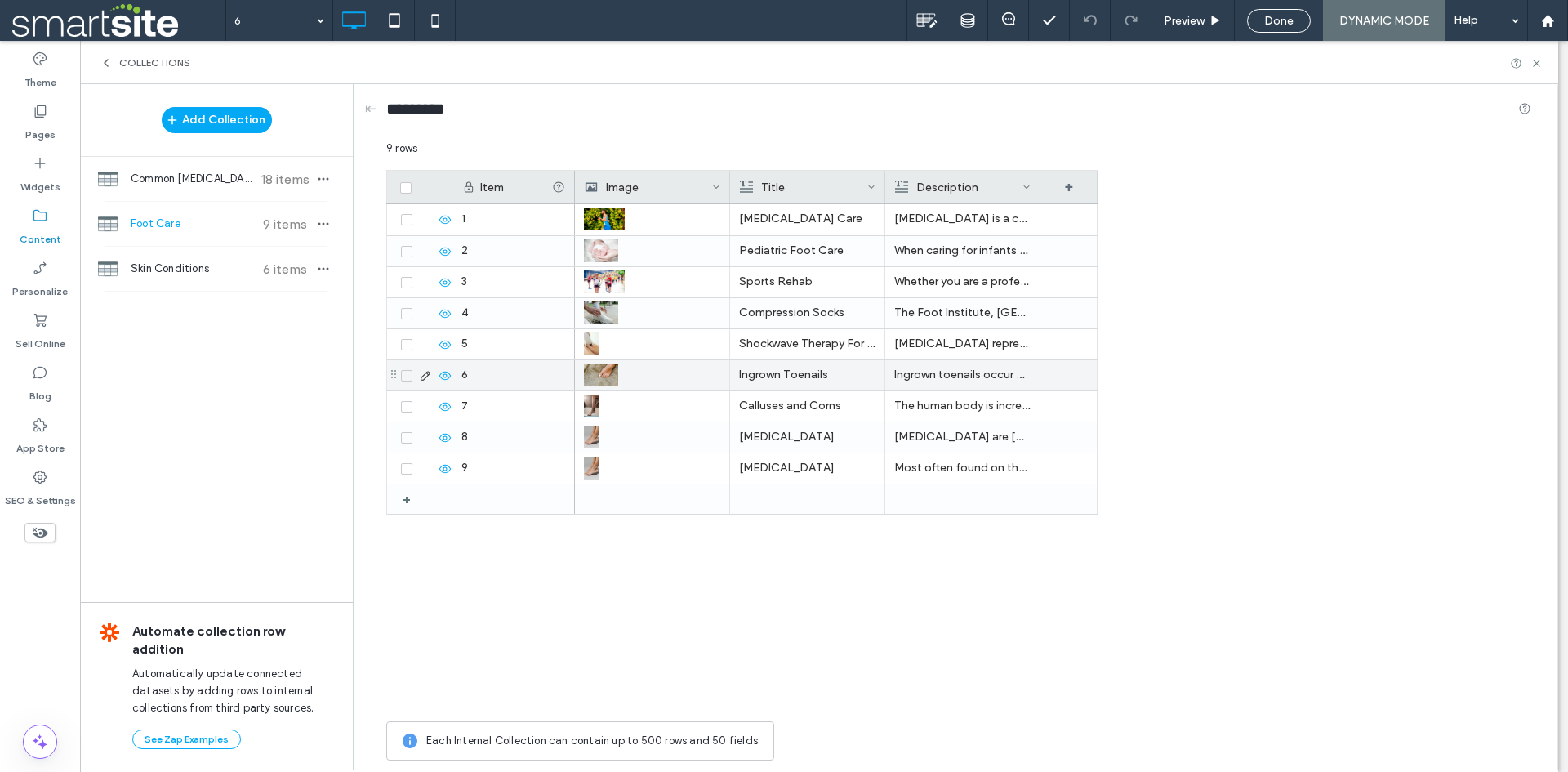
click at [1310, 253] on div "Item Image Title Description + 1 2 3 4 5 6 7 8 9 + Diabetic Foot Care Sports Re…" at bounding box center [958, 441] width 1145 height 543
click at [53, 133] on label "Pages" at bounding box center [41, 130] width 31 height 23
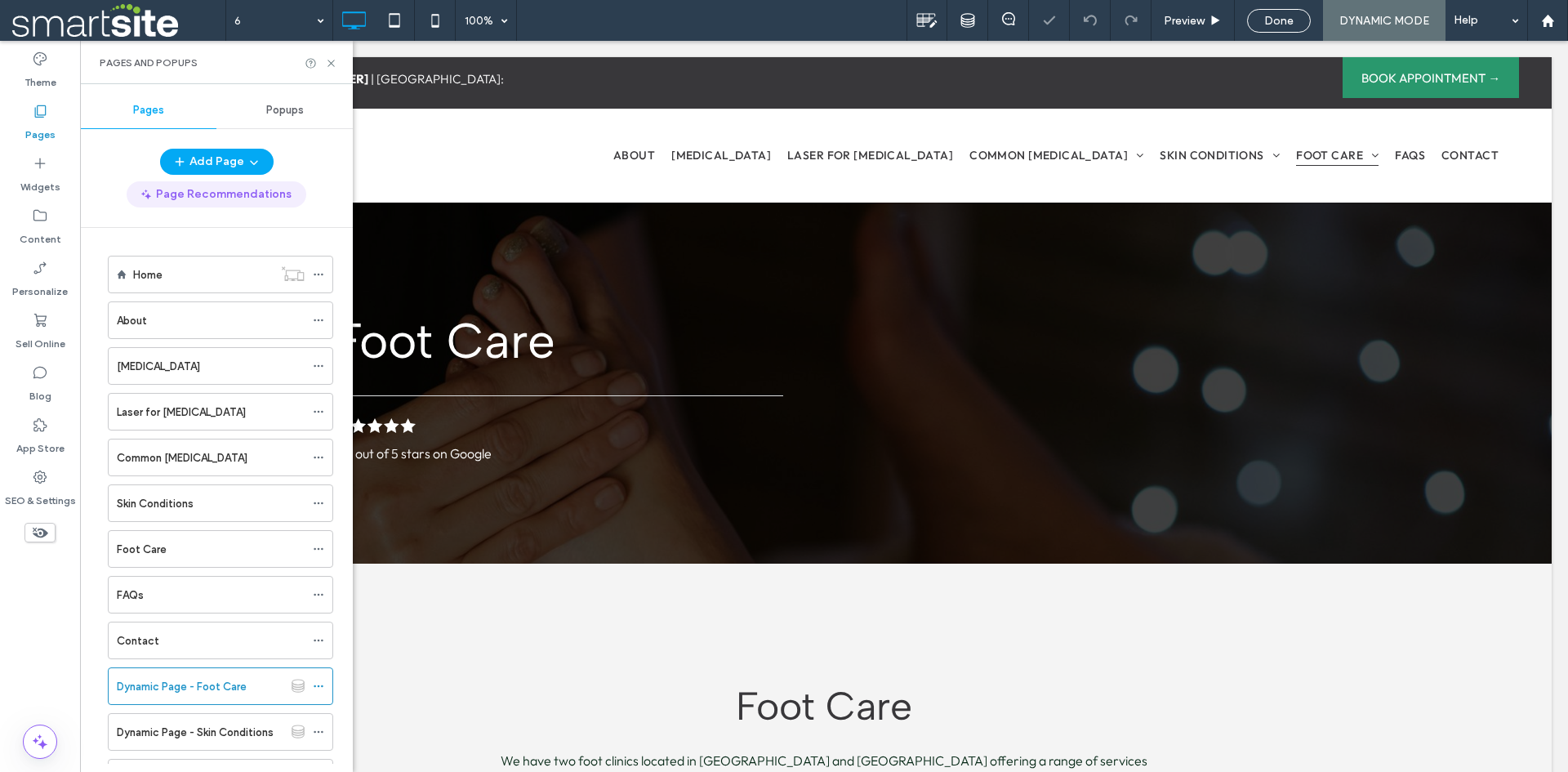
scroll to position [0, 0]
click at [221, 539] on div "Foot Care" at bounding box center [211, 549] width 188 height 36
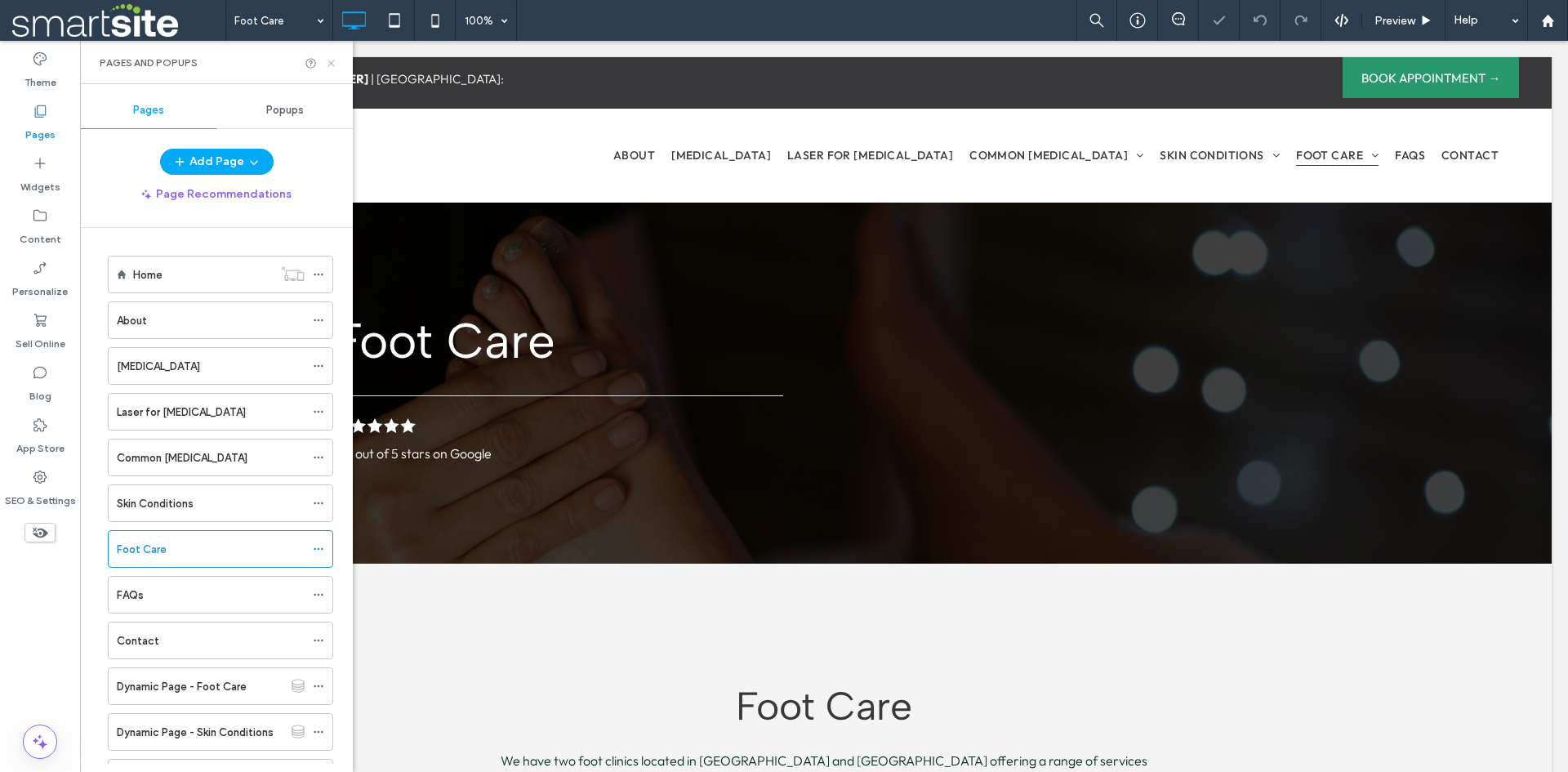
click at [329, 64] on icon at bounding box center [332, 63] width 13 height 13
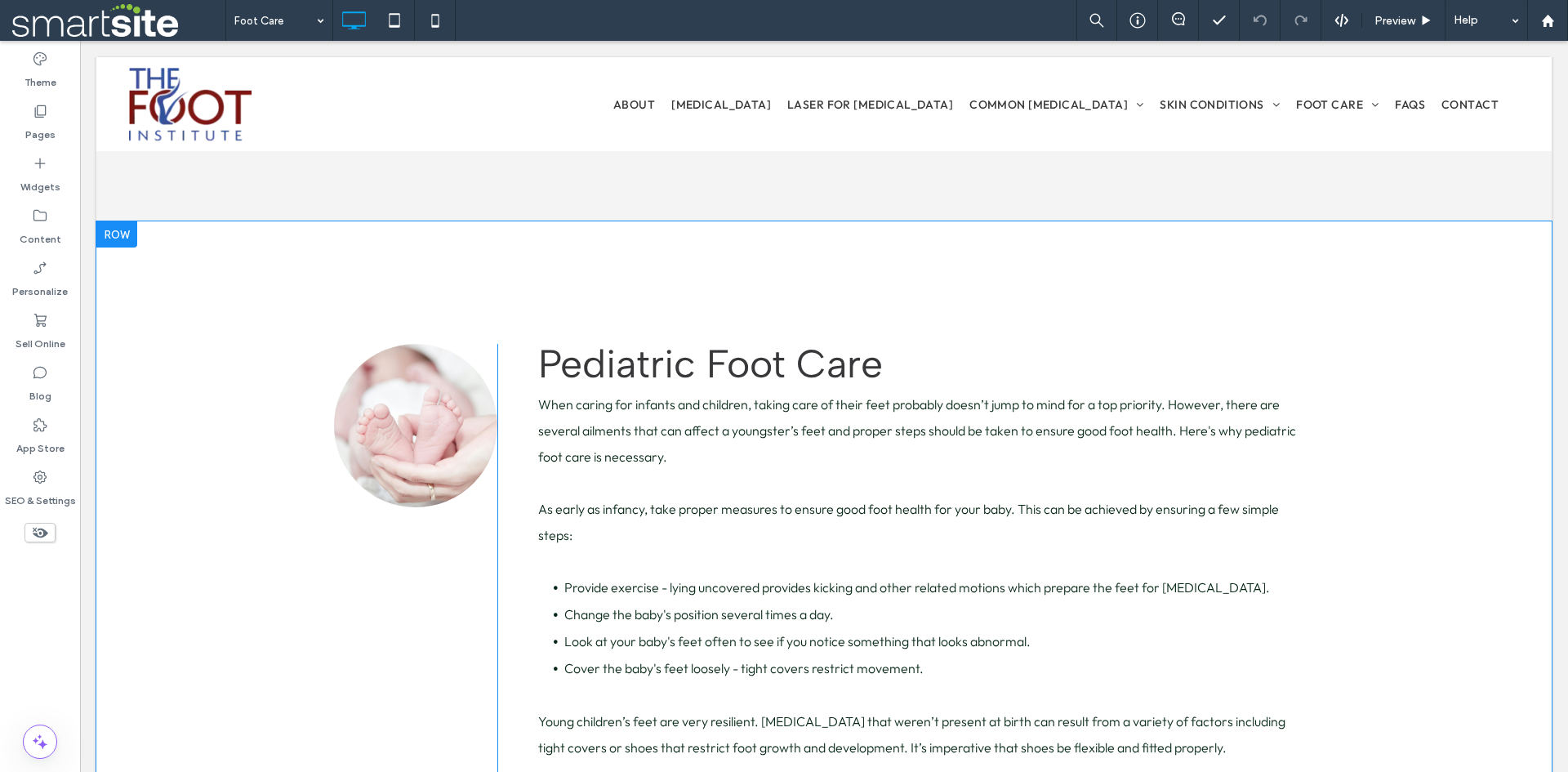
scroll to position [4397, 0]
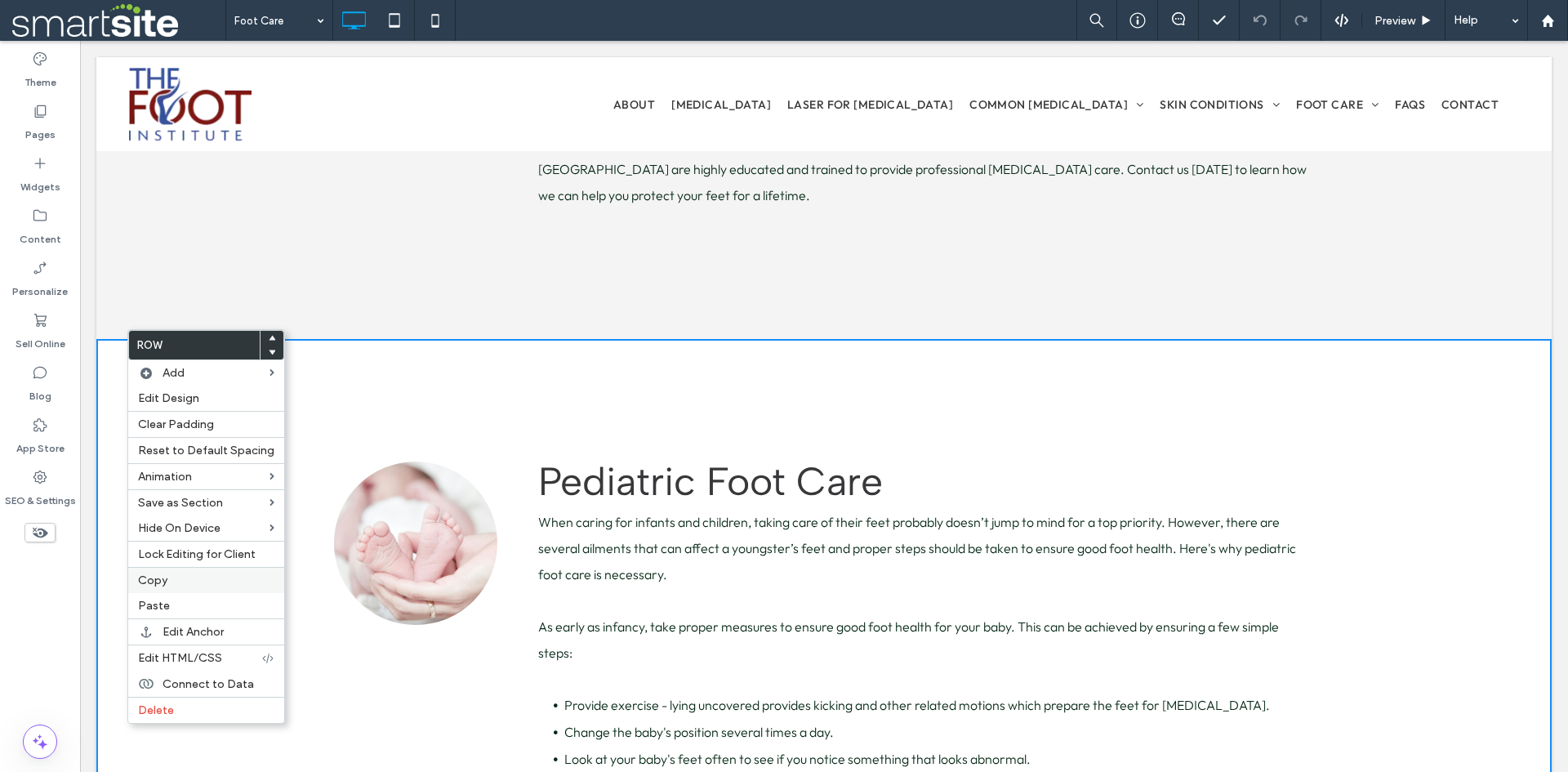
click at [170, 587] on div "Copy" at bounding box center [206, 580] width 156 height 26
click at [204, 605] on label "Paste" at bounding box center [203, 607] width 136 height 14
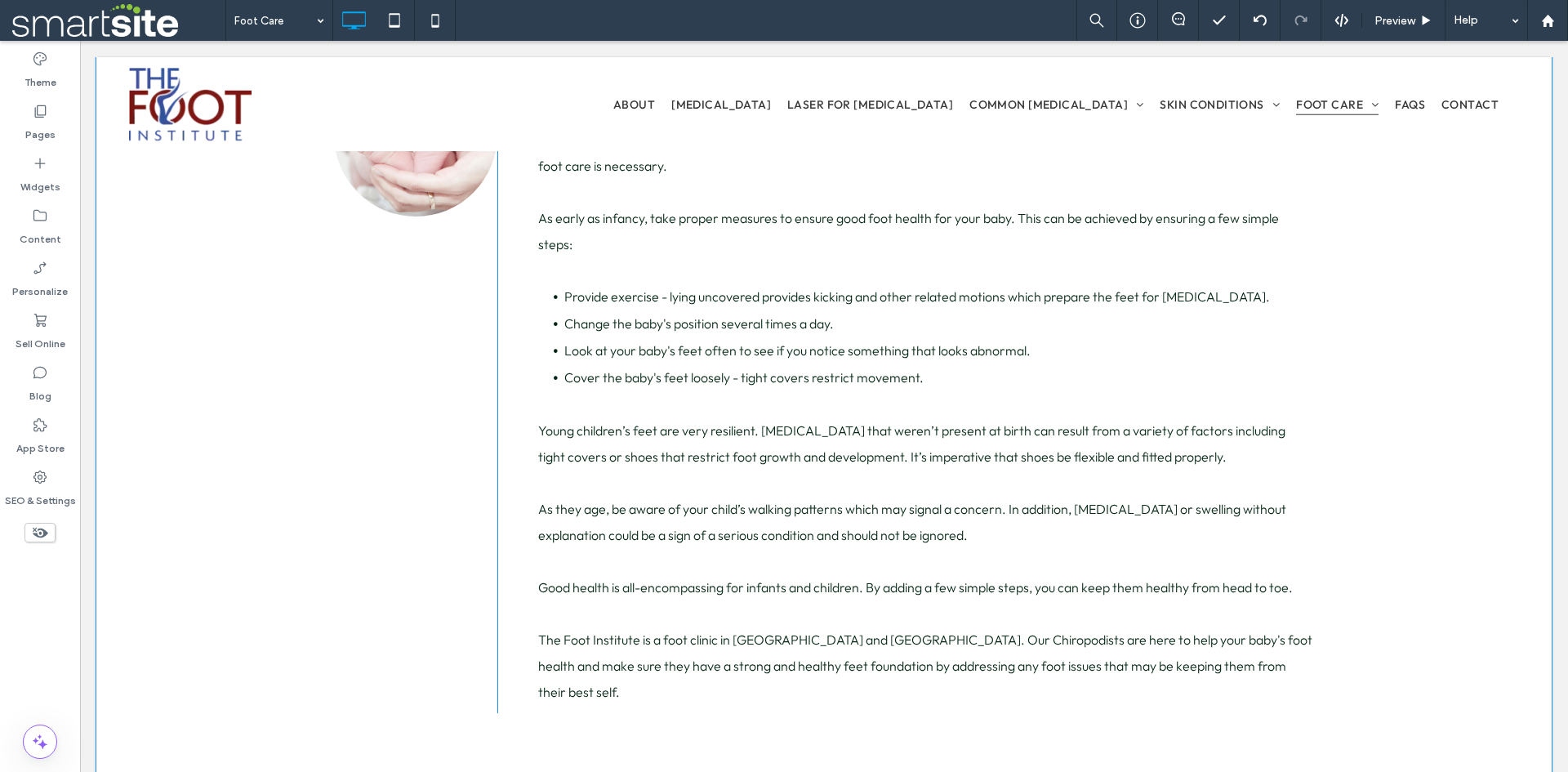
scroll to position [4532, 0]
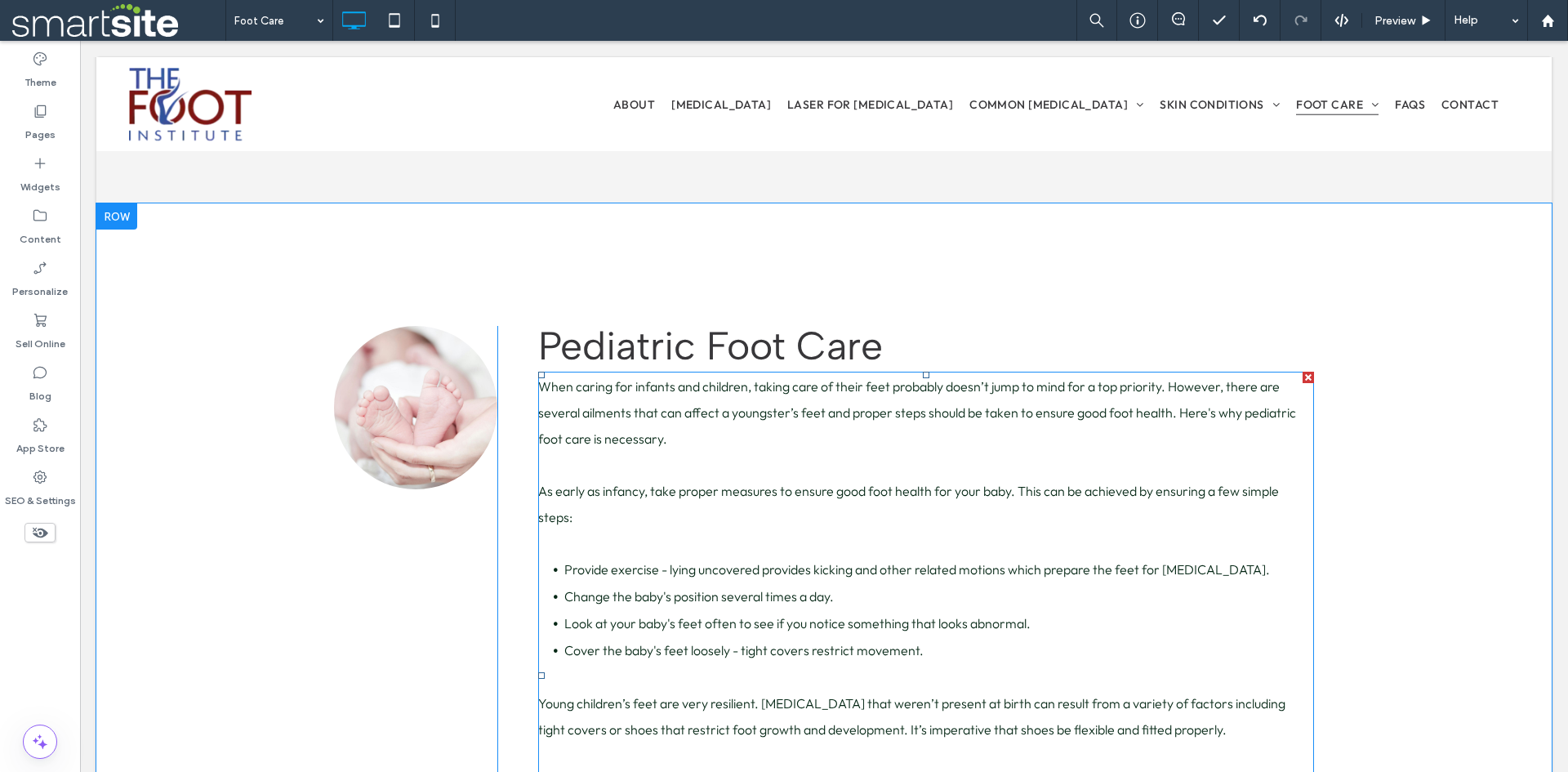
click at [628, 373] on p "When caring for infants and children, taking care of their feet probably doesn’…" at bounding box center [926, 412] width 775 height 78
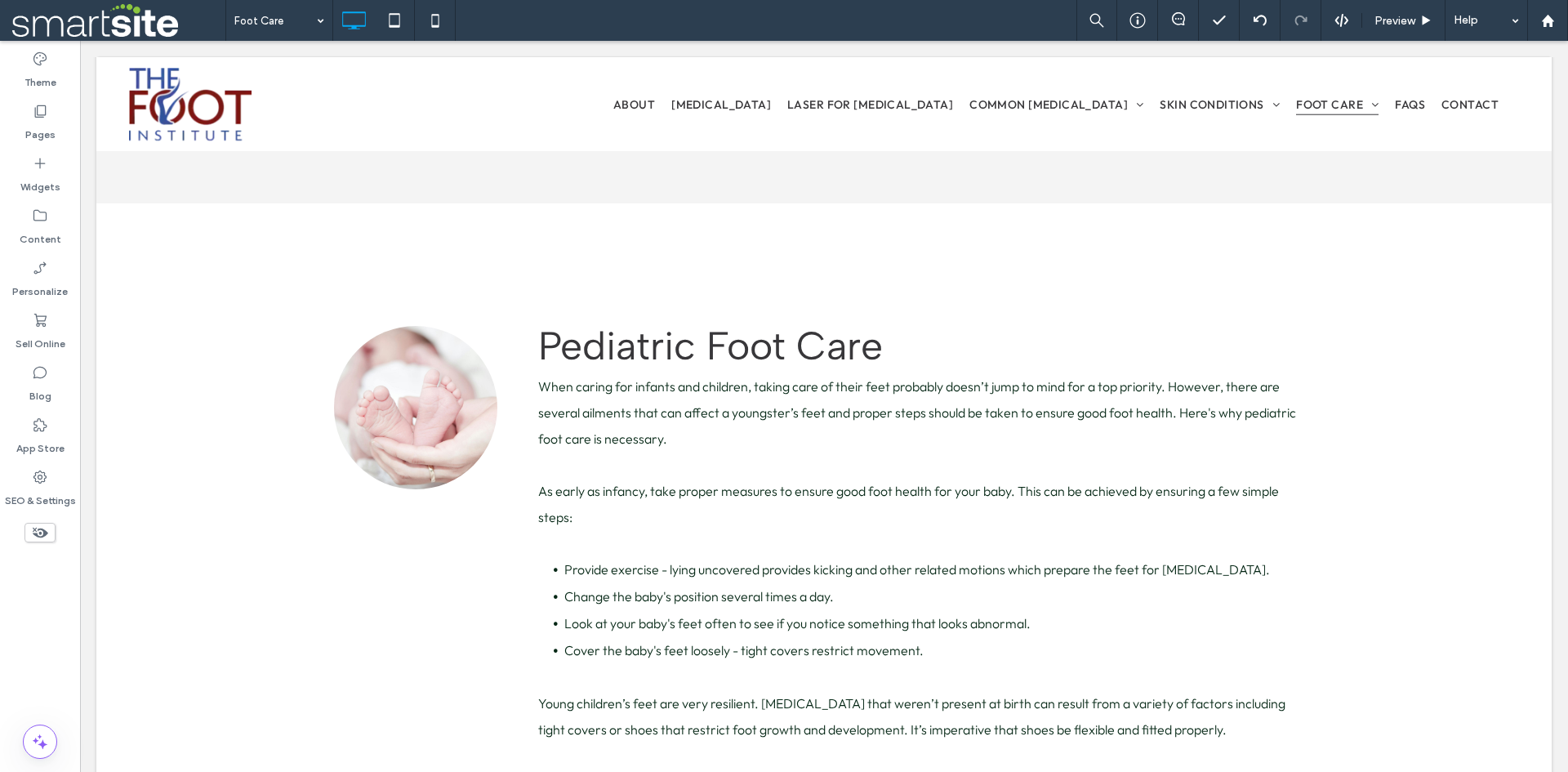
scroll to position [4763, 0]
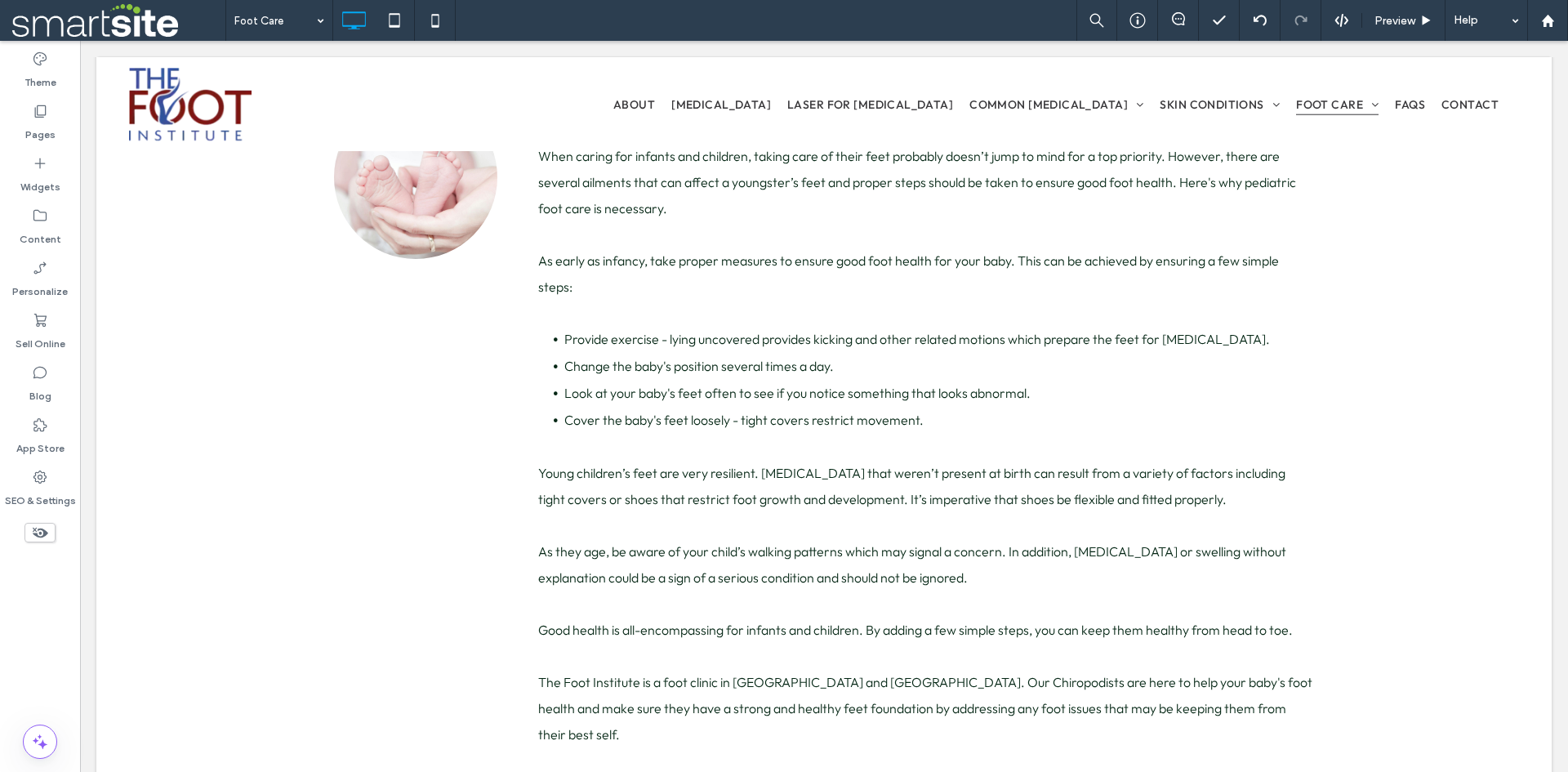
click at [940, 591] on p at bounding box center [926, 603] width 775 height 26
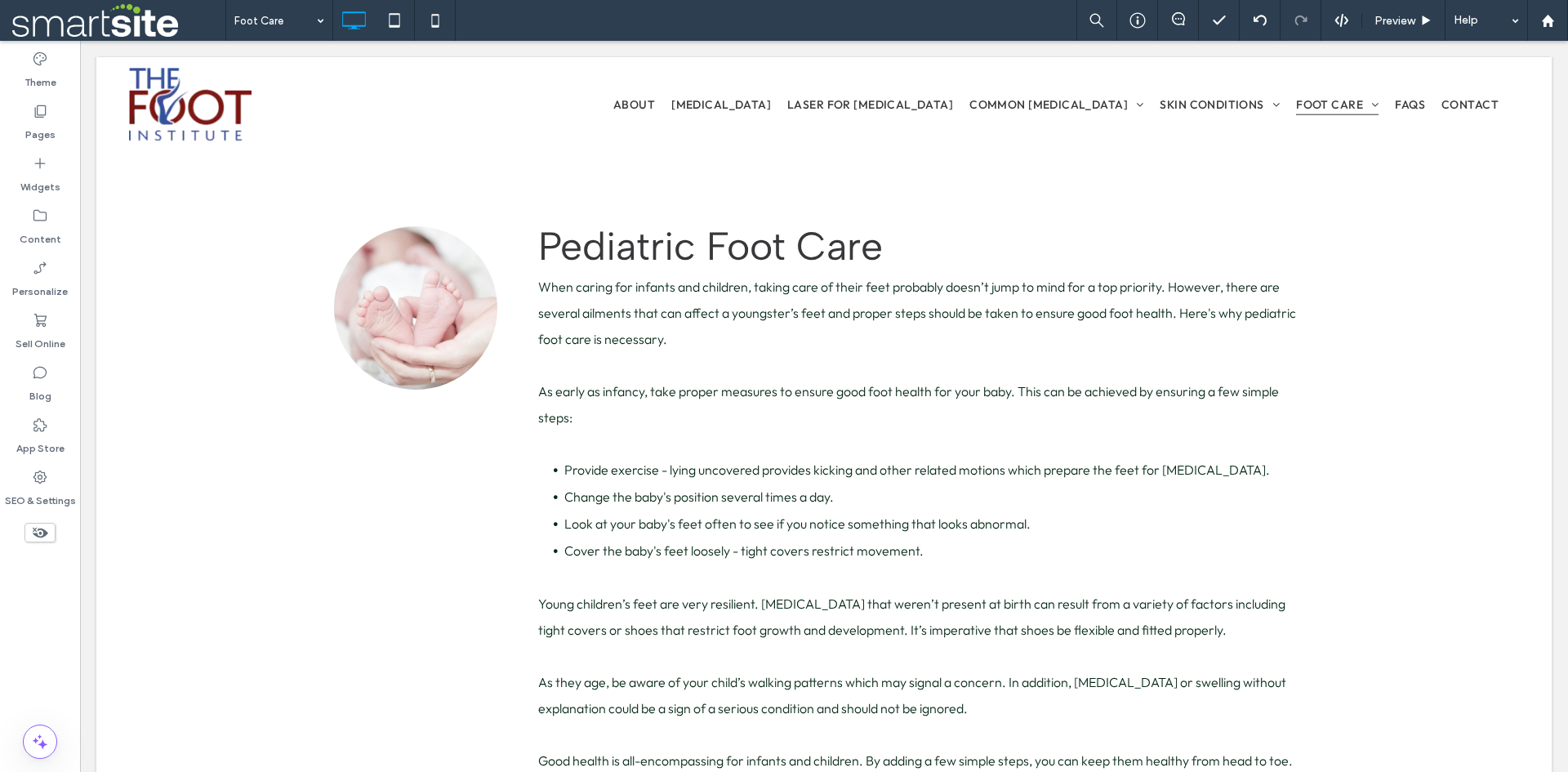
scroll to position [4584, 0]
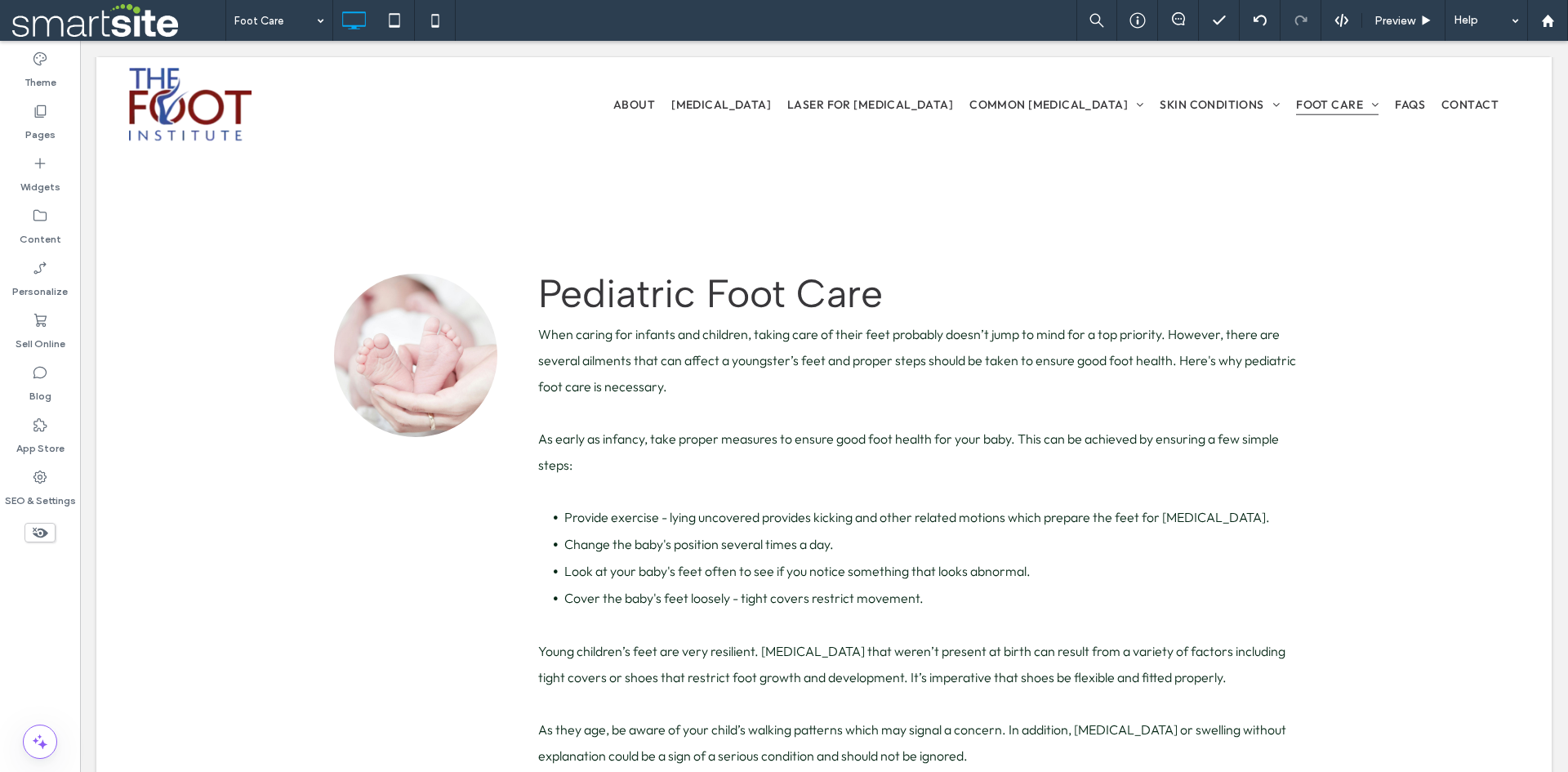
click at [623, 326] on span "When caring for infants and children, taking care of their feet probably doesn’…" at bounding box center [917, 360] width 758 height 69
click at [1410, 14] on span "Preview" at bounding box center [1394, 20] width 41 height 14
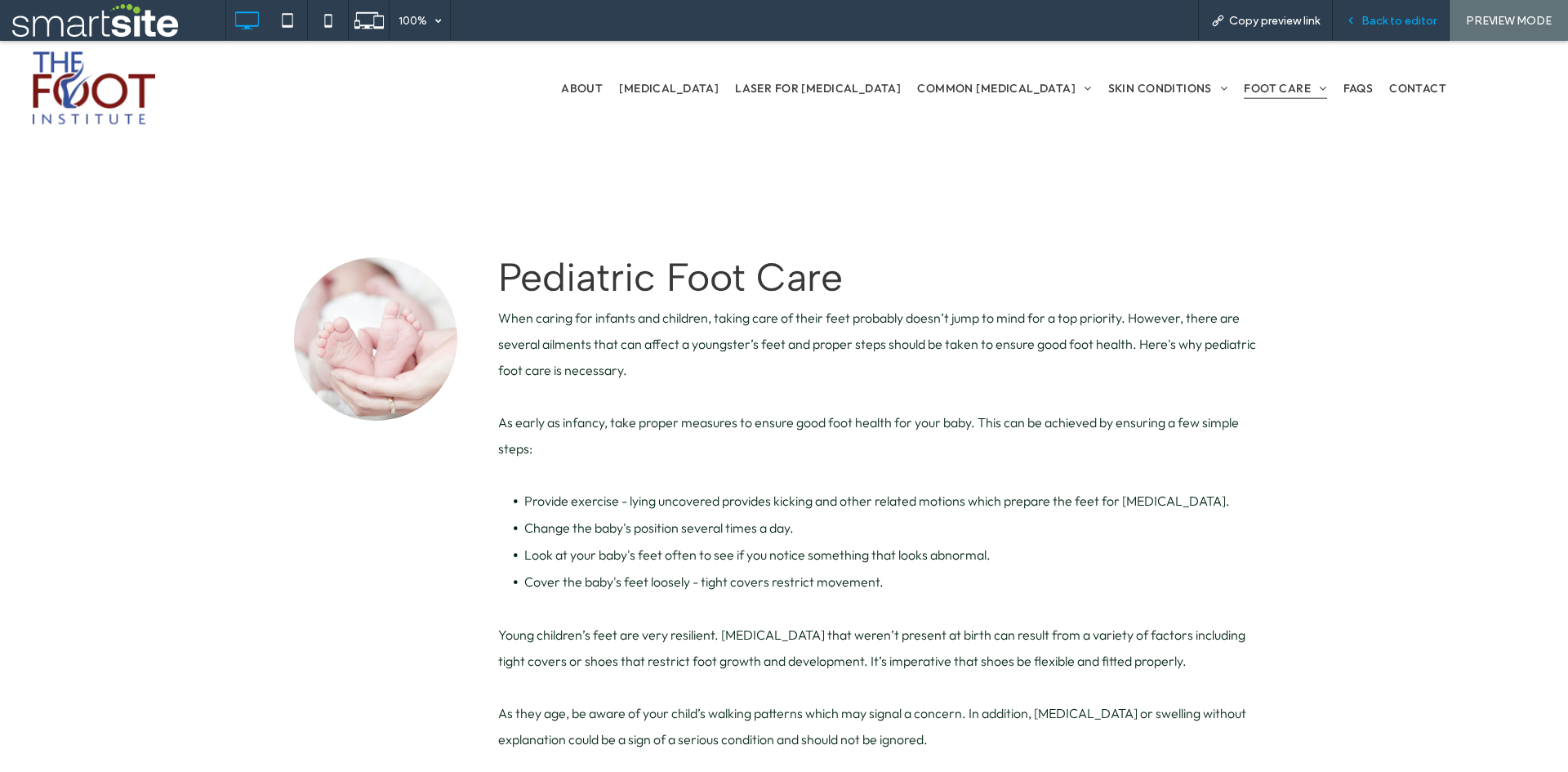
click at [1408, 17] on span "Back to editor" at bounding box center [1398, 20] width 75 height 14
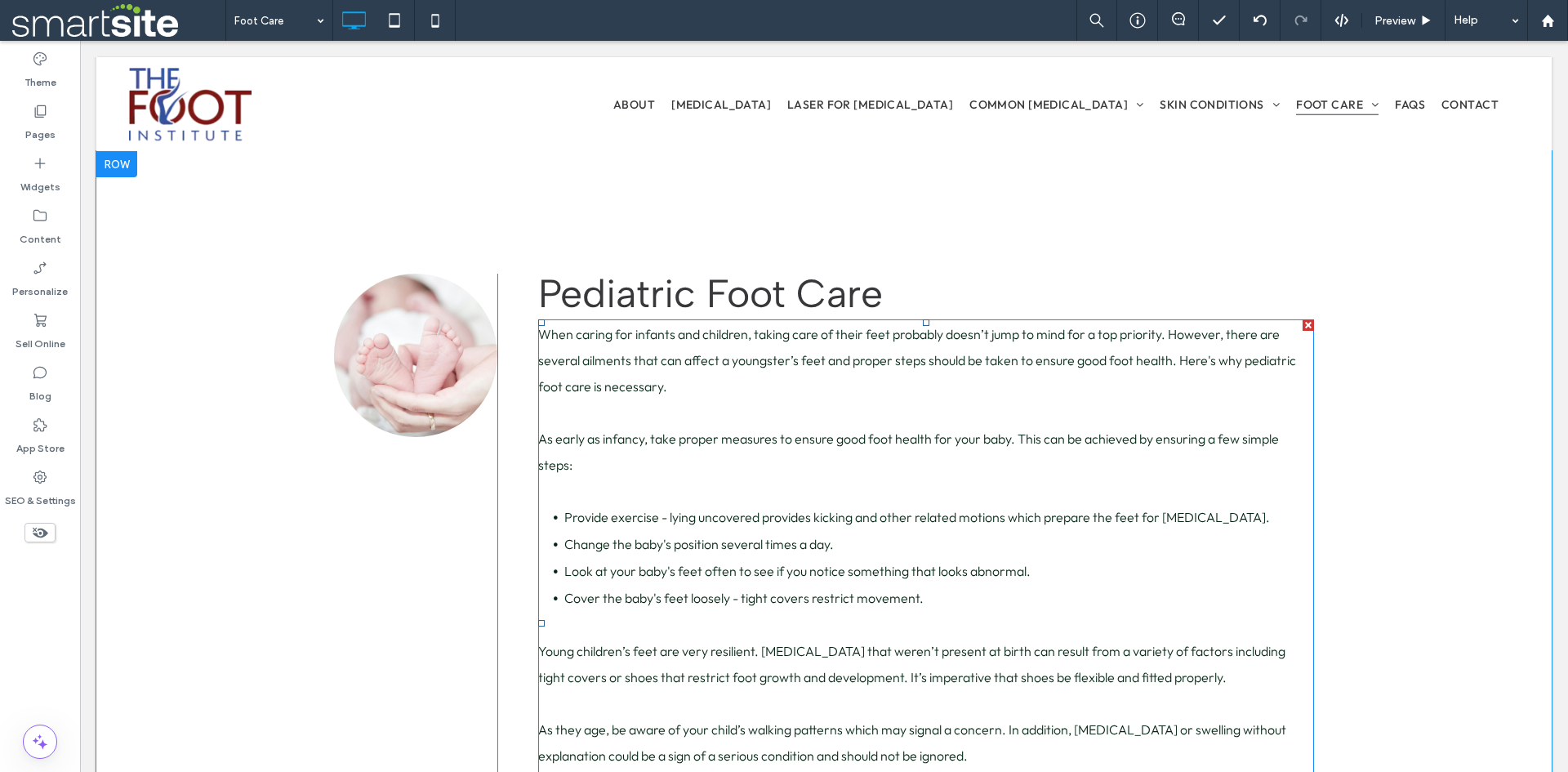
click at [1001, 345] on p "When caring for infants and children, taking care of their feet probably doesn’…" at bounding box center [926, 360] width 775 height 78
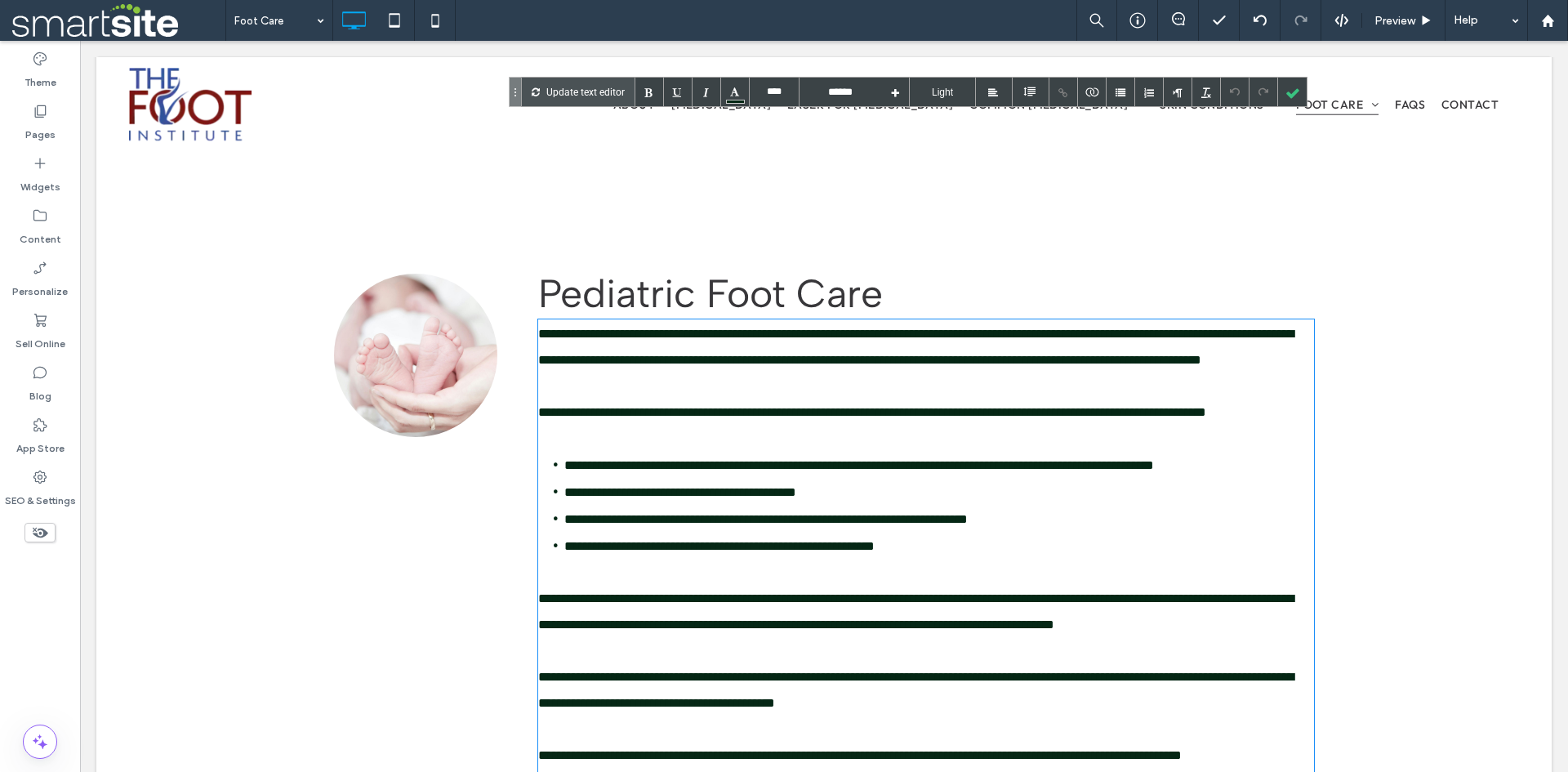
scroll to position [4763, 0]
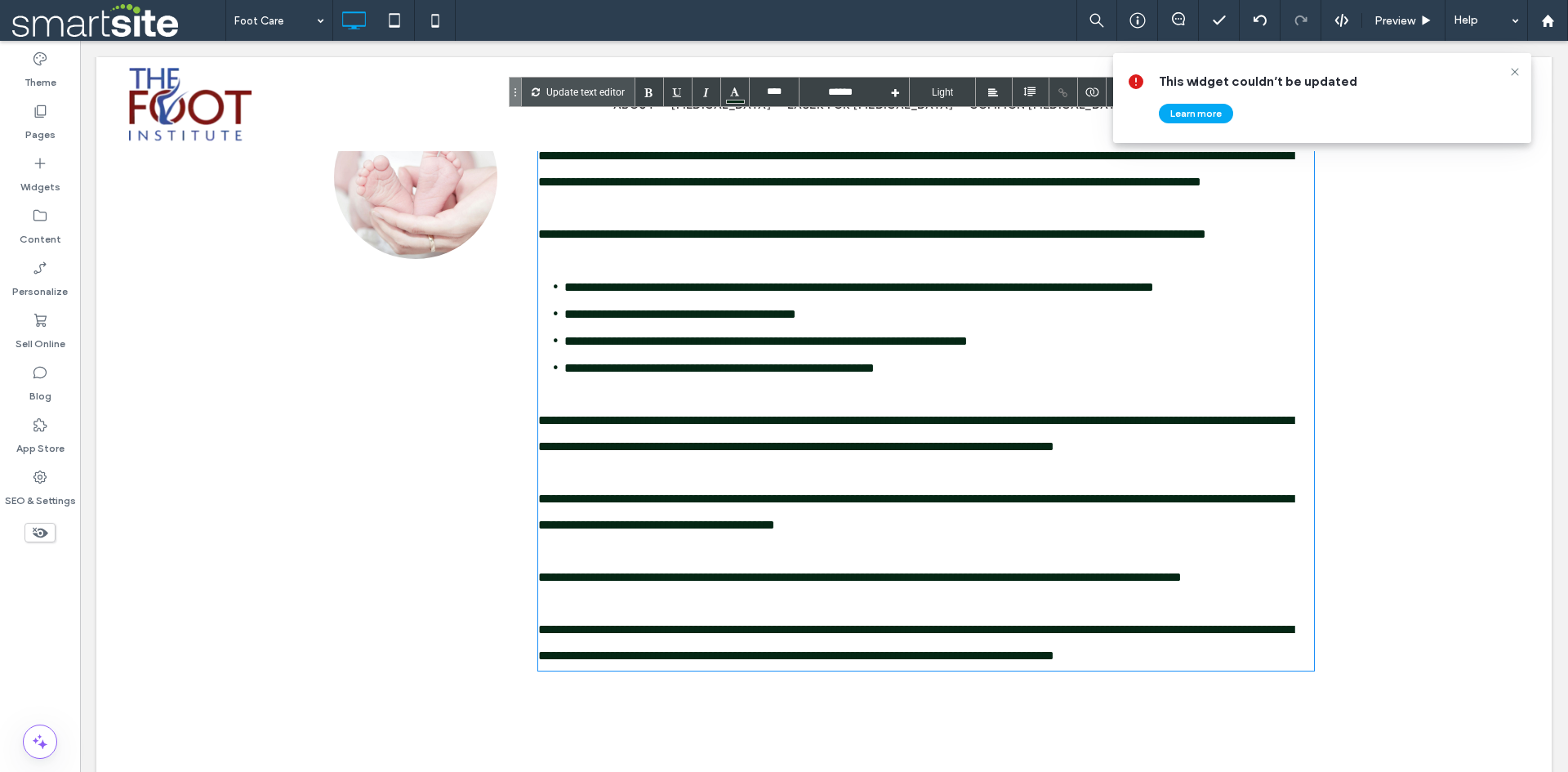
drag, startPoint x: 974, startPoint y: 317, endPoint x: 828, endPoint y: 366, distance: 154.0
click at [828, 347] on span "**********" at bounding box center [766, 341] width 403 height 13
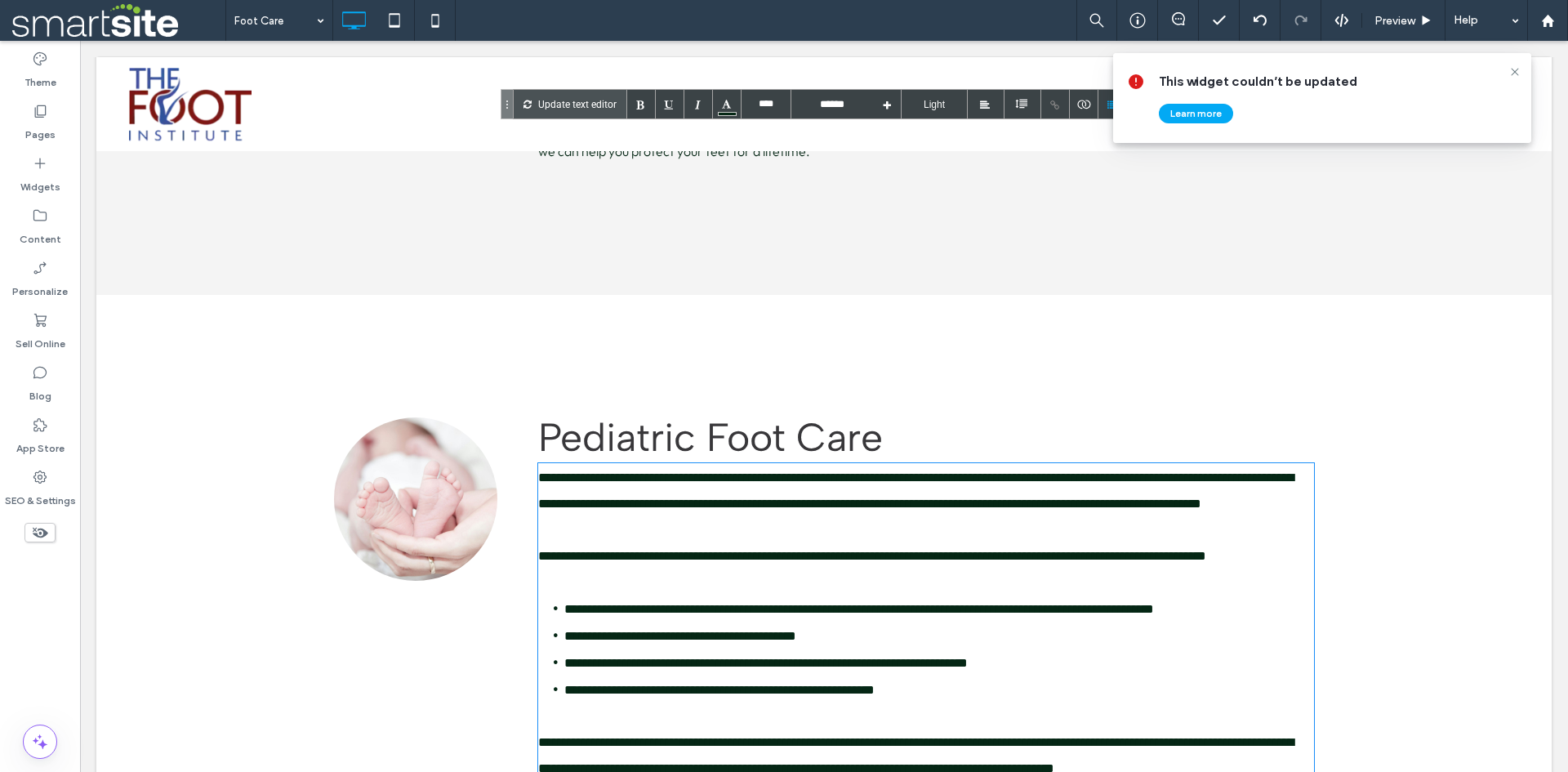
scroll to position [4354, 0]
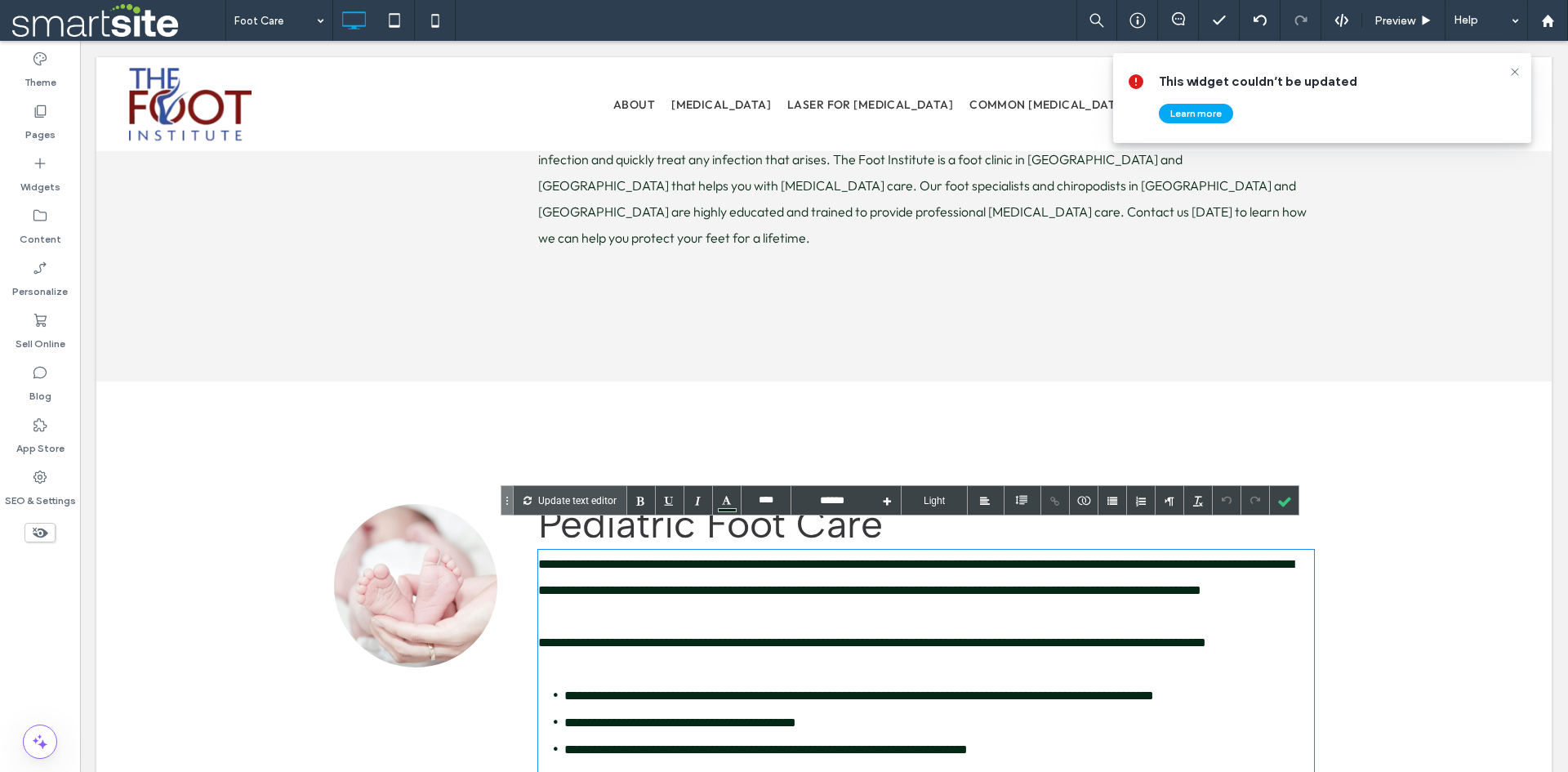
click at [543, 558] on span "**********" at bounding box center [916, 577] width 756 height 39
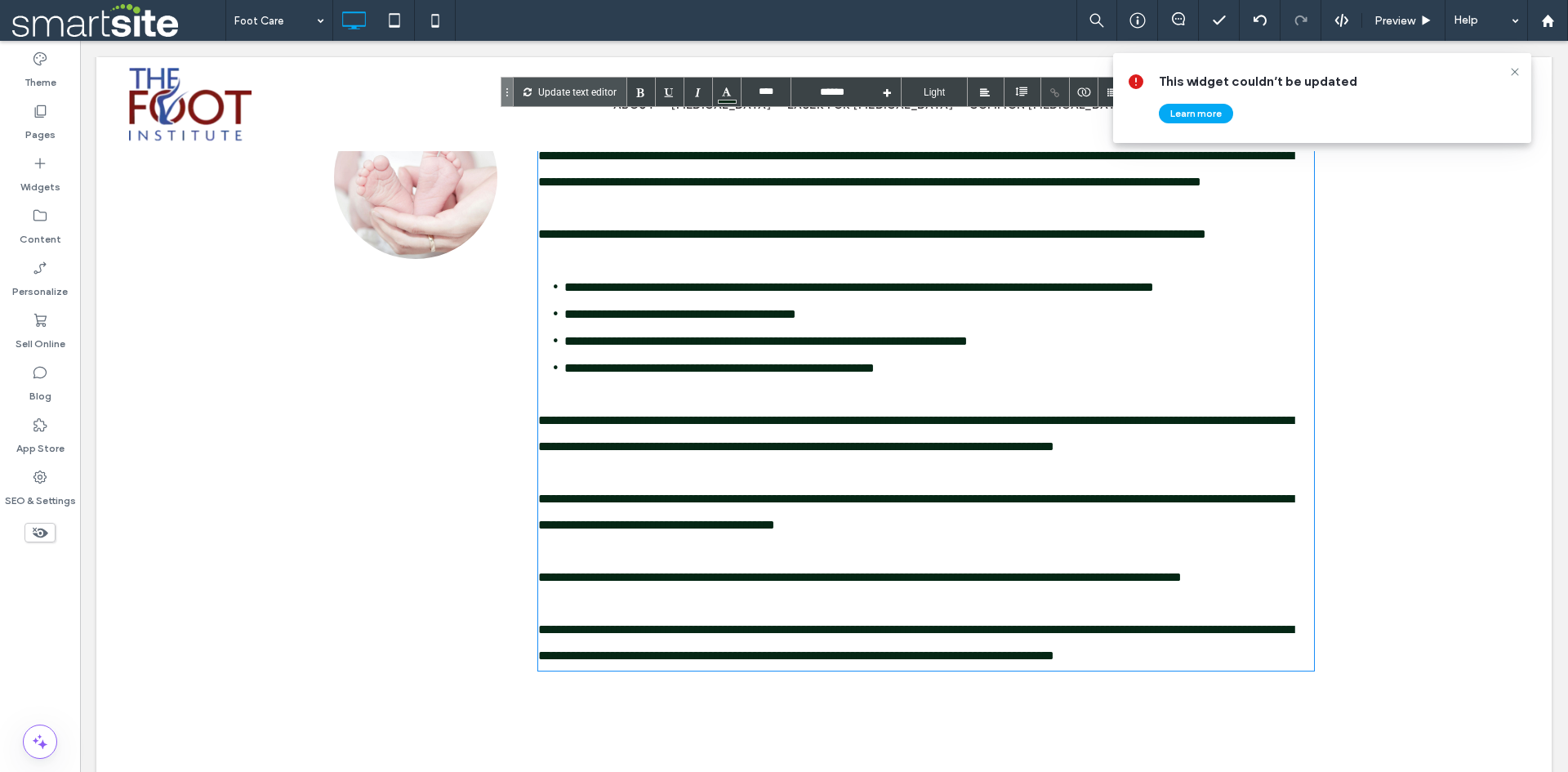
scroll to position [5171, 0]
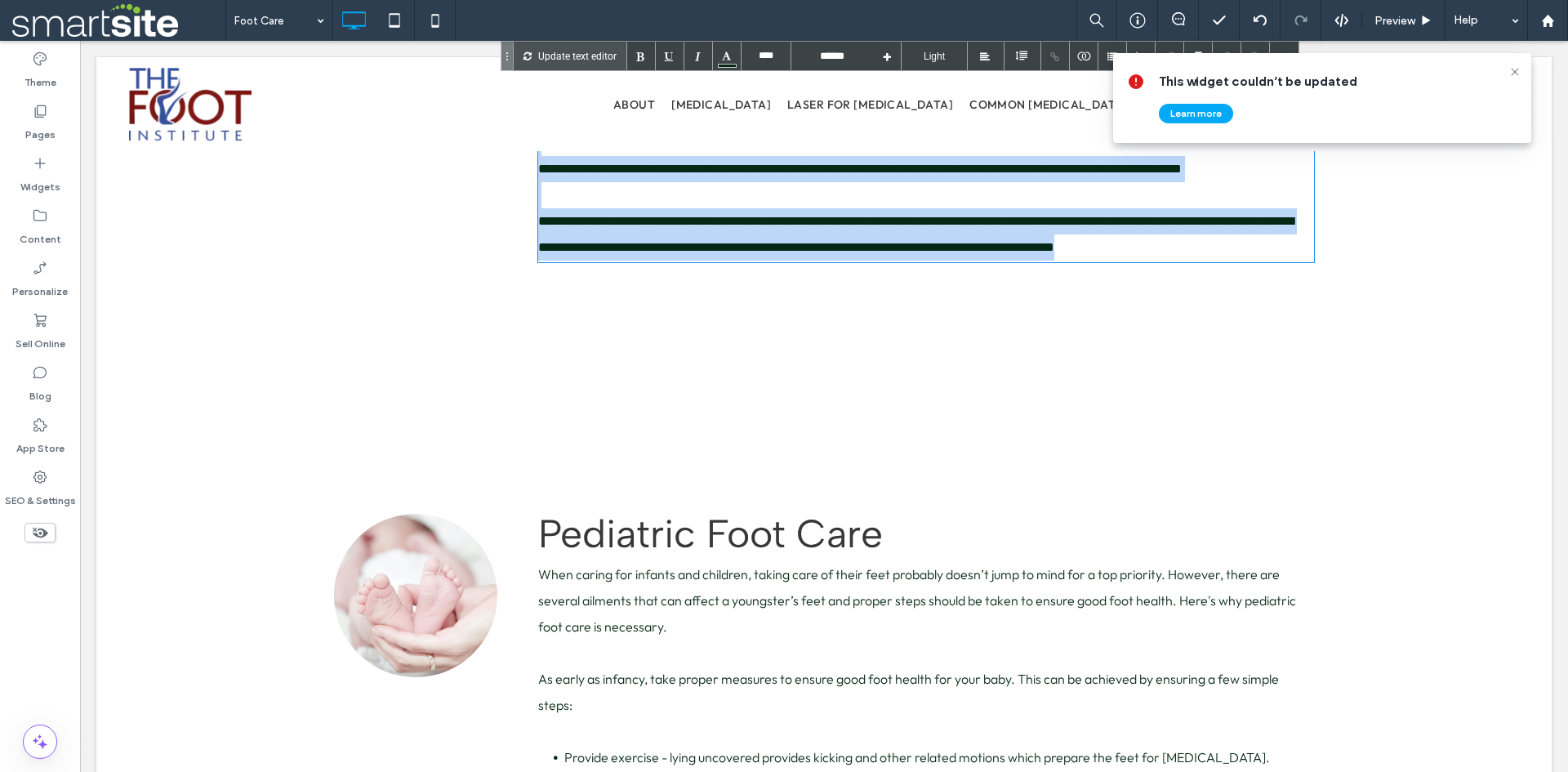
click at [1259, 261] on p "**********" at bounding box center [926, 234] width 775 height 52
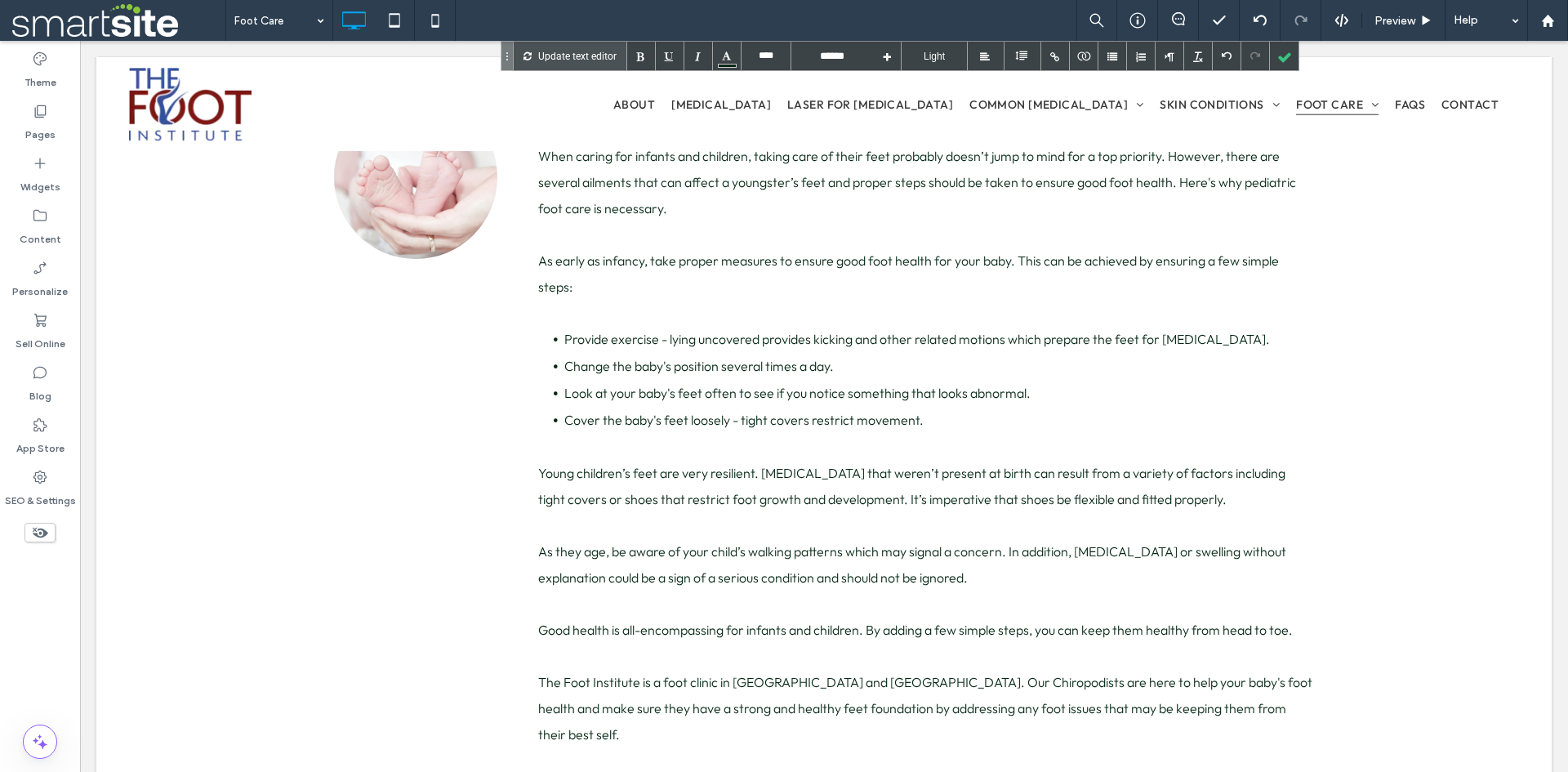
scroll to position [4671, 0]
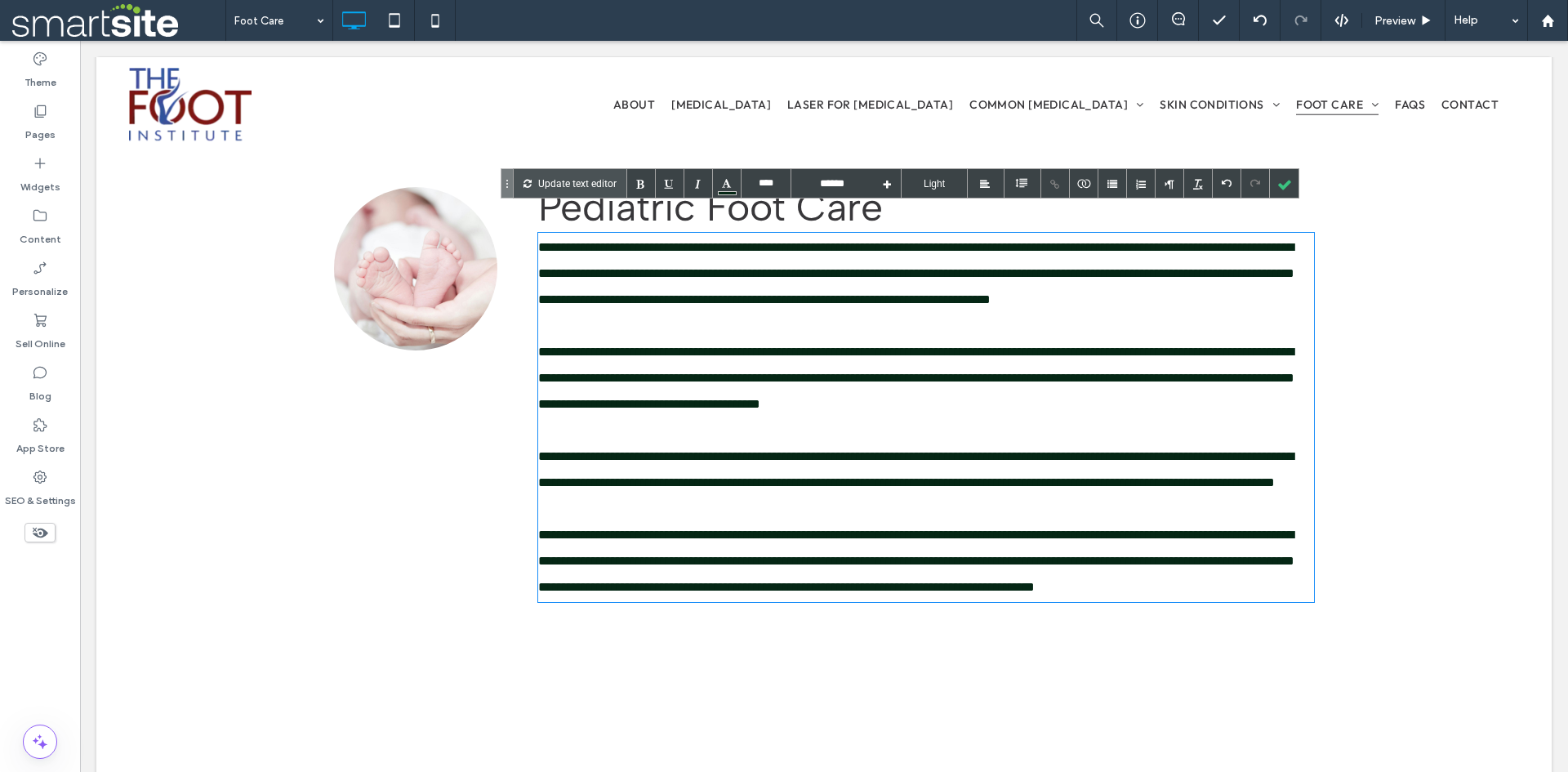
click at [546, 241] on span "**********" at bounding box center [916, 273] width 756 height 65
click at [1282, 186] on div at bounding box center [1284, 183] width 29 height 29
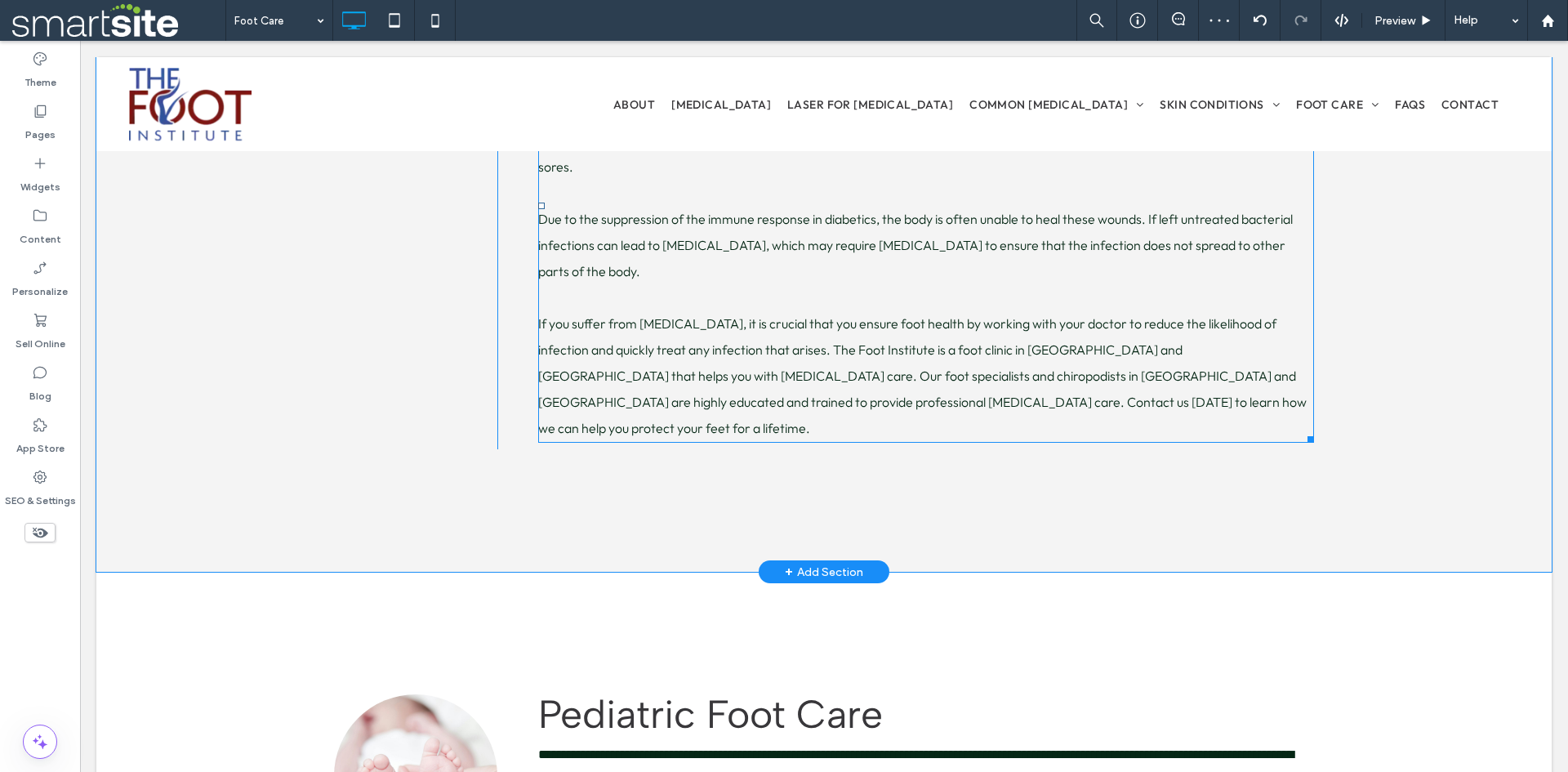
scroll to position [4262, 0]
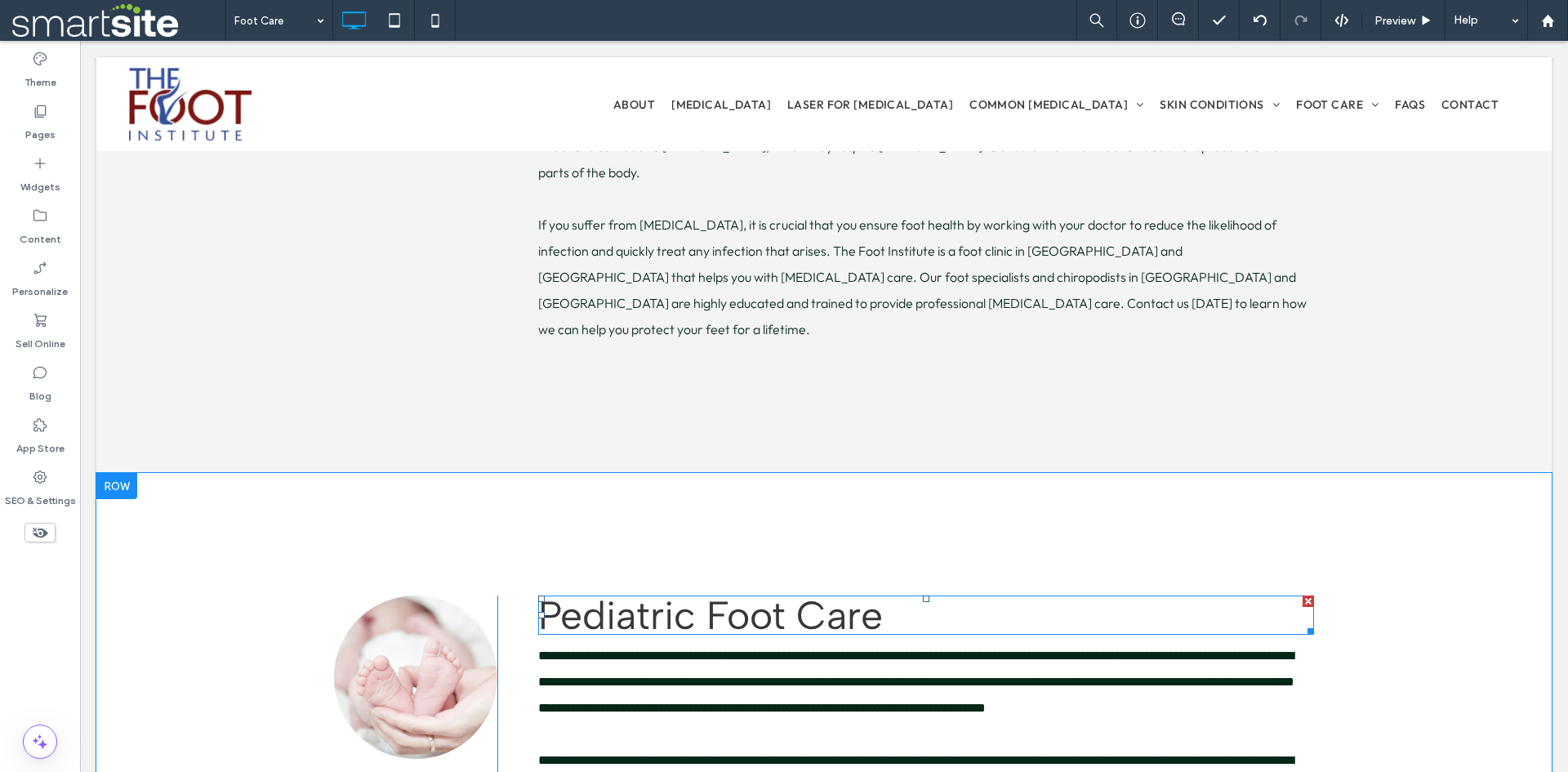
click at [775, 593] on span "Pediatric Foot Care" at bounding box center [711, 615] width 344 height 48
type input "****"
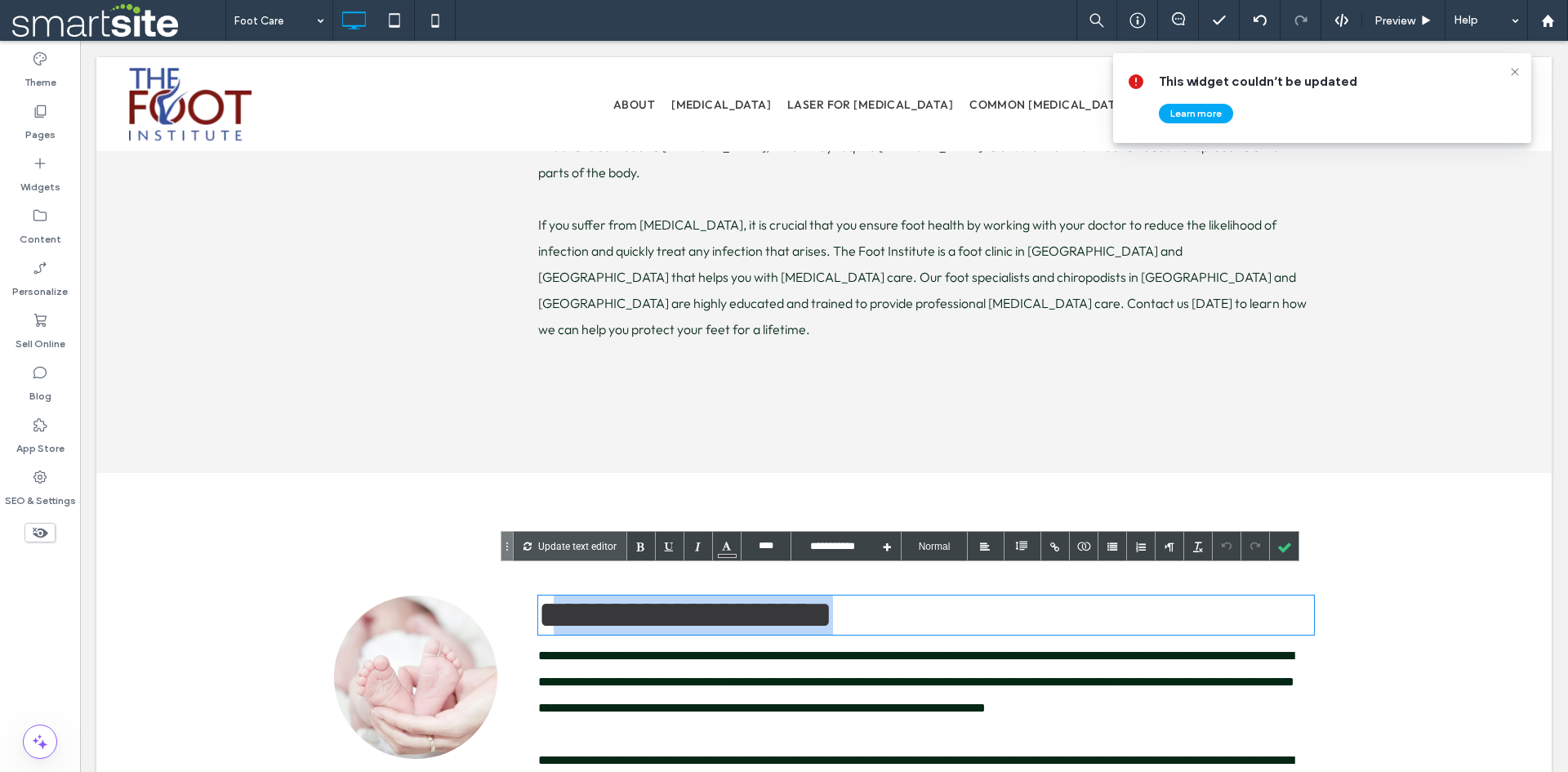
drag, startPoint x: 559, startPoint y: 589, endPoint x: 912, endPoint y: 588, distance: 353.0
click at [912, 595] on h2 "**********" at bounding box center [926, 614] width 775 height 39
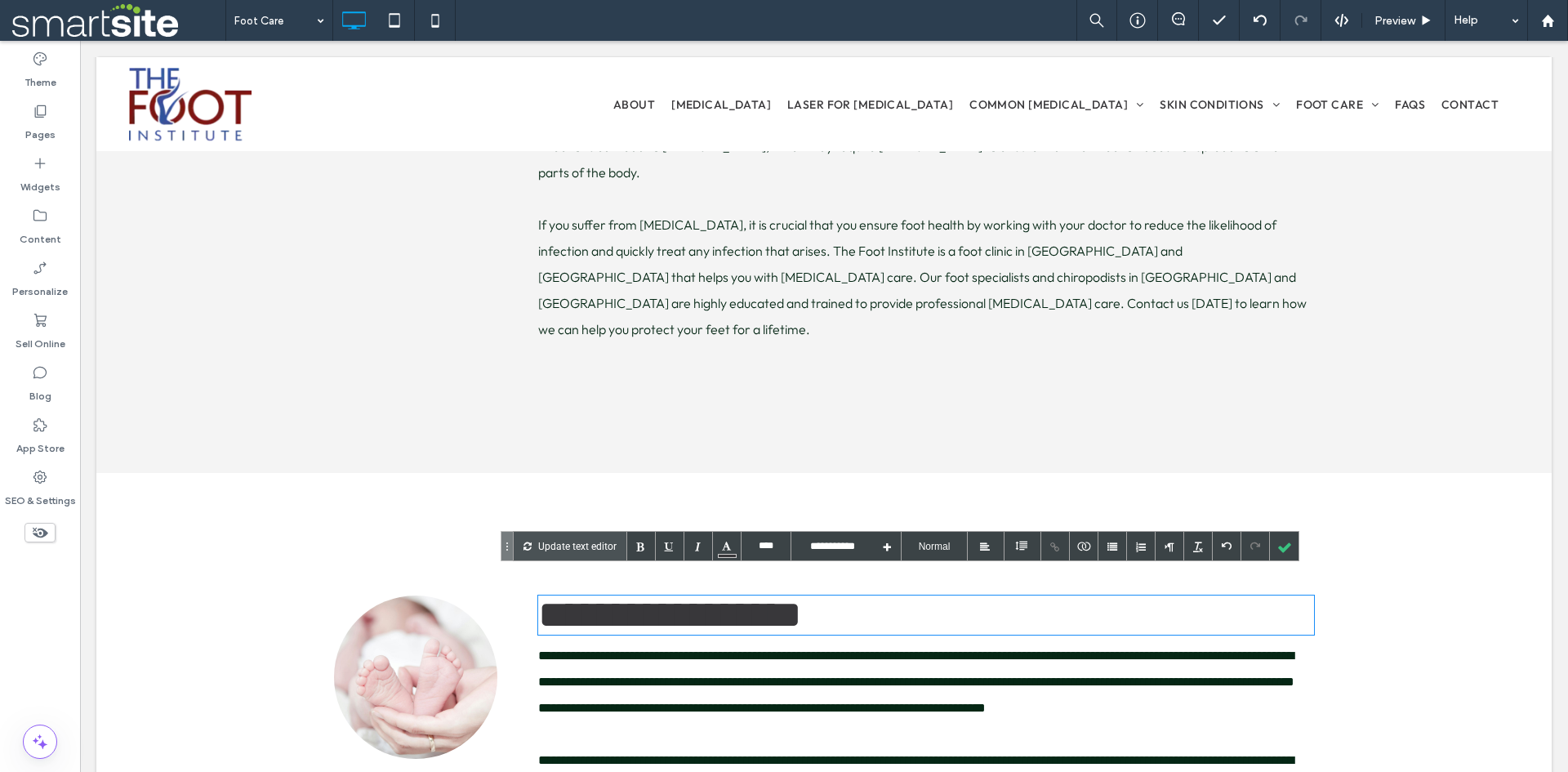
click at [554, 595] on span "**********" at bounding box center [670, 614] width 264 height 39
click at [1274, 546] on div at bounding box center [1284, 547] width 29 height 29
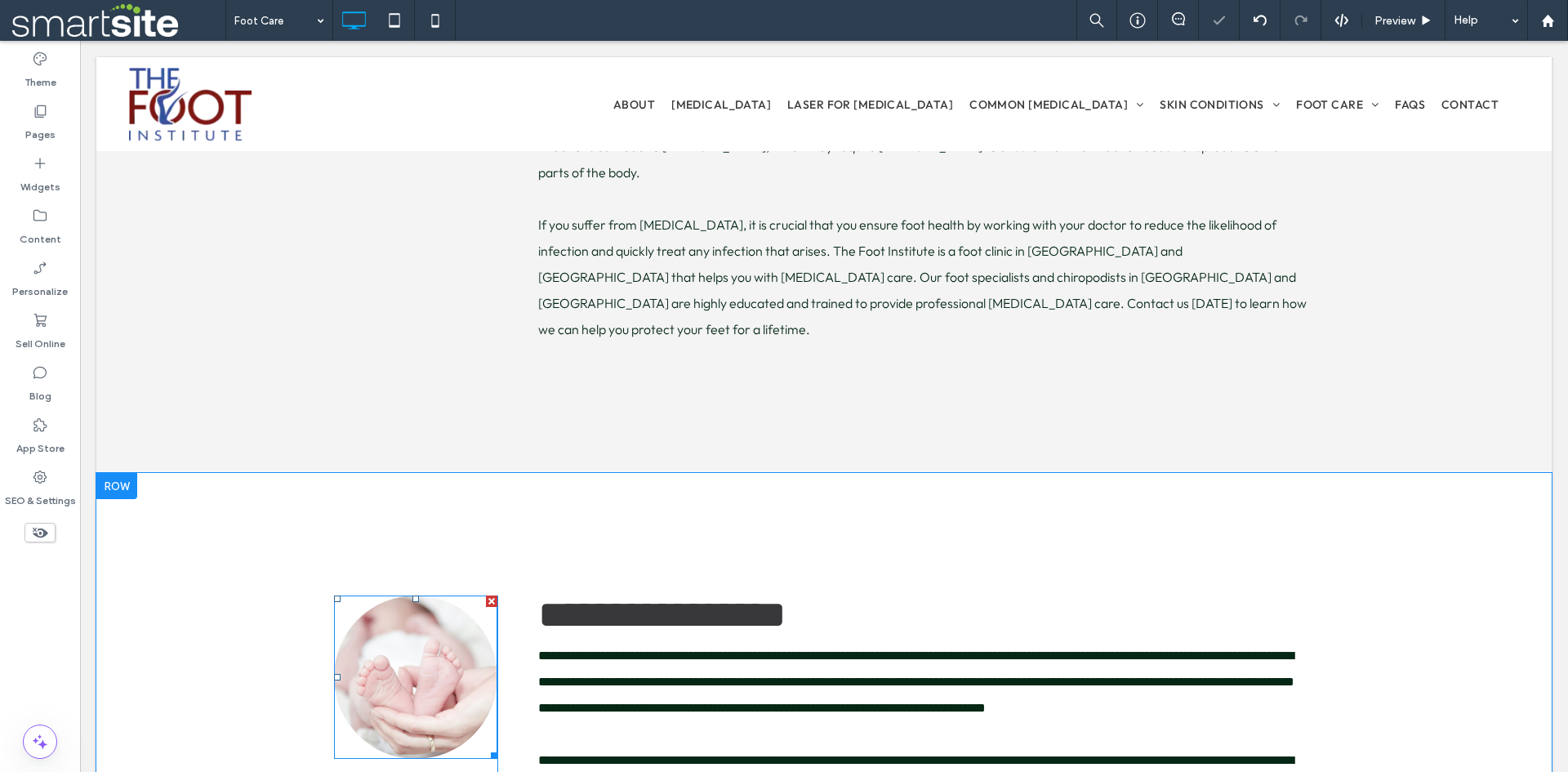
click at [412, 638] on link at bounding box center [415, 676] width 163 height 163
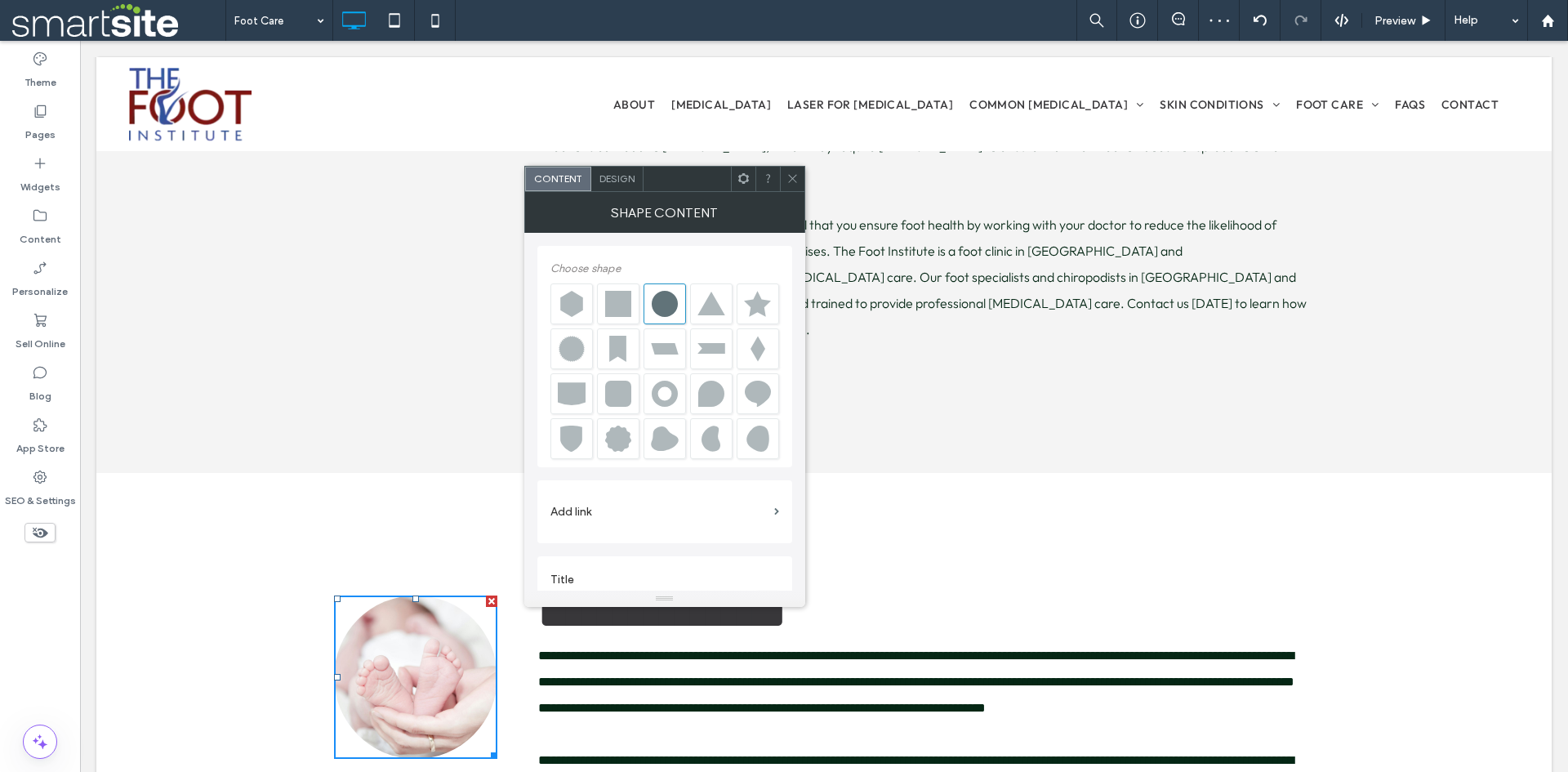
click at [611, 178] on span "Design" at bounding box center [617, 179] width 35 height 13
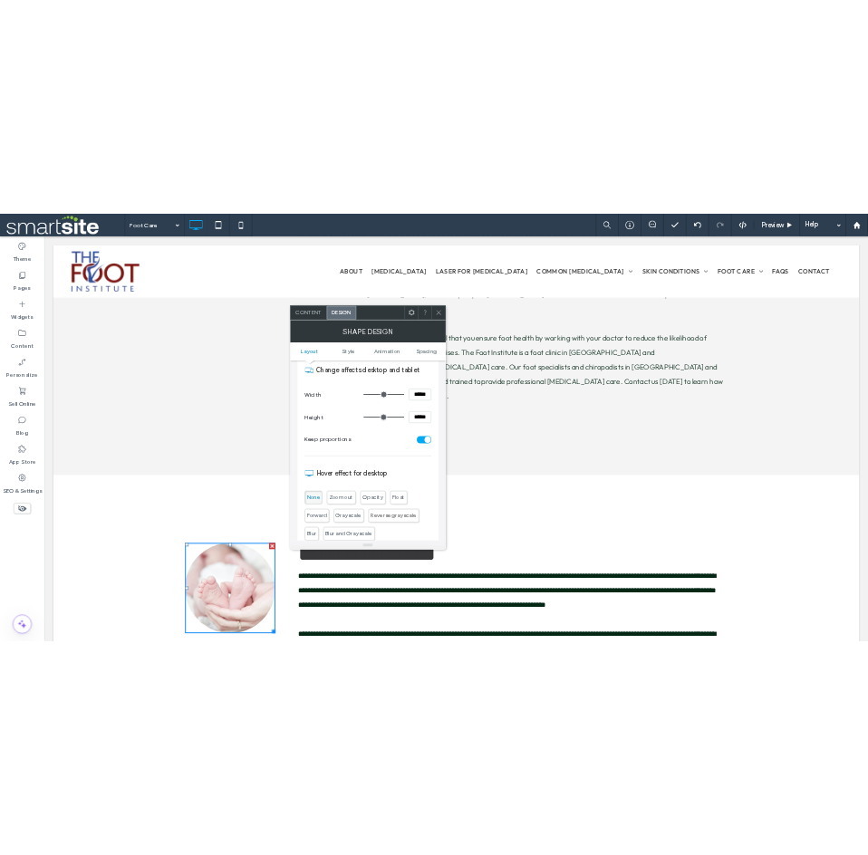
scroll to position [604, 0]
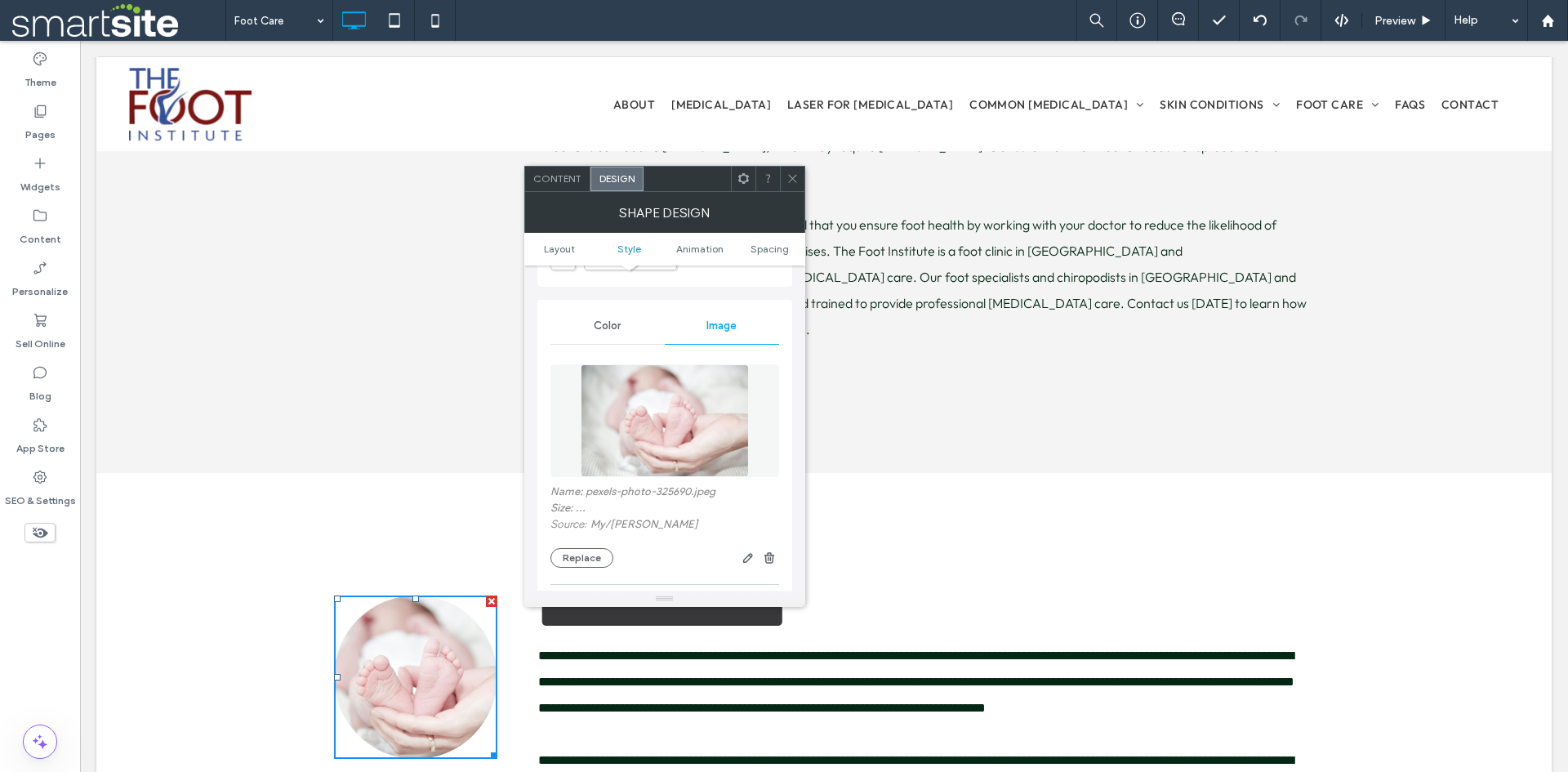
click at [690, 434] on img at bounding box center [665, 420] width 169 height 113
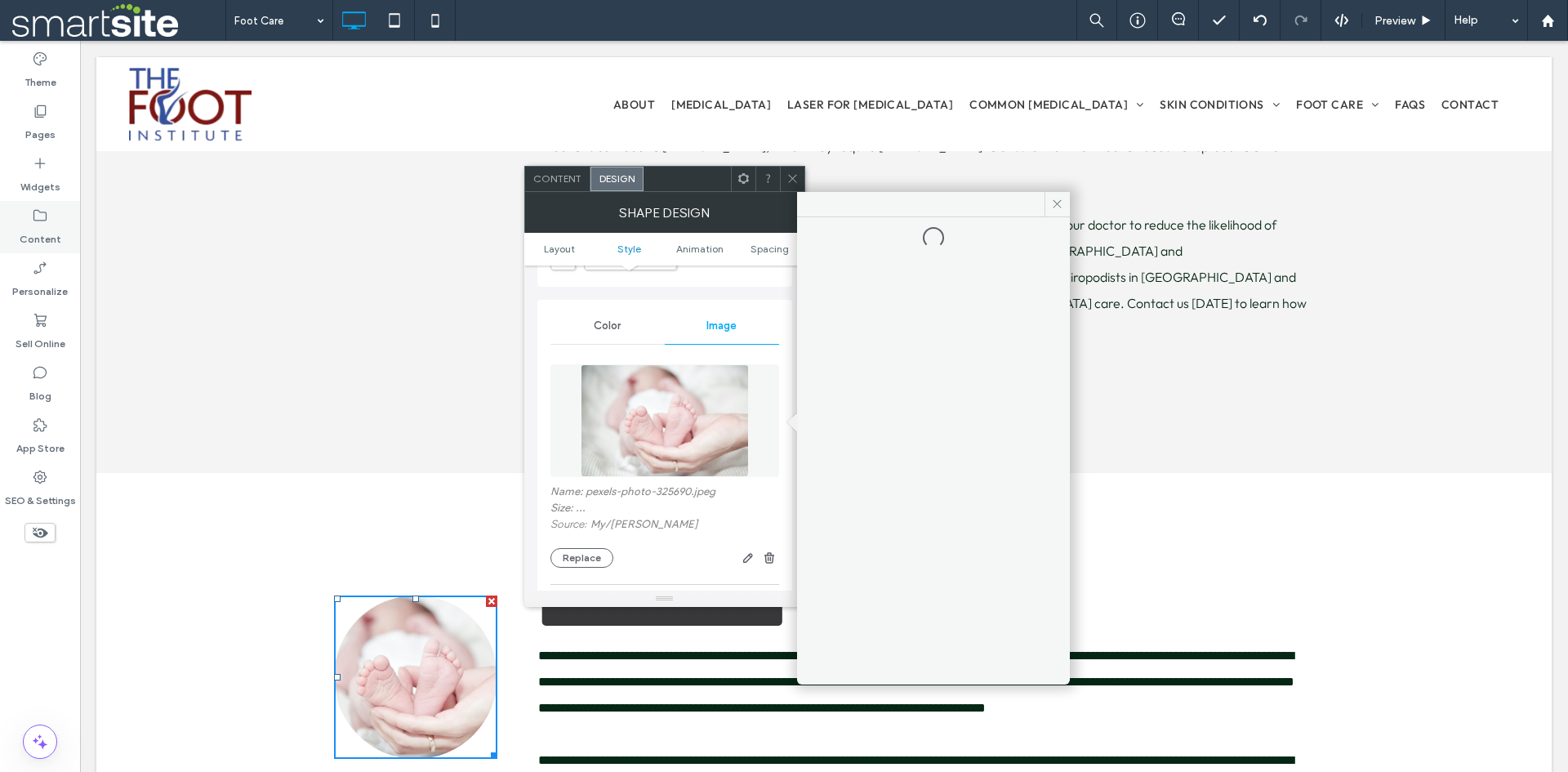
click at [52, 234] on label "Content" at bounding box center [41, 234] width 41 height 23
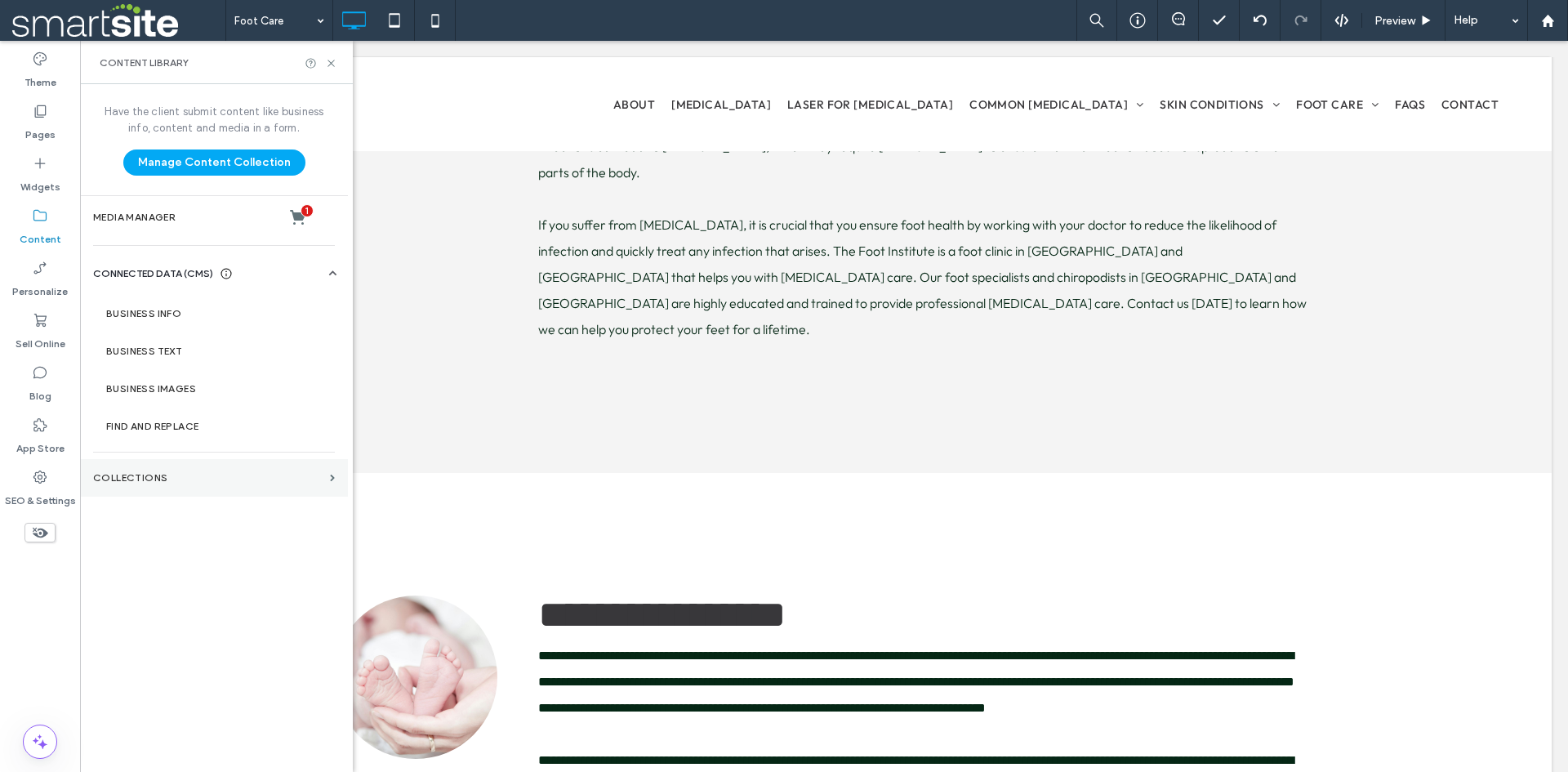
click at [215, 475] on label "Collections" at bounding box center [207, 478] width 230 height 12
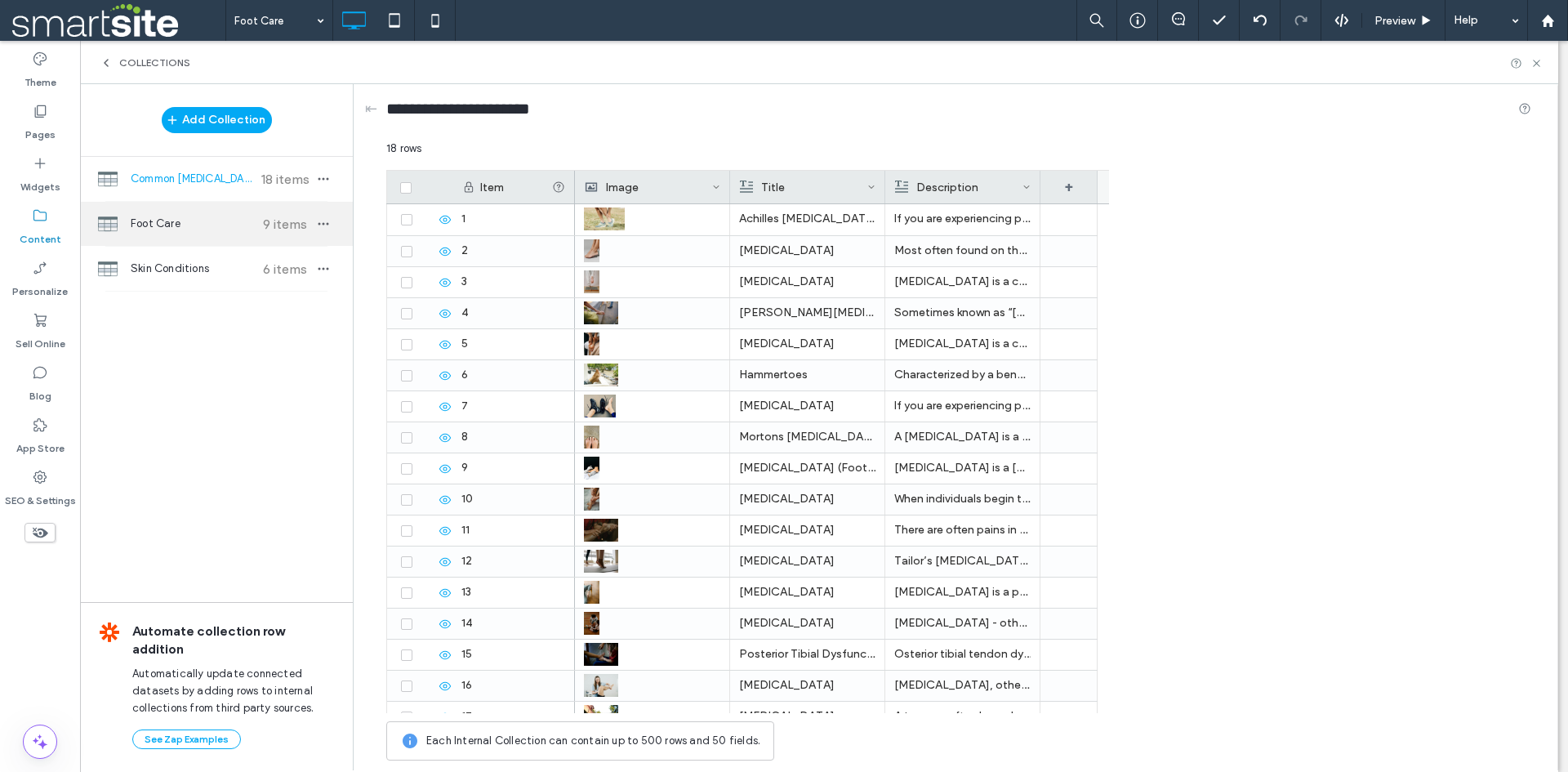
click at [211, 232] on div "Foot Care 9 items" at bounding box center [216, 224] width 273 height 44
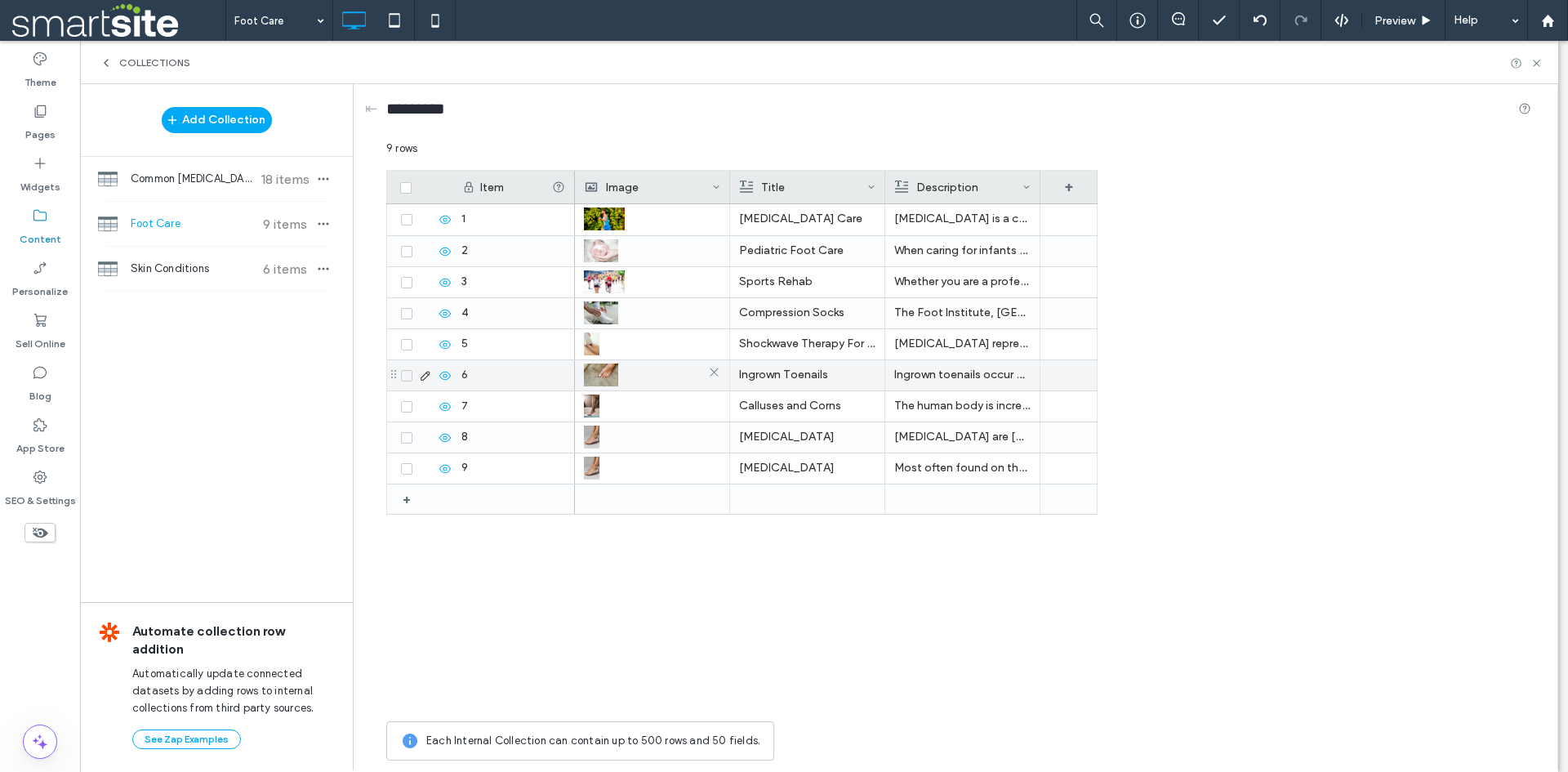
click at [628, 373] on div at bounding box center [652, 374] width 136 height 30
click at [628, 373] on div at bounding box center [653, 375] width 135 height 30
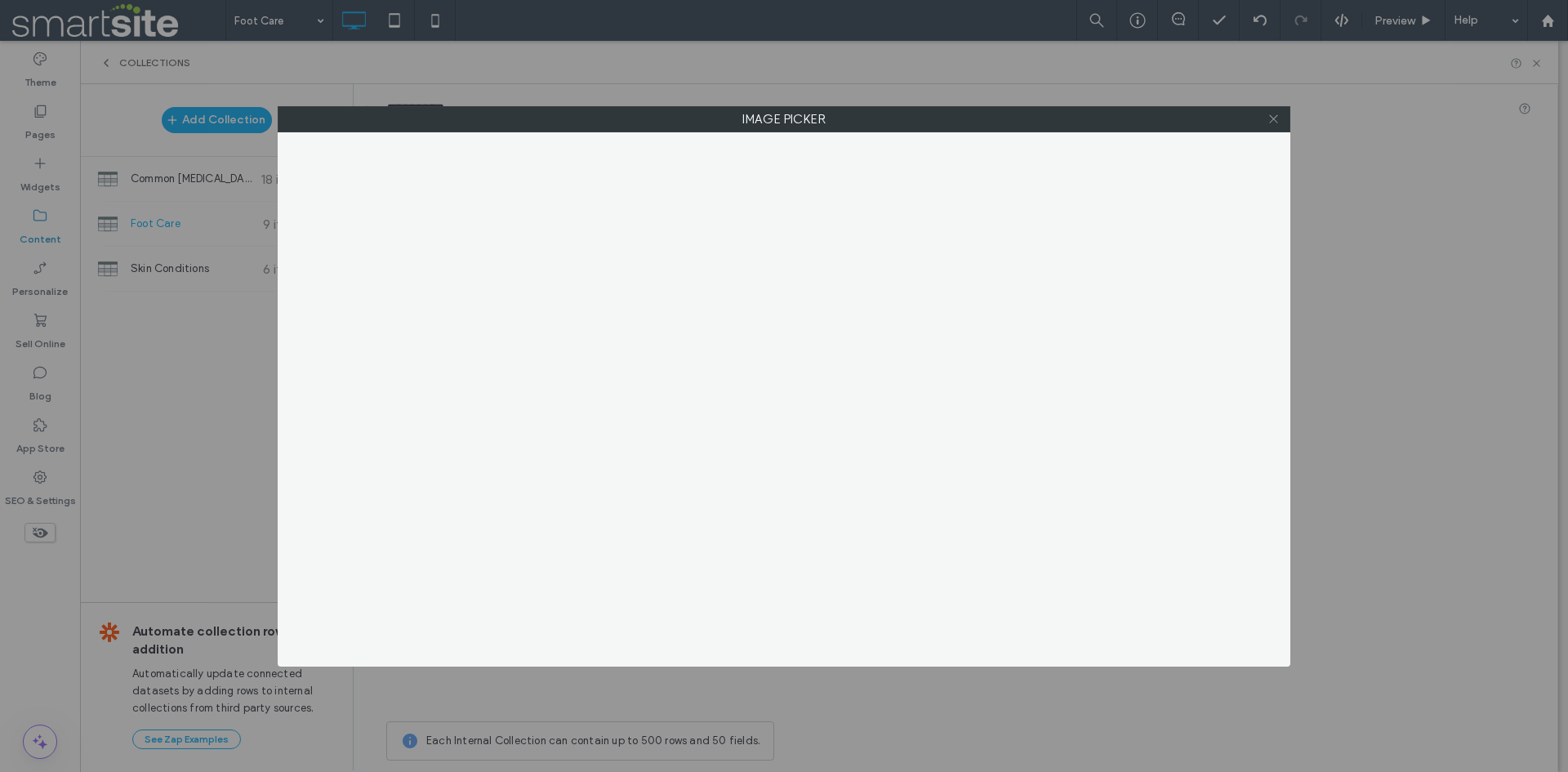
click at [1270, 114] on icon at bounding box center [1274, 119] width 13 height 13
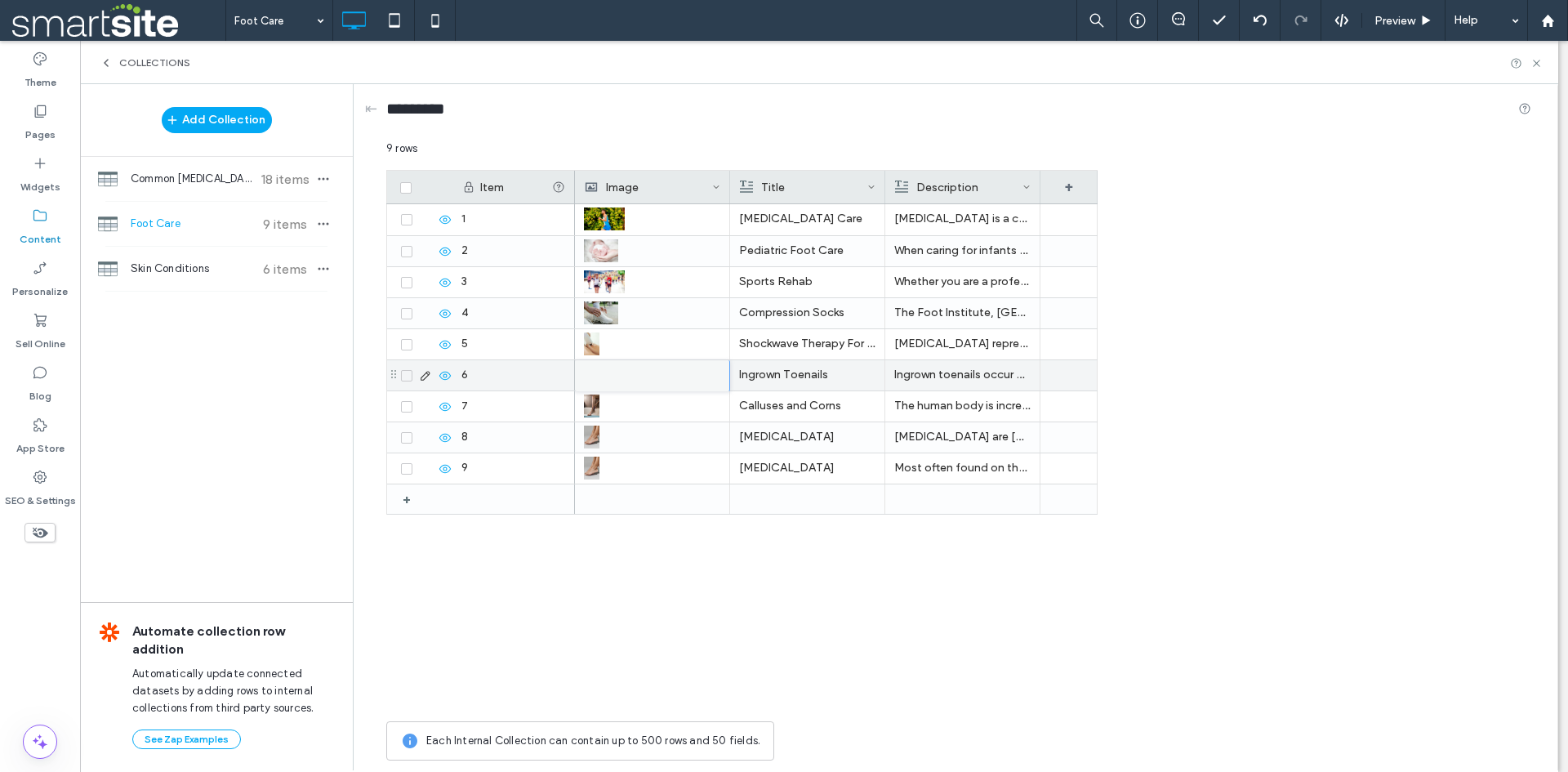
click at [1538, 68] on div "Image Picker" at bounding box center [784, 386] width 1568 height 772
click at [1535, 64] on div "Image Picker" at bounding box center [784, 386] width 1568 height 772
click at [1536, 59] on div "Image Picker" at bounding box center [784, 386] width 1568 height 772
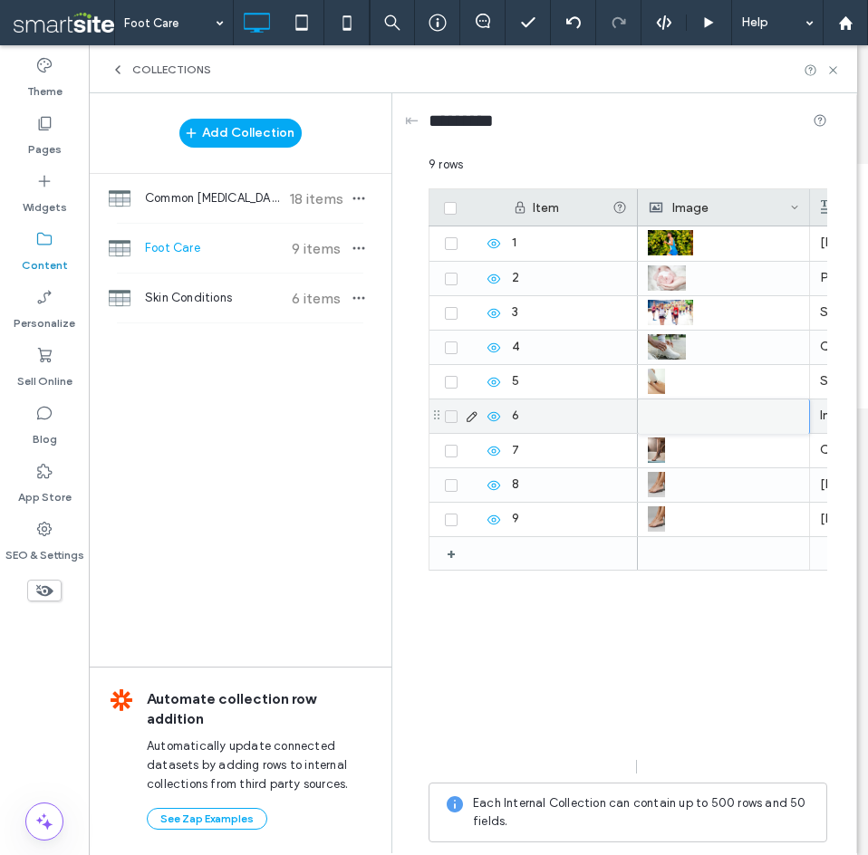
click at [834, 68] on div "Image Picker" at bounding box center [434, 427] width 868 height 855
